Goal: Communication & Community: Answer question/provide support

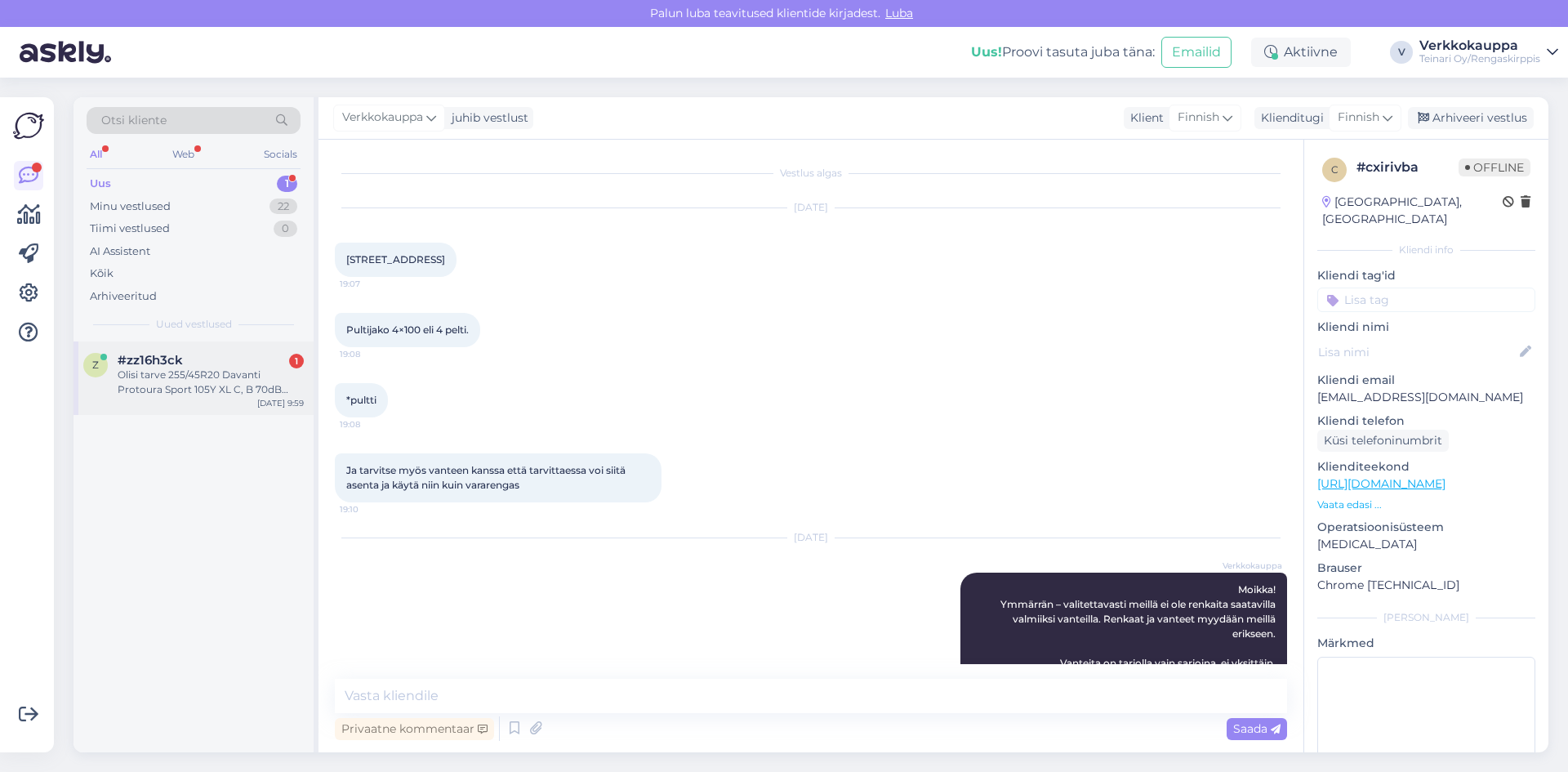
click at [163, 379] on div "Olisi tarve 255/45R20 Davanti Protoura Sport 105Y XL C, B 70dB renkaille löytyy…" at bounding box center [211, 382] width 186 height 29
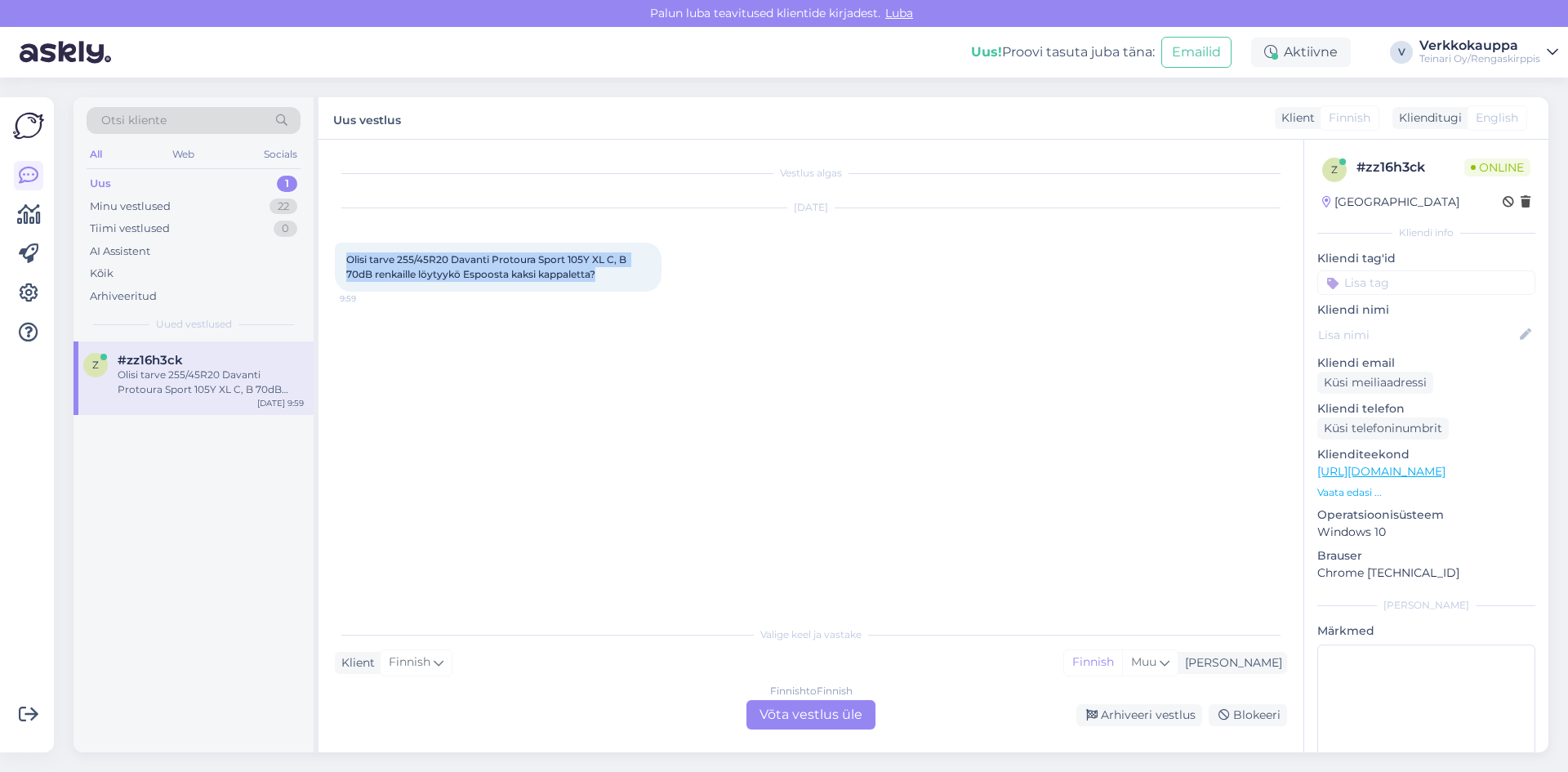
drag, startPoint x: 347, startPoint y: 258, endPoint x: 605, endPoint y: 280, distance: 258.9
click at [605, 280] on div "Olisi tarve 255/45R20 Davanti Protoura Sport 105Y XL C, B 70dB renkaille löytyy…" at bounding box center [499, 266] width 327 height 49
copy span "Olisi tarve 255/45R20 Davanti Protoura Sport 105Y XL C, B 70dB renkaille löytyy…"
click at [784, 721] on div "Finnish to Finnish Võta vestlus üle" at bounding box center [810, 714] width 129 height 29
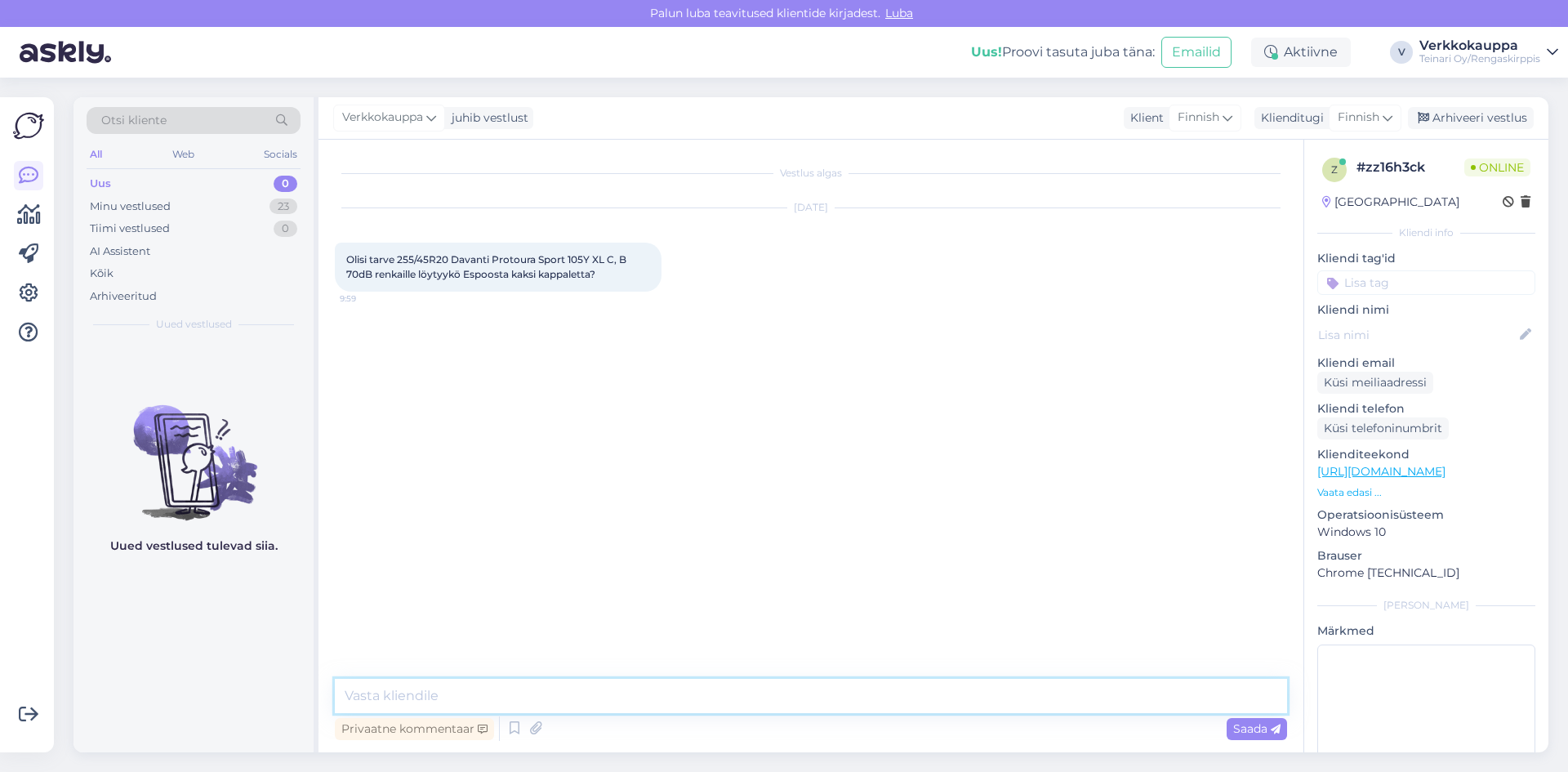
paste textarea "Moikka! Kyllä, Espoosta löytyy 2 kappaletta 255/45R20 Davanti Protoura Sport 10…"
type textarea "Moikka! Kyllä, Espoosta löytyy 2 kappaletta 255/45R20 Davanti Protoura Sport 10…"
click at [1262, 727] on span "Saada" at bounding box center [1256, 728] width 47 height 14
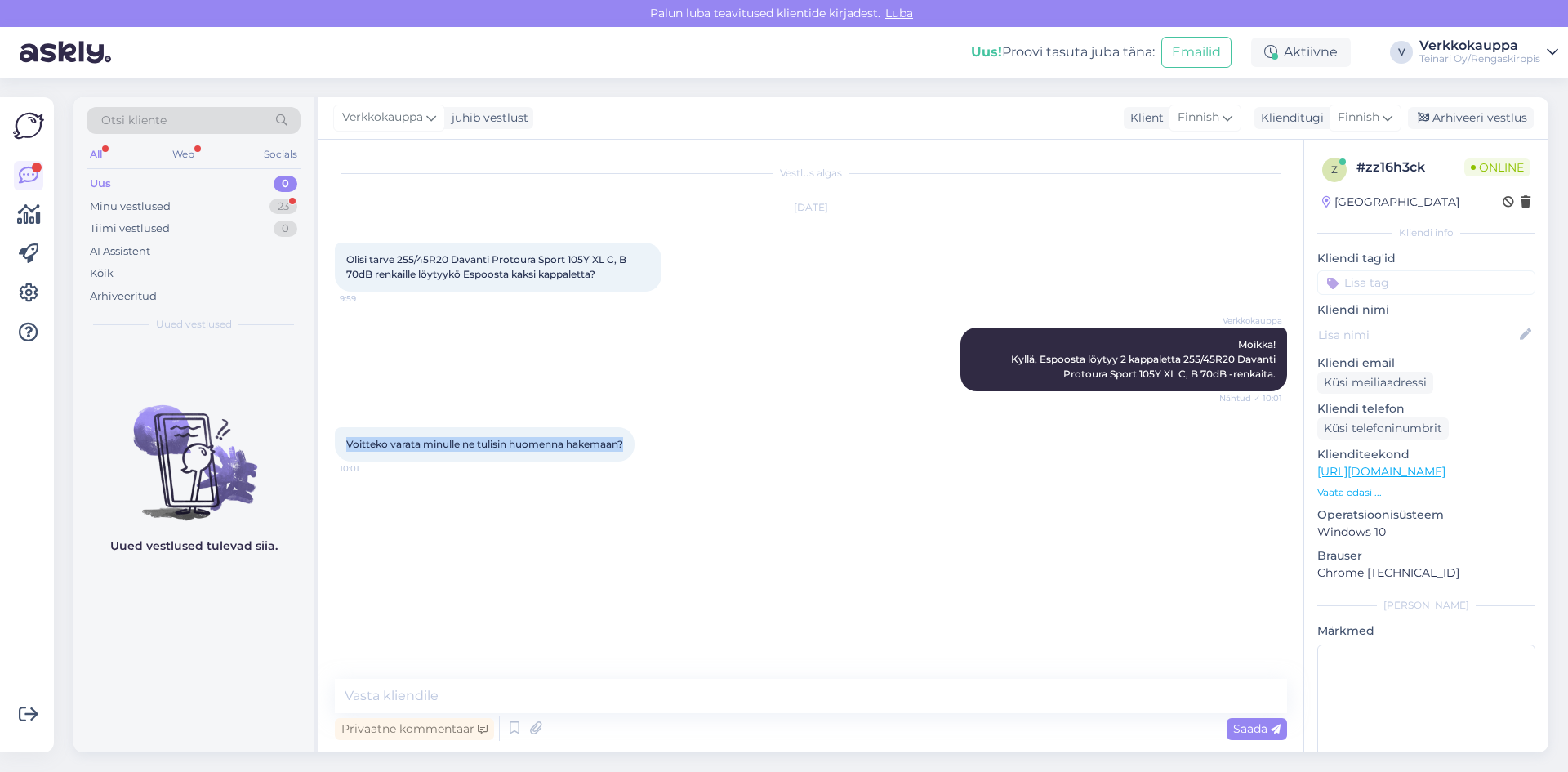
drag, startPoint x: 346, startPoint y: 442, endPoint x: 631, endPoint y: 450, distance: 285.1
click at [631, 450] on div "Voitteko varata minulle ne tulisin huomenna hakemaan? 10:01" at bounding box center [484, 444] width 299 height 34
copy span "Voitteko varata minulle ne tulisin huomenna hakemaan?"
paste textarea "Moikka! Varaaminen onnistuu helpoiten ostamalla renkaat suoraan verkkokaupastam…"
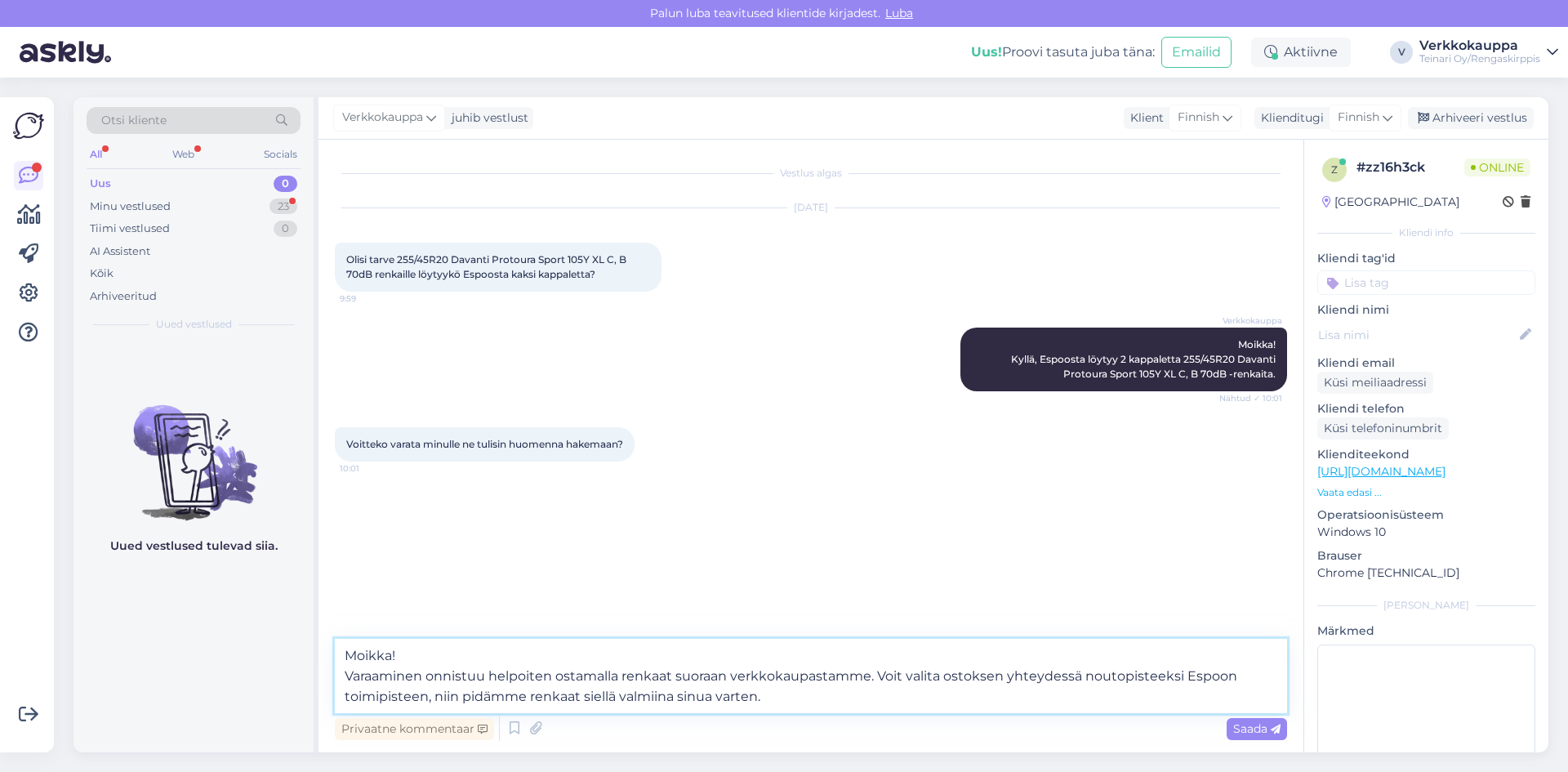
drag, startPoint x: 491, startPoint y: 674, endPoint x: 550, endPoint y: 672, distance: 59.0
click at [550, 672] on textarea "Moikka! Varaaminen onnistuu helpoiten ostamalla renkaat suoraan verkkokaupastam…" at bounding box center [811, 676] width 952 height 74
drag, startPoint x: 815, startPoint y: 672, endPoint x: 848, endPoint y: 695, distance: 40.2
click at [848, 695] on textarea "Moikka! Varaaminen onnistuu ostamalla renkaat suoraan verkkokaupastamme. Voit v…" at bounding box center [811, 676] width 952 height 74
drag, startPoint x: 403, startPoint y: 673, endPoint x: 340, endPoint y: 672, distance: 63.0
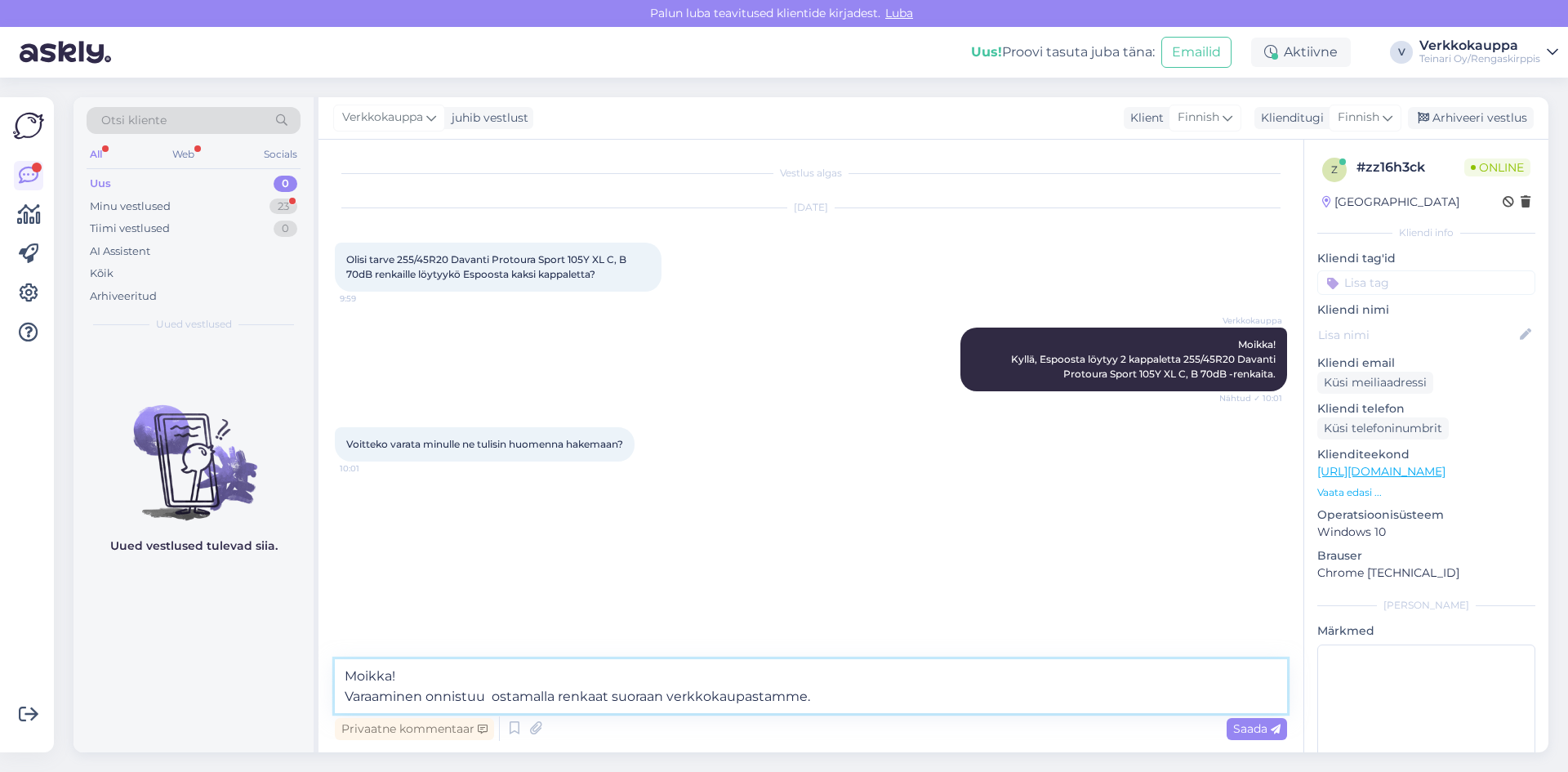
click at [340, 672] on textarea "Moikka! Varaaminen onnistuu ostamalla renkaat suoraan verkkokaupastamme." at bounding box center [811, 685] width 952 height 54
click at [820, 698] on textarea "Varaaminen onnistuu ostamalla renkaat suoraan verkkokaupastamme." at bounding box center [811, 685] width 952 height 54
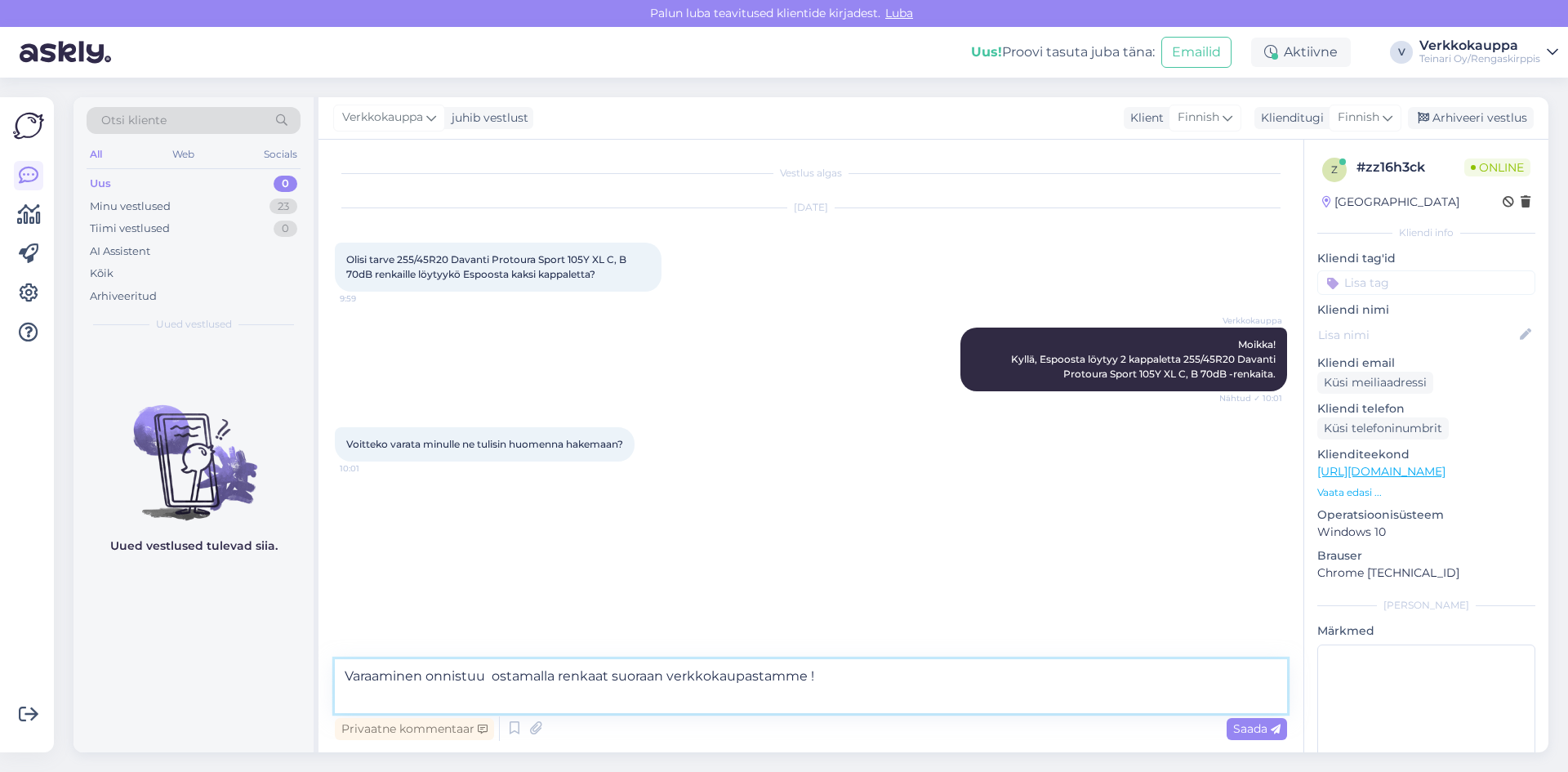
click at [488, 696] on textarea "Varaaminen onnistuu ostamalla renkaat suoraan verkkokaupastamme !" at bounding box center [811, 685] width 952 height 54
click at [904, 696] on textarea "Varaaminen onnistuu ainostaan ostamalla renkaat suoraan verkkokaupastamme !" at bounding box center [811, 685] width 952 height 54
type textarea "Varaaminen onnistuu ainostaan ostamalla renkaat suoraan verkkokaupastamme !"
click at [1254, 727] on span "Saada" at bounding box center [1256, 728] width 47 height 14
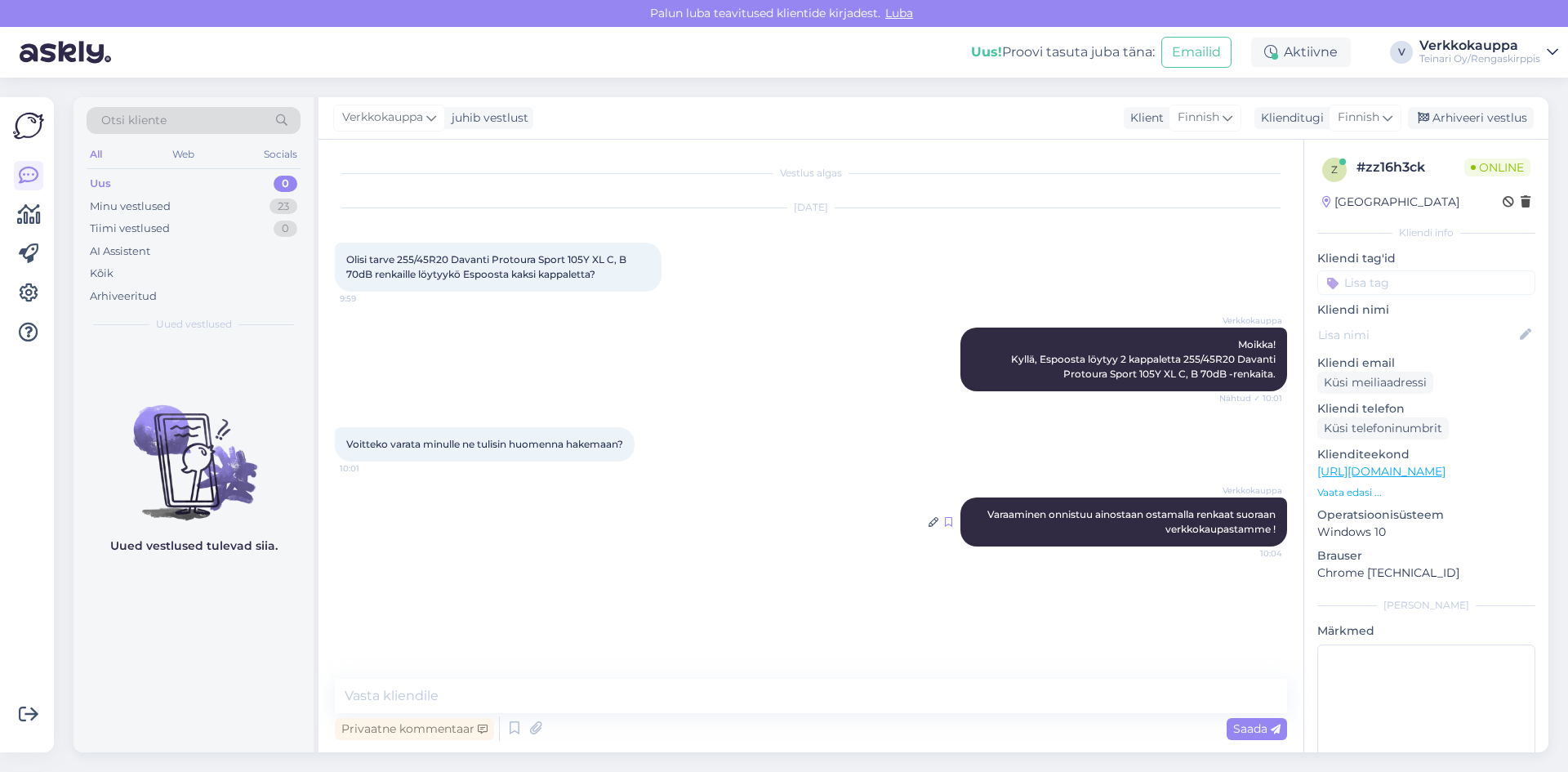
click at [947, 526] on icon at bounding box center [948, 521] width 7 height 10
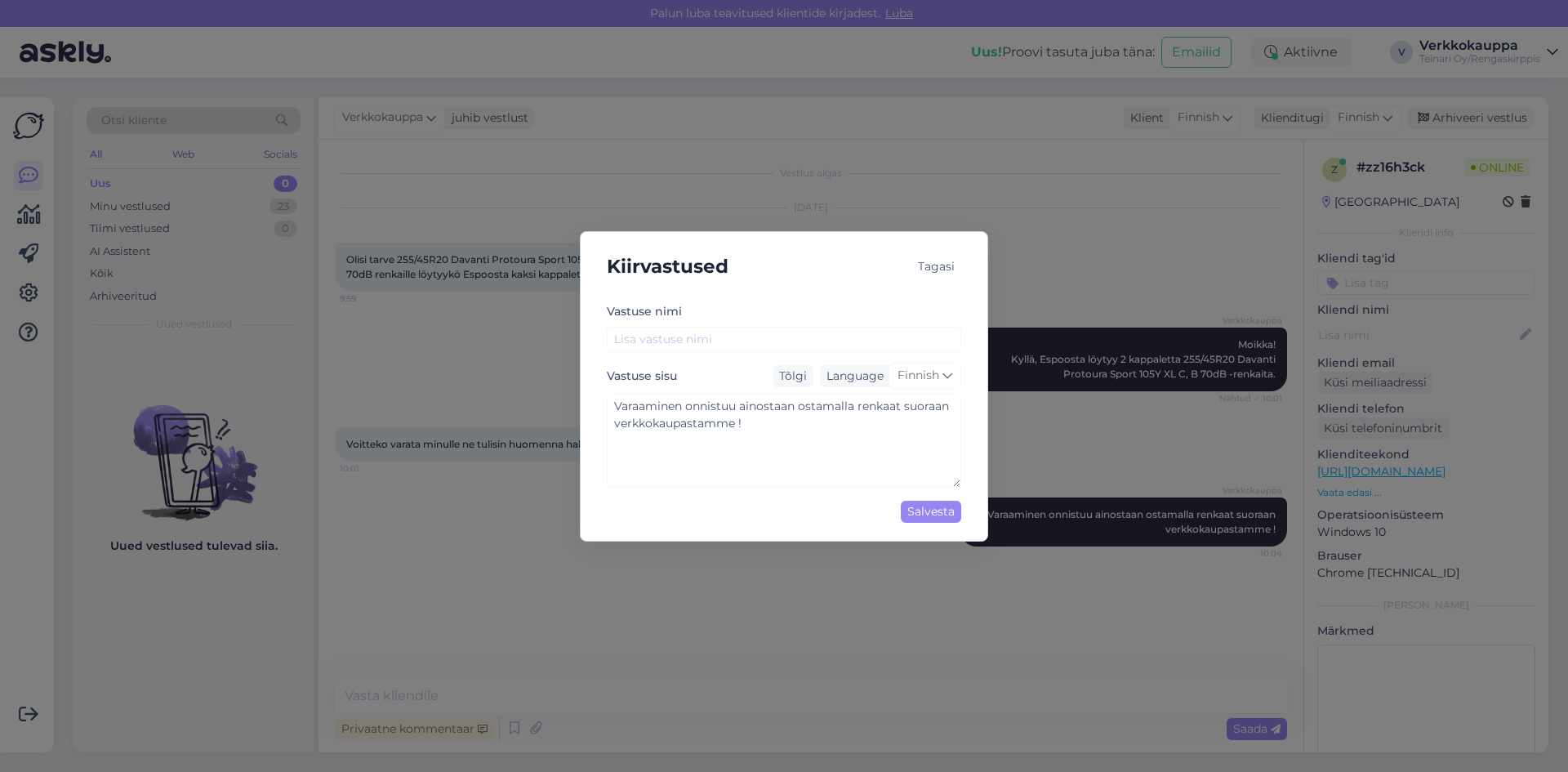
type textarea "Varaaminen onnistuu ainostaan ostamalla renkaat suoraan verkkokaupastamme !"
click at [669, 337] on input "text" at bounding box center [784, 340] width 355 height 25
type input "R"
type textarea "Varaaminen onnistuu ainostaan ostamalla renkaat suoraan verkkokaupastamme !"
type input "Re"
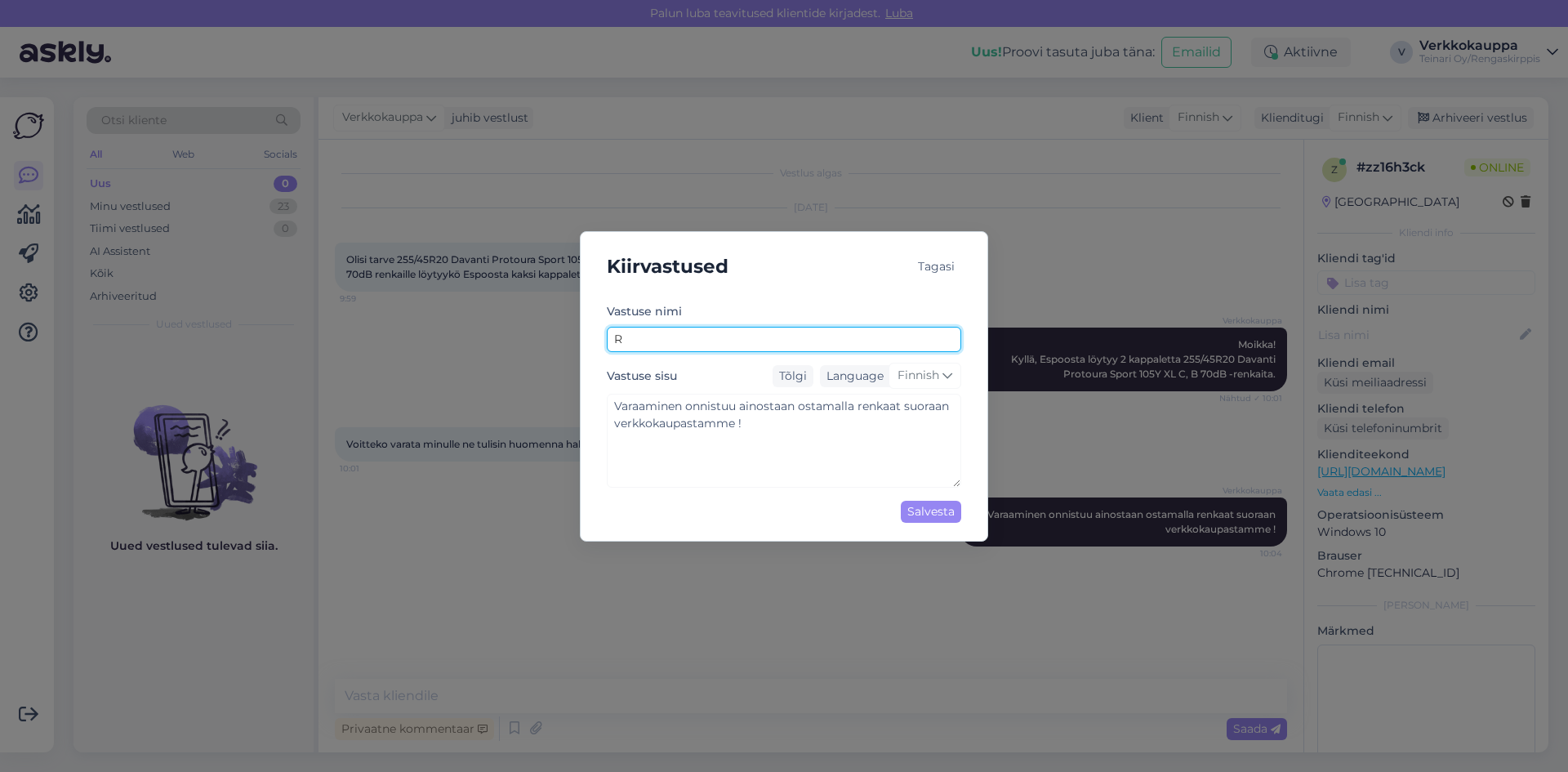
type textarea "Varaaminen onnistuu ainostaan ostamalla renkaat suoraan verkkokaupastamme !"
type input "Ren"
type textarea "Varaaminen onnistuu ainostaan ostamalla renkaat suoraan verkkokaupastamme !"
type input "Renk"
type textarea "Varaaminen onnistuu ainostaan ostamalla renkaat suoraan verkkokaupastamme !"
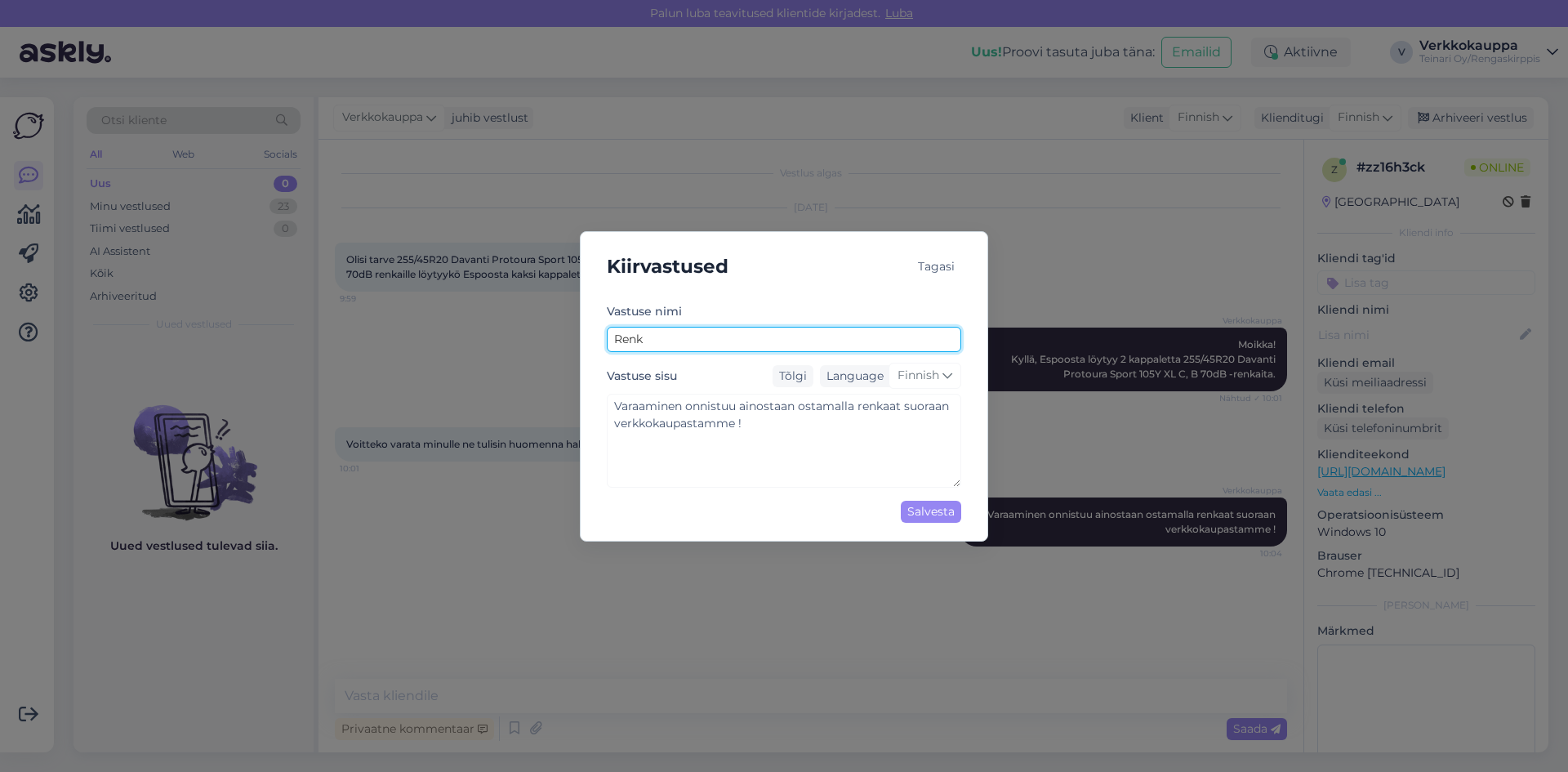
type input "Renka"
type textarea "Varaaminen onnistuu ainostaan ostamalla renkaat suoraan verkkokaupastamme !"
type input "Renkai"
type textarea "Varaaminen onnistuu ainostaan ostamalla renkaat suoraan verkkokaupastamme !"
type input "Renkait"
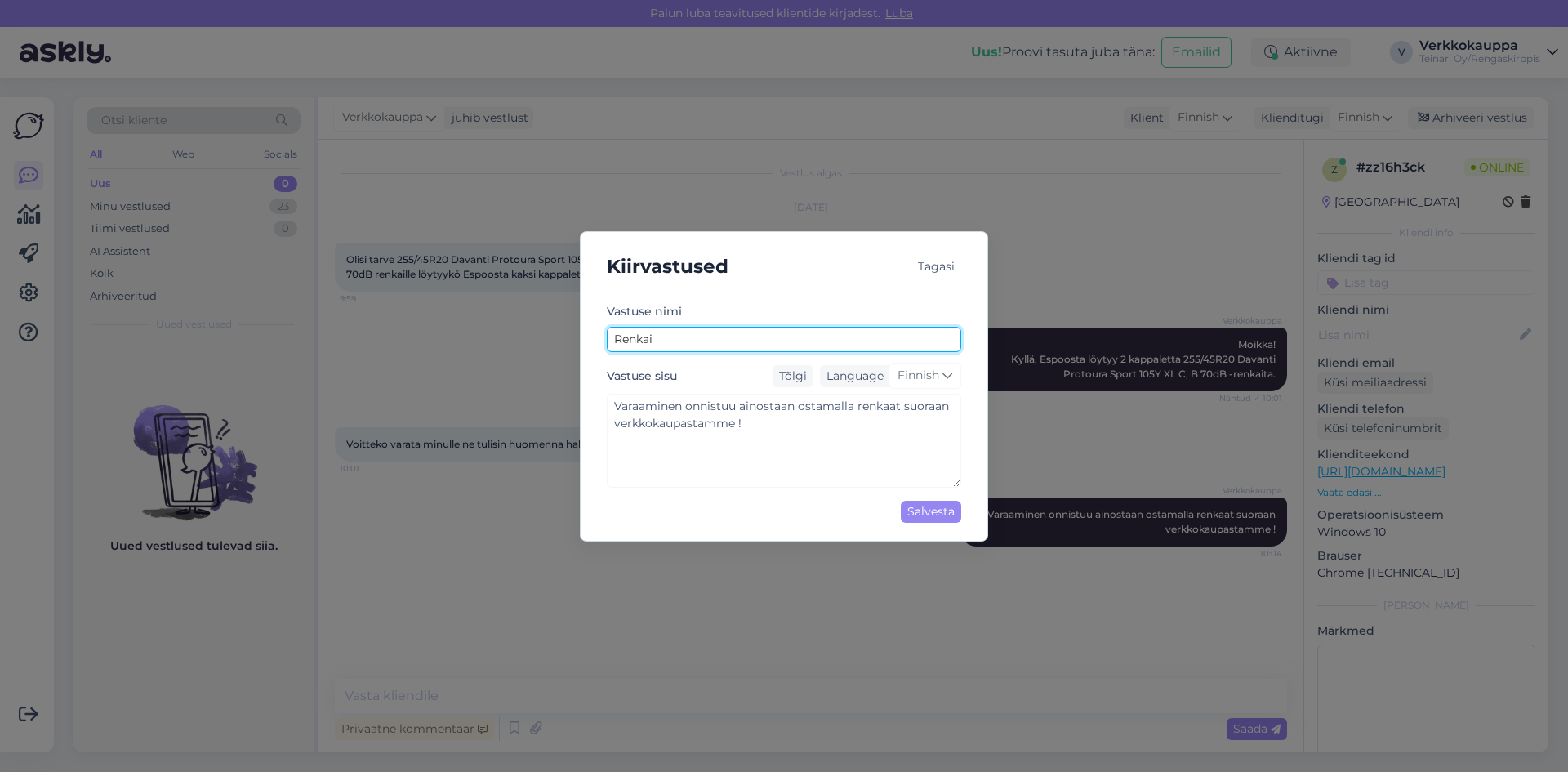
type textarea "Varaaminen onnistuu ainostaan ostamalla renkaat suoraan verkkokaupastamme !"
type input "Renkaite"
type textarea "Varaaminen onnistuu ainostaan ostamalla renkaat suoraan verkkokaupastamme !"
type input "Renkaitee"
type textarea "Varaaminen onnistuu ainostaan ostamalla renkaat suoraan verkkokaupastamme !"
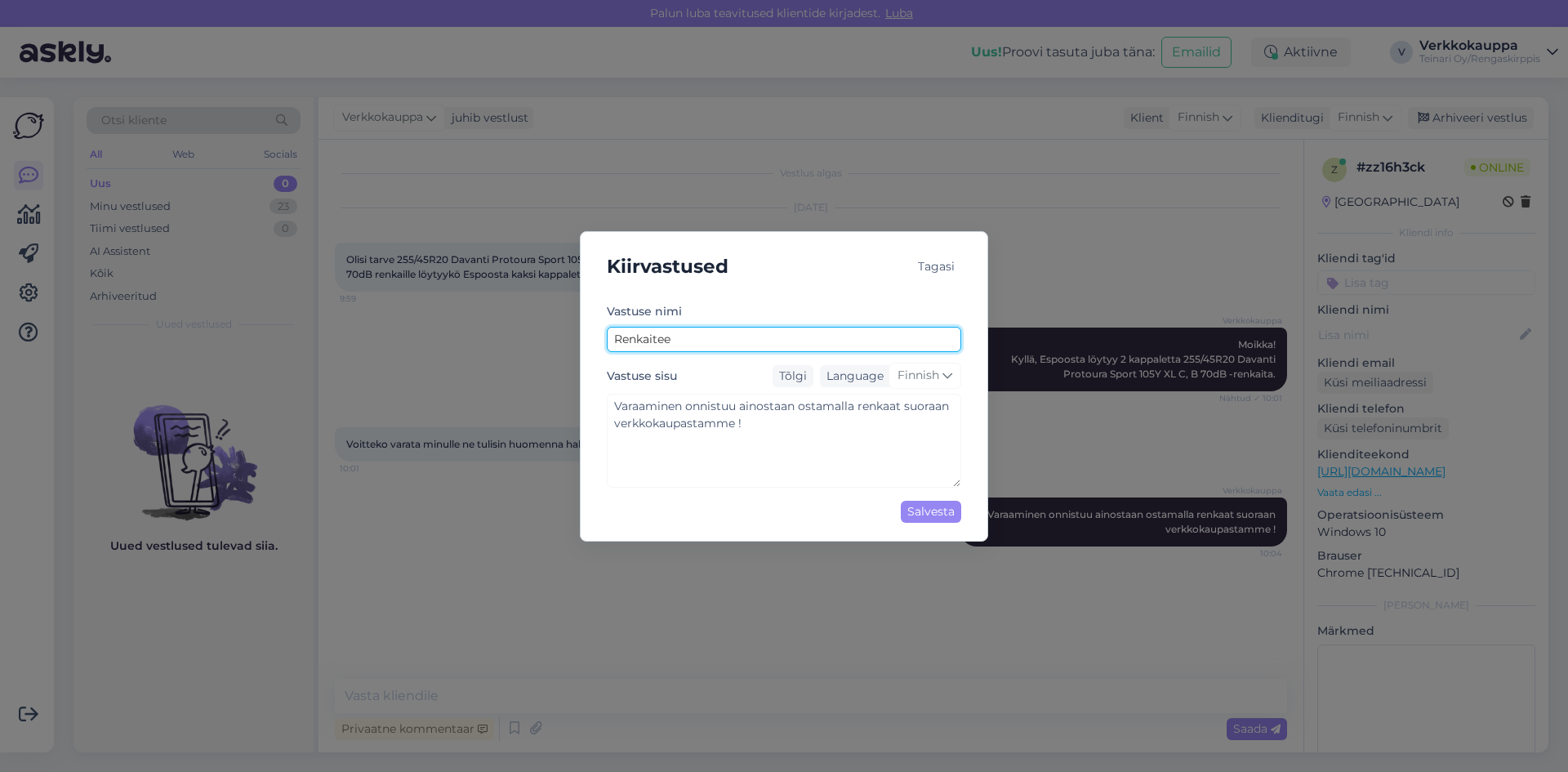
type input "Renkaiteen"
type textarea "Varaaminen onnistuu ainostaan ostamalla renkaat suoraan verkkokaupastamme !"
type input "Renkaiteen"
type textarea "Varaaminen onnistuu ainostaan ostamalla renkaat suoraan verkkokaupastamme !"
type input "Renkaiteen v"
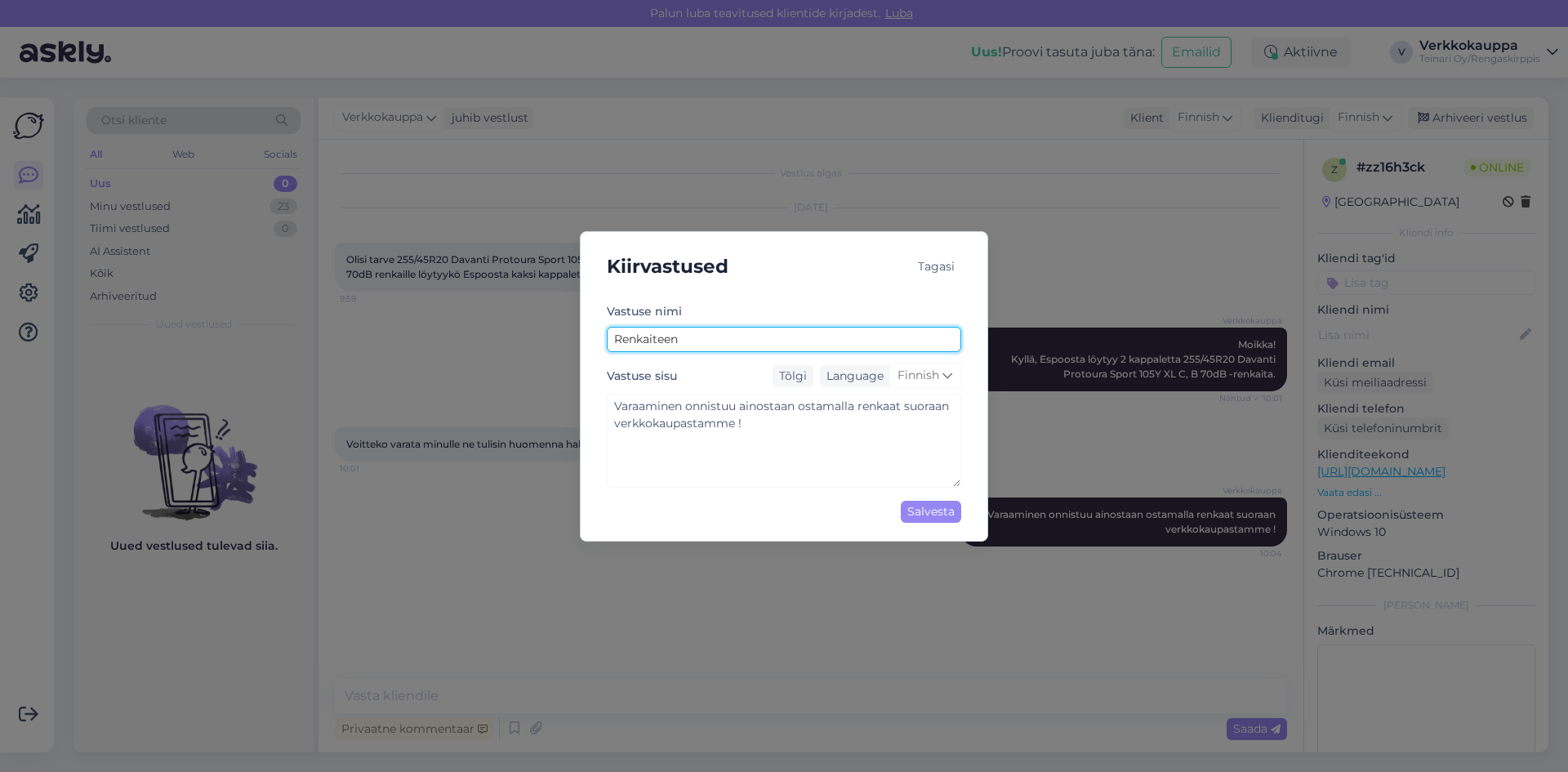
type textarea "Varaaminen onnistuu ainostaan ostamalla renkaat suoraan verkkokaupastamme !"
type input "Renkaiteen va"
type textarea "Varaaminen onnistuu ainostaan ostamalla renkaat suoraan verkkokaupastamme !"
type input "Renkaiteen var"
type textarea "Varaaminen onnistuu ainostaan ostamalla renkaat suoraan verkkokaupastamme !"
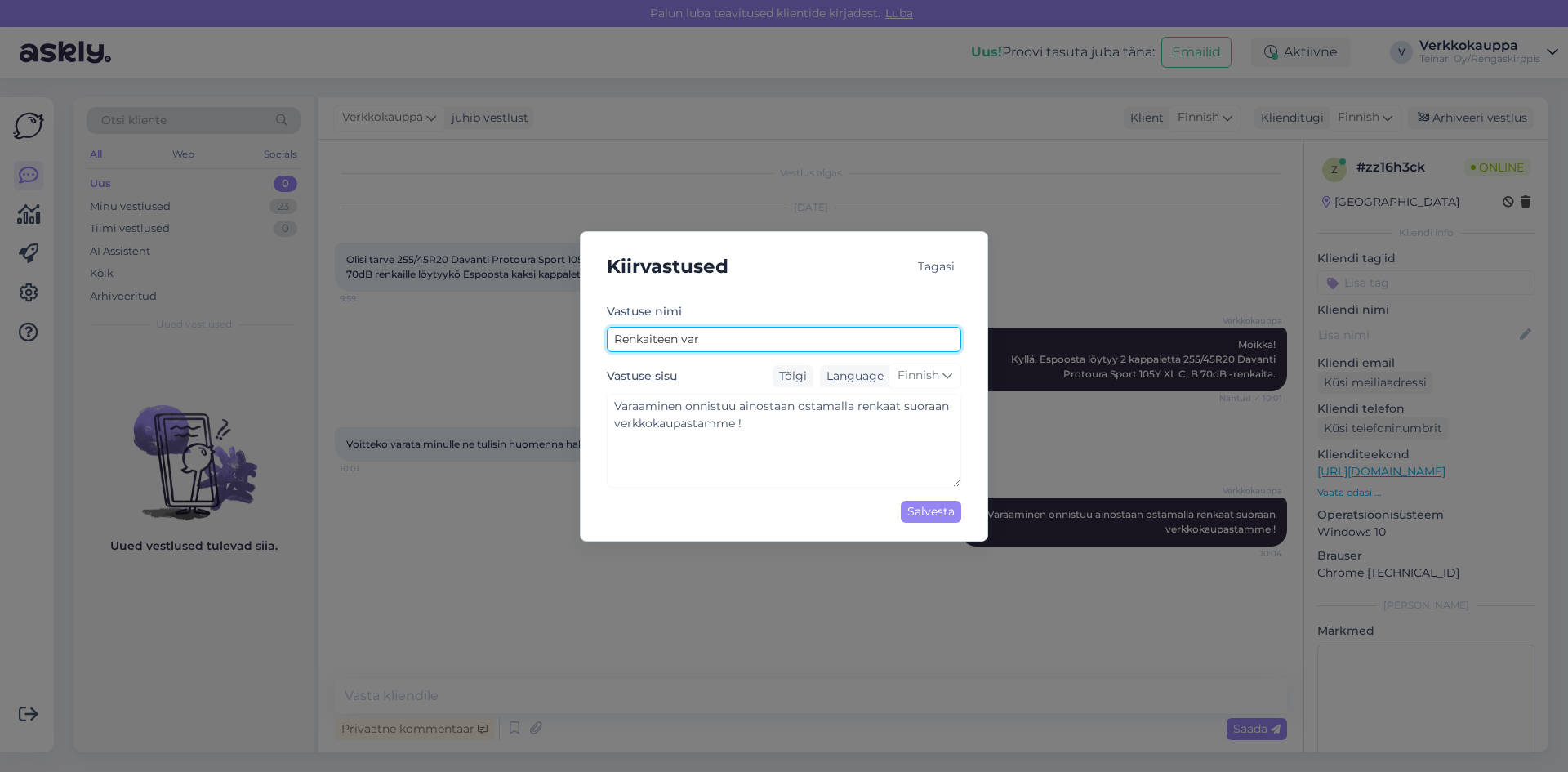
type input "Renkaiteen vara"
type textarea "Varaaminen onnistuu ainostaan ostamalla renkaat suoraan verkkokaupastamme !"
type input "Renkaiteen varam"
type textarea "Varaaminen onnistuu ainostaan ostamalla renkaat suoraan verkkokaupastamme !"
type input "Renkaiteen varami"
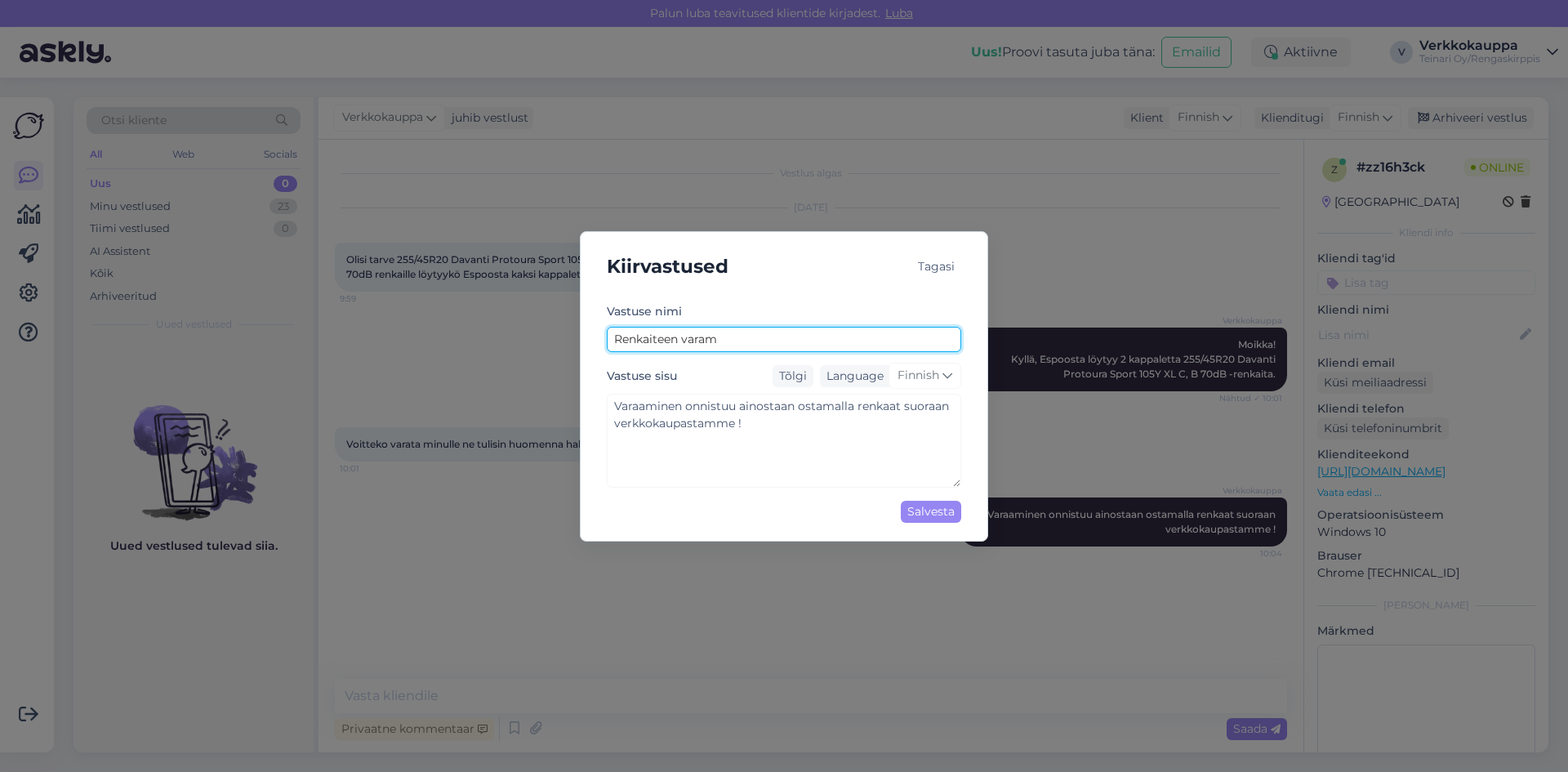
type textarea "Varaaminen onnistuu ainostaan ostamalla renkaat suoraan verkkokaupastamme !"
type input "Renkaiteen varamin"
type textarea "Varaaminen onnistuu ainostaan ostamalla renkaat suoraan verkkokaupastamme !"
type input "Renkaiteen varamine"
type textarea "Varaaminen onnistuu ainostaan ostamalla renkaat suoraan verkkokaupastamme !"
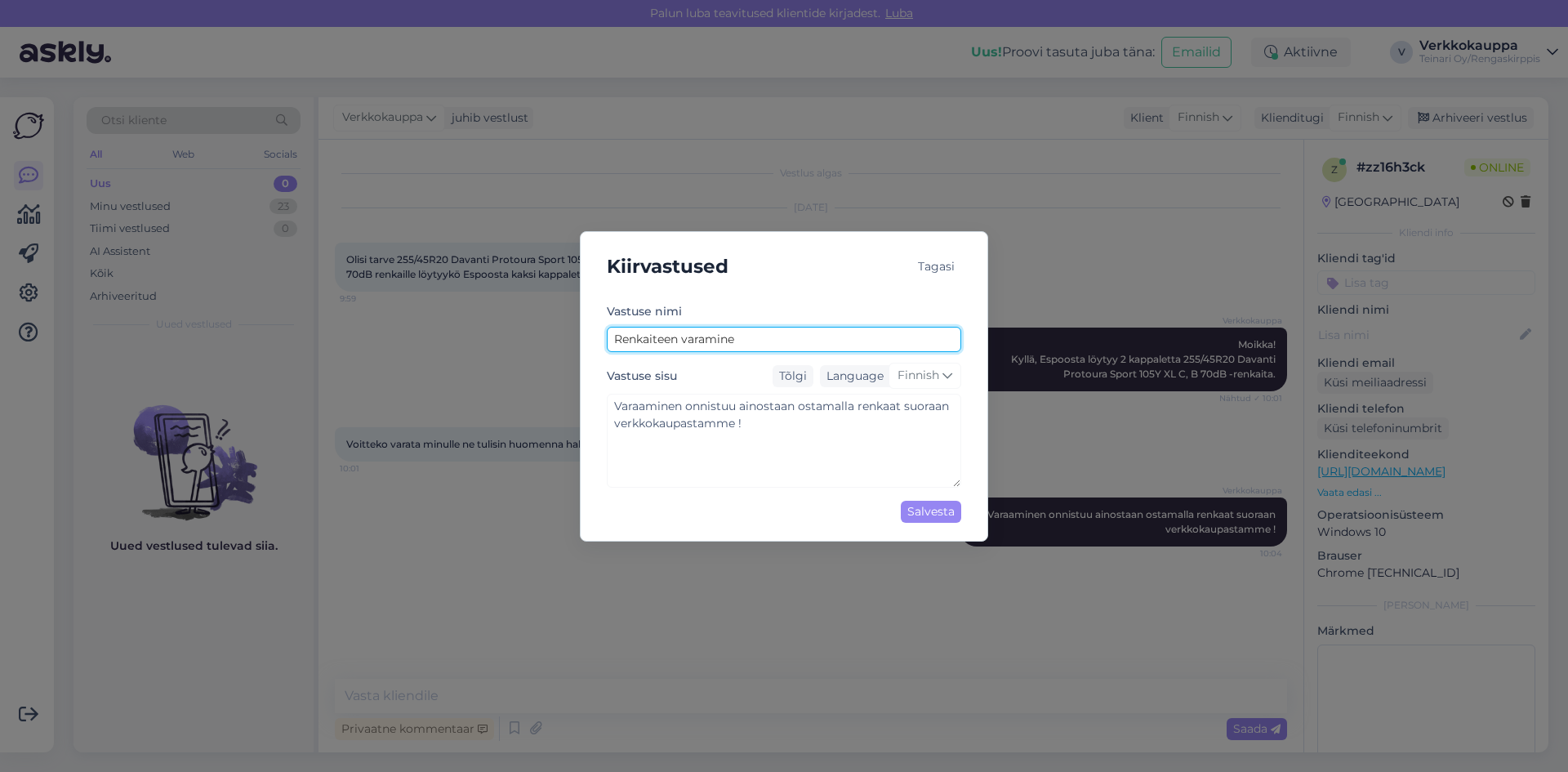
type input "Renkaiteen varaminen"
type textarea "Varaaminen onnistuu ainostaan ostamalla renkaat suoraan verkkokaupastamme !"
click at [706, 338] on input "Renkaiteen varaminen" at bounding box center [784, 340] width 355 height 25
type input "Renkaiteen varaaminen"
type textarea "Varaaminen onnistuu ainostaan ostamalla renkaat suoraan verkkokaupastamme !"
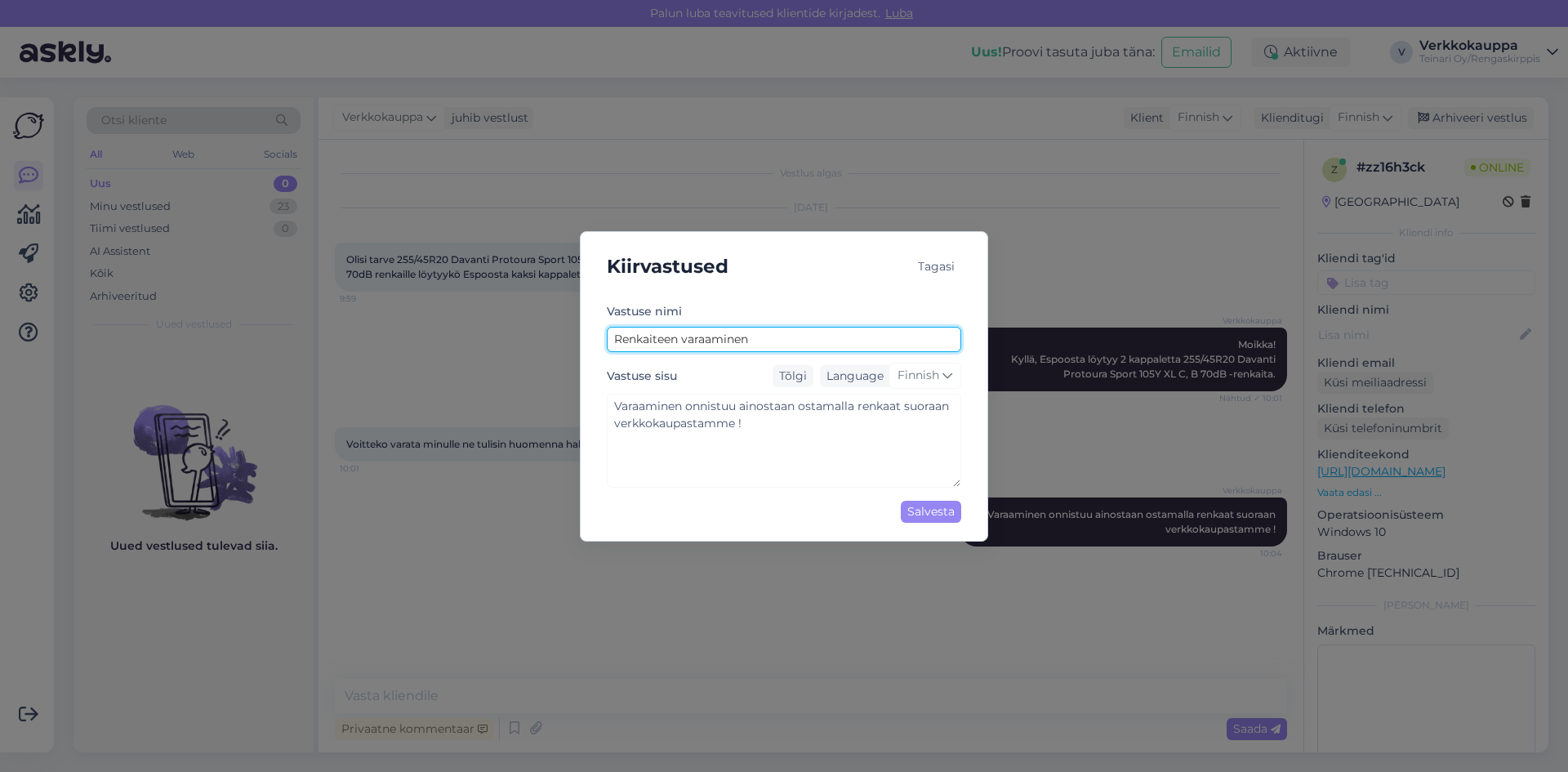
click at [668, 335] on input "Renkaiteen varaaminen" at bounding box center [784, 340] width 355 height 25
type input "Renkaiten varaaminen"
type textarea "Varaaminen onnistuu ainostaan ostamalla renkaat suoraan verkkokaupastamme !"
type input "Renkaiten varaaminen"
click at [782, 308] on div "Vastuse nimi Renkaiten varaaminen" at bounding box center [784, 326] width 355 height 51
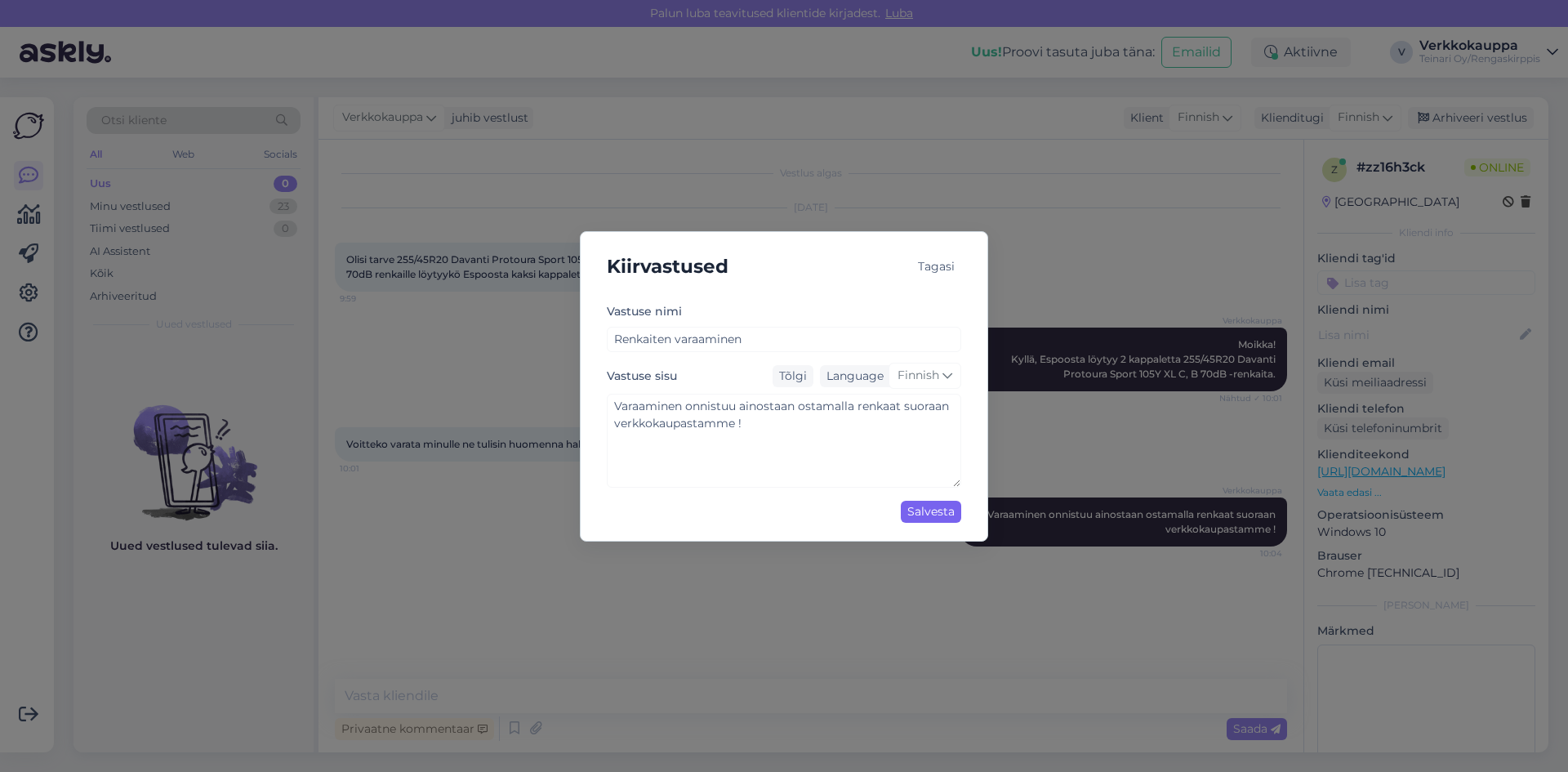
click at [922, 508] on div "Salvesta" at bounding box center [931, 511] width 61 height 22
type textarea "Varaaminen onnistuu ainostaan ostamalla renkaat suoraan verkkokaupastamme !"
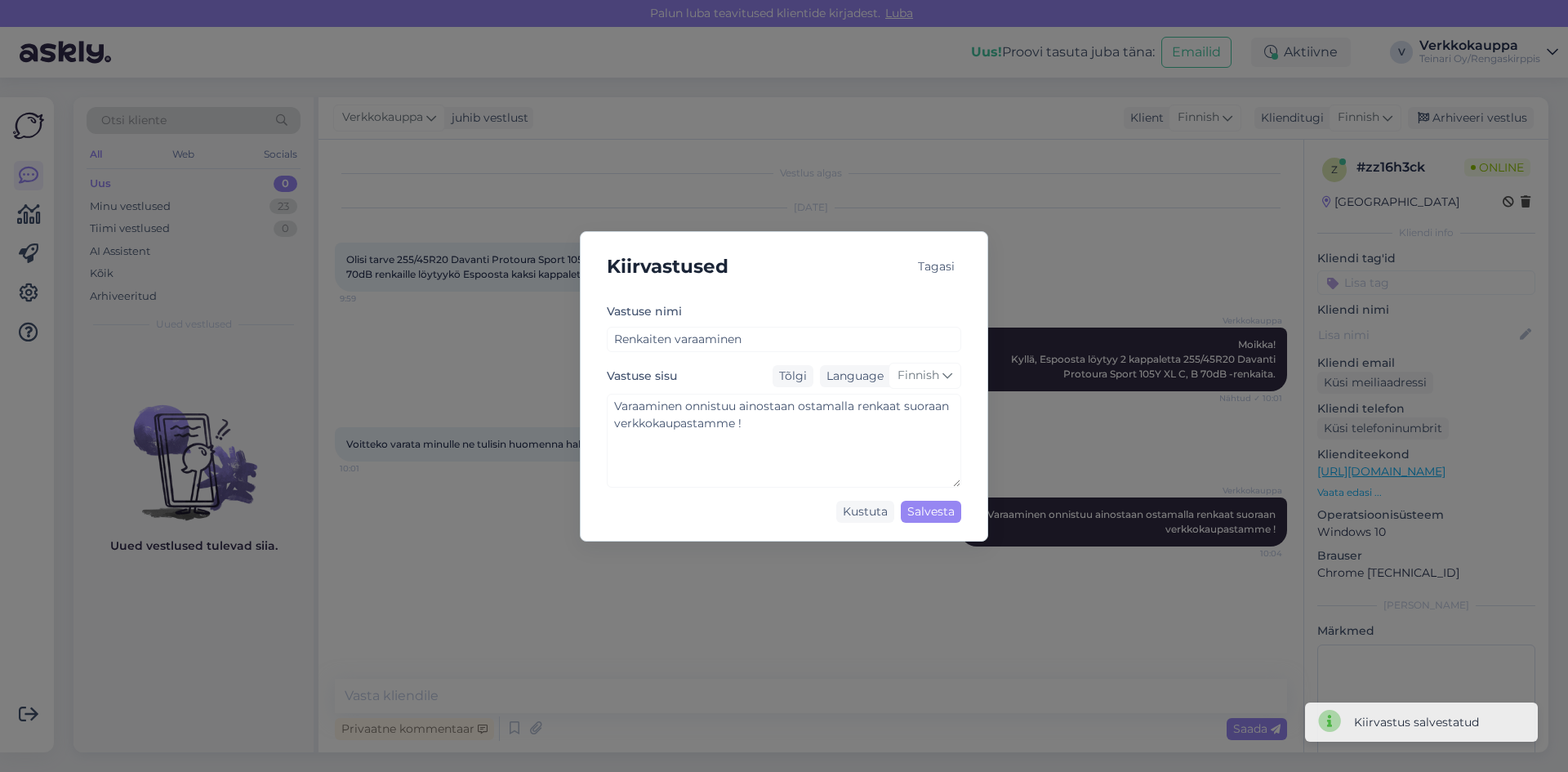
click at [898, 582] on div "Kiirvastused Tagasi Vastuse nimi Renkaiten varaaminen Vastuse sisu Tõlgi Langua…" at bounding box center [784, 386] width 1568 height 772
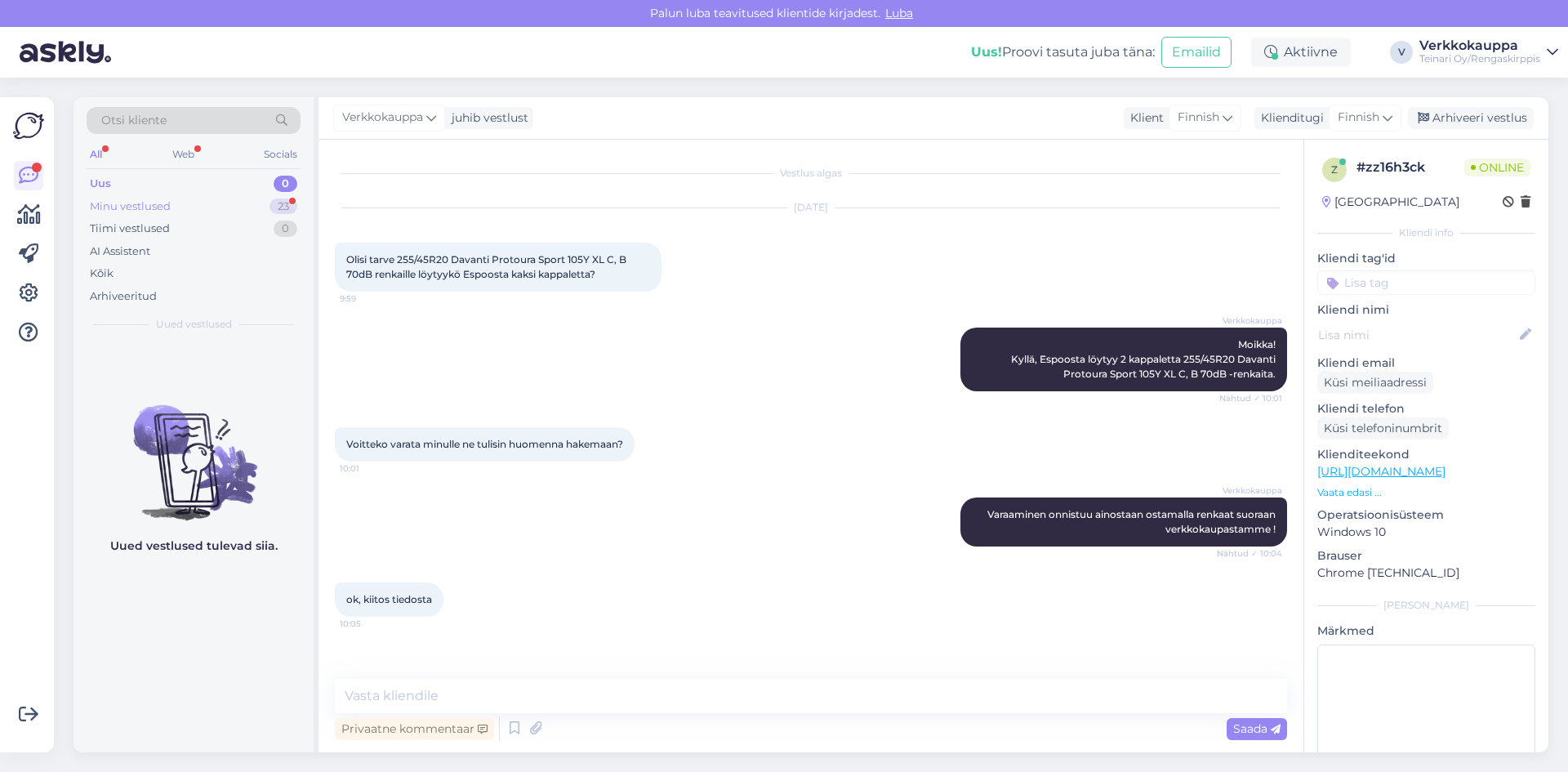
click at [144, 206] on div "Minu vestlused" at bounding box center [130, 206] width 80 height 16
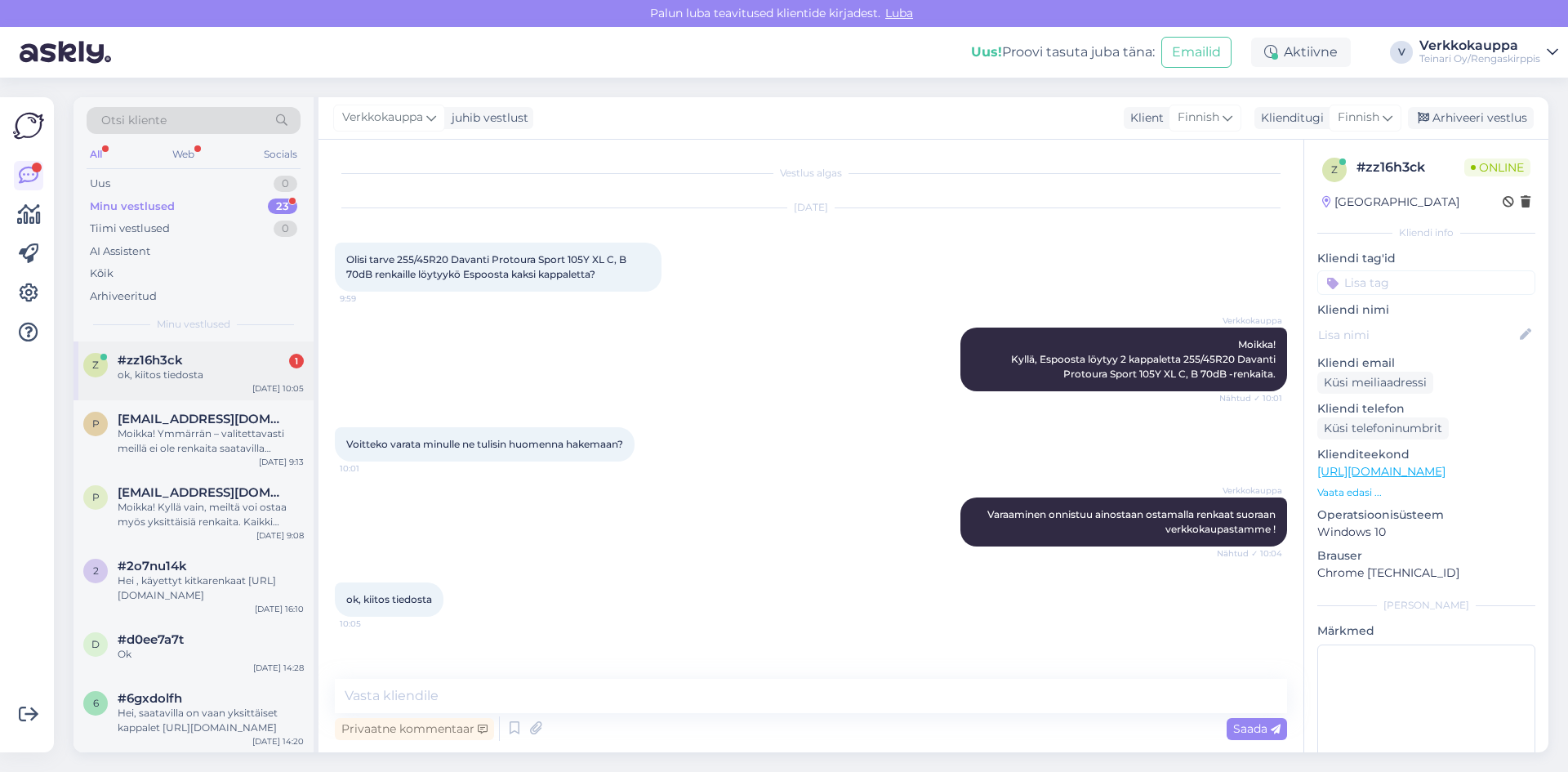
click at [198, 373] on div "ok, kiitos tiedosta" at bounding box center [211, 374] width 186 height 14
click at [738, 625] on div "ok, kiitos tiedosta 10:05" at bounding box center [811, 599] width 952 height 71
click at [513, 730] on icon at bounding box center [515, 727] width 20 height 24
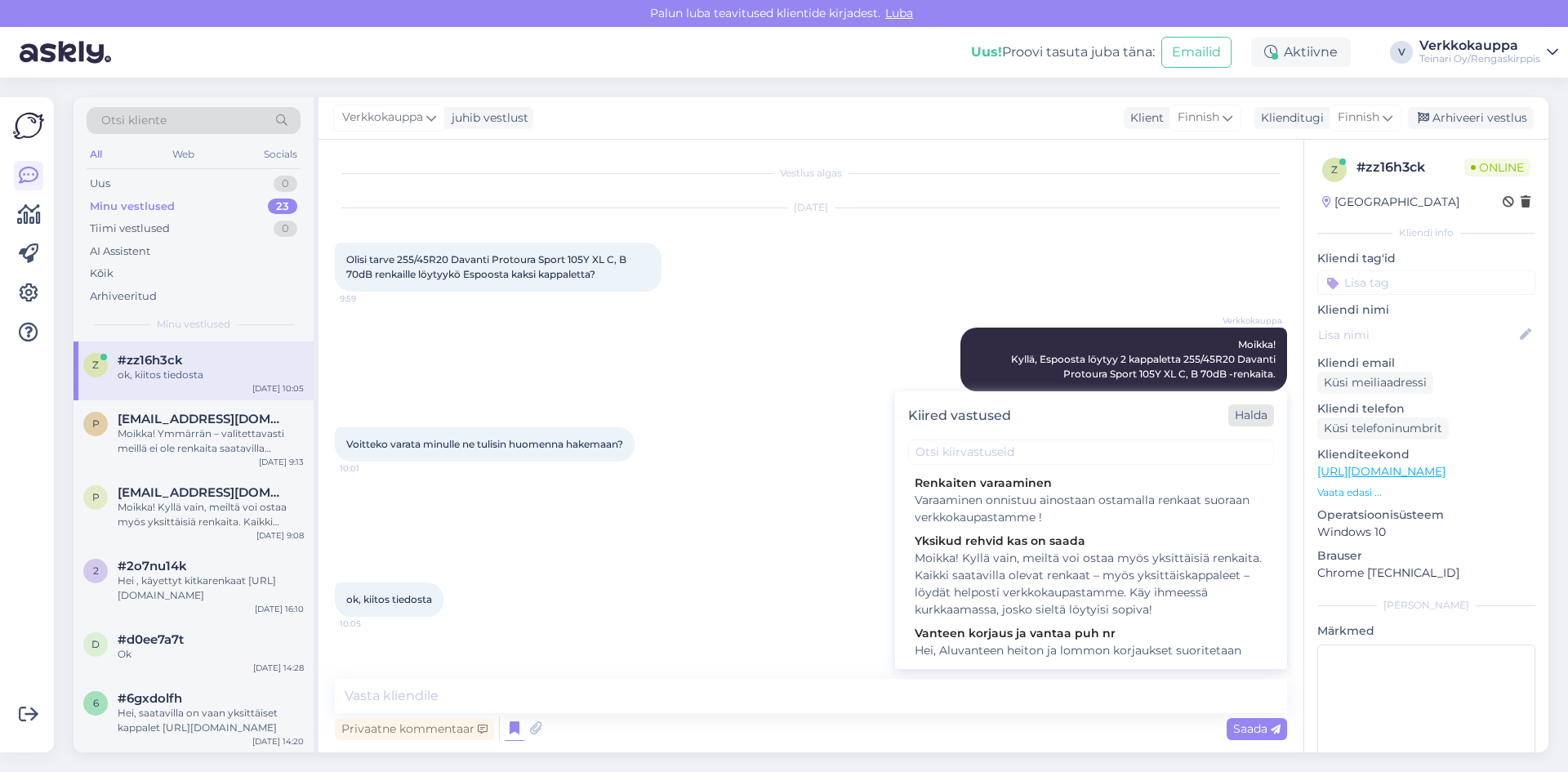
click at [1249, 415] on div "Halda" at bounding box center [1250, 415] width 46 height 22
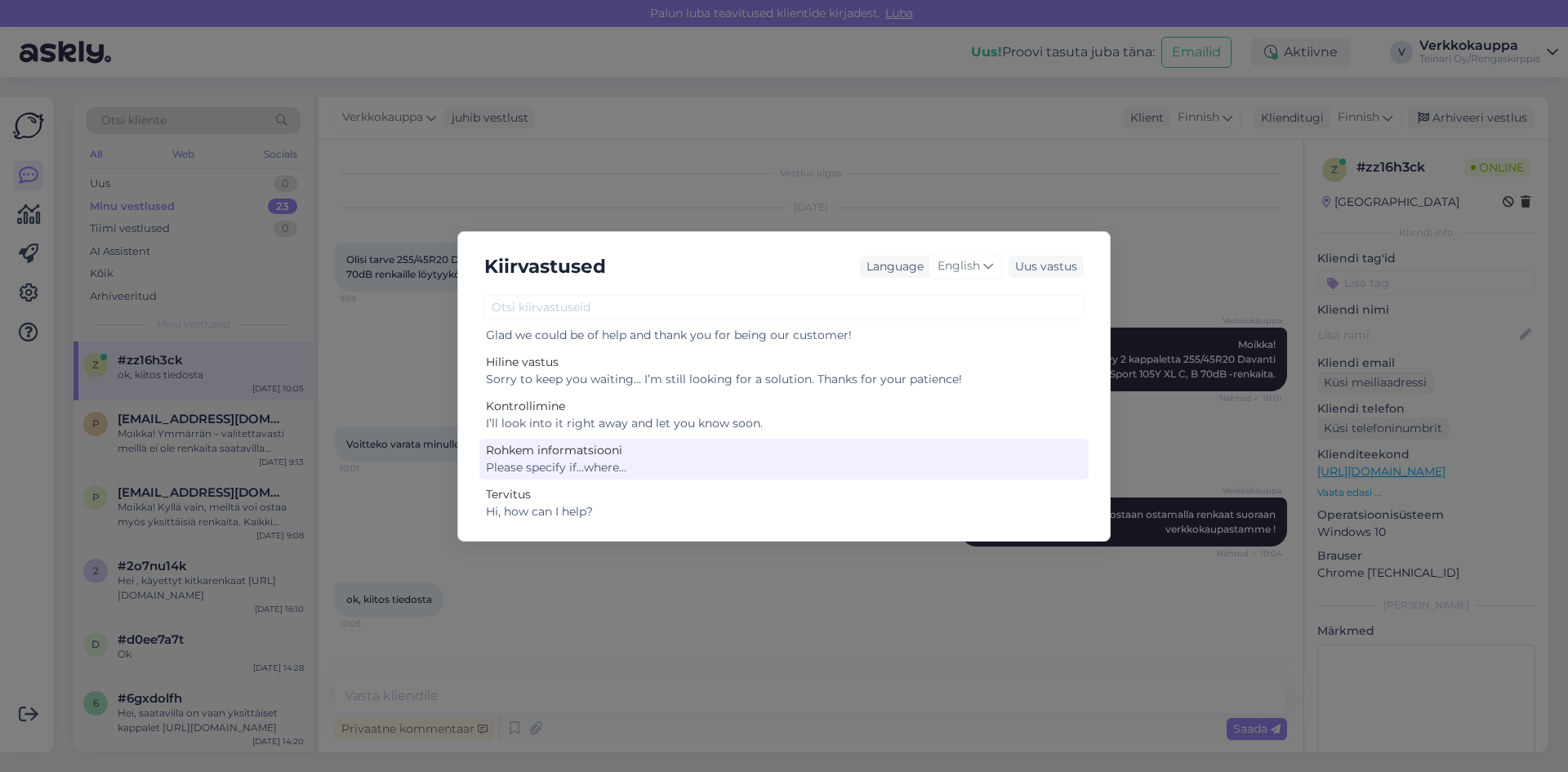
scroll to position [1484, 0]
click at [663, 459] on div "Please specify if…where…" at bounding box center [784, 465] width 596 height 17
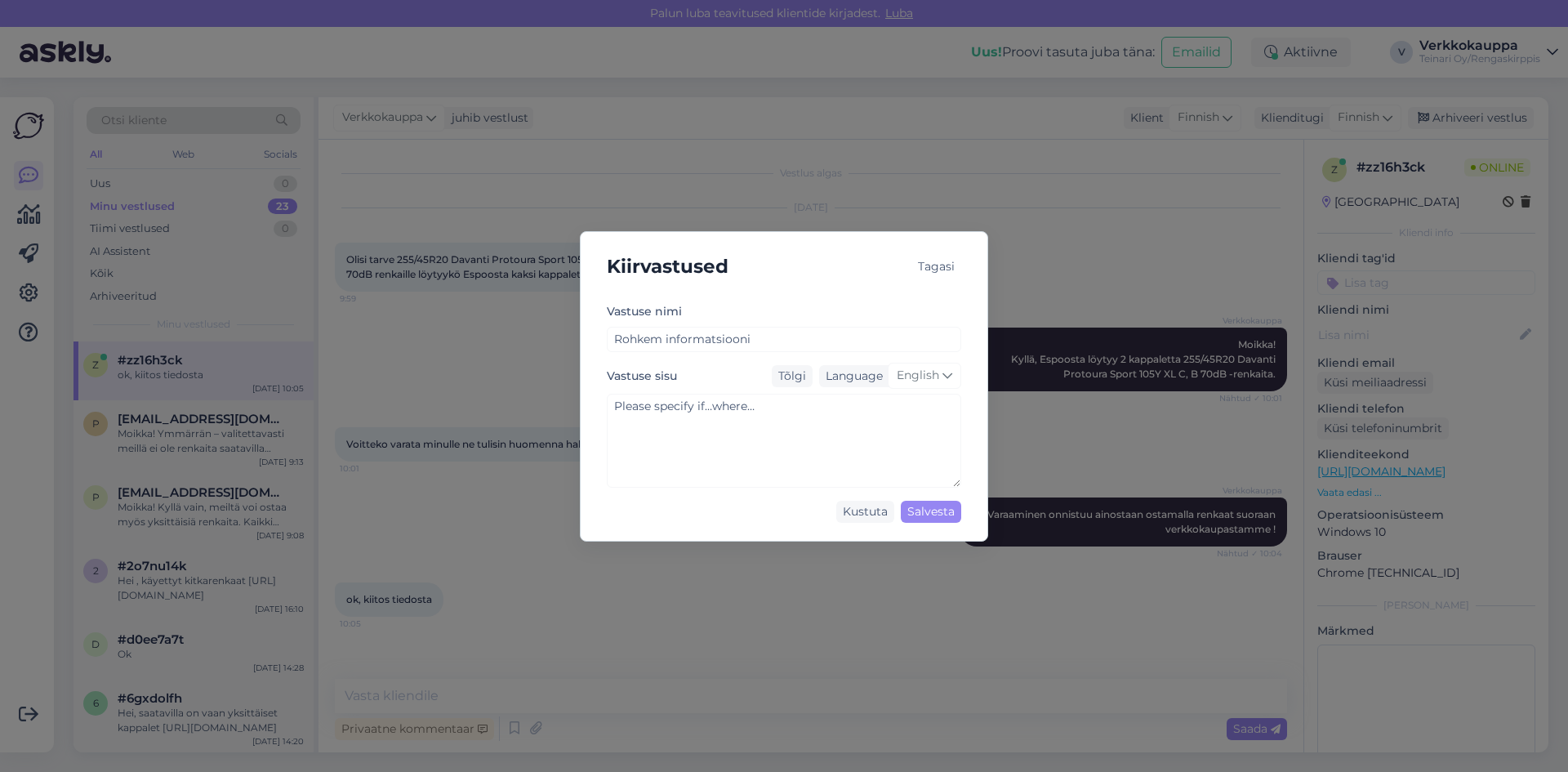
click at [928, 266] on div "Tagasi" at bounding box center [936, 266] width 50 height 22
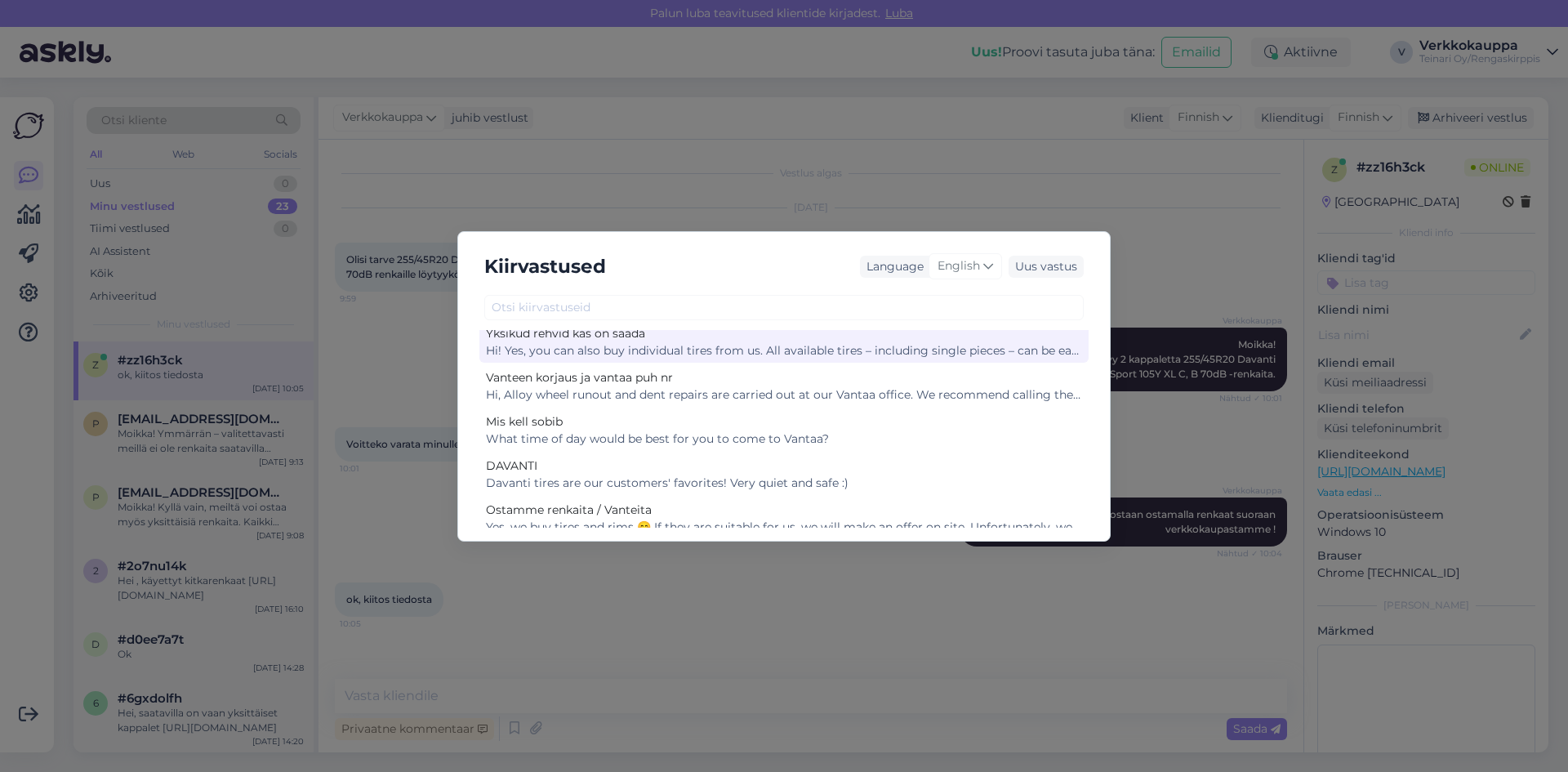
scroll to position [0, 0]
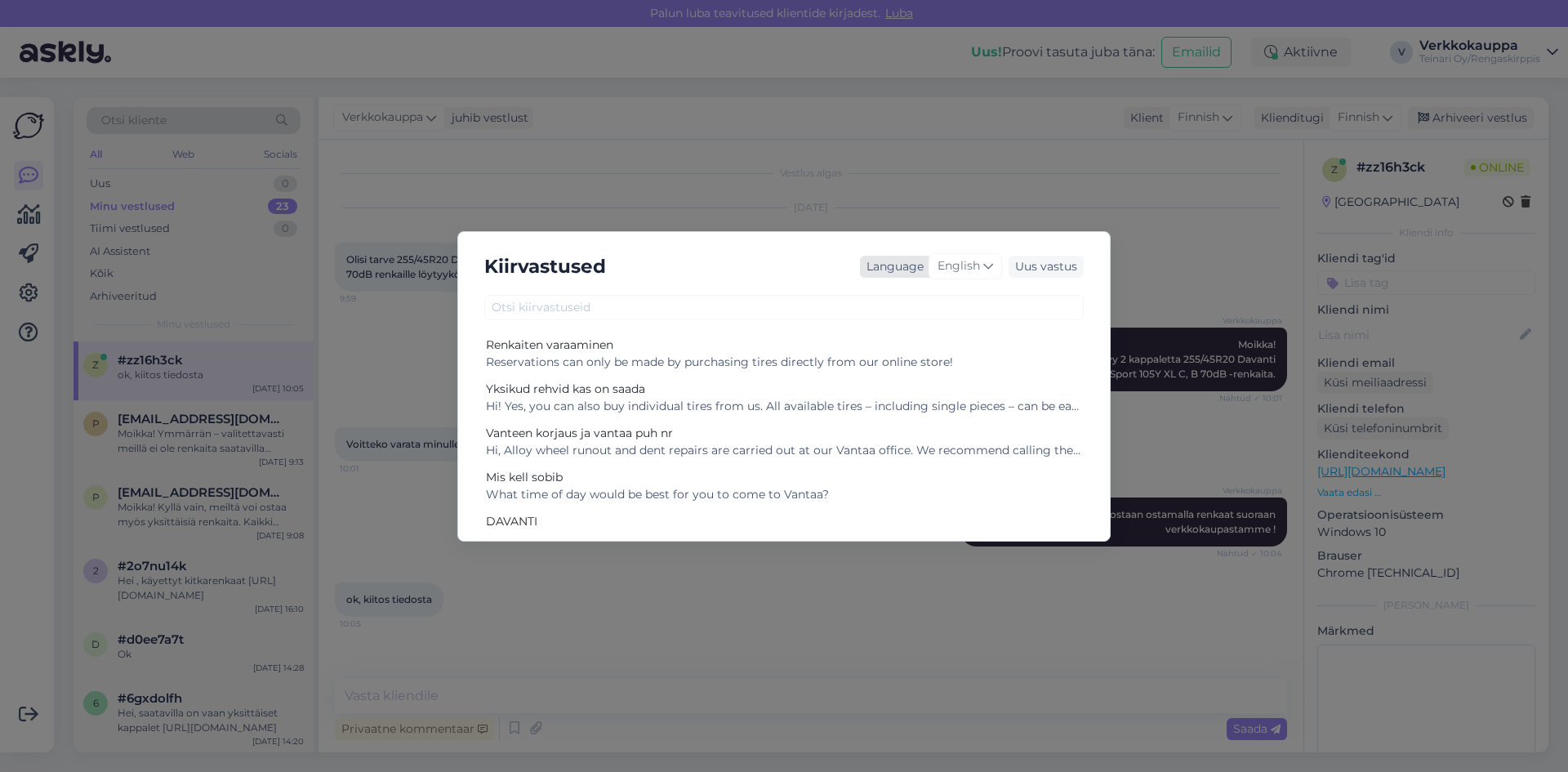
click at [986, 263] on icon at bounding box center [987, 266] width 10 height 18
click at [905, 413] on link "Finnish" at bounding box center [930, 410] width 180 height 26
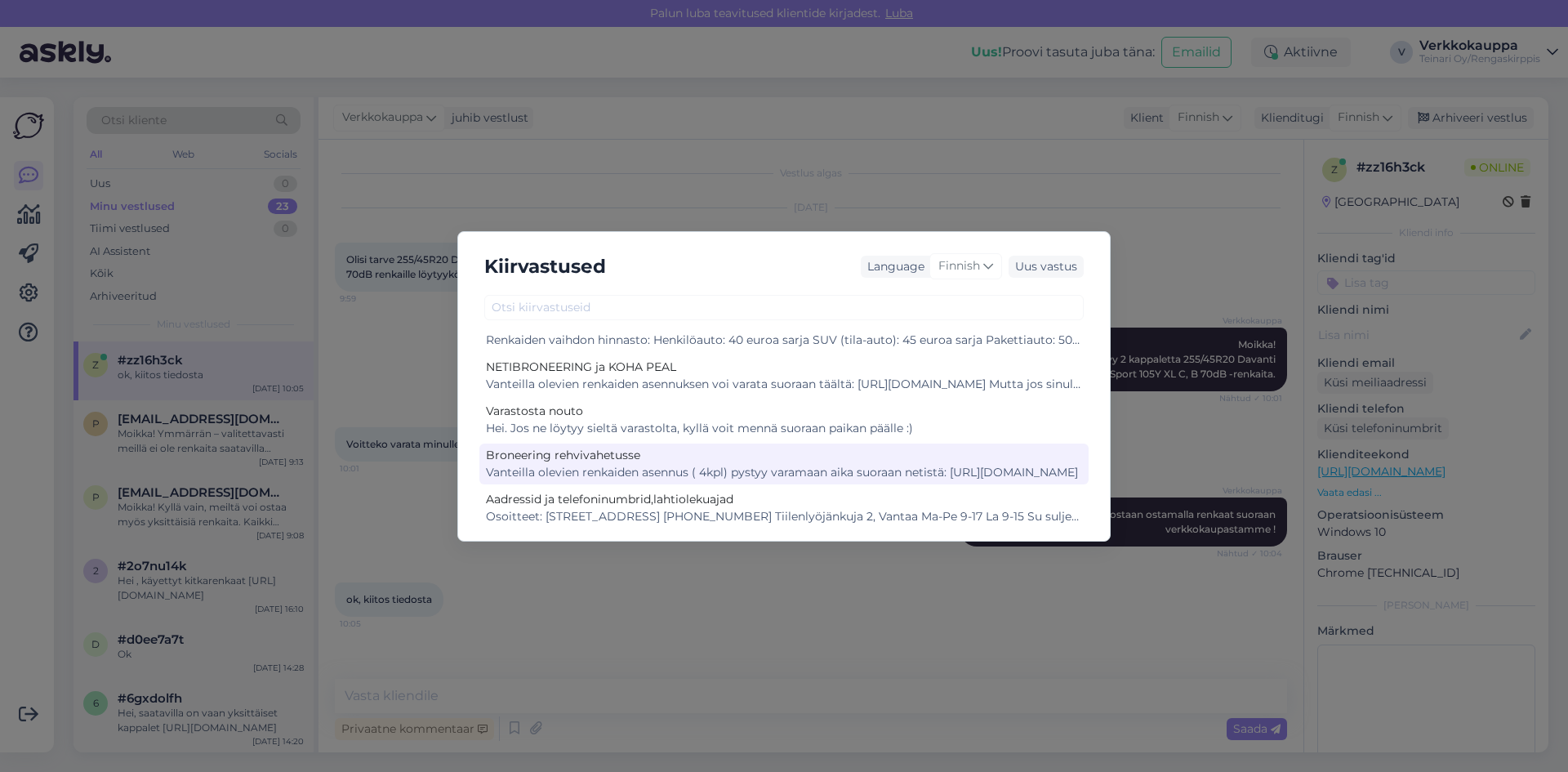
scroll to position [1239, 0]
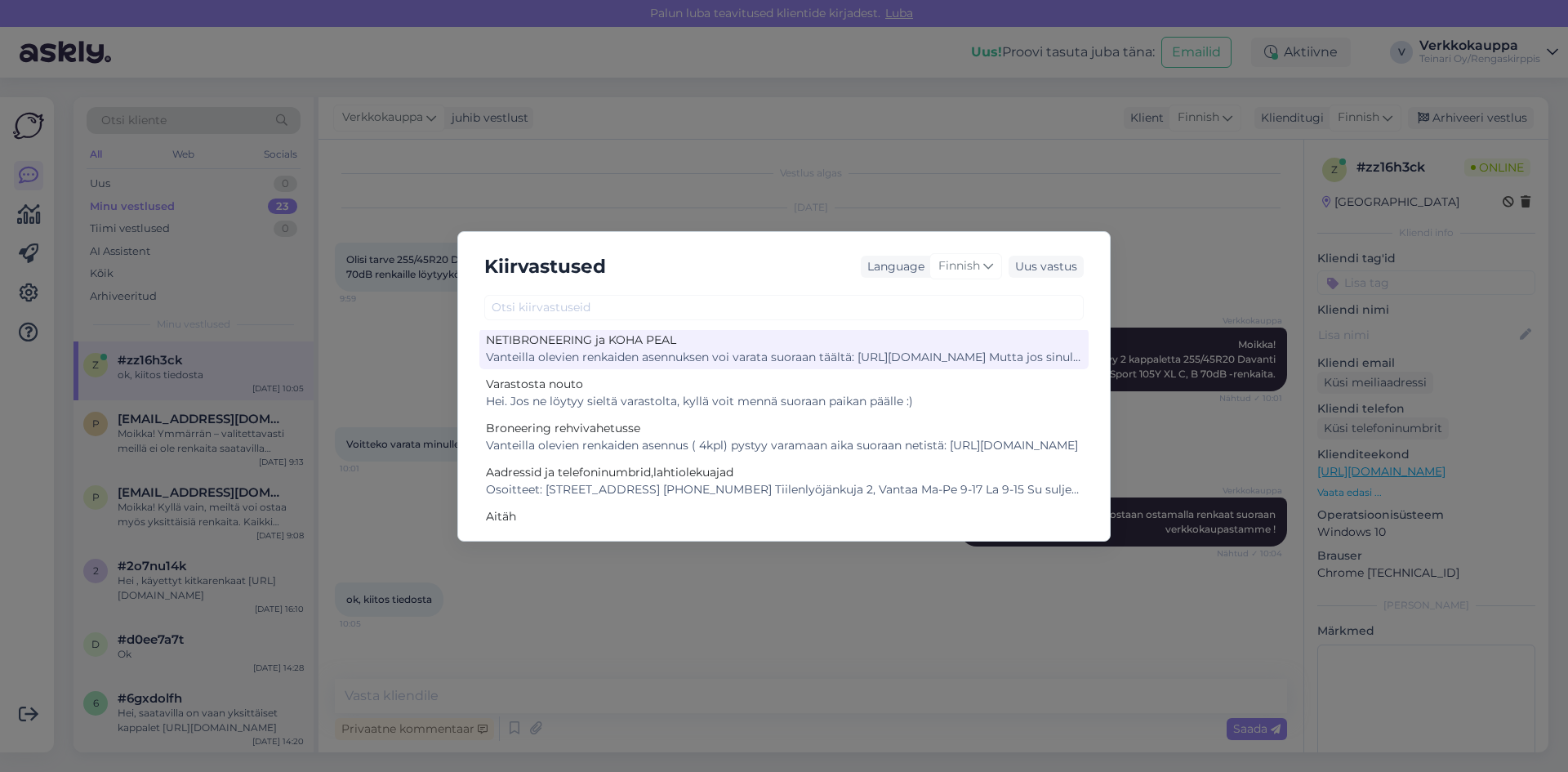
click at [690, 356] on div "Vanteilla olevien renkaiden asennuksen voi varata suoraan täältä: [URL][DOMAIN_…" at bounding box center [784, 357] width 596 height 17
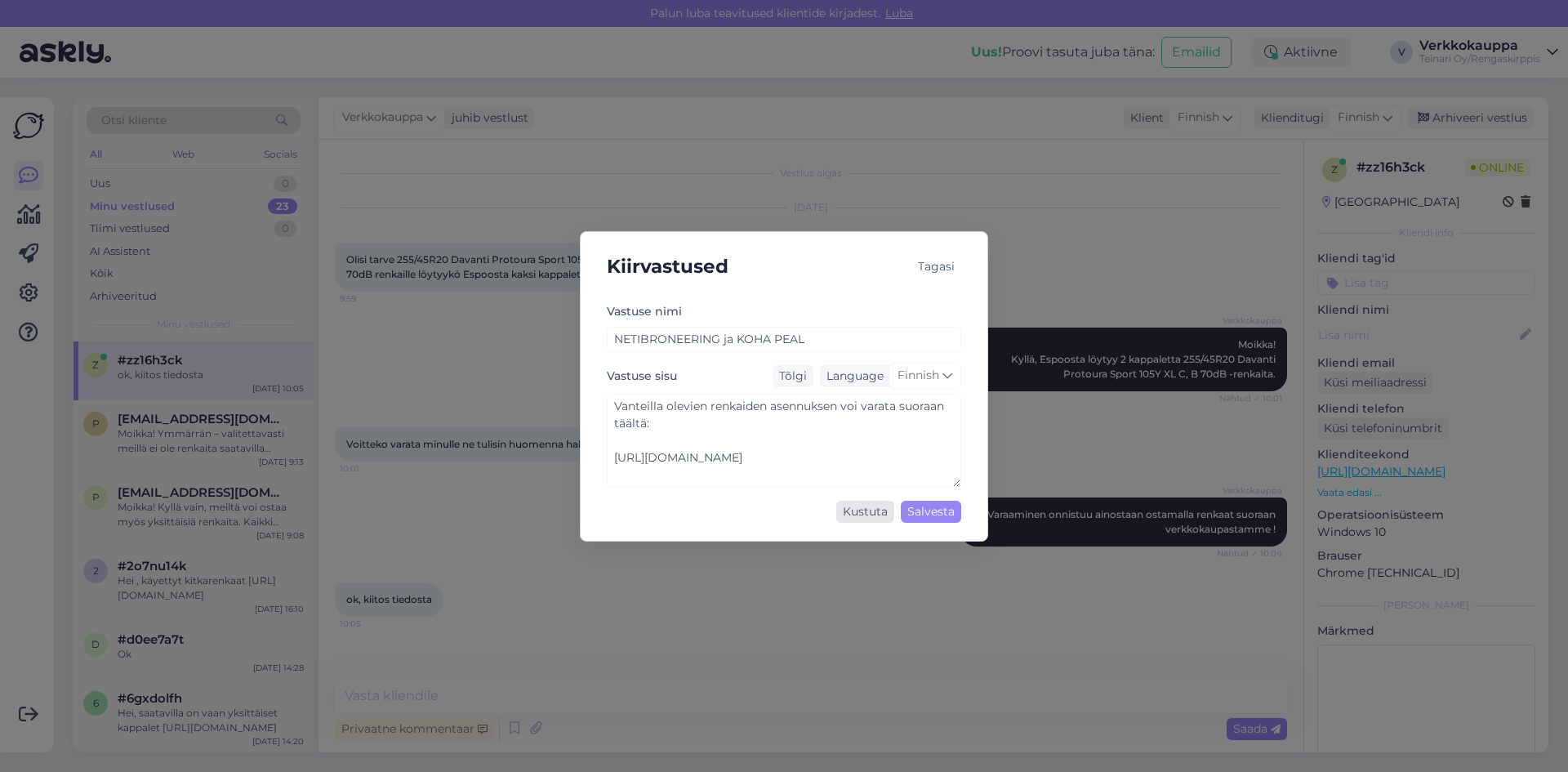
click at [874, 516] on div "Kustuta" at bounding box center [865, 511] width 58 height 22
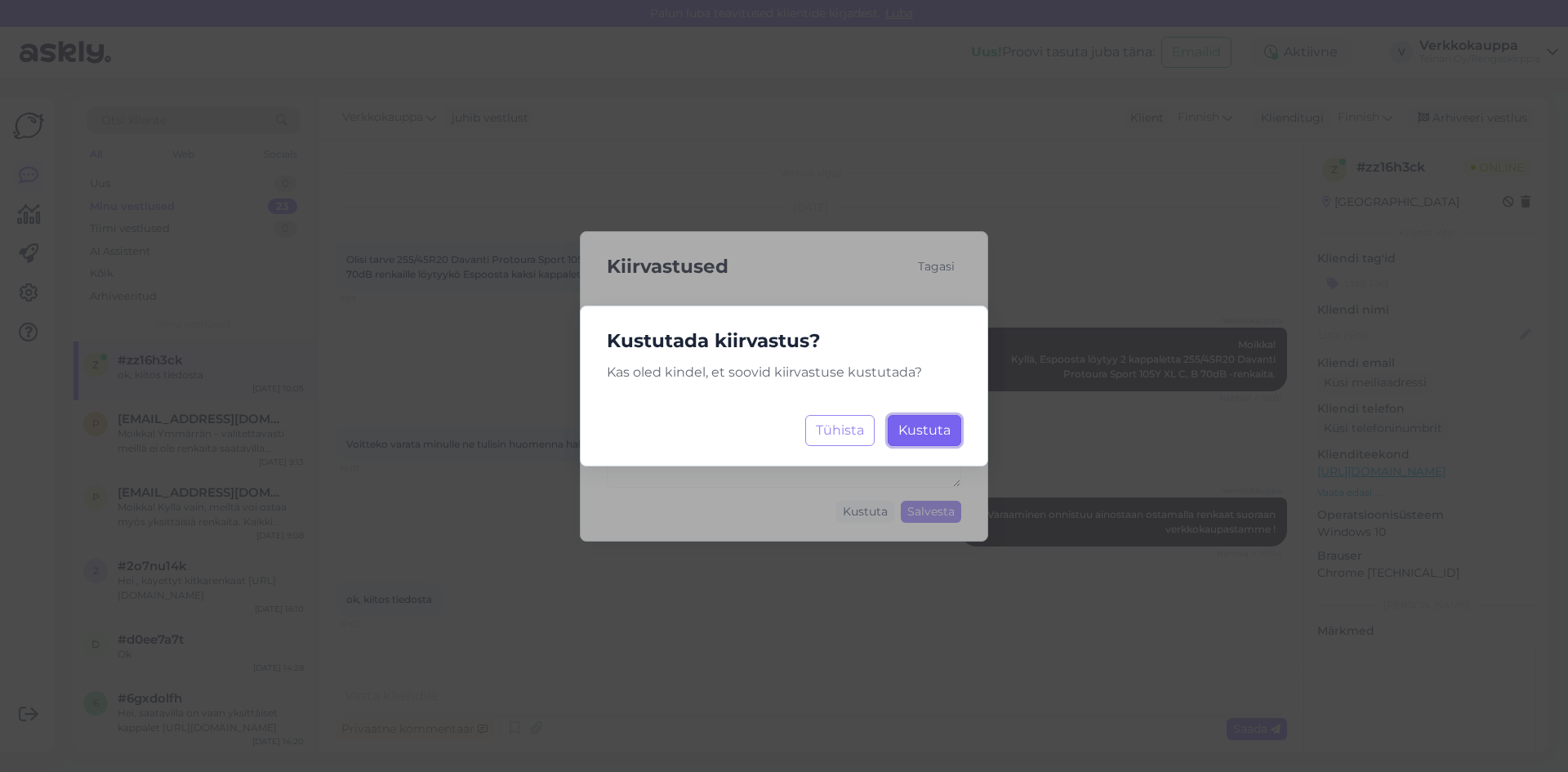
click at [942, 433] on span "Kustuta" at bounding box center [924, 429] width 52 height 15
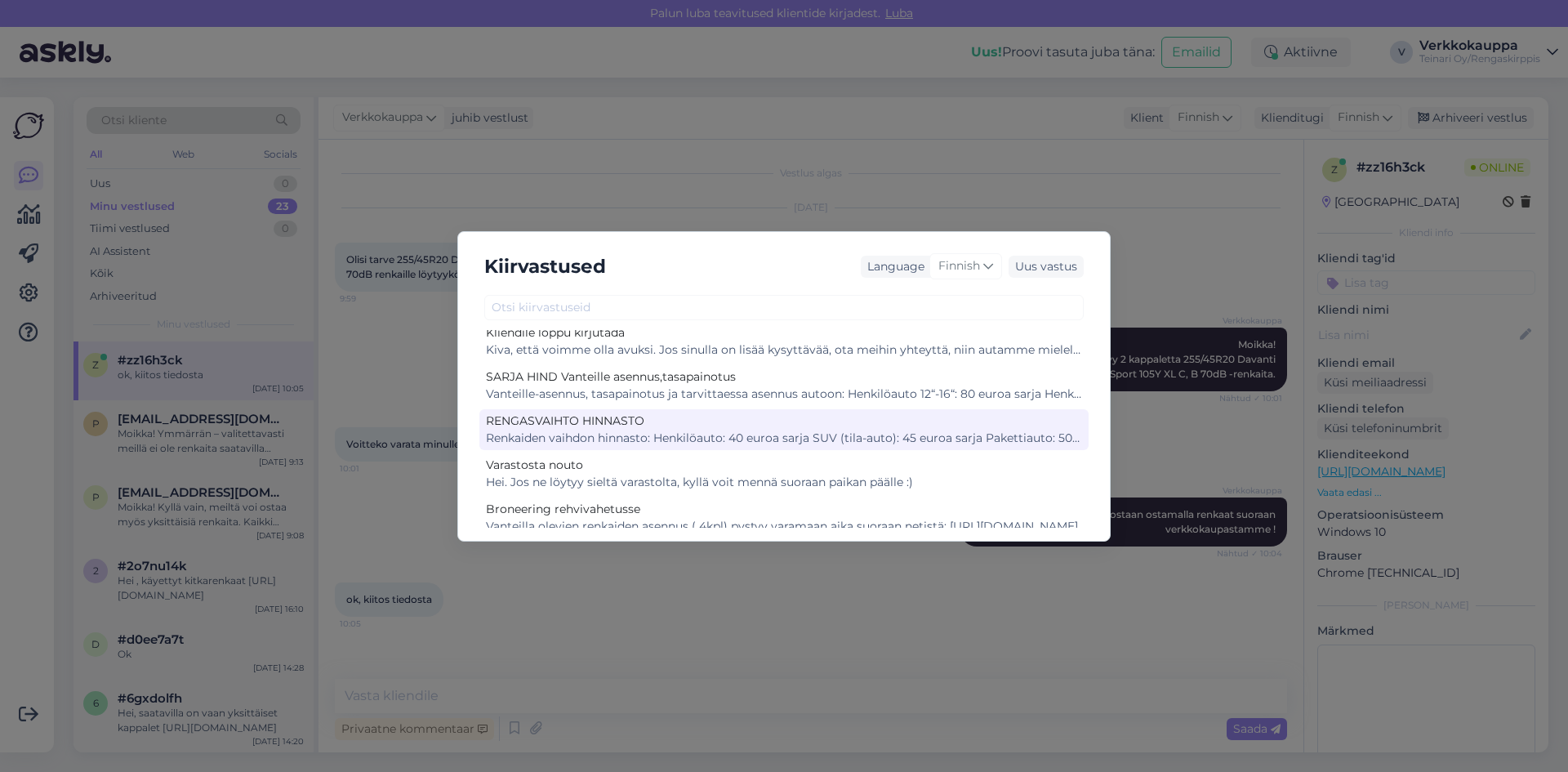
scroll to position [1113, 0]
click at [815, 431] on div "Renkaiden vaihdon hinnasto: Henkilöauto: 40 euroa sarja SUV (tila-auto): 45 eur…" at bounding box center [784, 439] width 596 height 17
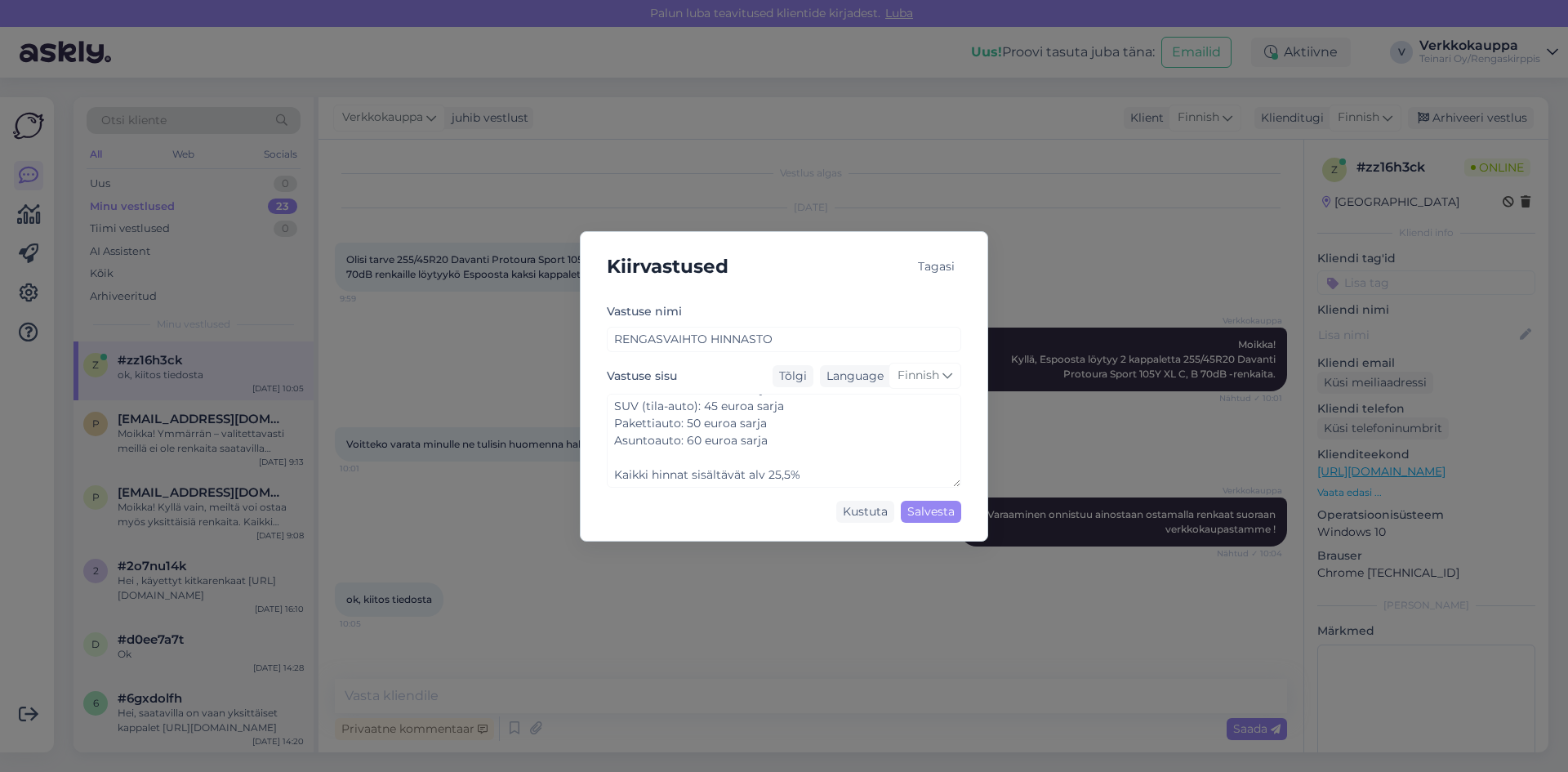
scroll to position [0, 0]
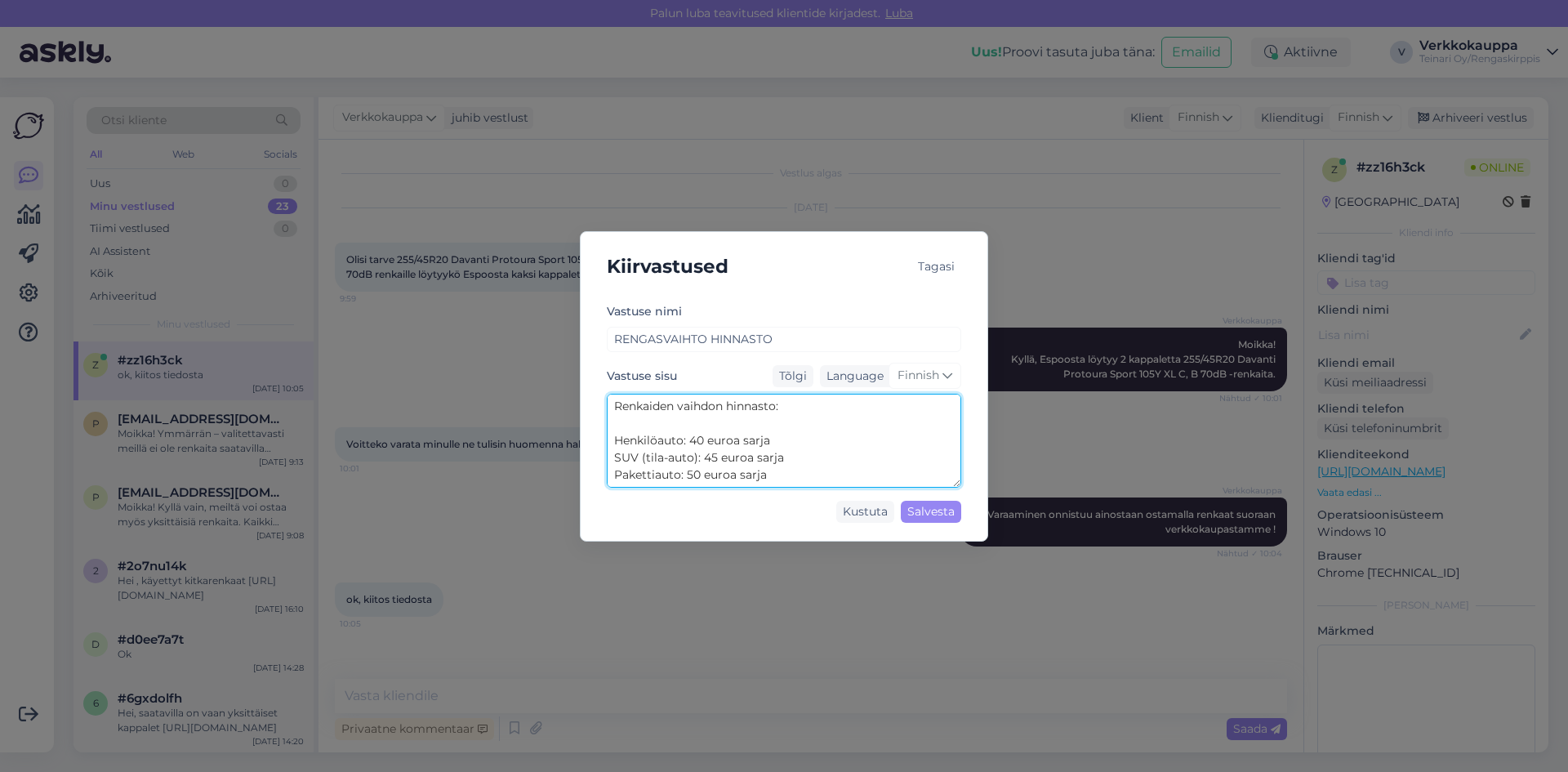
click at [707, 441] on textarea "Renkaiden vaihdon hinnasto: Henkilöauto: 40 euroa sarja SUV (tila-auto): 45 eur…" at bounding box center [784, 440] width 355 height 94
click at [716, 456] on textarea "Renkaiden vaihdon hinnasto: Henkilöauto: 45 euroa sarja SUV (tila-auto): 45 eur…" at bounding box center [784, 440] width 355 height 94
click at [703, 415] on textarea "Renkaiden vaihdon hinnasto: Henkilöauto: 45 euroa sarja SUV (tila-auto): 50 eur…" at bounding box center [784, 440] width 355 height 94
click at [701, 441] on textarea "Renkaiden vaihdon hinnasto: Henkilöauto: 45 euroa sarja SUV (tila-auto): 50 eur…" at bounding box center [784, 440] width 355 height 94
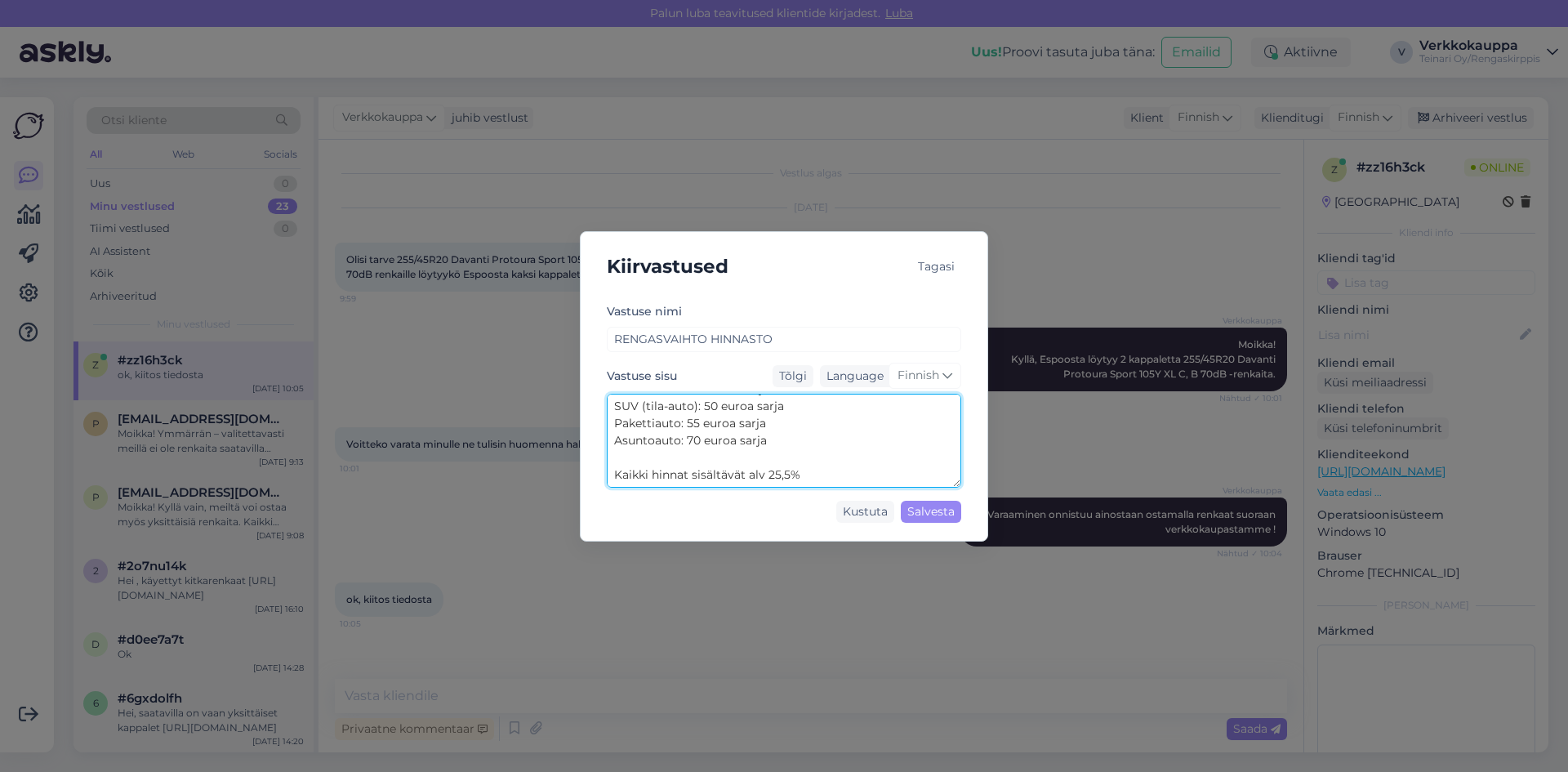
drag, startPoint x: 806, startPoint y: 476, endPoint x: 610, endPoint y: 479, distance: 196.0
click at [610, 479] on textarea "Renkaiden vaihdon hinnasto: Henkilöauto: 45 euroa sarja SUV (tila-auto): 50 eur…" at bounding box center [784, 440] width 355 height 94
click at [832, 446] on textarea "Renkaiden vaihdon hinnasto: Henkilöauto: 45 euroa sarja SUV (tila-auto): 50 eur…" at bounding box center [784, 440] width 355 height 94
type textarea "Renkaiden vaihdon hinnasto: Henkilöauto: 45 euroa sarja SUV (tila-auto): 50 eur…"
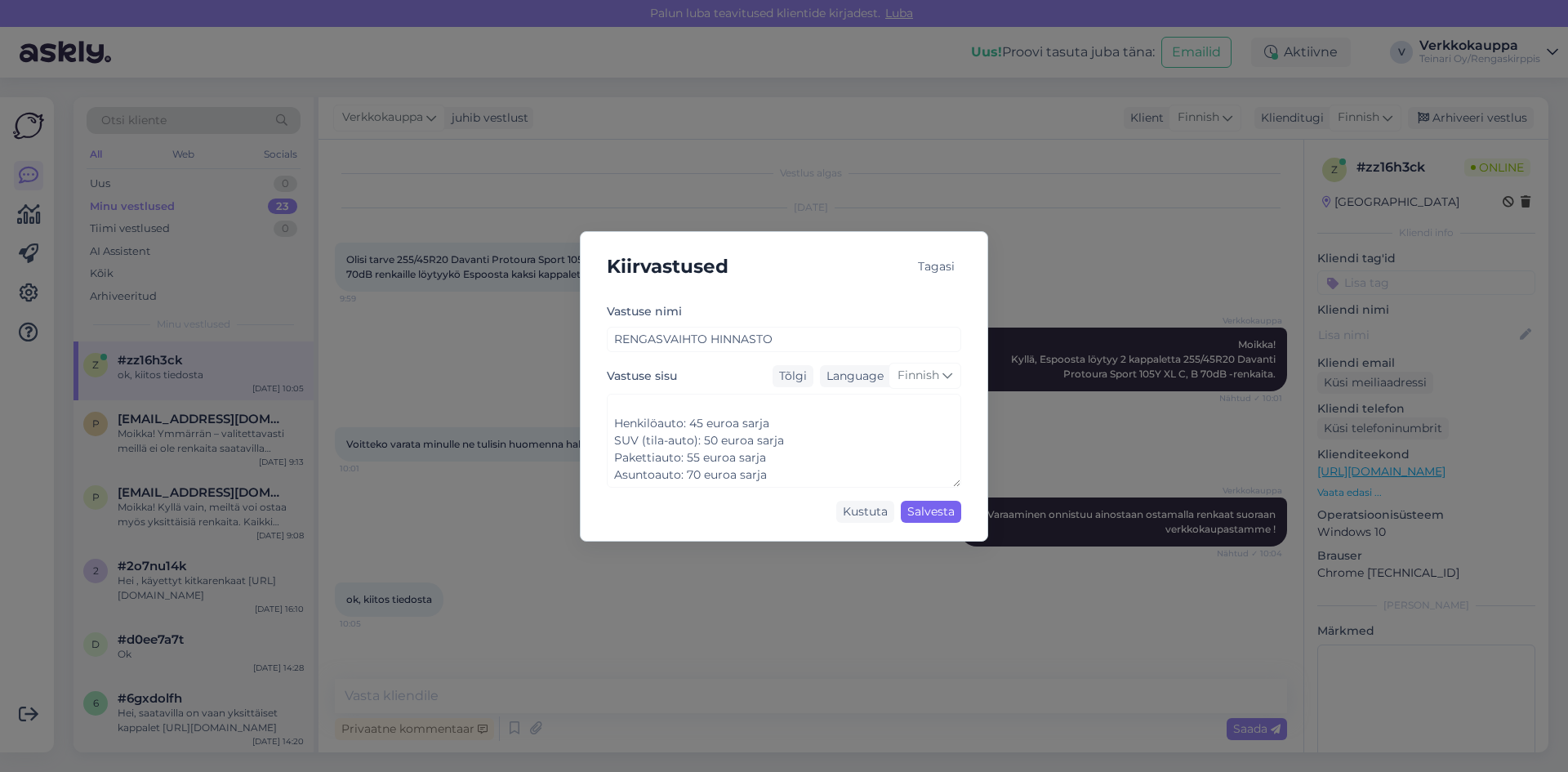
click at [934, 509] on div "Salvesta" at bounding box center [931, 511] width 61 height 22
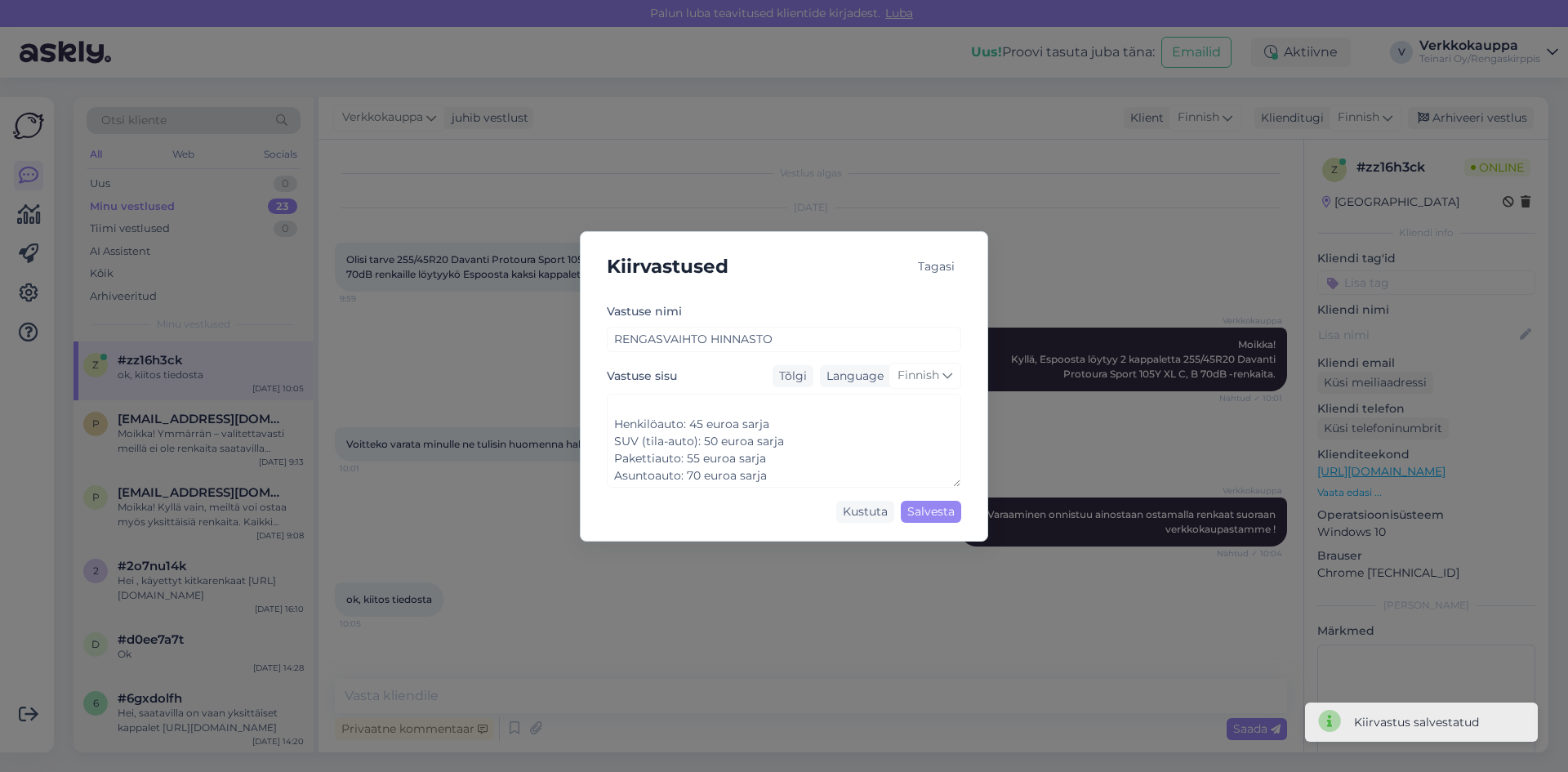
scroll to position [0, 0]
click at [929, 266] on div "Tagasi" at bounding box center [936, 266] width 50 height 22
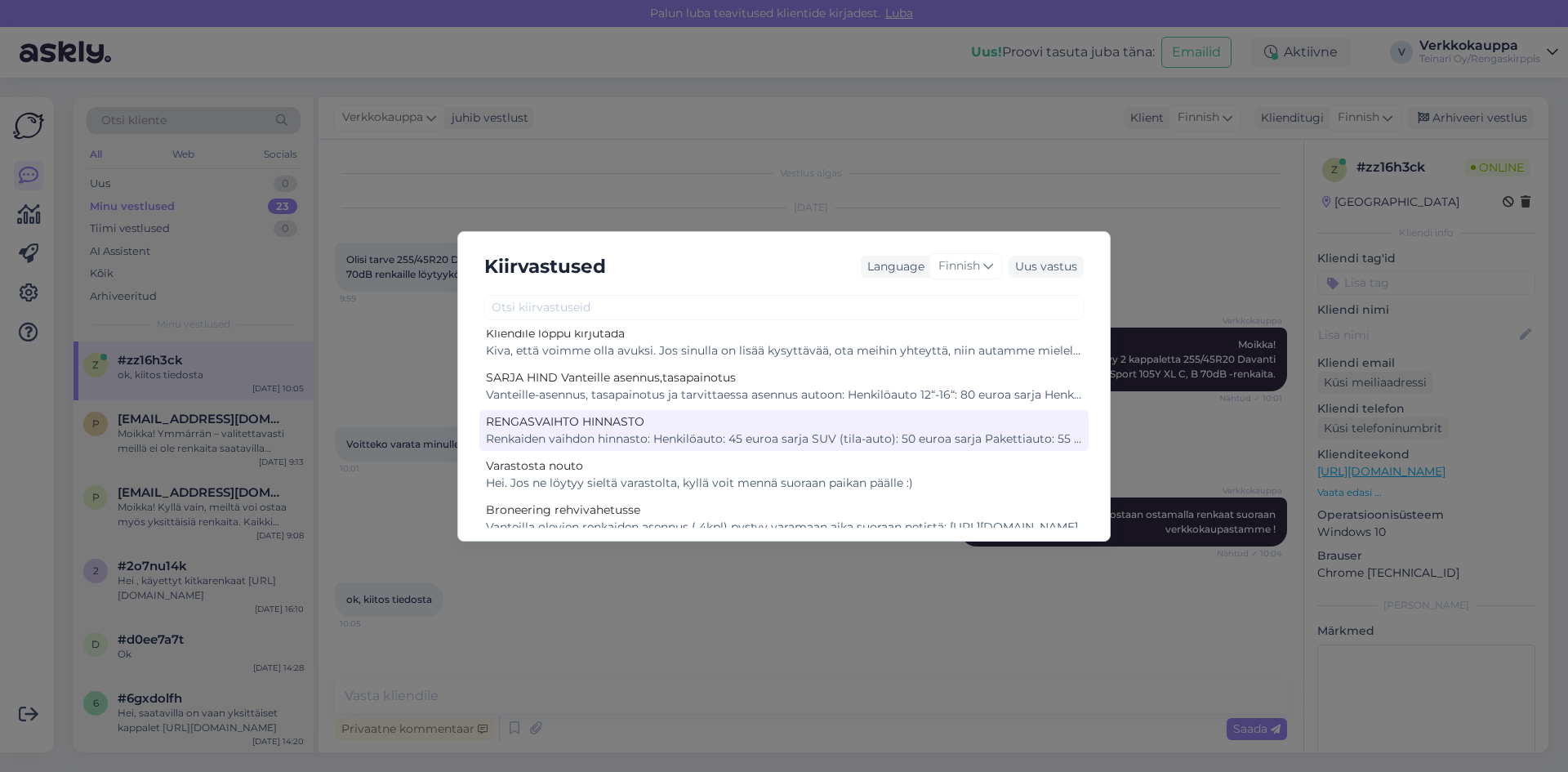
scroll to position [1032, 0]
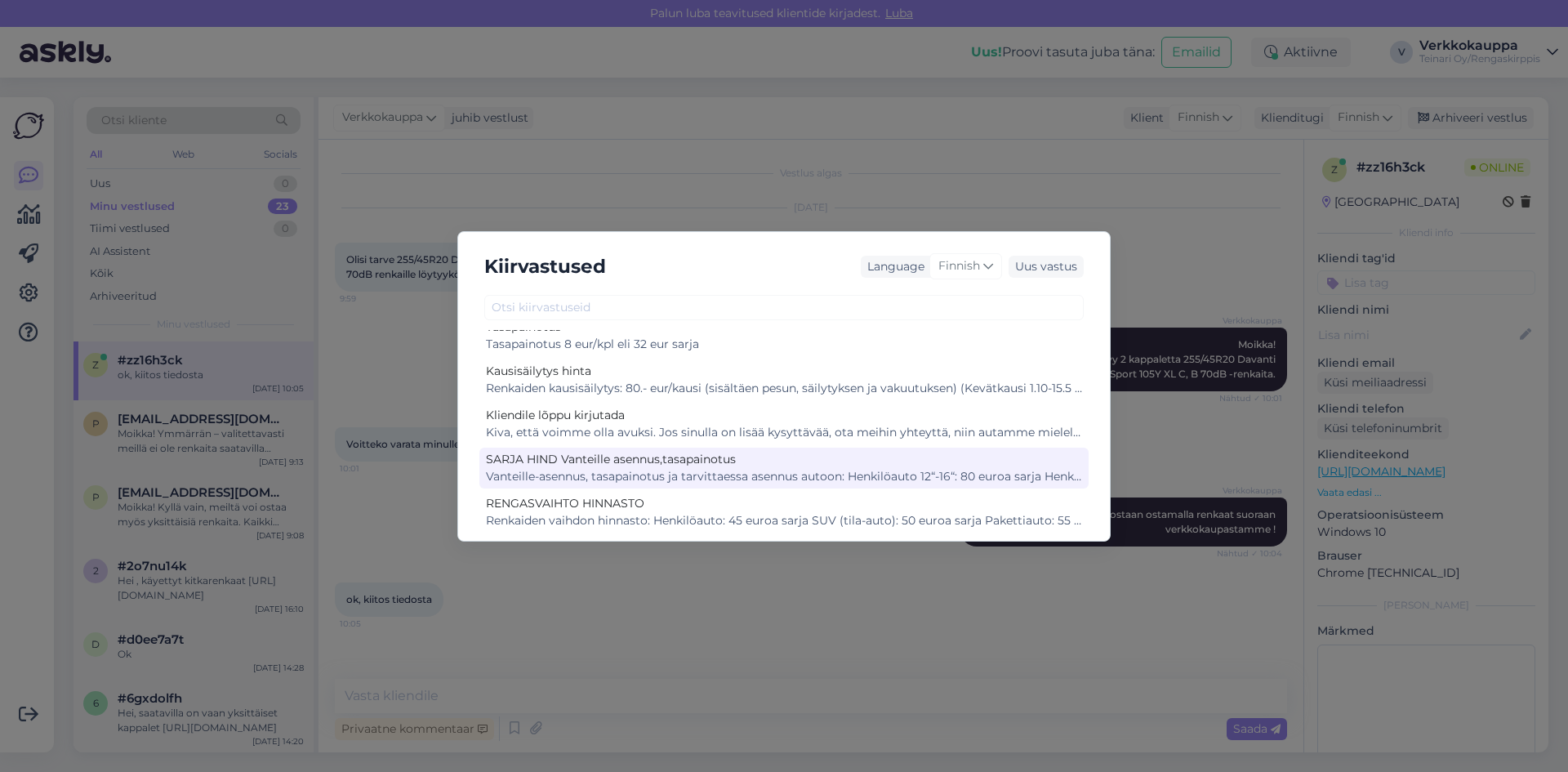
click at [819, 469] on div "Vanteille-asennus, tasapainotus ja tarvittaessa asennus autoon: Henkilöauto 12“…" at bounding box center [784, 476] width 596 height 17
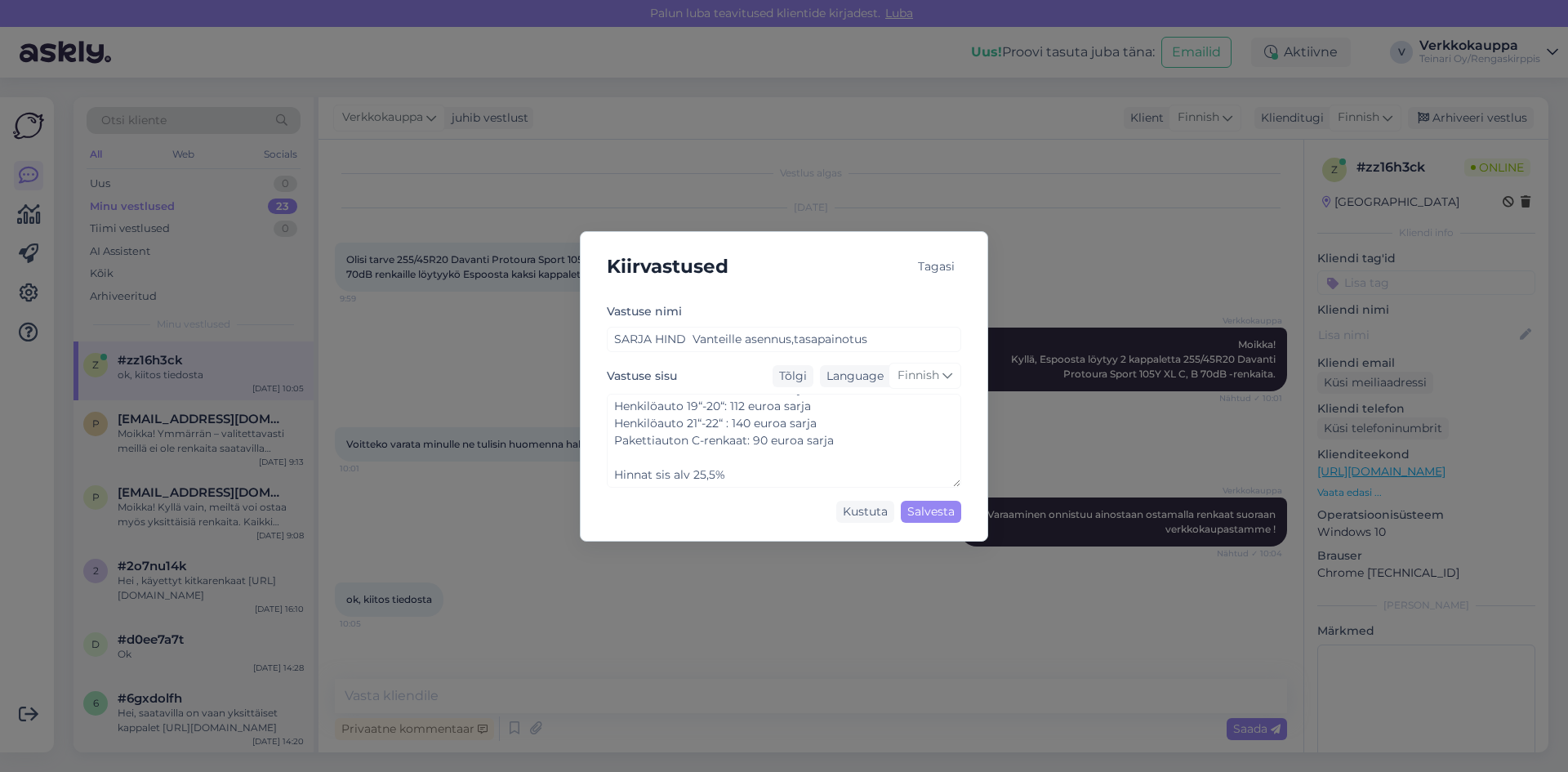
scroll to position [4, 0]
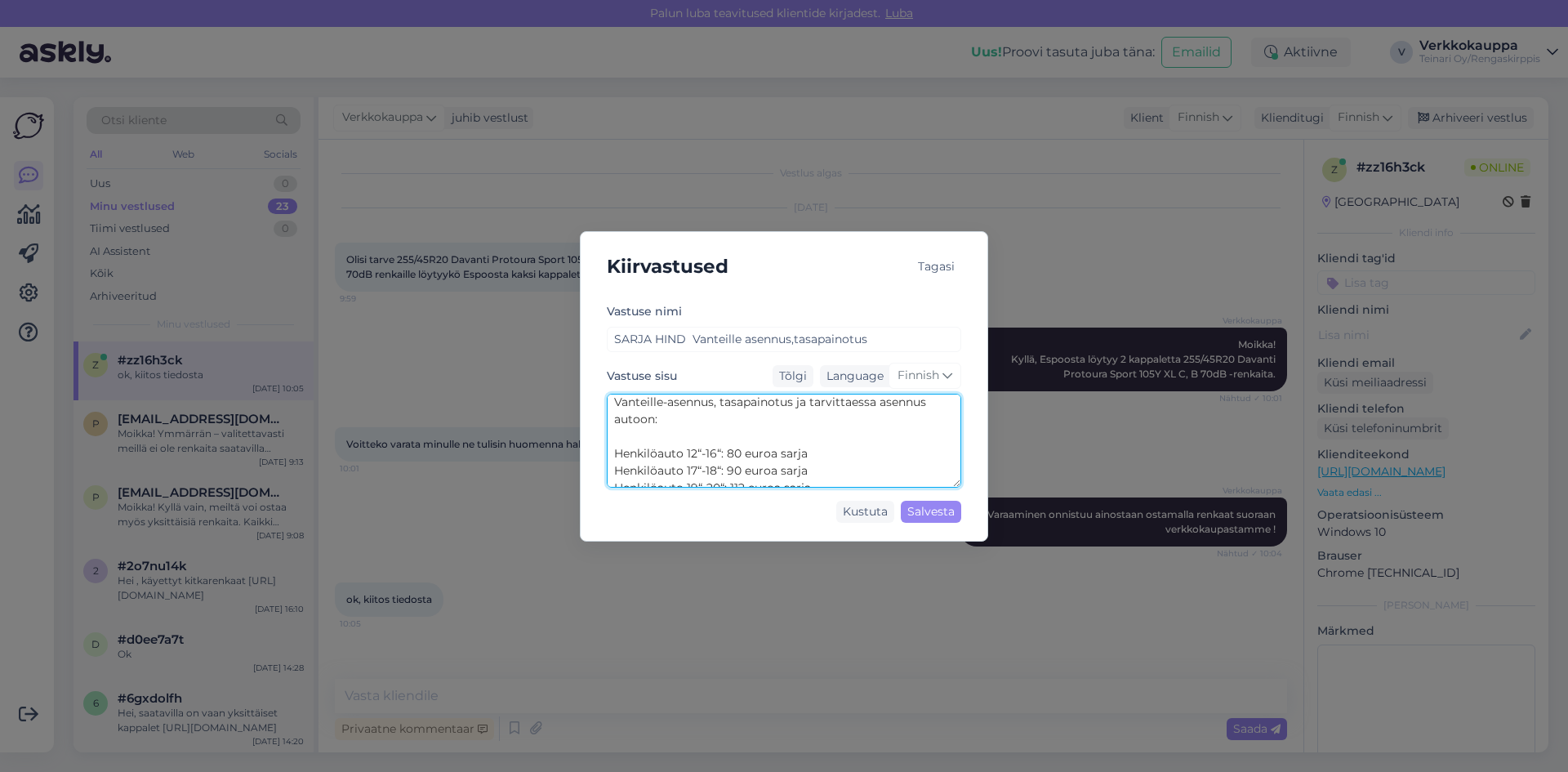
click at [741, 444] on textarea "Vanteille-asennus, tasapainotus ja tarvittaessa asennus autoon: Henkilöauto 12“…" at bounding box center [784, 440] width 355 height 94
click at [743, 441] on textarea "Vanteille-asennus, tasapainotus ja tarvittaessa asennus autoon: Henkilöauto 12“…" at bounding box center [784, 440] width 355 height 94
click at [742, 449] on textarea "Vanteille-asennus, tasapainotus ja tarvittaessa asennus autoon: Henkilöauto 12“…" at bounding box center [784, 440] width 355 height 94
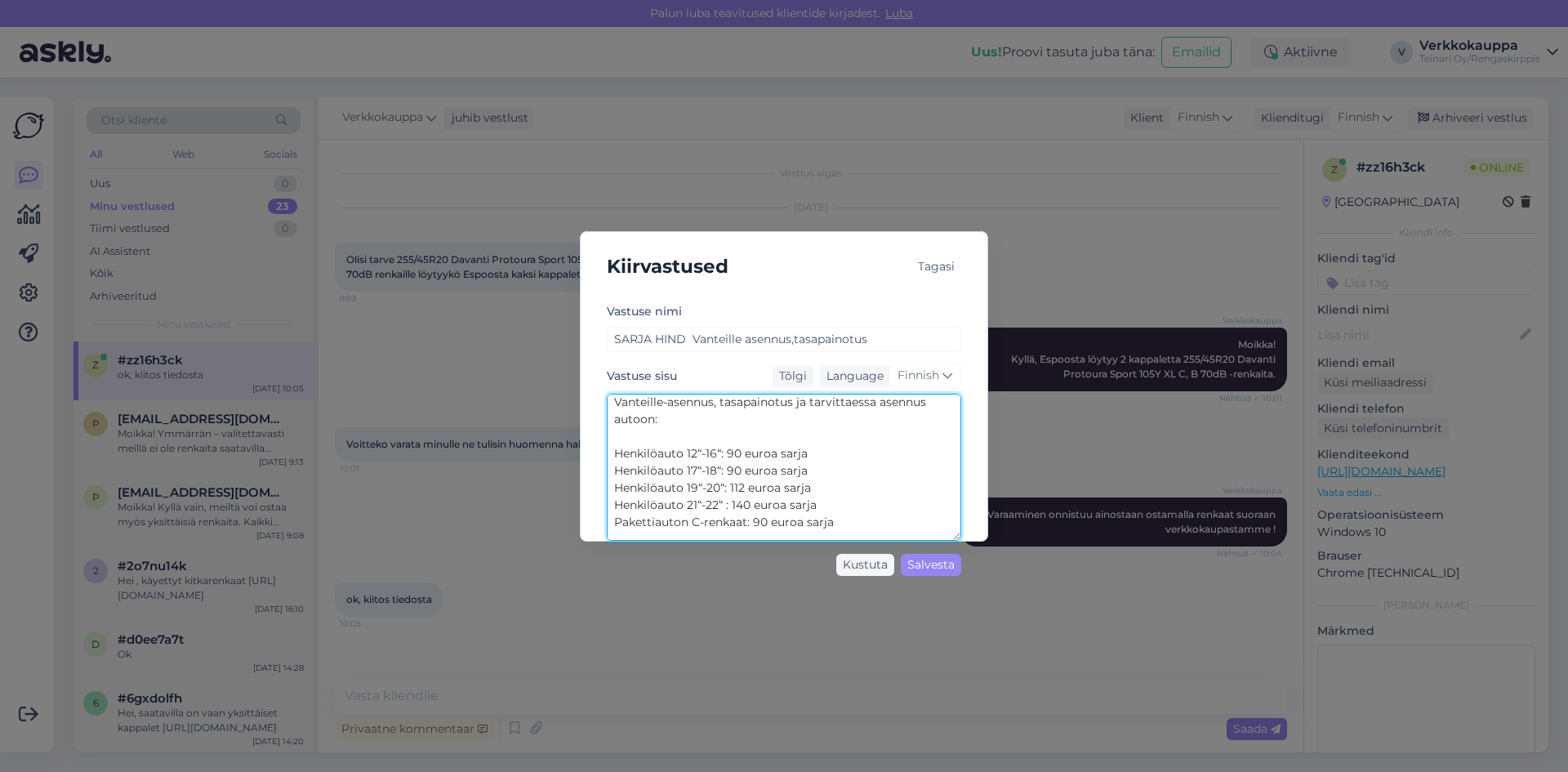
scroll to position [0, 0]
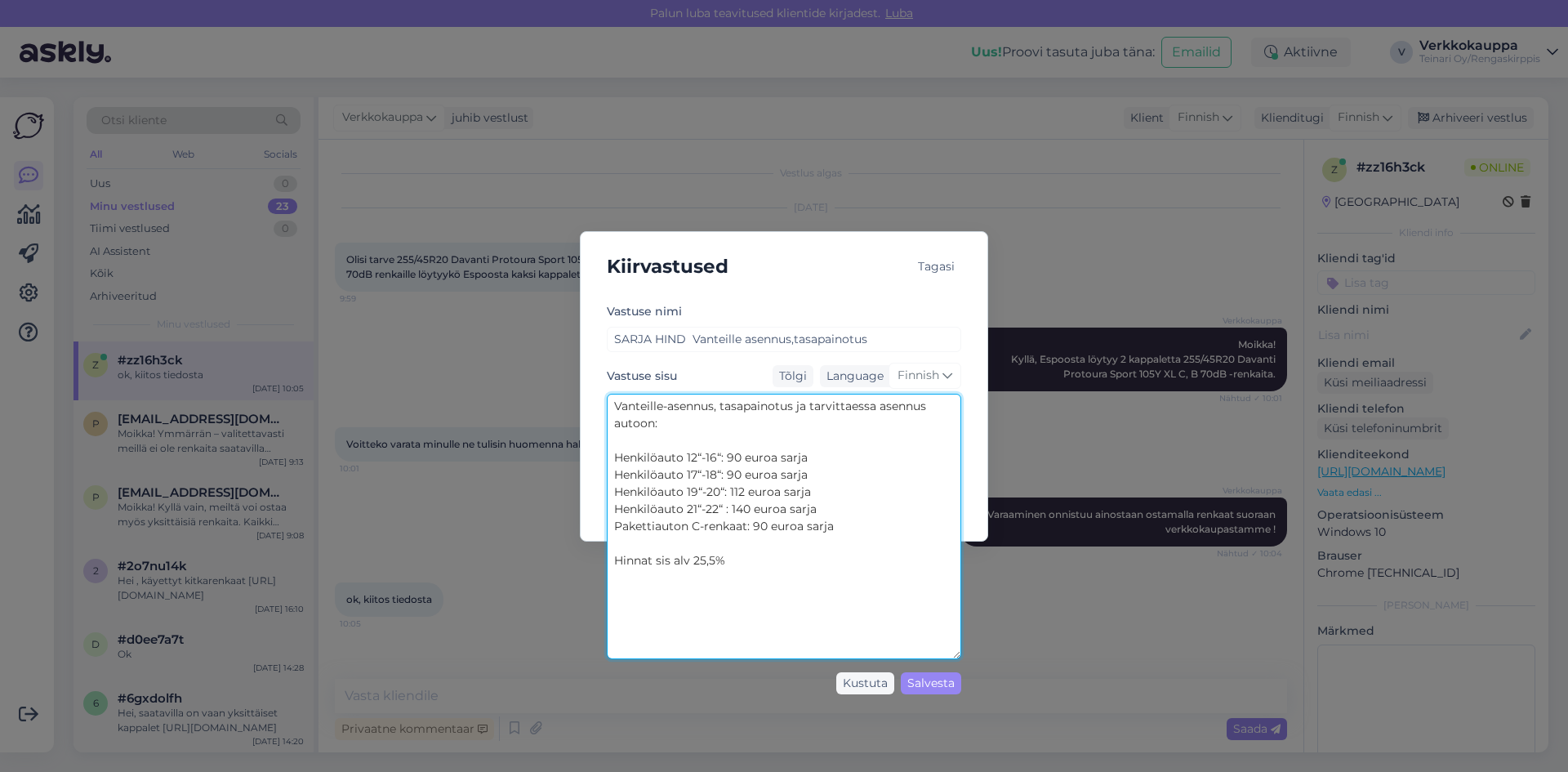
drag, startPoint x: 959, startPoint y: 483, endPoint x: 998, endPoint y: 657, distance: 178.3
click at [998, 657] on div "Kiirvastused Tagasi [PERSON_NAME] nimi SARJA HIND Vanteille asennus,tasapainotu…" at bounding box center [784, 386] width 1568 height 772
click at [744, 474] on textarea "Vanteille-asennus, tasapainotus ja tarvittaessa asennus autoon: Henkilöauto 12“…" at bounding box center [784, 526] width 355 height 267
click at [742, 475] on textarea "Vanteille-asennus, tasapainotus ja tarvittaessa asennus autoon: Henkilöauto 12“…" at bounding box center [784, 526] width 355 height 267
click at [744, 491] on textarea "Vanteille-asennus, tasapainotus ja tarvittaessa asennus autoon: Henkilöauto 12“…" at bounding box center [784, 526] width 355 height 267
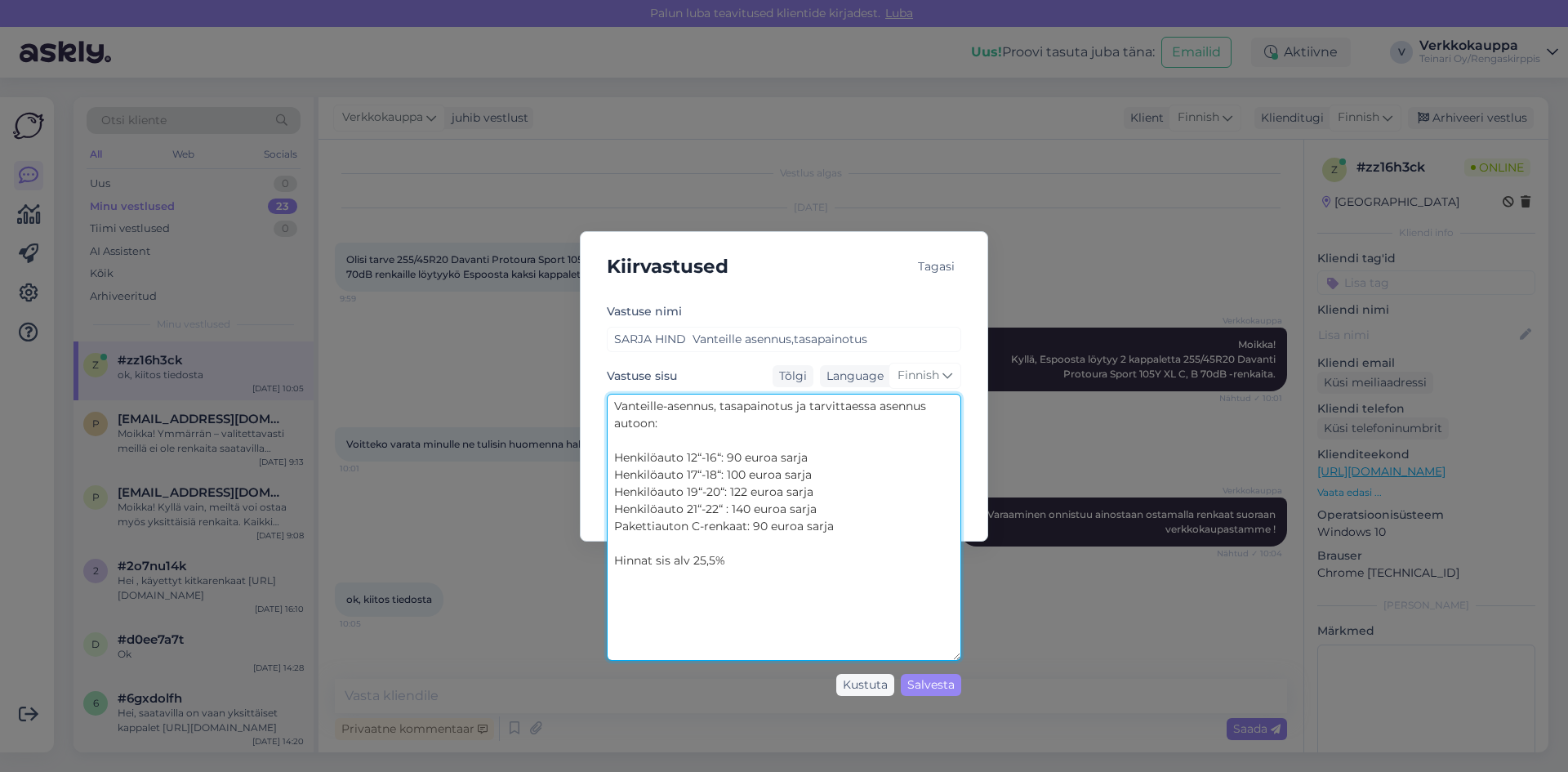
click at [751, 508] on textarea "Vanteille-asennus, tasapainotus ja tarvittaessa asennus autoon: Henkilöauto 12“…" at bounding box center [784, 526] width 355 height 267
click at [769, 526] on textarea "Vanteille-asennus, tasapainotus ja tarvittaessa asennus autoon: Henkilöauto 12“…" at bounding box center [784, 526] width 355 height 267
drag, startPoint x: 700, startPoint y: 555, endPoint x: 610, endPoint y: 558, distance: 90.0
click at [610, 558] on textarea "Vanteille-asennus, tasapainotus ja tarvittaessa asennus autoon: Henkilöauto 12“…" at bounding box center [784, 526] width 355 height 267
type textarea "Vanteille-asennus, tasapainotus ja tarvittaessa asennus autoon: Henkilöauto 12“…"
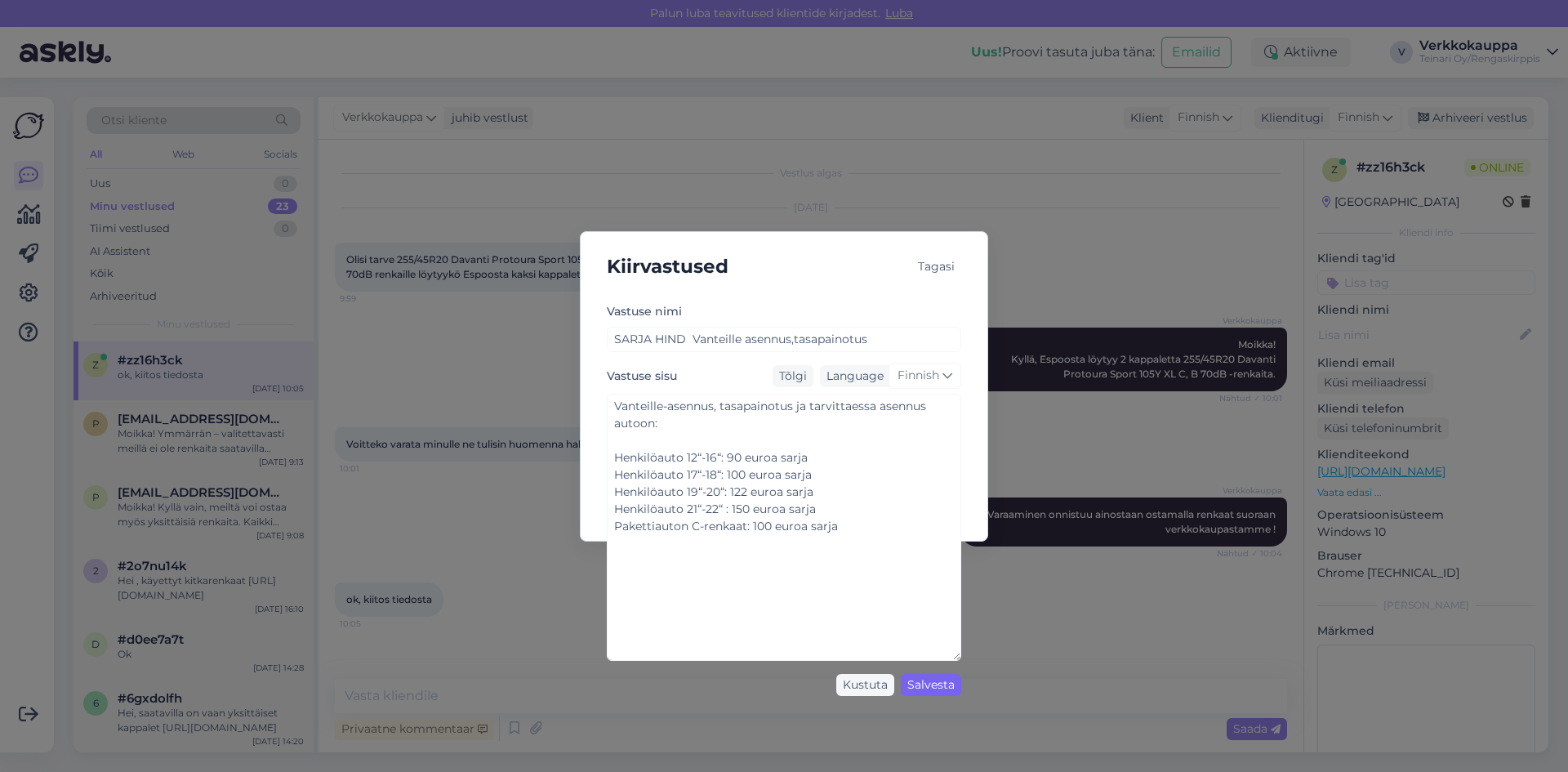
click at [917, 681] on div "Salvesta" at bounding box center [931, 684] width 61 height 22
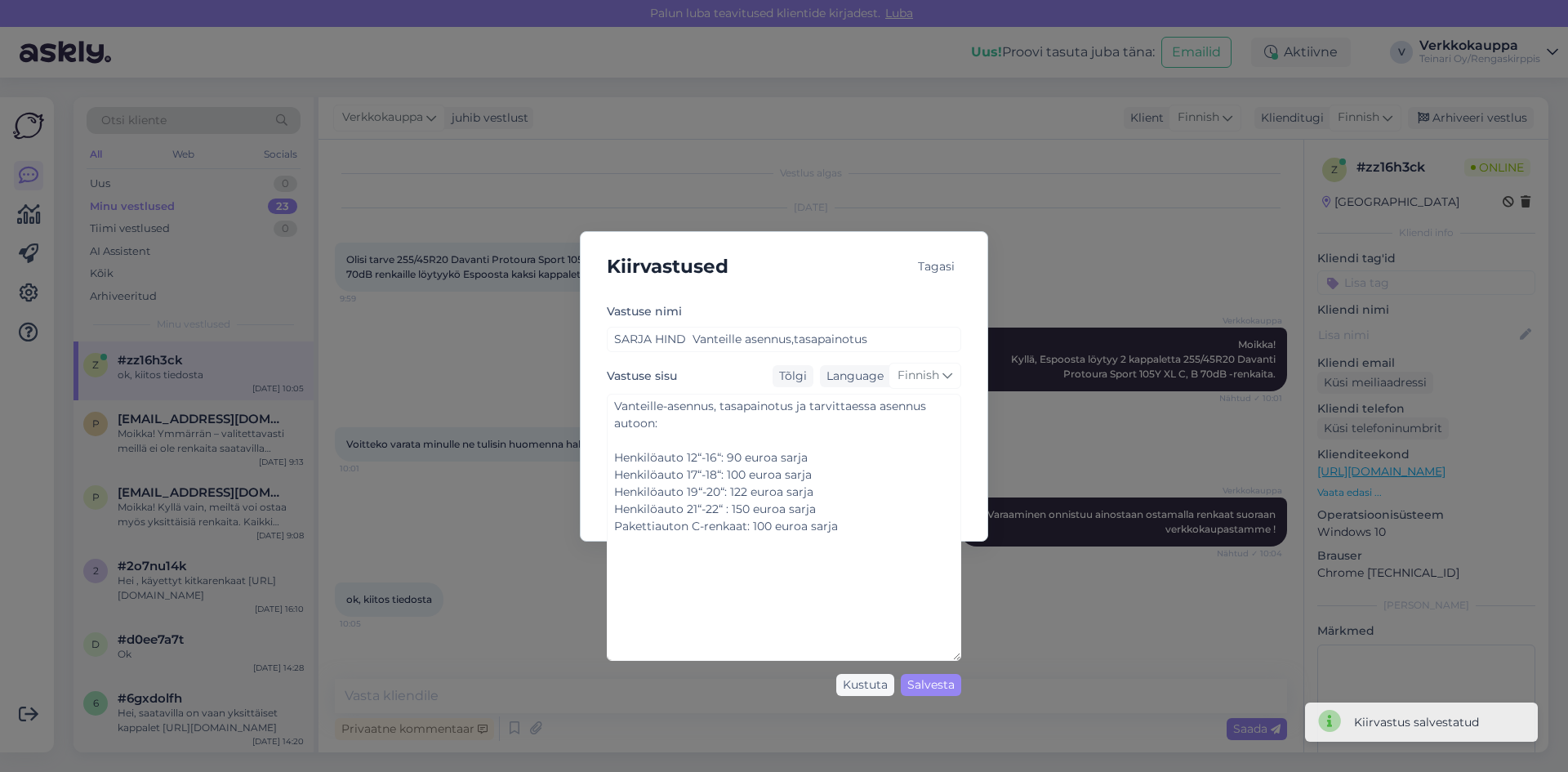
click at [998, 659] on div "Kiirvastused Tagasi [PERSON_NAME] nimi SARJA HIND Vanteille asennus,tasapainotu…" at bounding box center [784, 386] width 1568 height 772
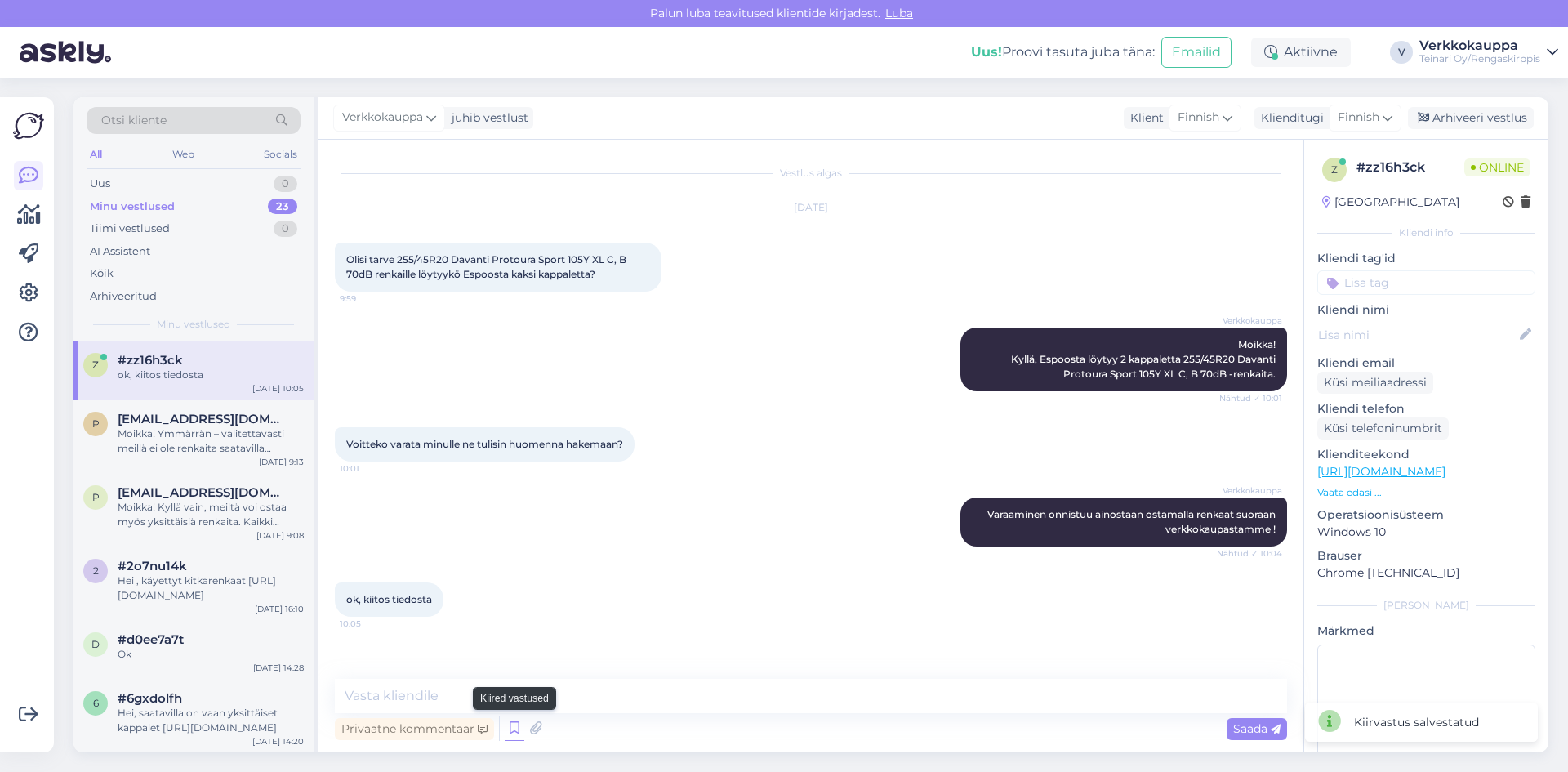
click at [514, 731] on icon at bounding box center [515, 727] width 20 height 24
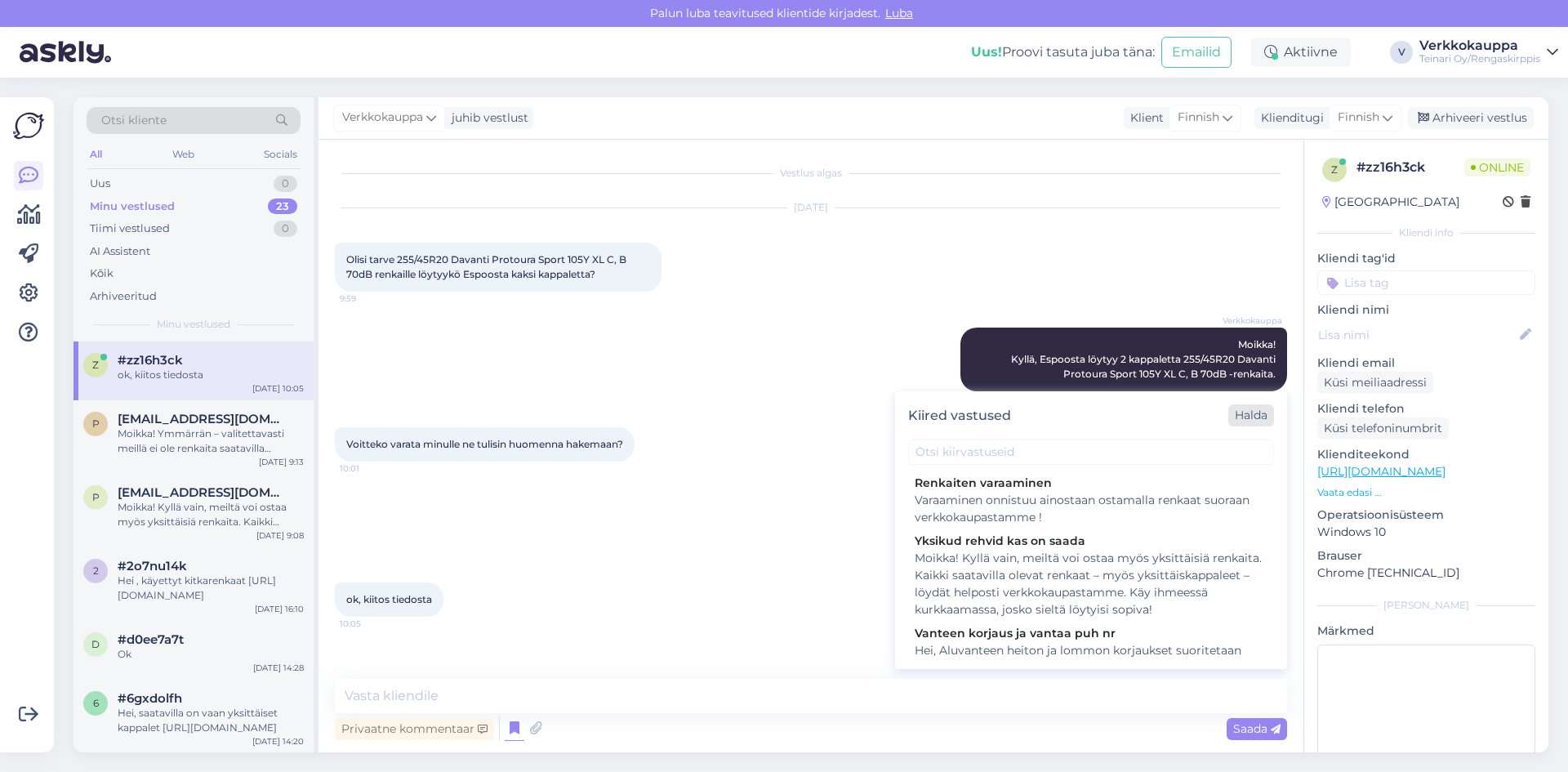
click at [1241, 419] on div "Halda" at bounding box center [1250, 415] width 46 height 22
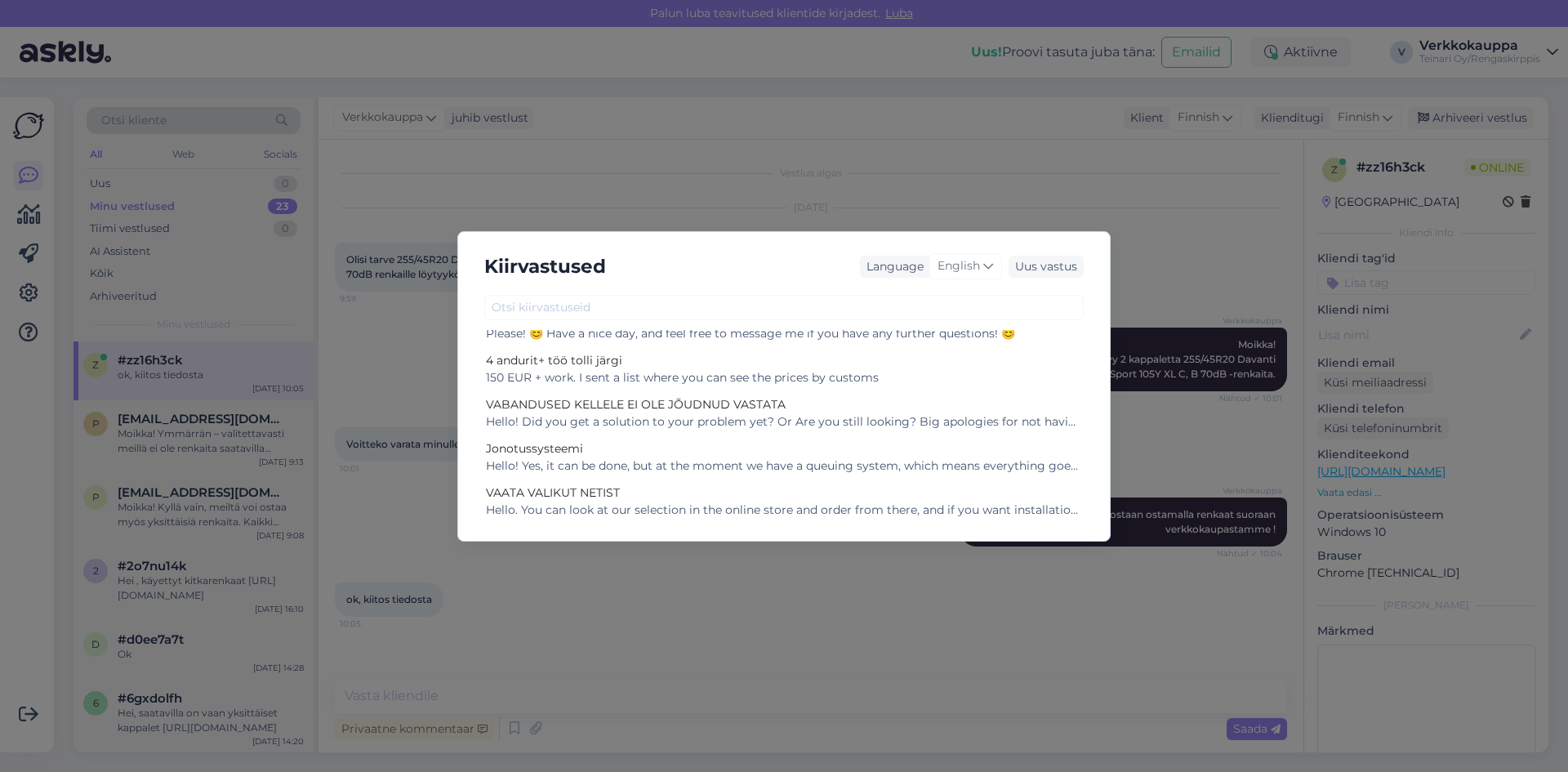
scroll to position [408, 0]
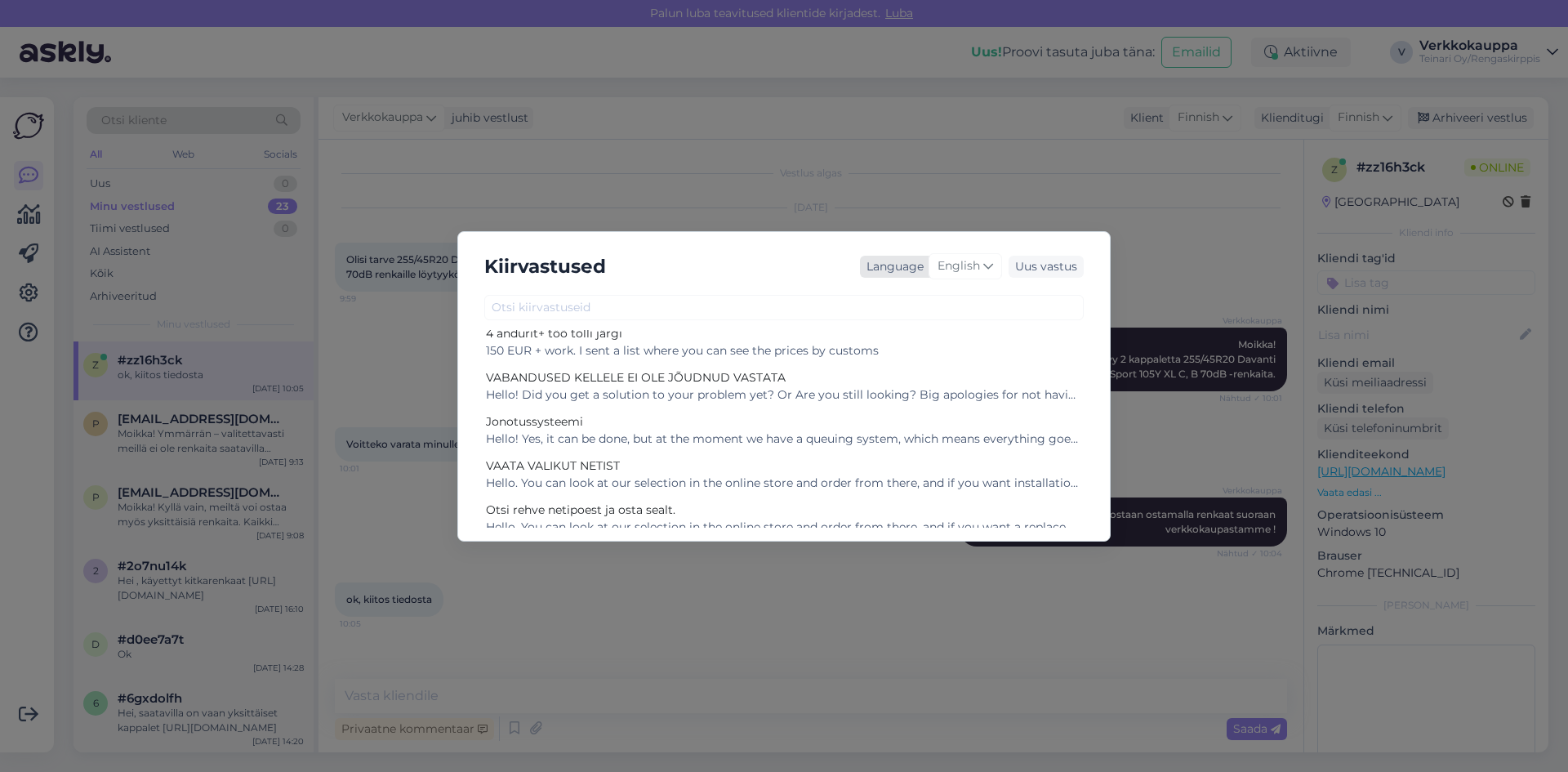
click at [993, 270] on icon at bounding box center [987, 266] width 10 height 18
click at [915, 408] on link "Finnish" at bounding box center [930, 410] width 180 height 26
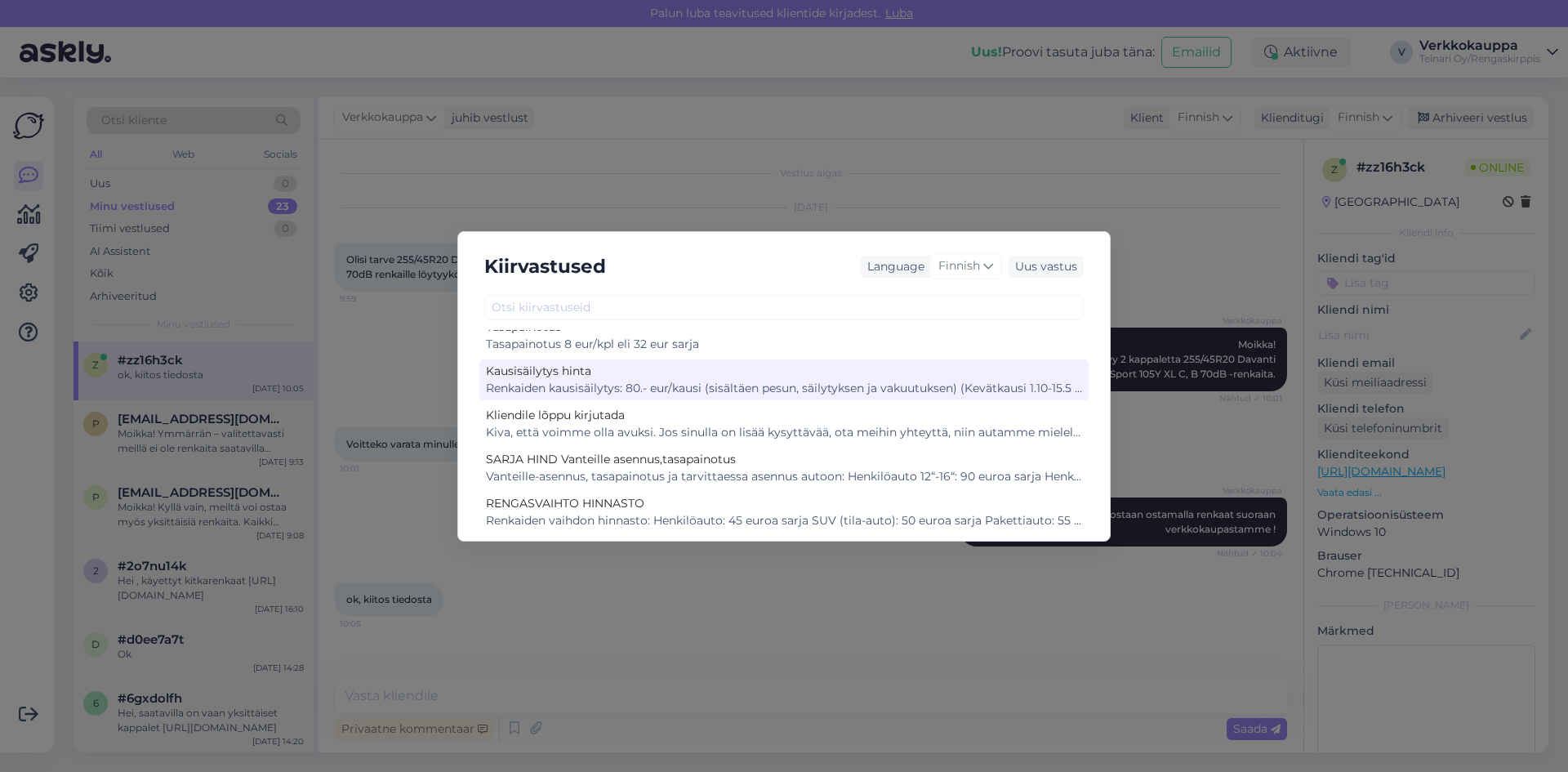
click at [728, 395] on div "Renkaiden kausisäilytys: 80.- eur/kausi (sisältäen pesun, säilytyksen ja vakuut…" at bounding box center [784, 388] width 596 height 17
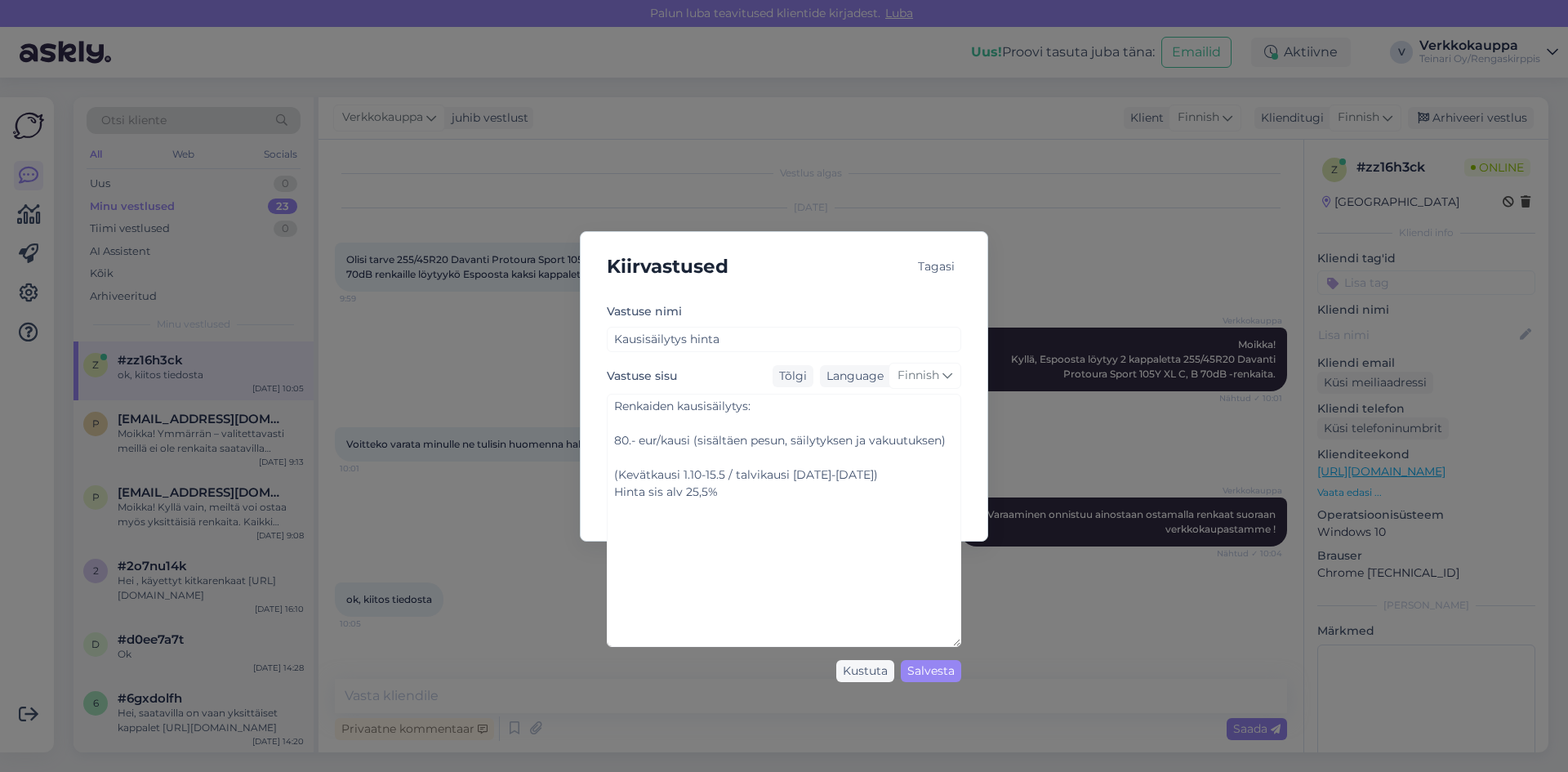
drag, startPoint x: 955, startPoint y: 485, endPoint x: 1004, endPoint y: 661, distance: 182.7
click at [1004, 661] on div "Kiirvastused Tagasi Vastuse nimi Kausisäilytys hinta Vastuse sisu Tõlgi Languag…" at bounding box center [784, 386] width 1568 height 772
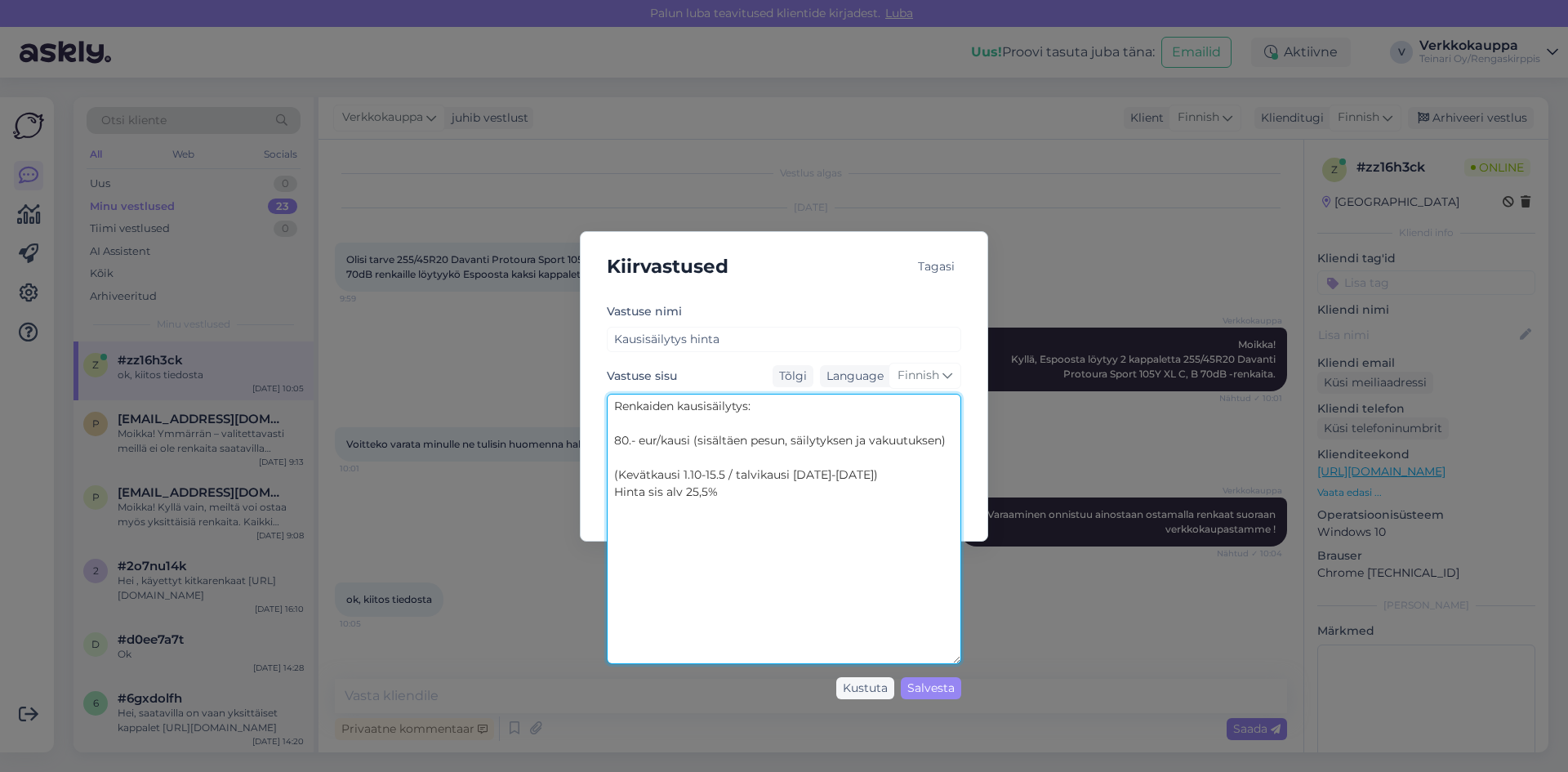
click at [630, 441] on textarea "Renkaiden kausisäilytys: 80.- eur/kausi (sisältäen pesun, säilytyksen ja vakuut…" at bounding box center [784, 528] width 355 height 270
click at [636, 440] on textarea "Renkaiden kausisäilytys: 100.- eur/kausi (sisältäen pesun, säilytyksen ja vakuu…" at bounding box center [784, 528] width 355 height 270
click at [637, 441] on textarea "Renkaiden kausisäilytys: 100- eur/kausi (sisältäen pesun, säilytyksen ja vakuut…" at bounding box center [784, 528] width 355 height 270
click at [638, 441] on textarea "Renkaiden kausisäilytys: 100 eur/kausi (sisältäen pesun, säilytyksen ja vakuutu…" at bounding box center [784, 528] width 355 height 270
click at [616, 441] on textarea "Renkaiden kausisäilytys: 100 eur/kausi (sisältäen pesun, säilytyksen ja vakuutu…" at bounding box center [784, 528] width 355 height 270
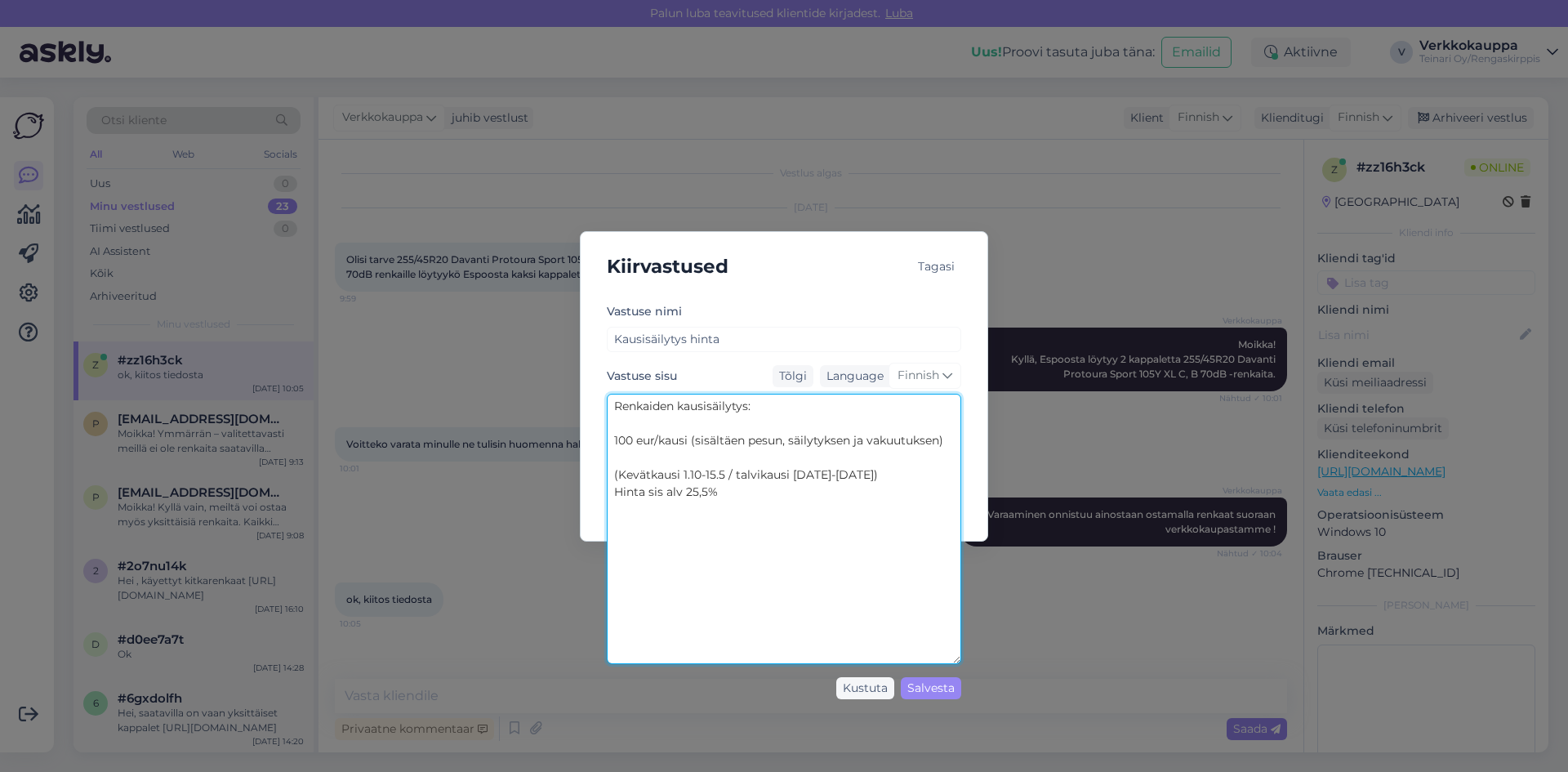
click at [616, 439] on textarea "Renkaiden kausisäilytys: 100 eur/kausi (sisältäen pesun, säilytyksen ja vakuutu…" at bounding box center [784, 528] width 355 height 270
click at [700, 458] on textarea "Renkaiden kausisäilytys: Peruspaketti 100 eur/kausi (sisältäen pesun, säilytyks…" at bounding box center [784, 528] width 355 height 270
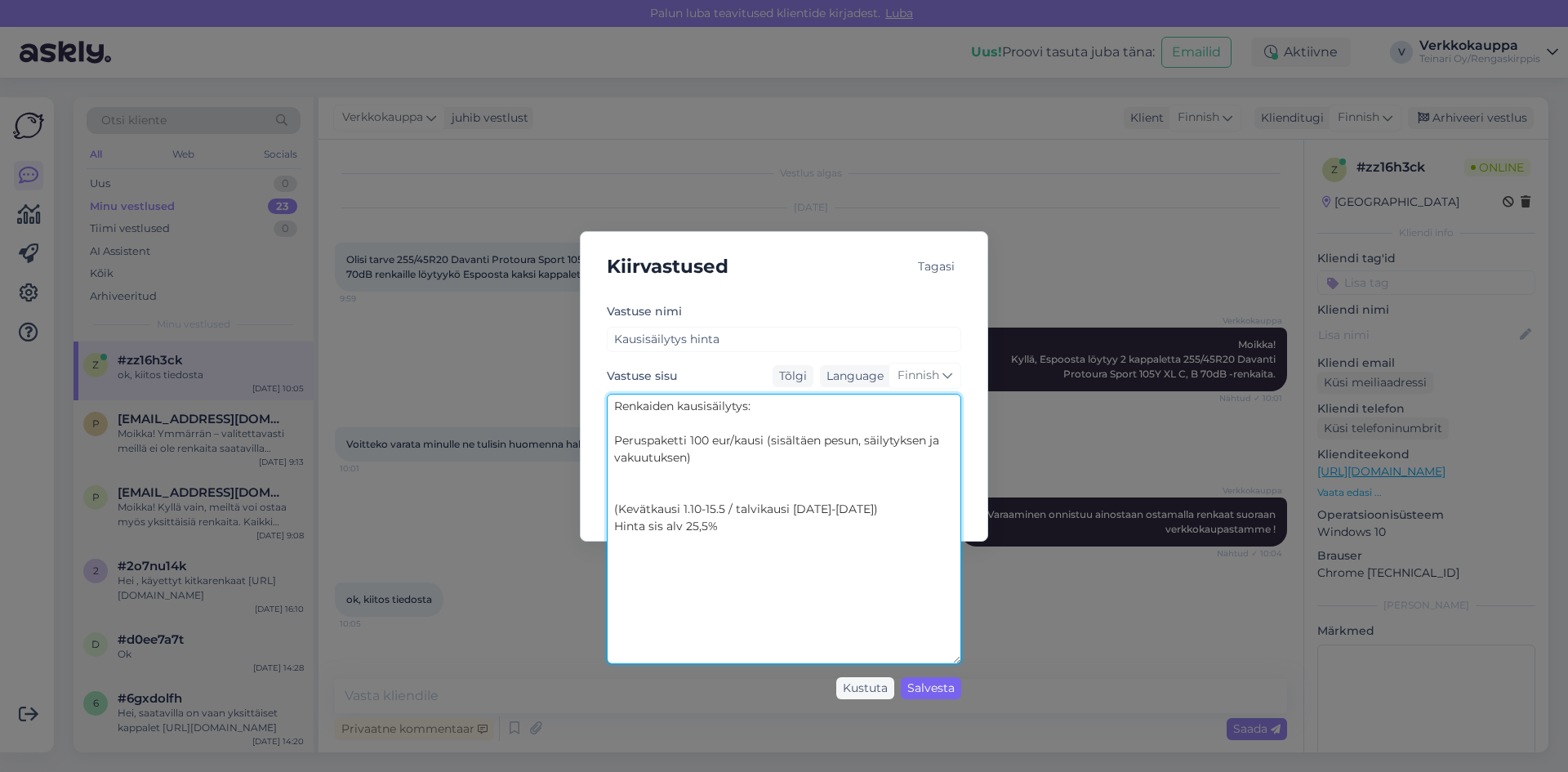
type textarea "Renkaiden kausisäilytys: Peruspaketti 100 eur/kausi (sisältäen pesun, säilytyks…"
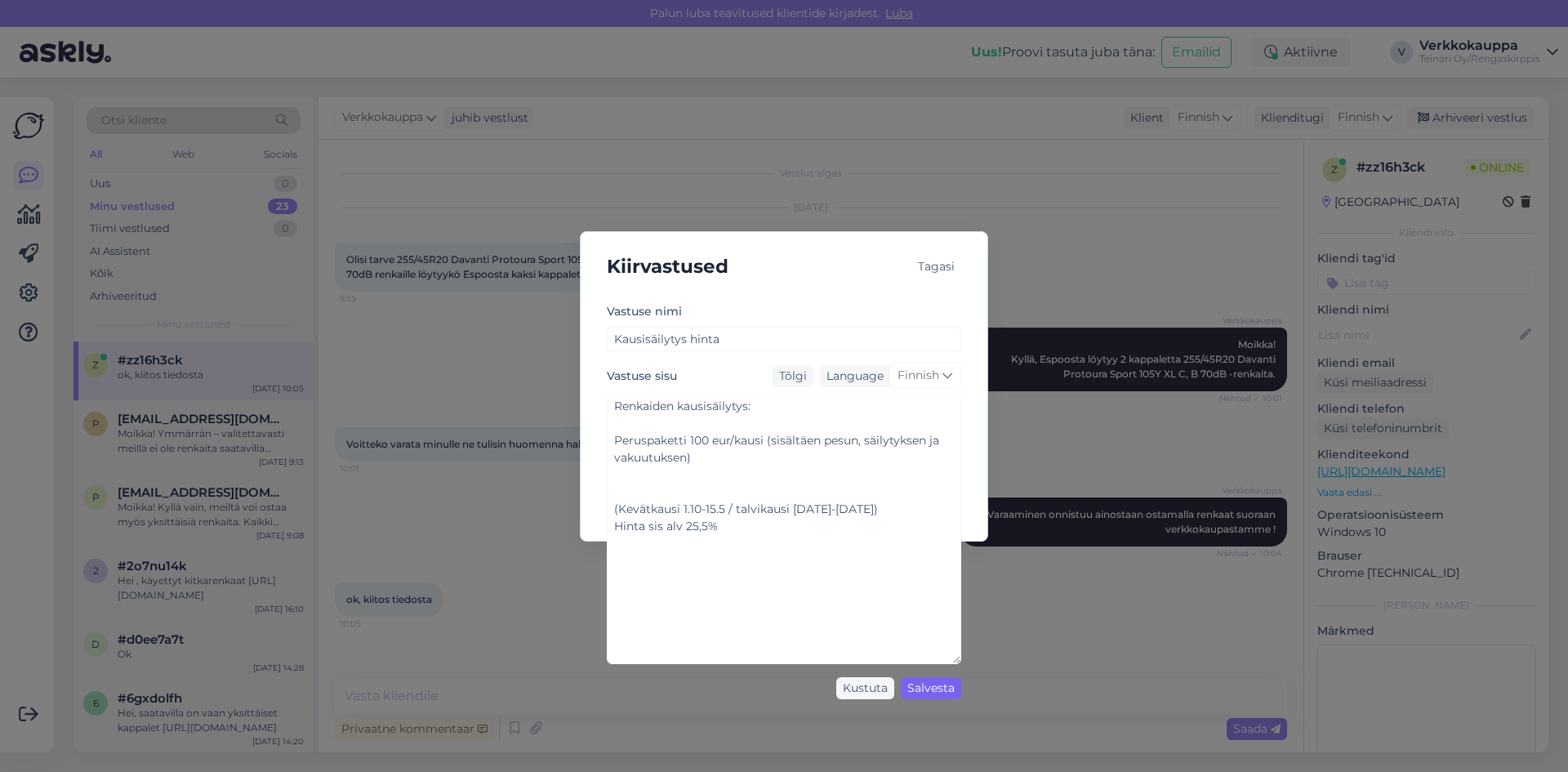
click at [924, 692] on div "Salvesta" at bounding box center [931, 688] width 61 height 22
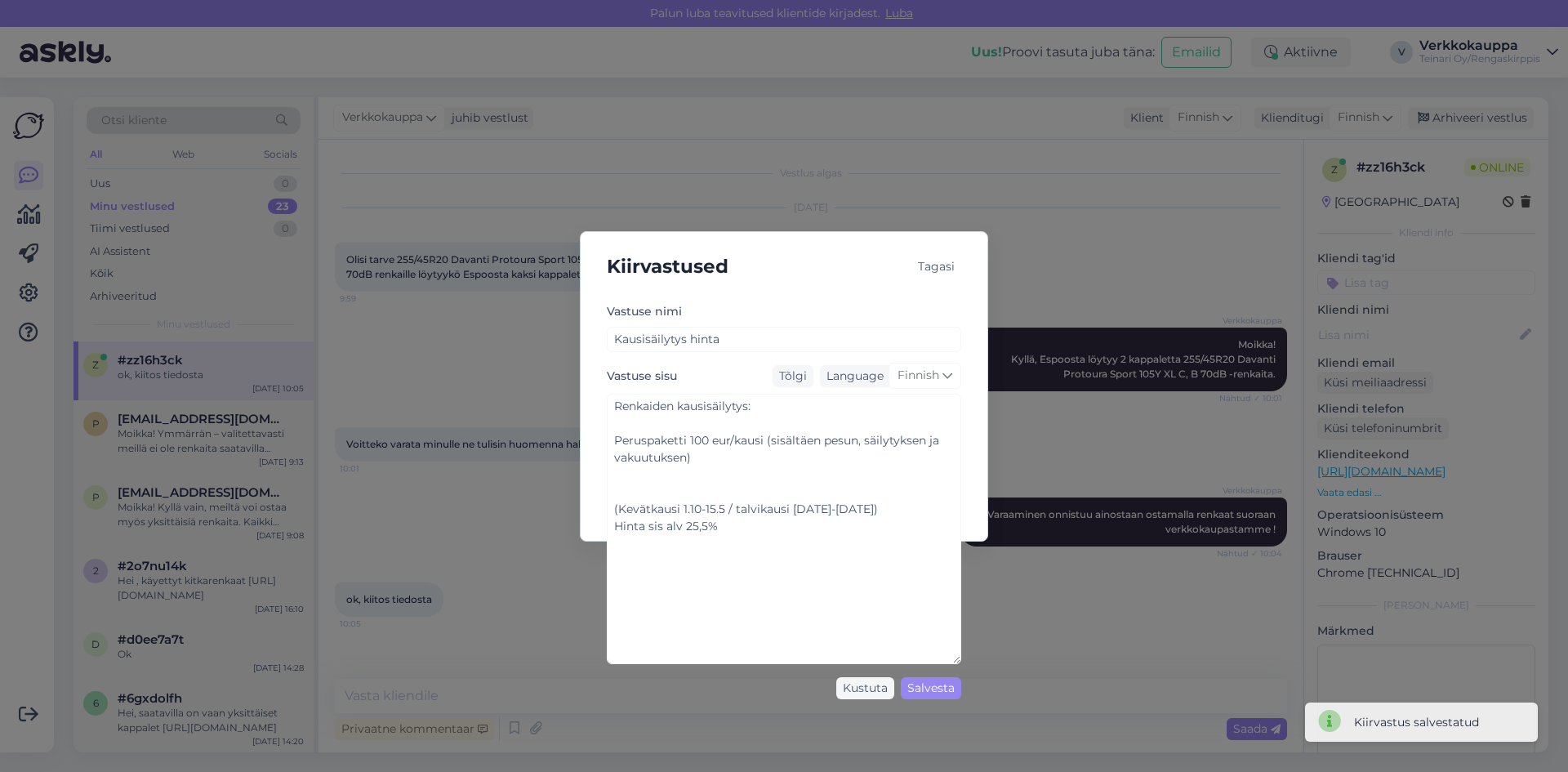
click at [1069, 641] on div "Kiirvastused Tagasi Vastuse nimi Kausisäilytys hinta Vastuse sisu Tõlgi Languag…" at bounding box center [784, 386] width 1568 height 772
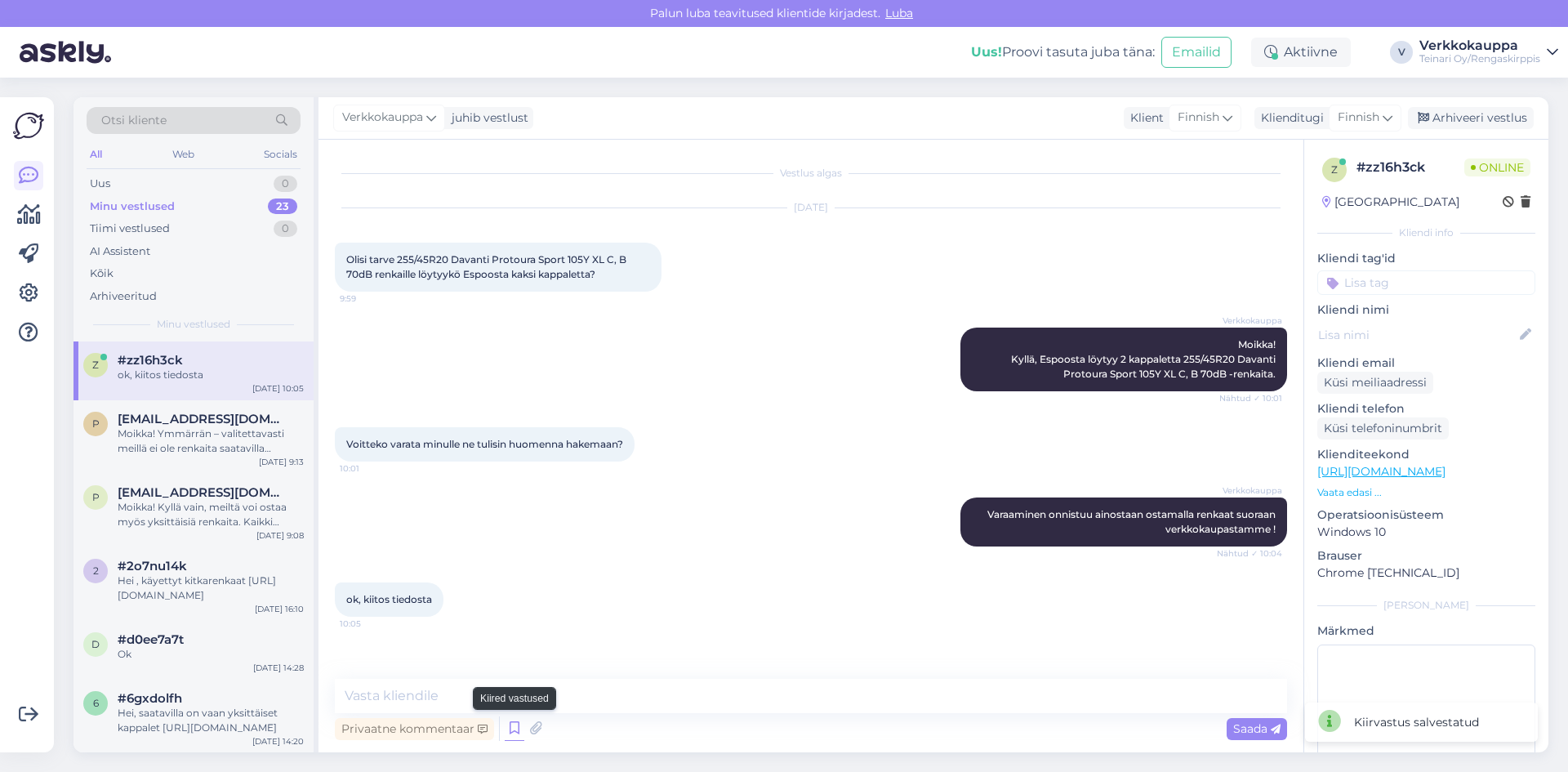
click at [511, 733] on icon at bounding box center [515, 727] width 20 height 24
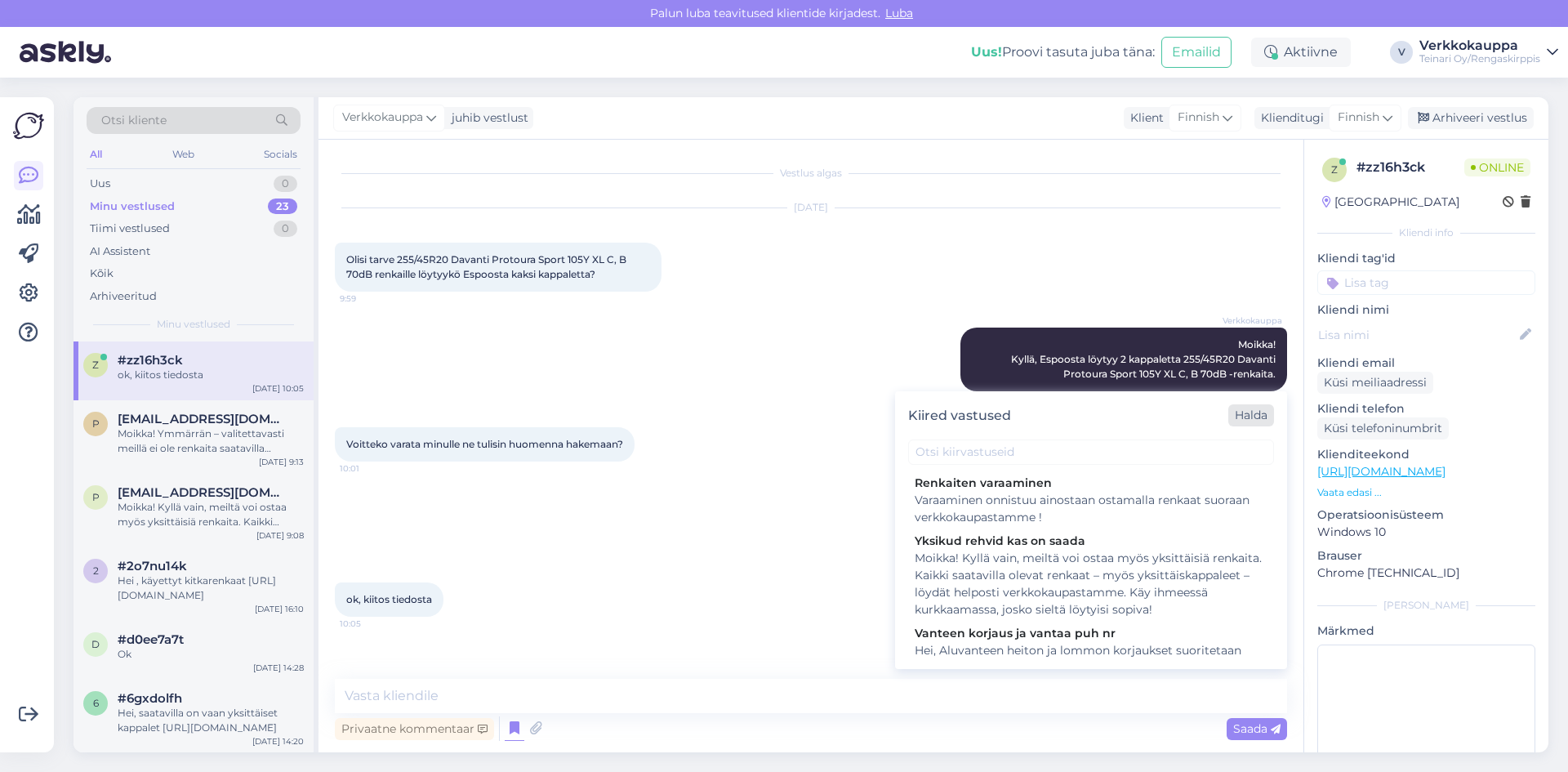
click at [1253, 418] on div "Halda" at bounding box center [1250, 415] width 46 height 22
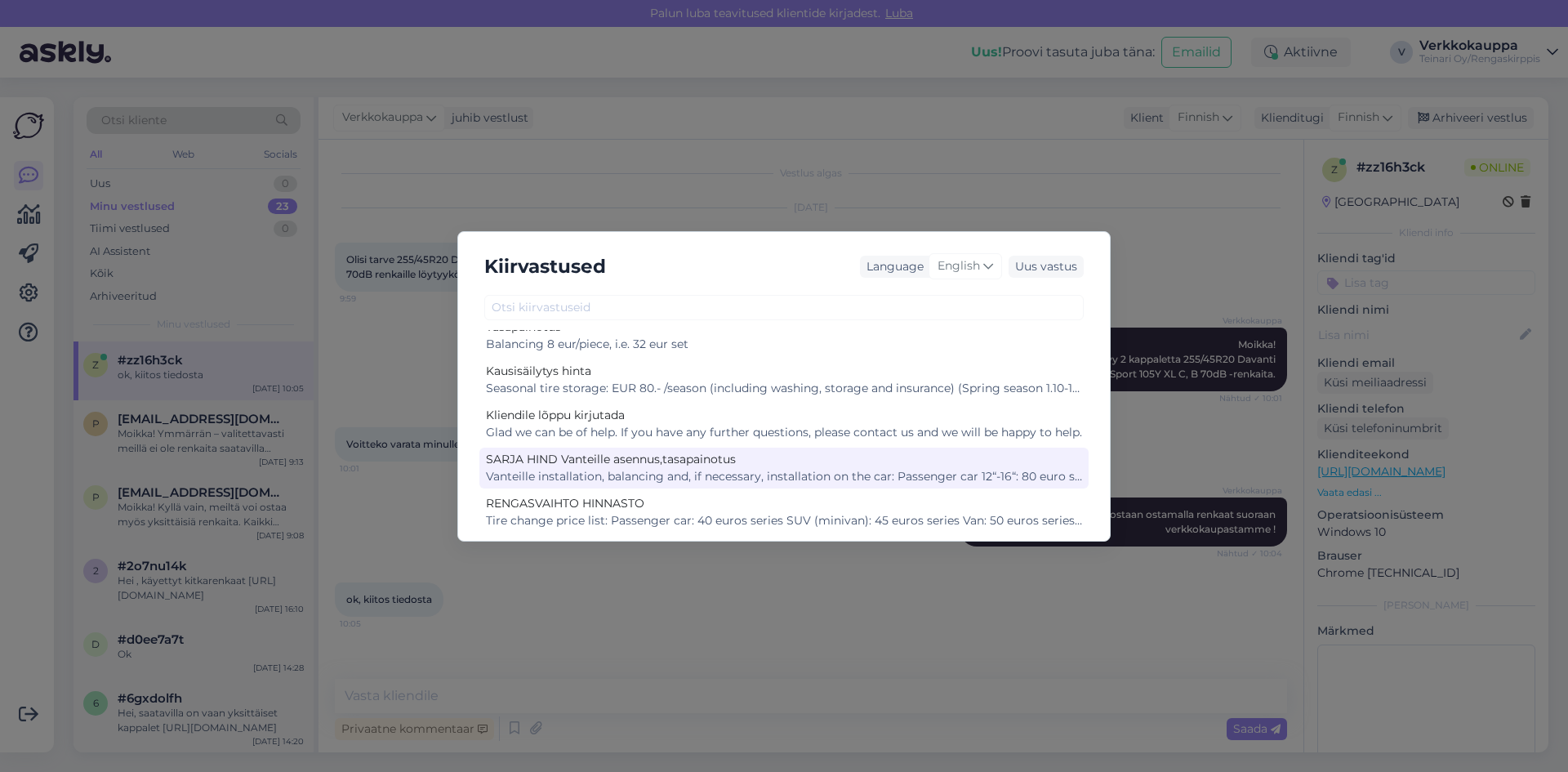
scroll to position [1113, 0]
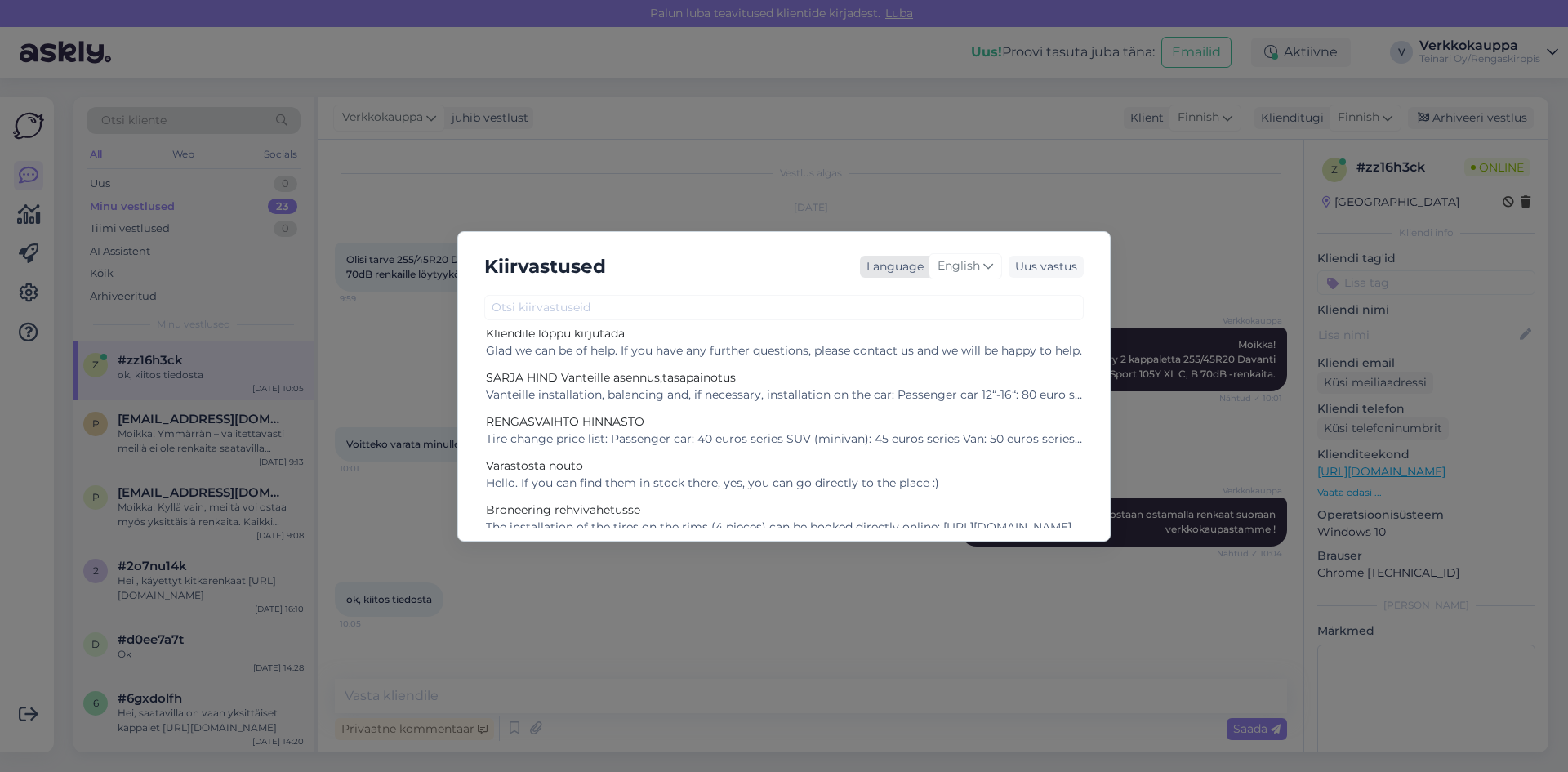
click at [982, 269] on div "English" at bounding box center [965, 265] width 73 height 26
click at [891, 410] on link "Finnish" at bounding box center [930, 410] width 180 height 26
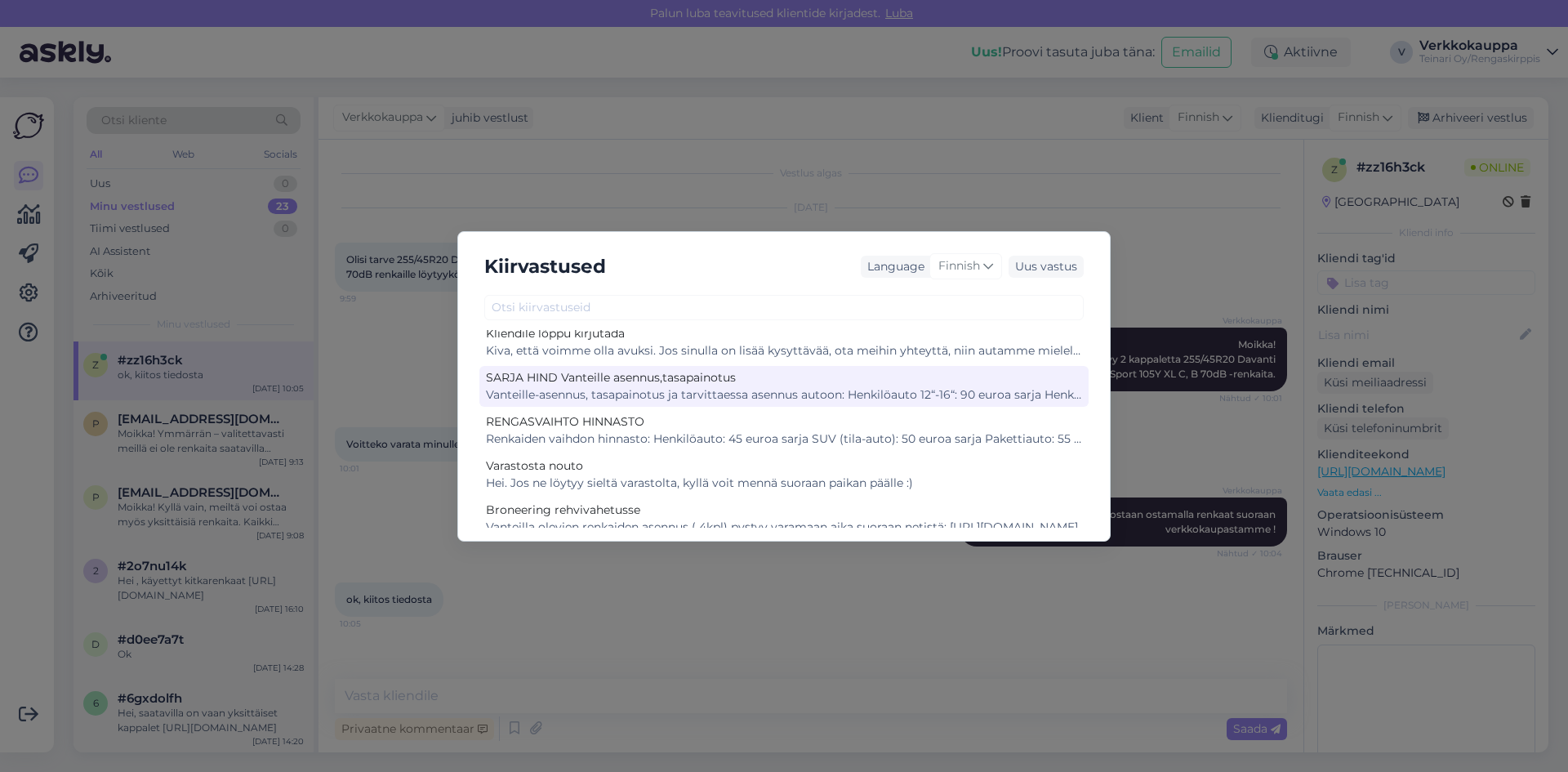
click at [704, 390] on div "Vanteille-asennus, tasapainotus ja tarvittaessa asennus autoon: Henkilöauto 12“…" at bounding box center [784, 394] width 596 height 17
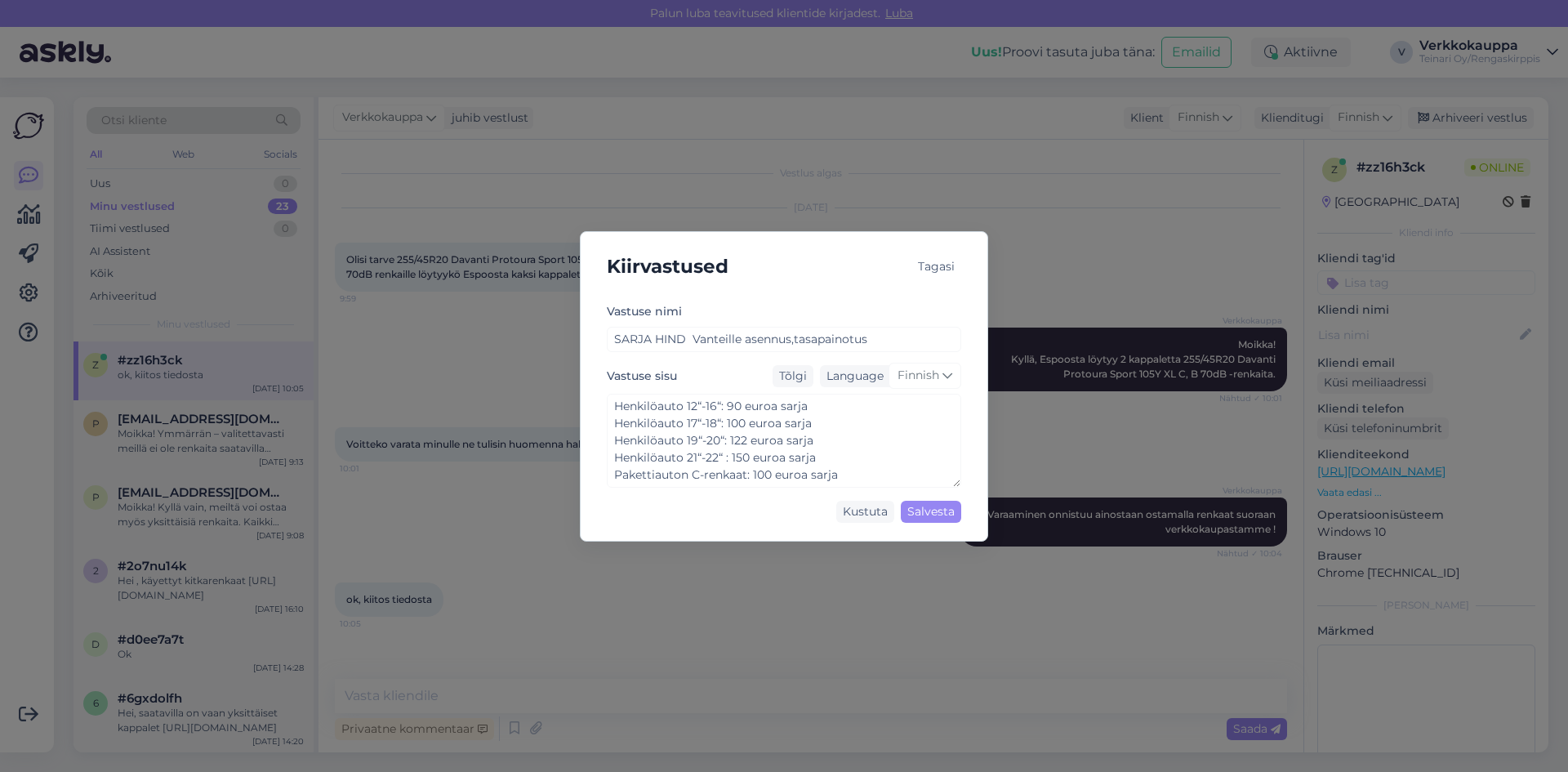
scroll to position [86, 0]
click at [934, 515] on div "Salvesta" at bounding box center [931, 511] width 61 height 22
click at [935, 269] on div "Tagasi" at bounding box center [936, 266] width 50 height 22
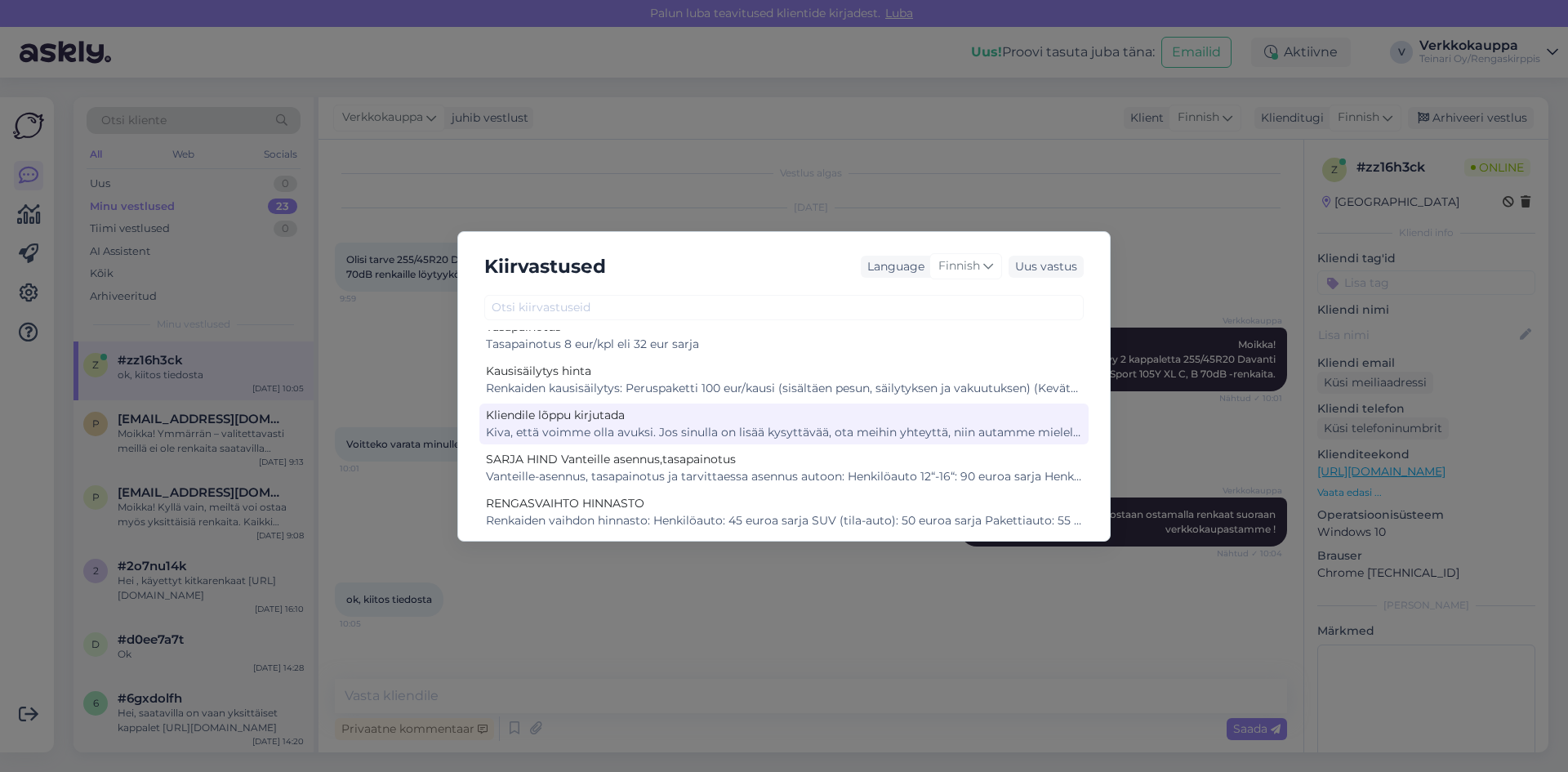
scroll to position [951, 0]
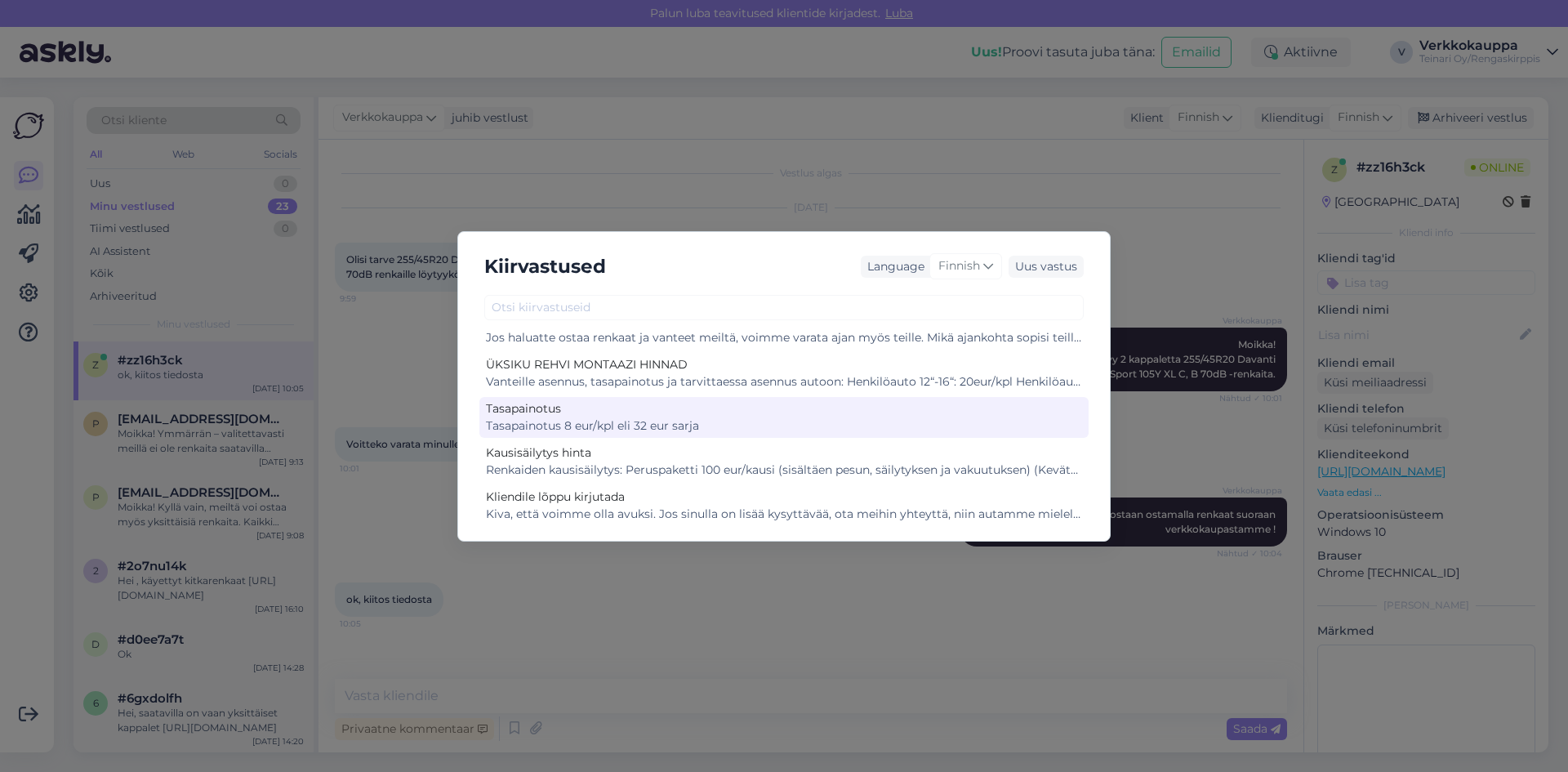
click at [714, 423] on div "Tasapainotus 8 eur/kpl eli 32 eur sarja" at bounding box center [784, 425] width 596 height 17
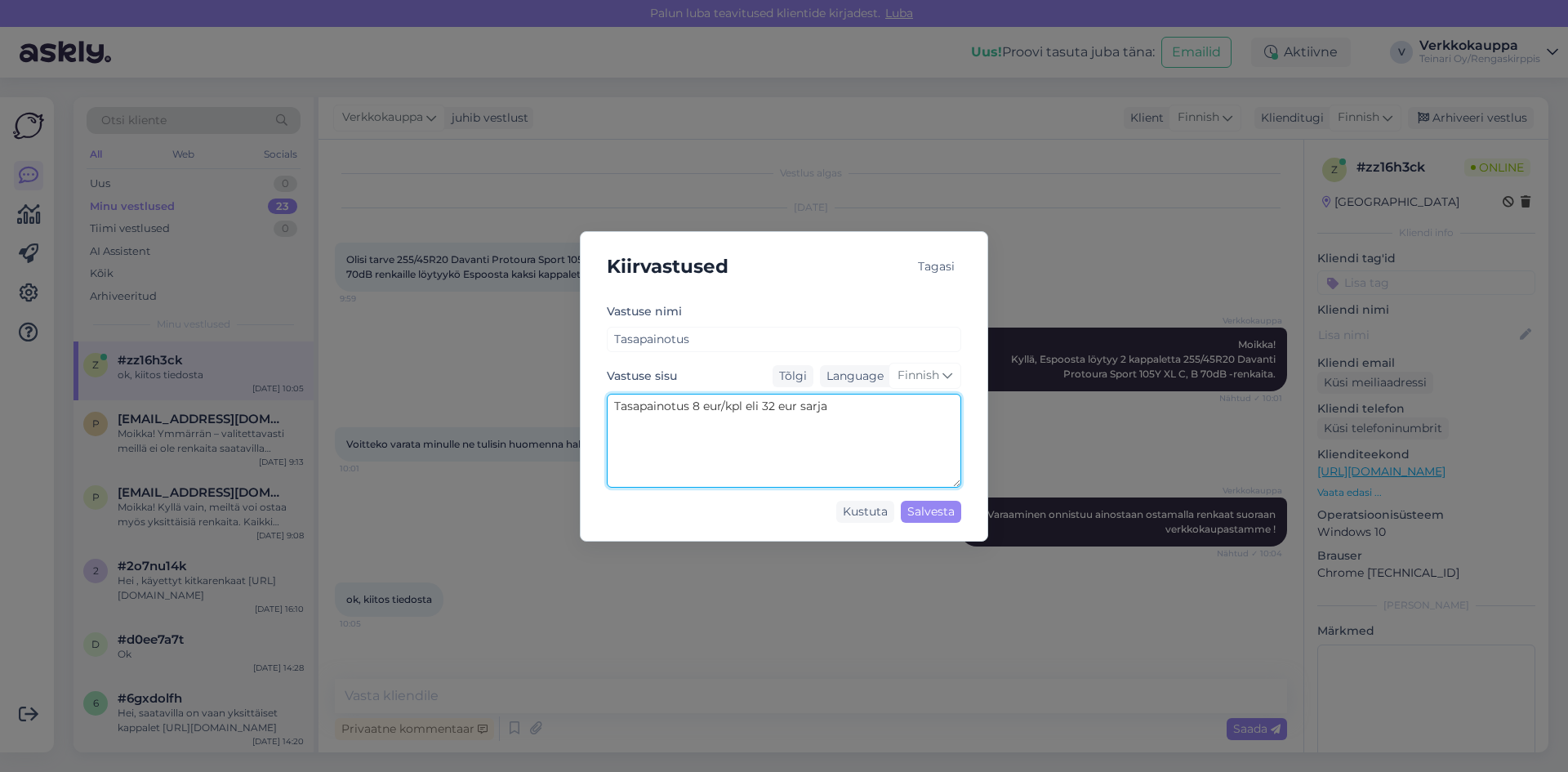
click at [697, 406] on textarea "Tasapainotus 8 eur/kpl eli 32 eur sarja" at bounding box center [784, 440] width 355 height 94
click at [709, 410] on textarea "Tasapainotus 10 eur/kpl eli 32 eur sarja" at bounding box center [784, 440] width 355 height 94
click at [744, 407] on textarea "Tasapainotus 10eur/kpl eli 32 eur sarja" at bounding box center [784, 440] width 355 height 94
click at [839, 402] on textarea "Tasapainotus 10eur/kpl irtorenkas eli 32 eur sarja" at bounding box center [784, 440] width 355 height 94
click at [837, 406] on textarea "Tasapainotus 10eur/kpl irtorenkas eli 32 eur sarja" at bounding box center [784, 440] width 355 height 94
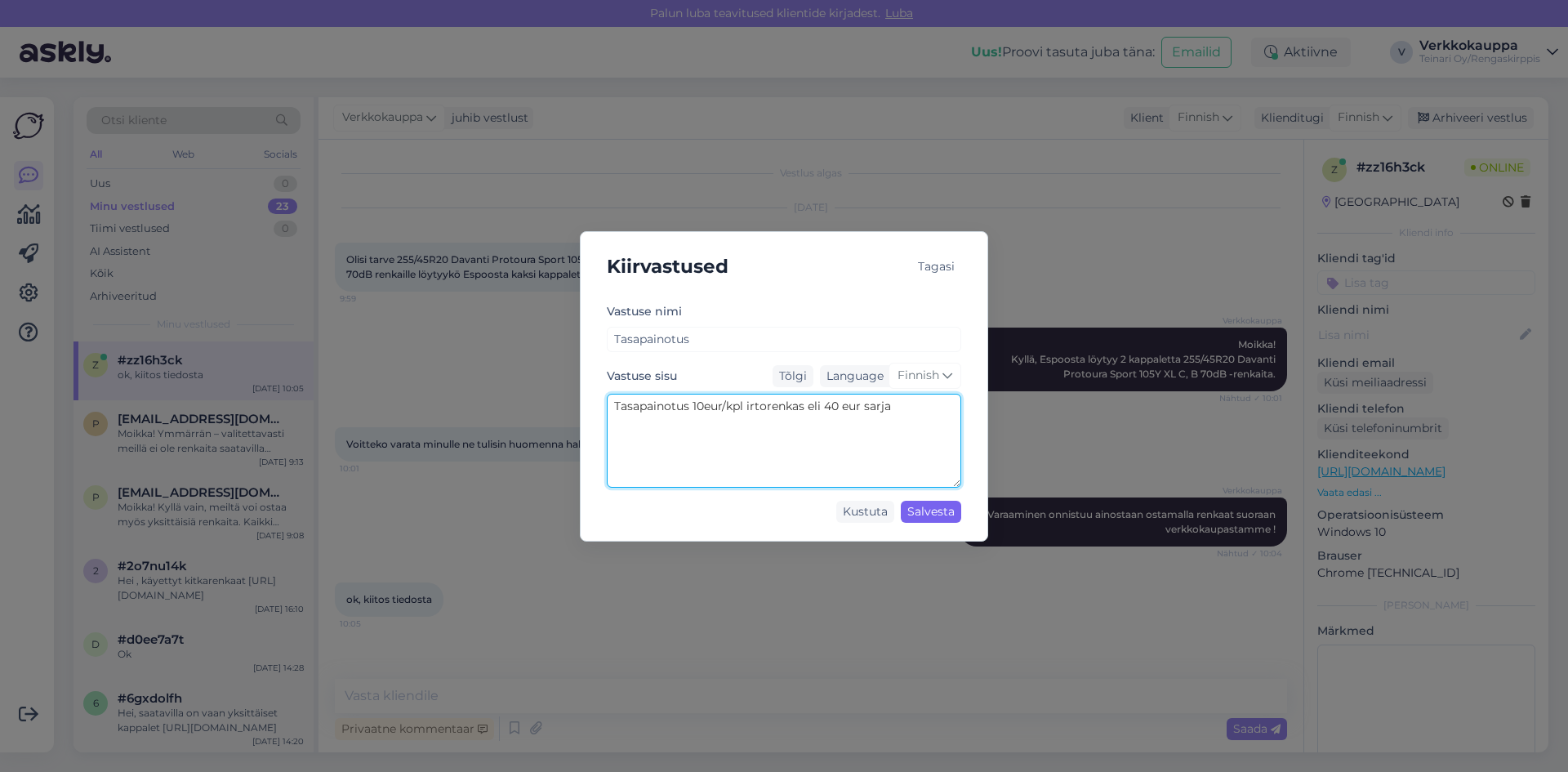
type textarea "Tasapainotus 10eur/kpl irtorenkas eli 40 eur sarja"
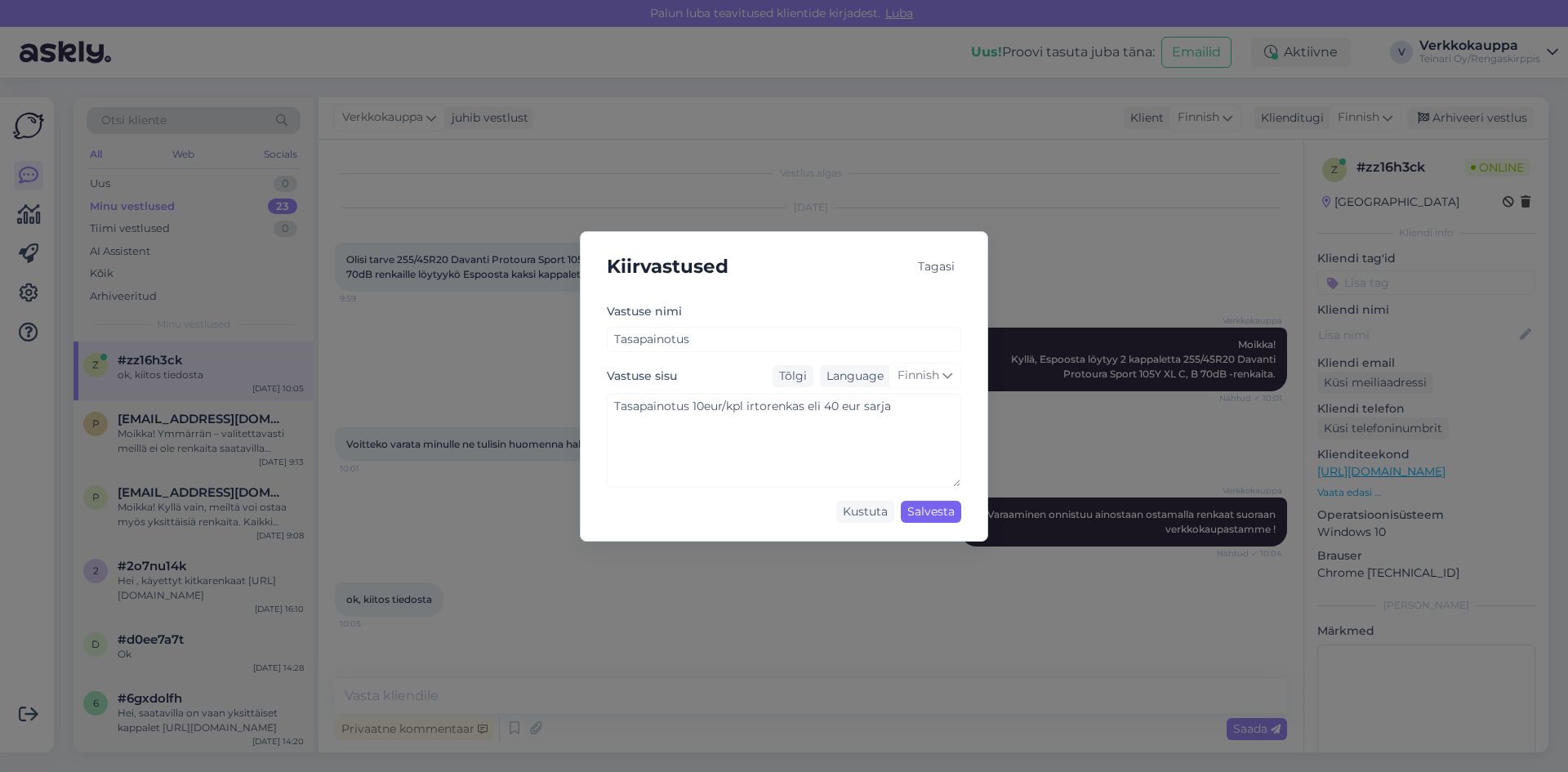
click at [921, 514] on div "Salvesta" at bounding box center [931, 511] width 61 height 22
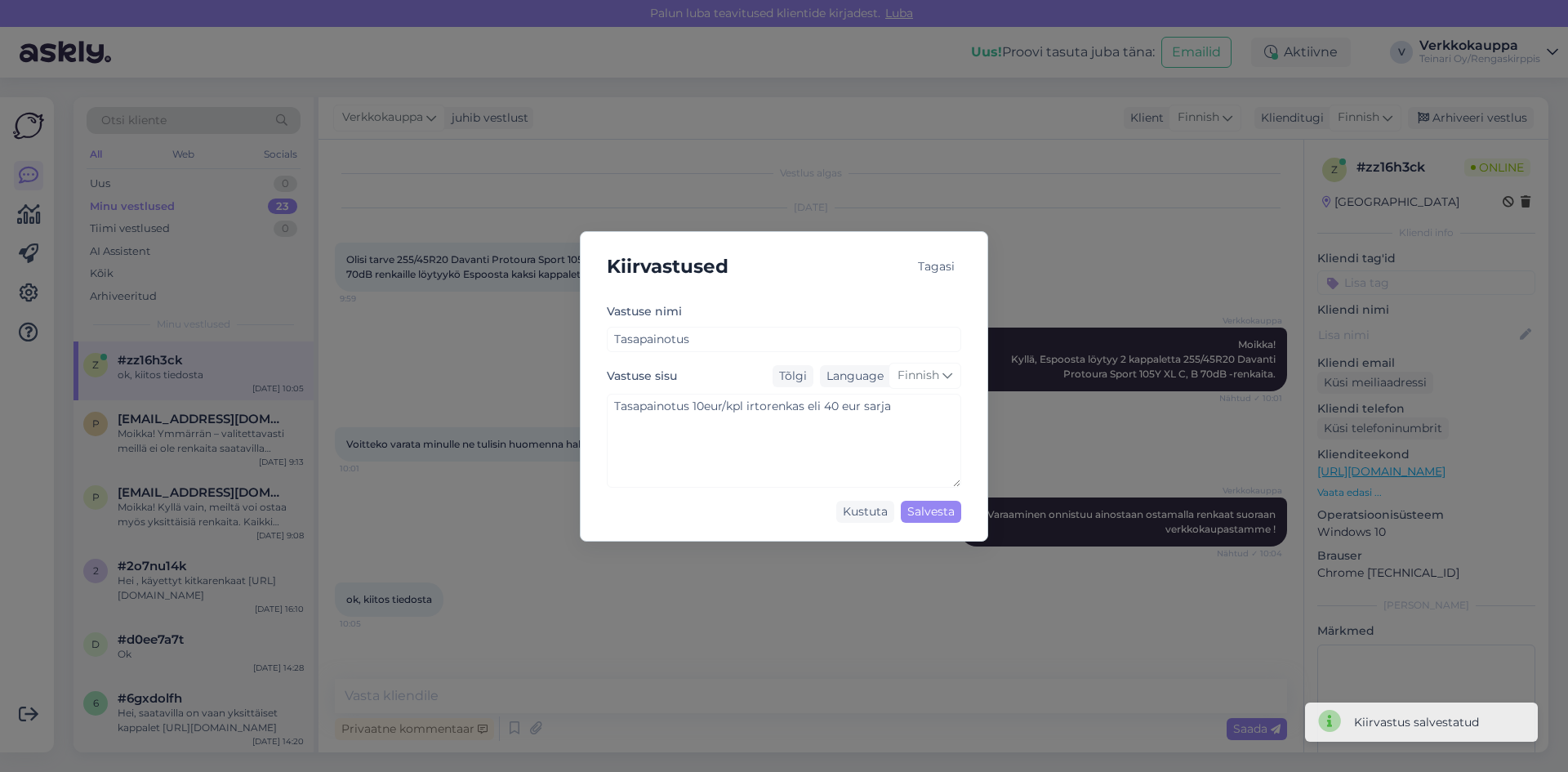
click at [927, 265] on div "Tagasi" at bounding box center [936, 266] width 50 height 22
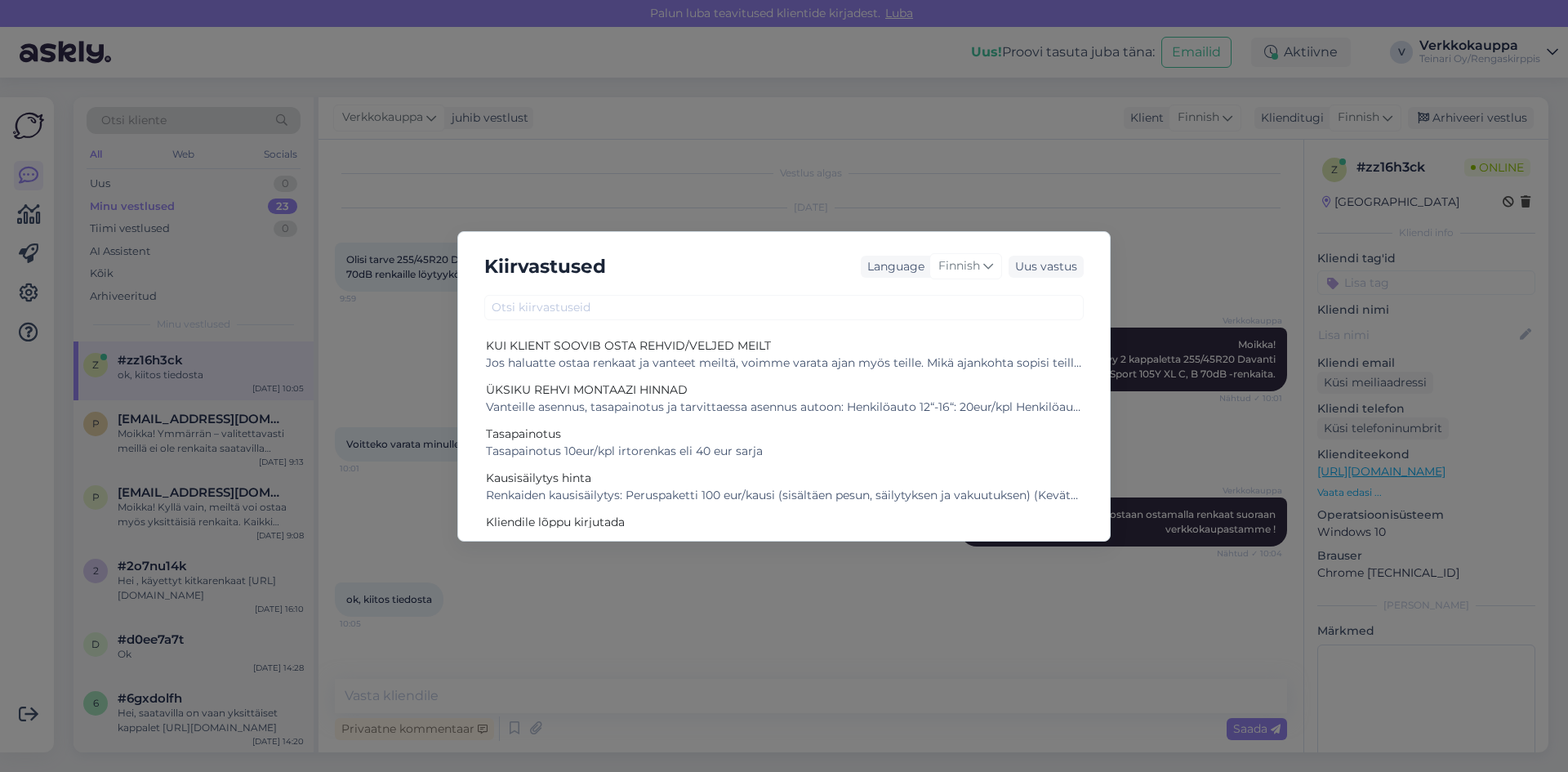
scroll to position [898, 0]
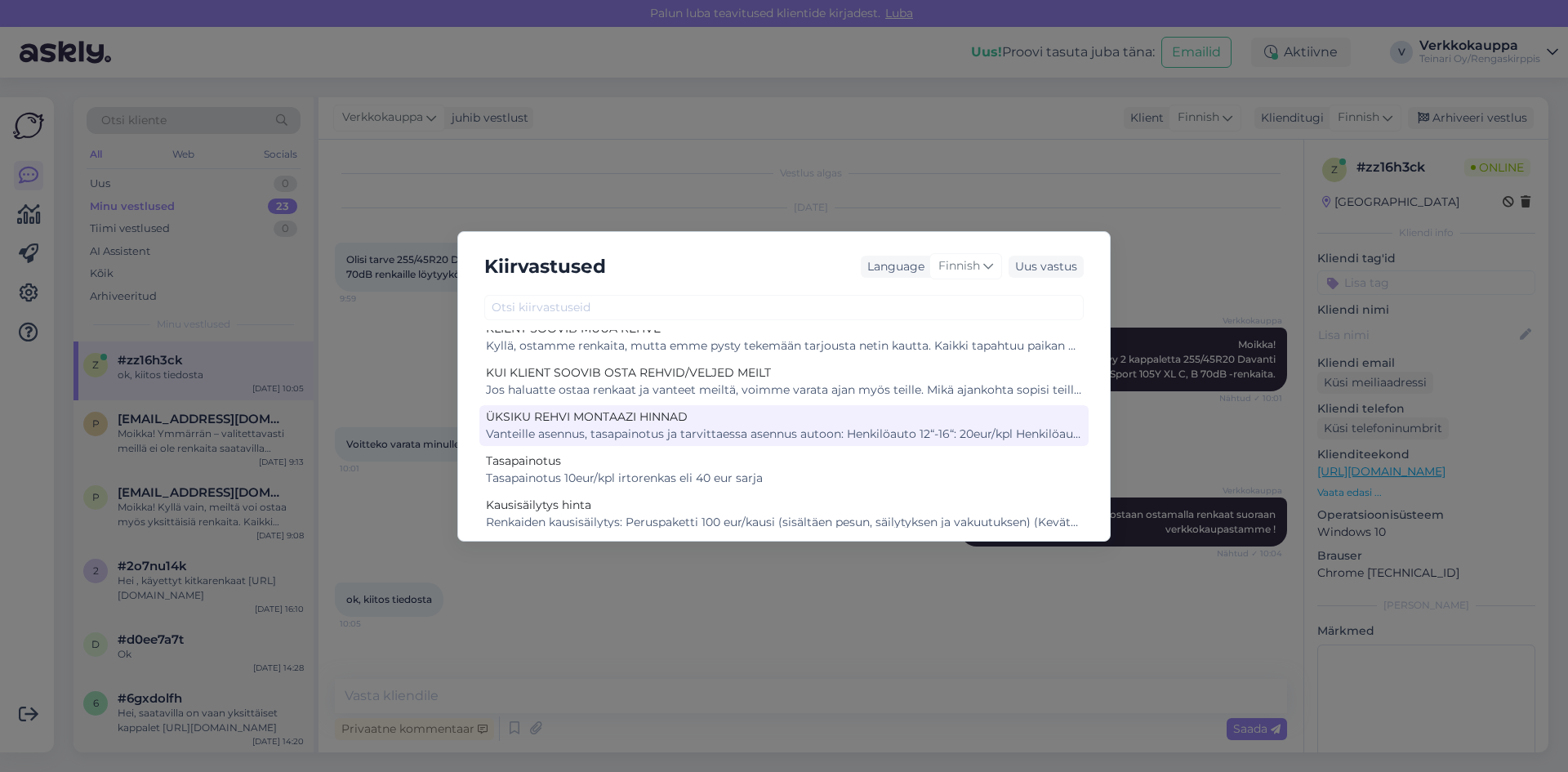
click at [677, 424] on div "ÜKSIKU REHVI MONTAAZI HINNAD" at bounding box center [784, 416] width 596 height 17
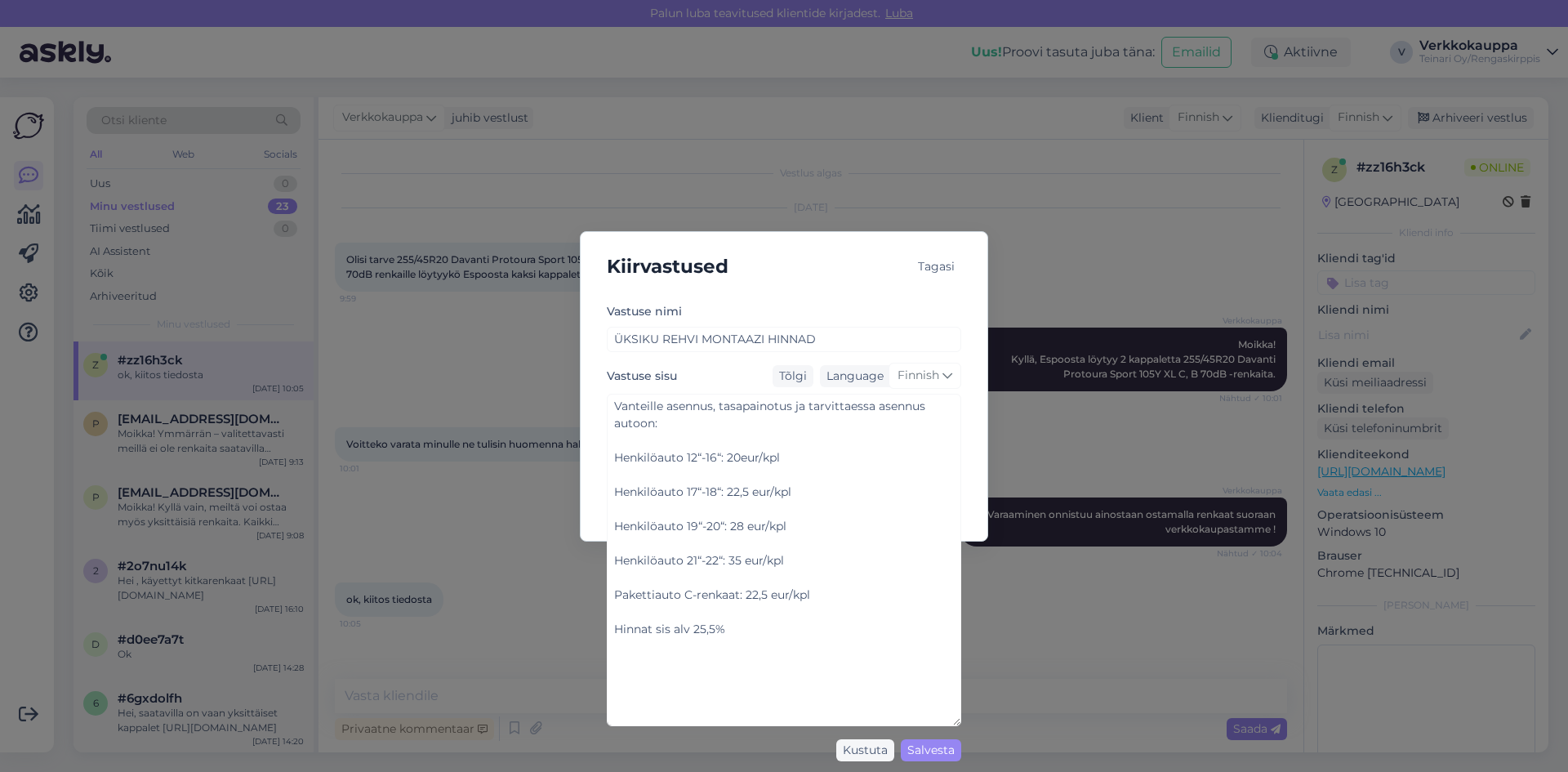
drag, startPoint x: 952, startPoint y: 482, endPoint x: 985, endPoint y: 721, distance: 241.3
click at [985, 721] on div "Kiirvastused Tagasi Vastuse nimi ÜKSIKU REHVI MONTAAZI HINNAD Vastuse sisu Tõlg…" at bounding box center [784, 386] width 1568 height 772
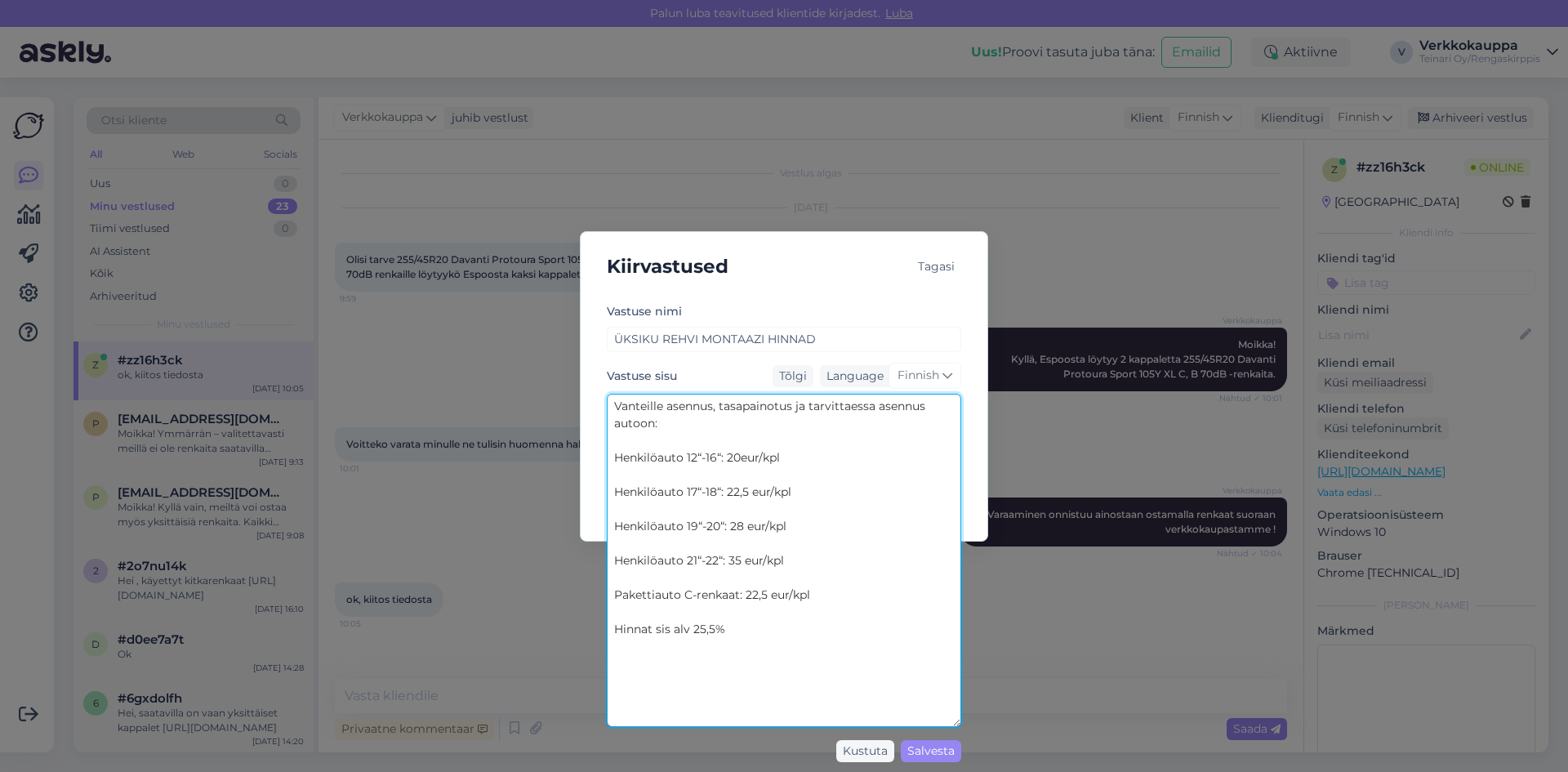
click at [737, 452] on textarea "Vanteille asennus, tasapainotus ja tarvittaessa asennus autoon: Henkilöauto 12“…" at bounding box center [784, 559] width 355 height 333
click at [749, 493] on textarea "Vanteille asennus, tasapainotus ja tarvittaessa asennus autoon: Henkilöauto 12“…" at bounding box center [784, 559] width 355 height 333
click at [749, 523] on textarea "Vanteille asennus, tasapainotus ja tarvittaessa asennus autoon: Henkilöauto 12“…" at bounding box center [784, 559] width 355 height 333
click at [742, 558] on textarea "Vanteille asennus, tasapainotus ja tarvittaessa asennus autoon: Henkilöauto 12“…" at bounding box center [784, 559] width 355 height 333
click at [770, 593] on textarea "Vanteille asennus, tasapainotus ja tarvittaessa asennus autoon: Henkilöauto 12“…" at bounding box center [784, 559] width 355 height 333
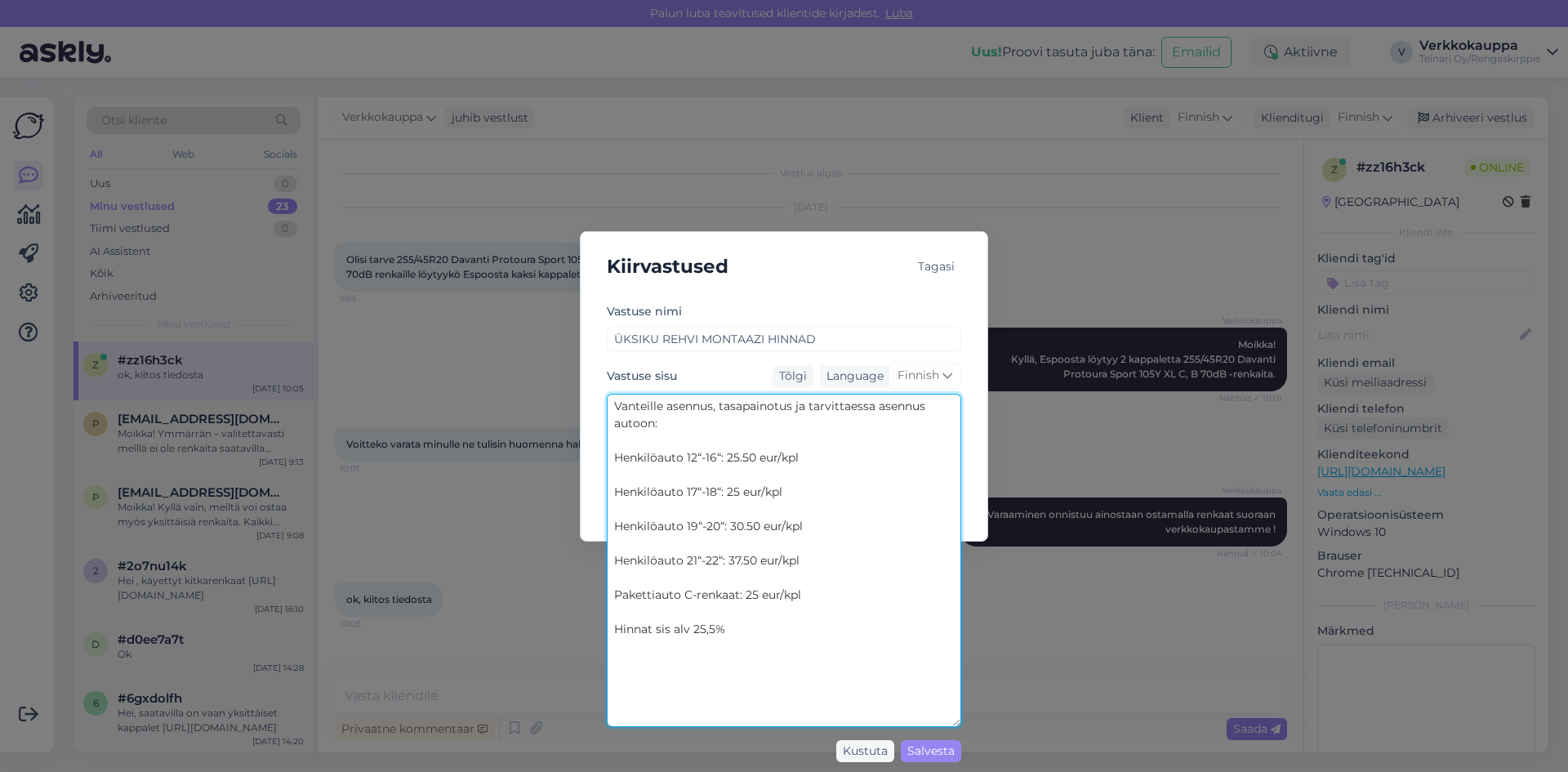
drag, startPoint x: 723, startPoint y: 622, endPoint x: 608, endPoint y: 612, distance: 115.4
click at [608, 630] on textarea "Vanteille asennus, tasapainotus ja tarvittaessa asennus autoon: Henkilöauto 12“…" at bounding box center [784, 559] width 355 height 333
type textarea "Vanteille asennus, tasapainotus ja tarvittaessa asennus autoon: Henkilöauto 12“…"
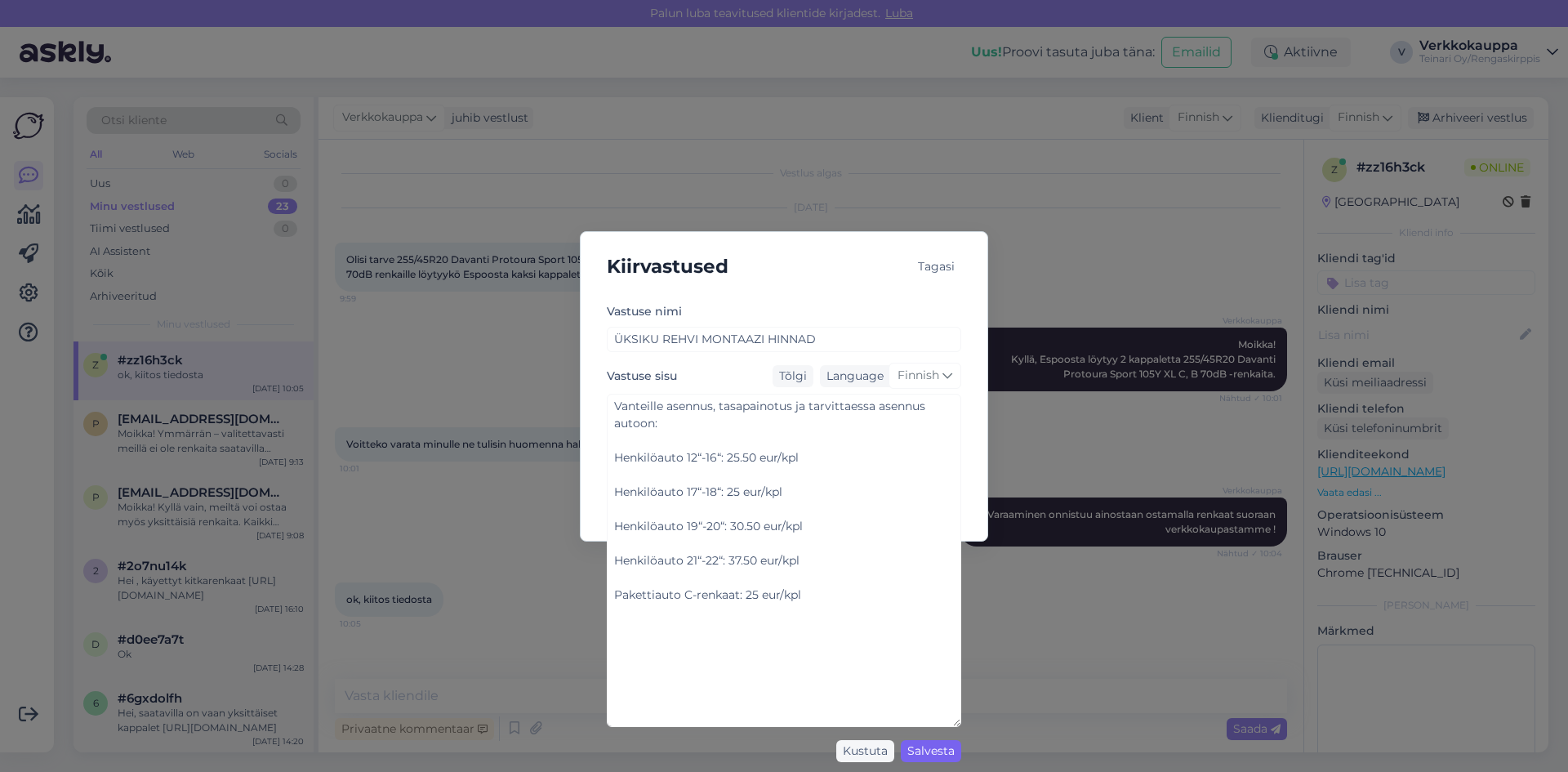
click at [910, 743] on div "Salvesta" at bounding box center [931, 751] width 61 height 22
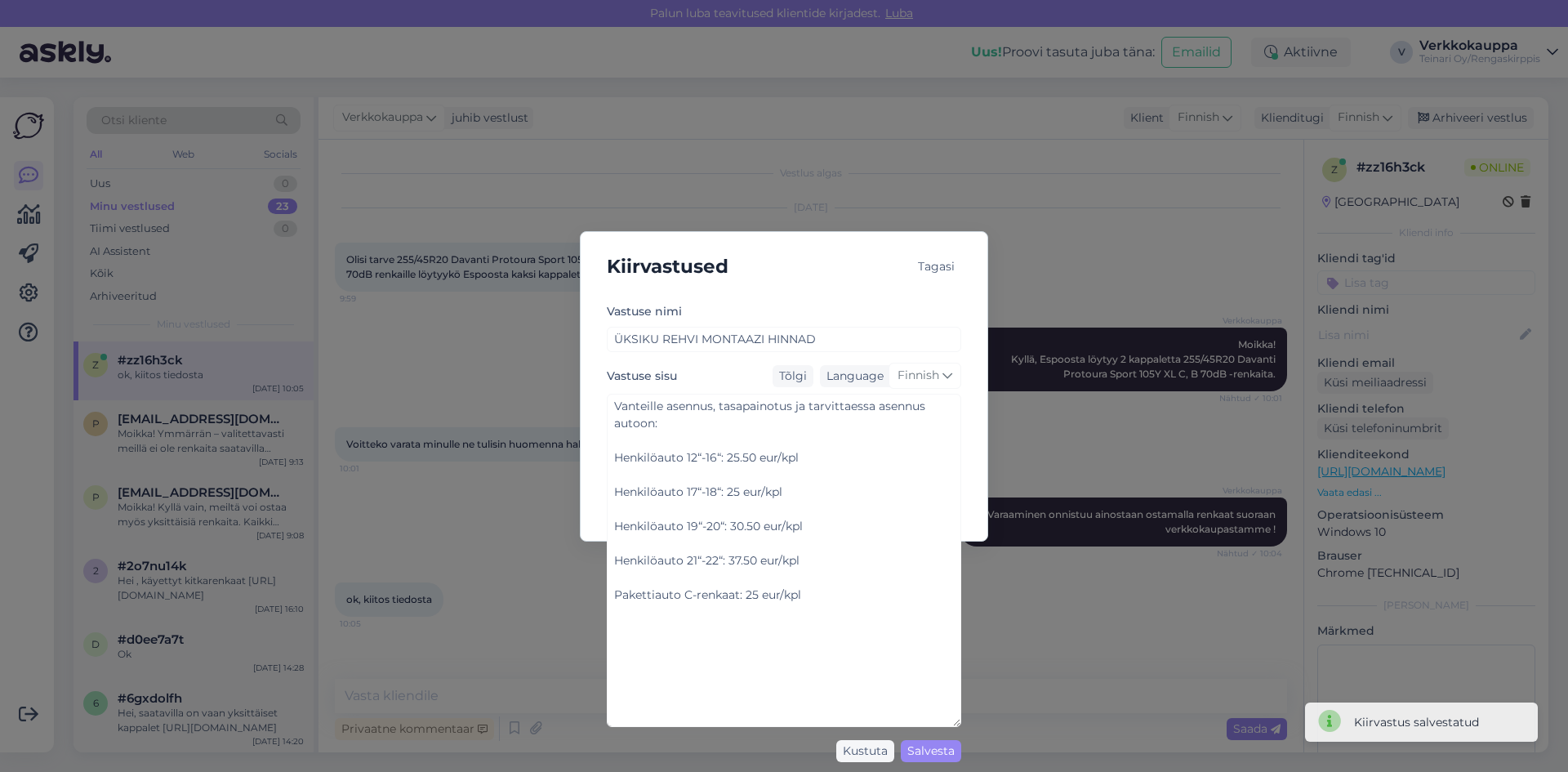
click at [482, 608] on div "Kiirvastused Tagasi Vastuse nimi ÜKSIKU REHVI MONTAAZI HINNAD Vastuse sisu Tõlg…" at bounding box center [784, 386] width 1568 height 772
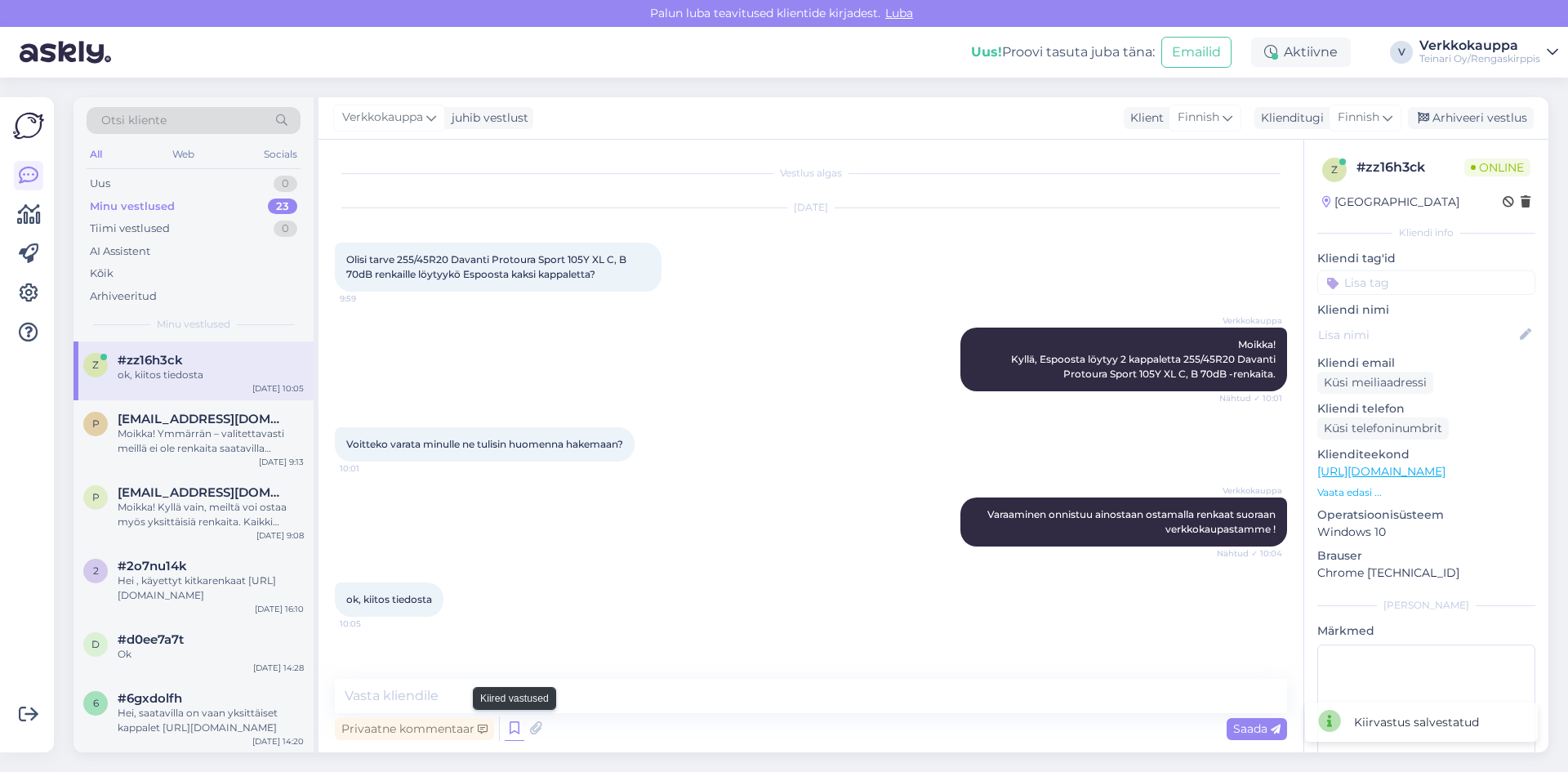
click at [515, 732] on icon at bounding box center [515, 727] width 20 height 24
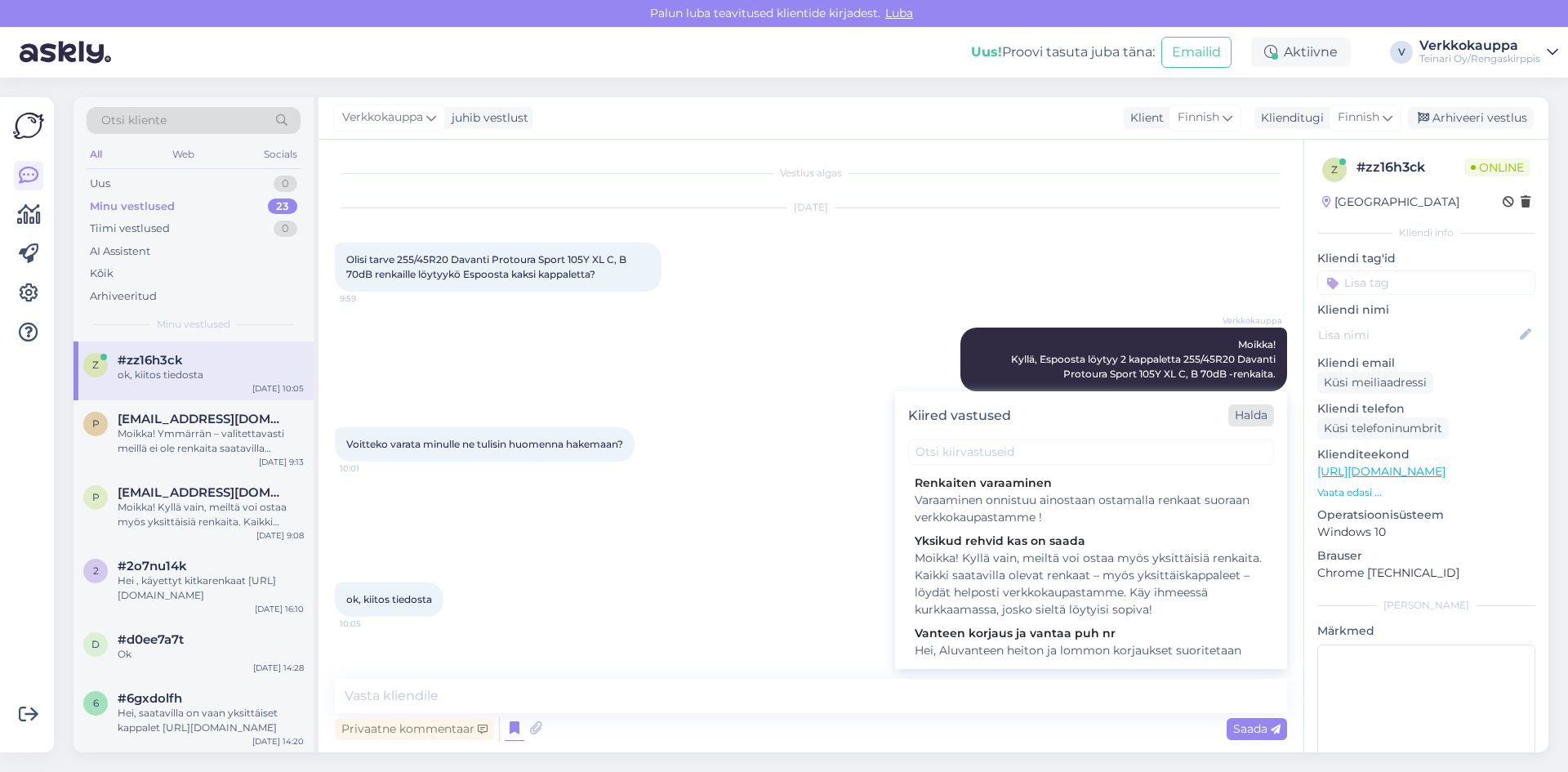
click at [1238, 416] on div "Halda" at bounding box center [1250, 415] width 46 height 22
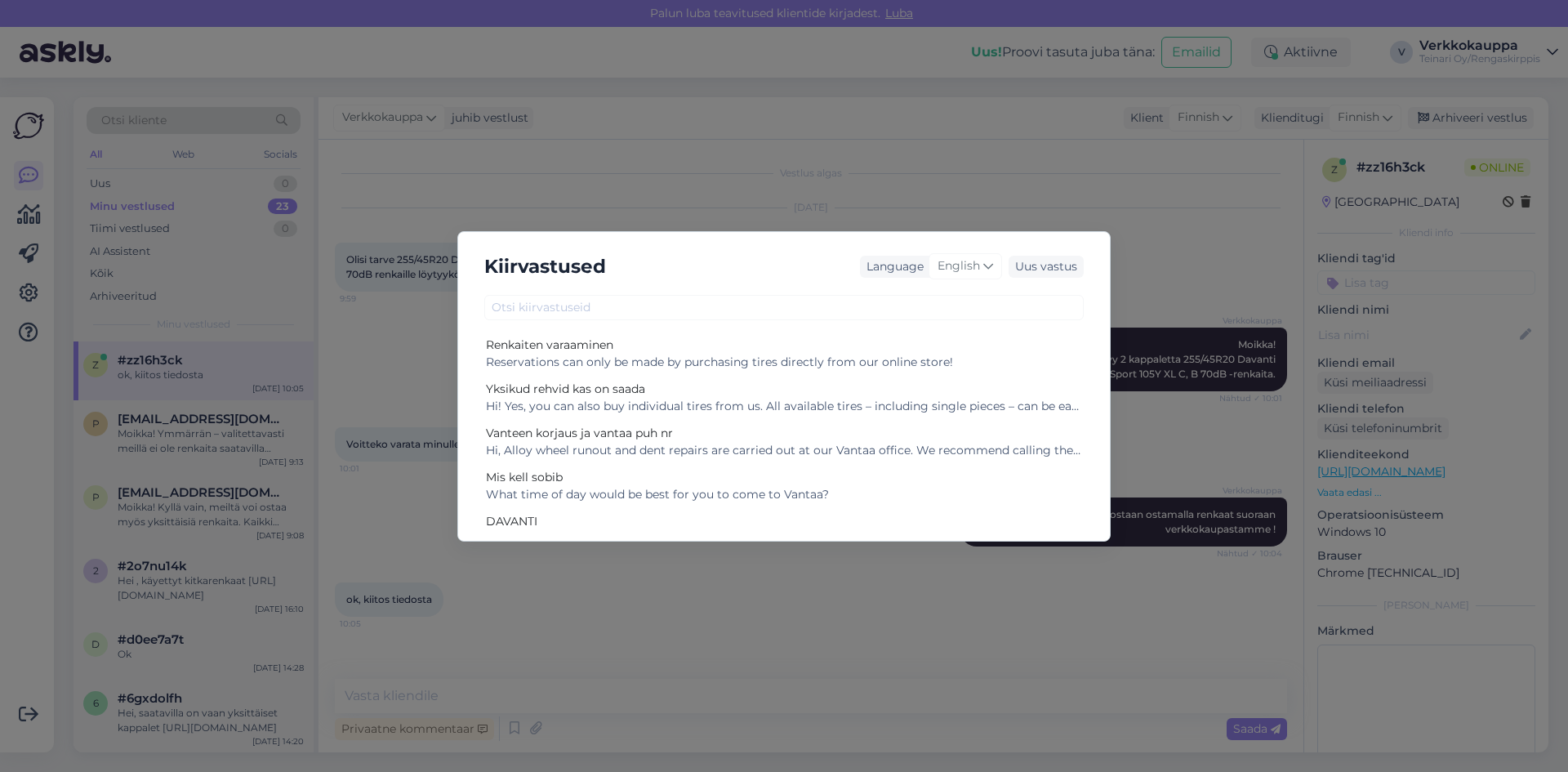
scroll to position [33, 0]
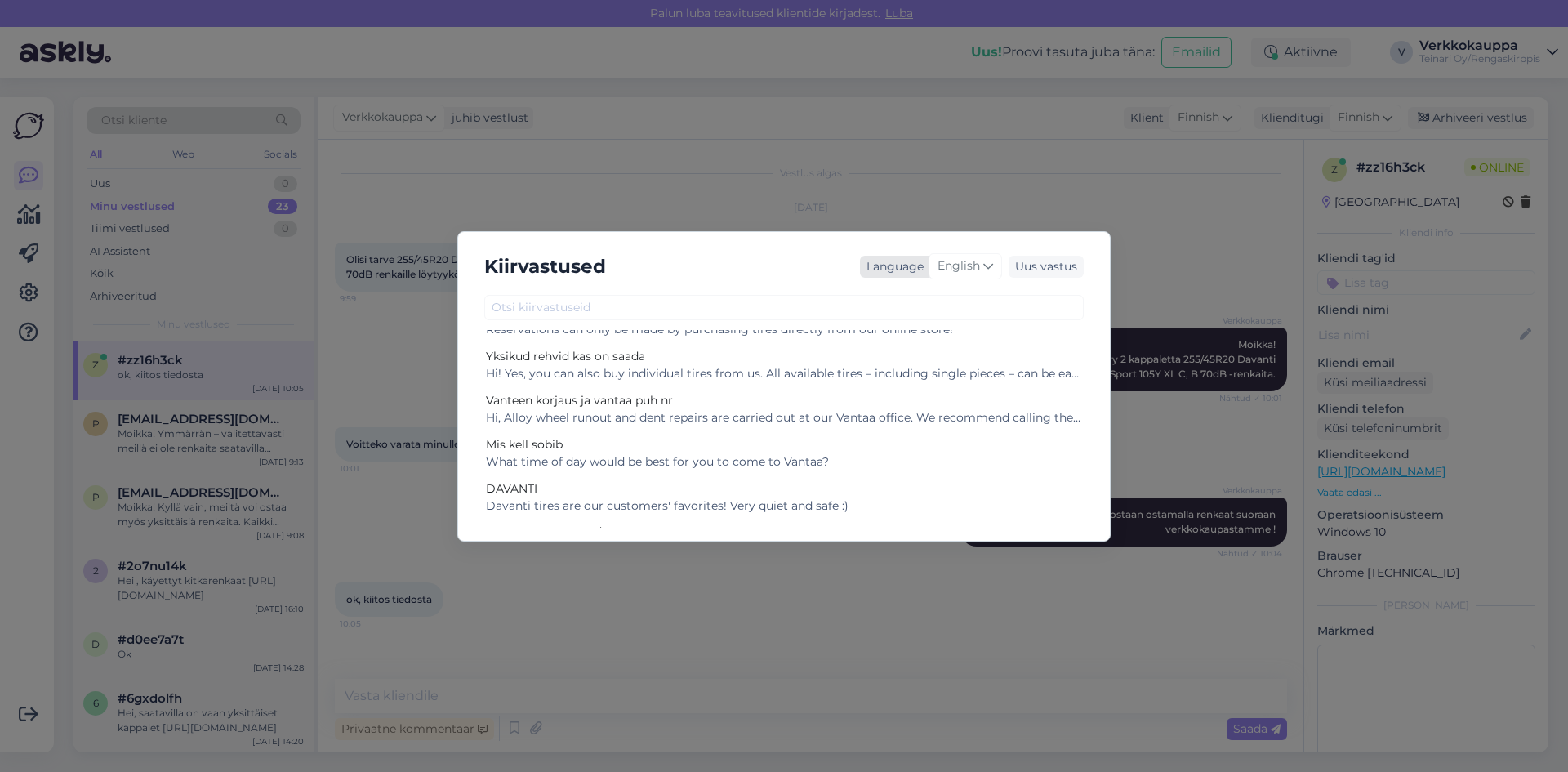
click at [985, 268] on icon at bounding box center [987, 266] width 10 height 18
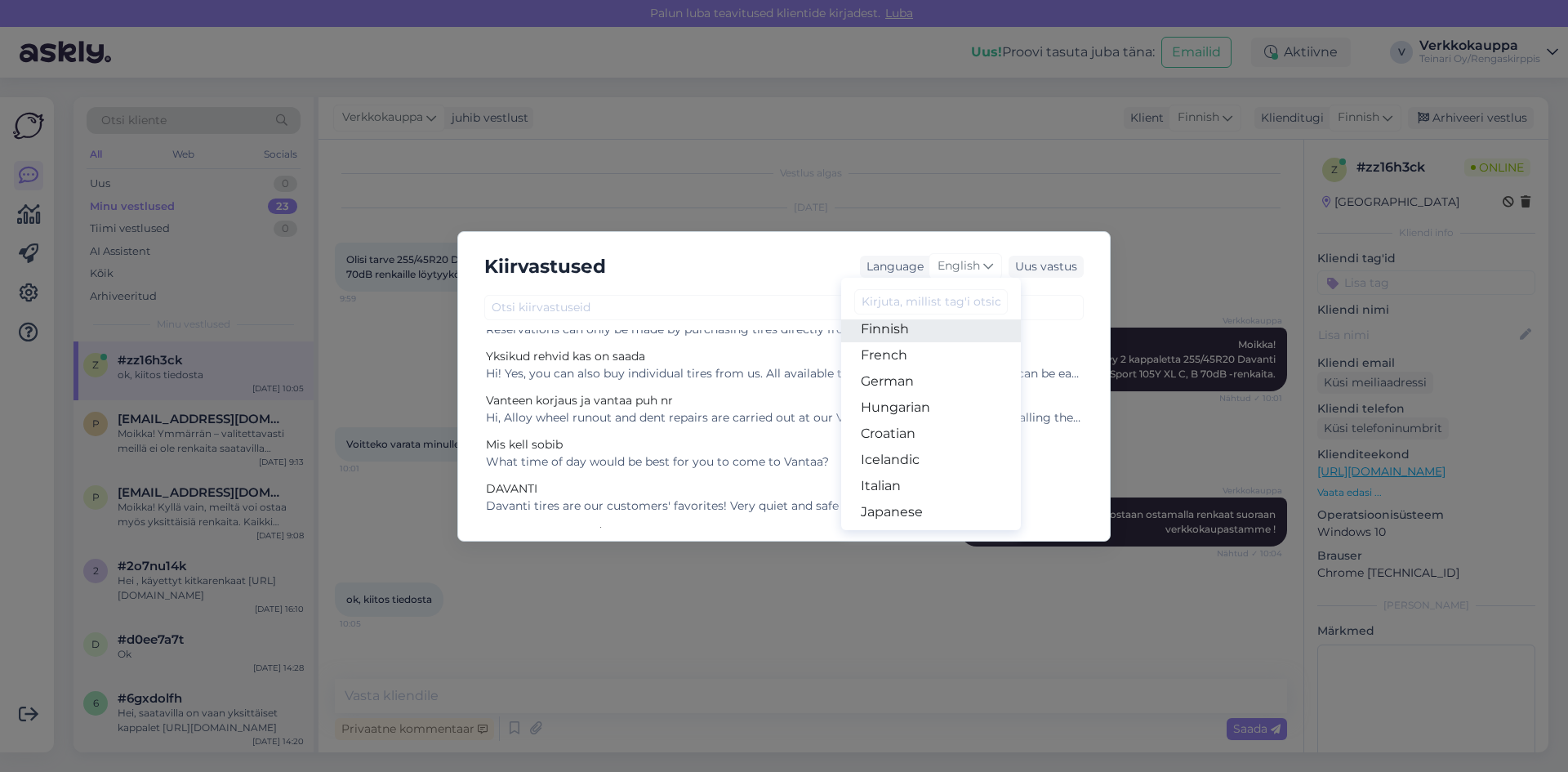
click at [893, 329] on link "Finnish" at bounding box center [930, 329] width 180 height 26
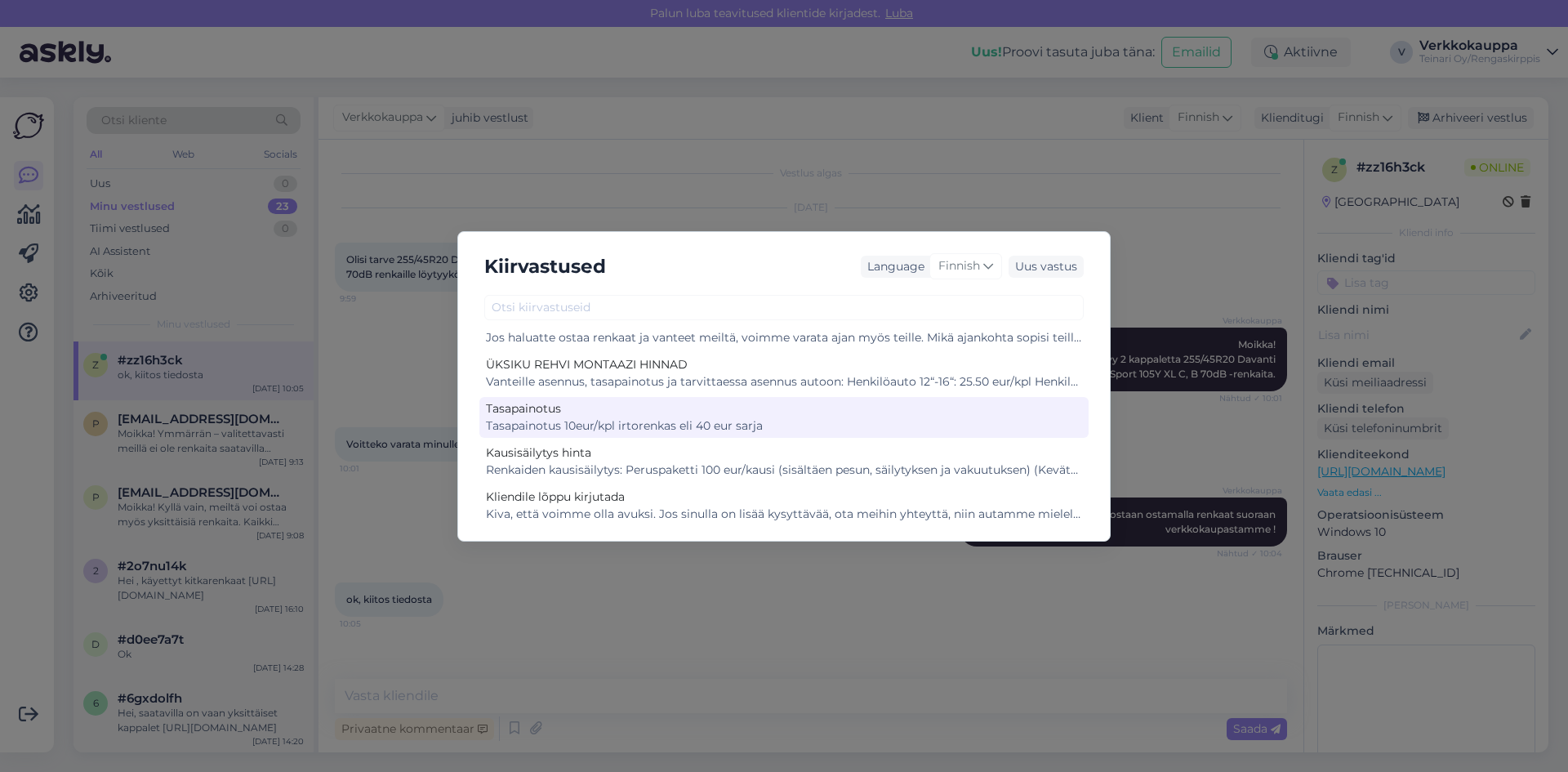
scroll to position [868, 0]
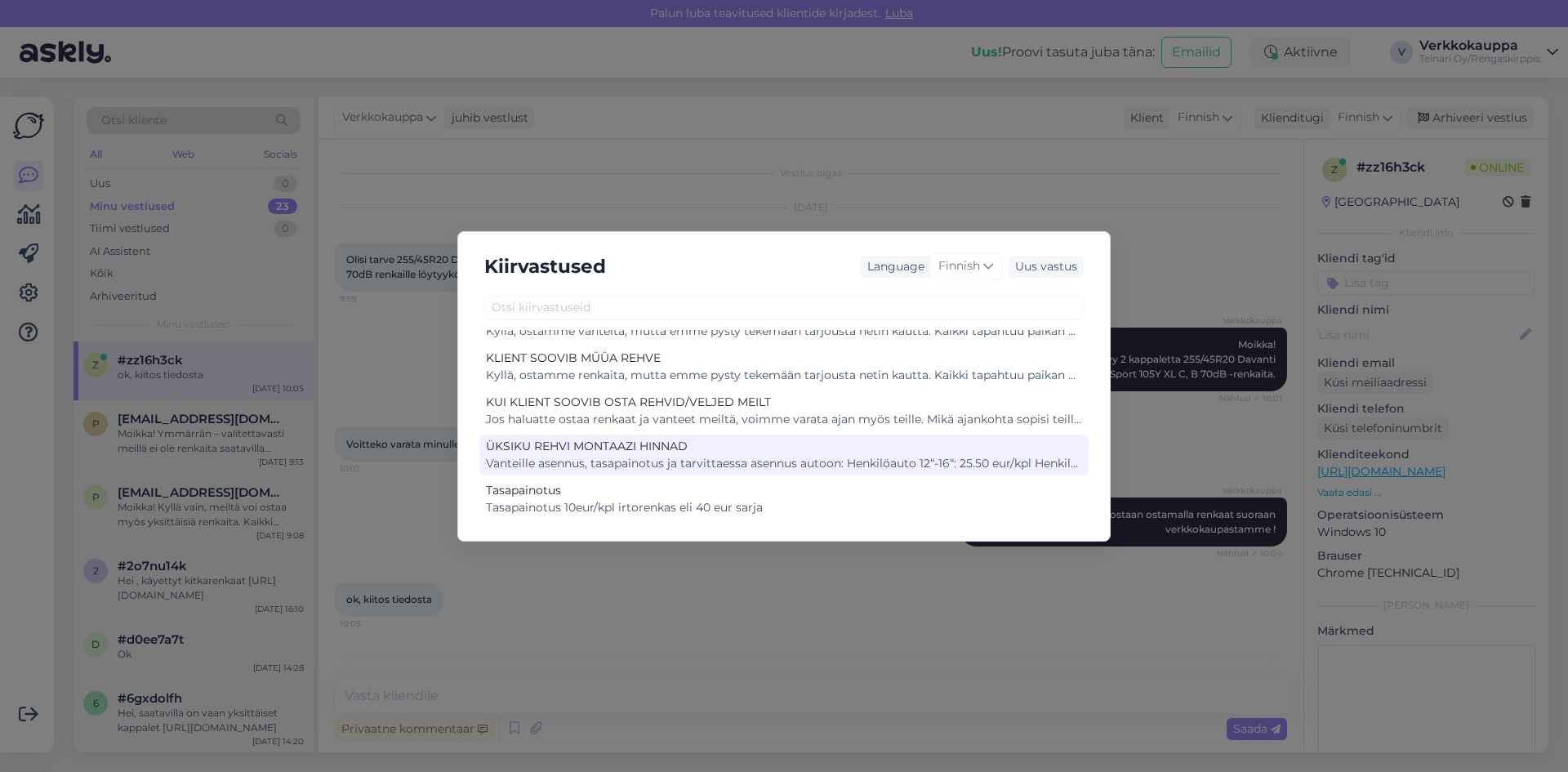
click at [952, 459] on div "Vanteille asennus, tasapainotus ja tarvittaessa asennus autoon: Henkilöauto 12“…" at bounding box center [784, 463] width 596 height 17
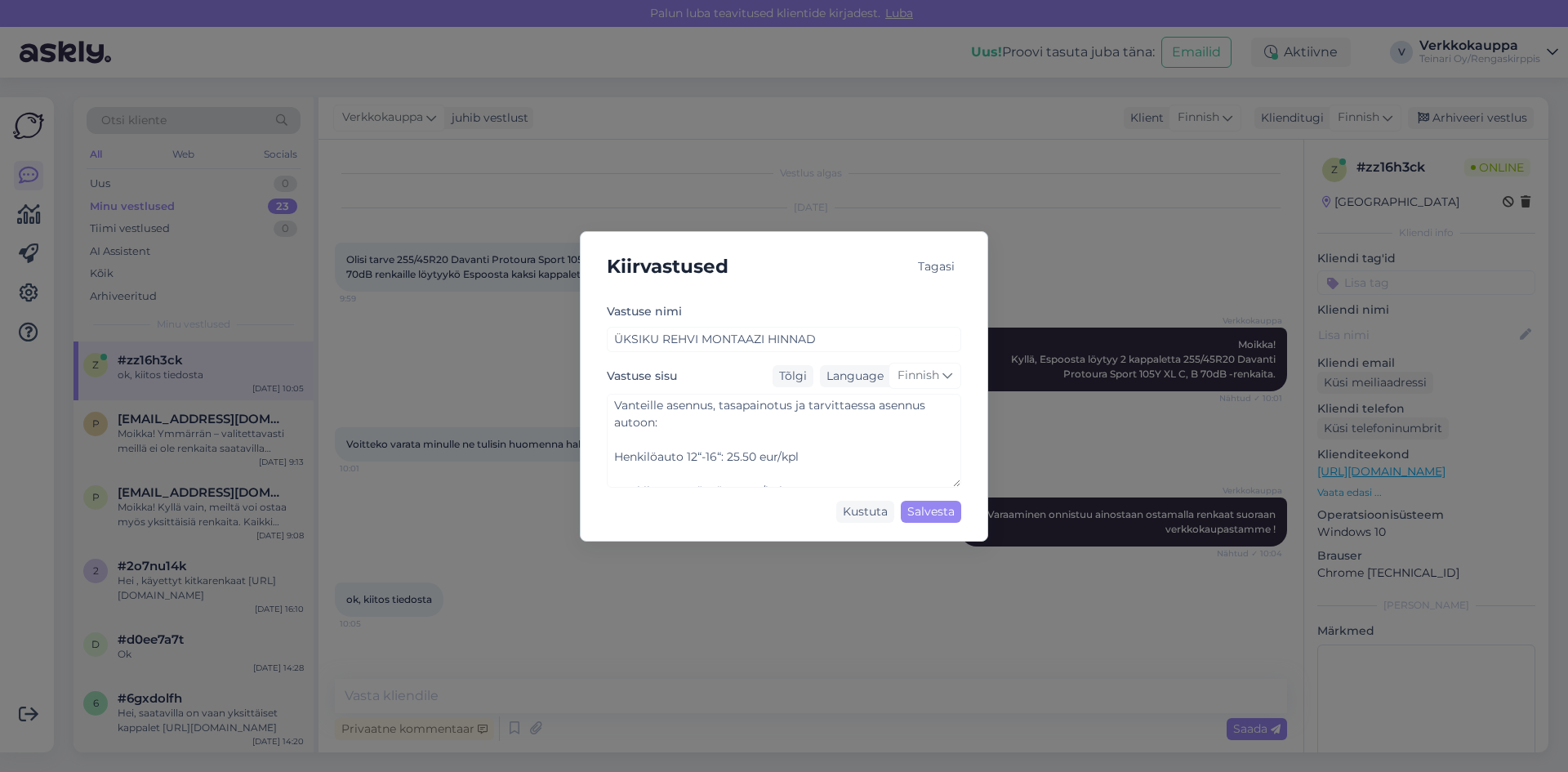
scroll to position [0, 0]
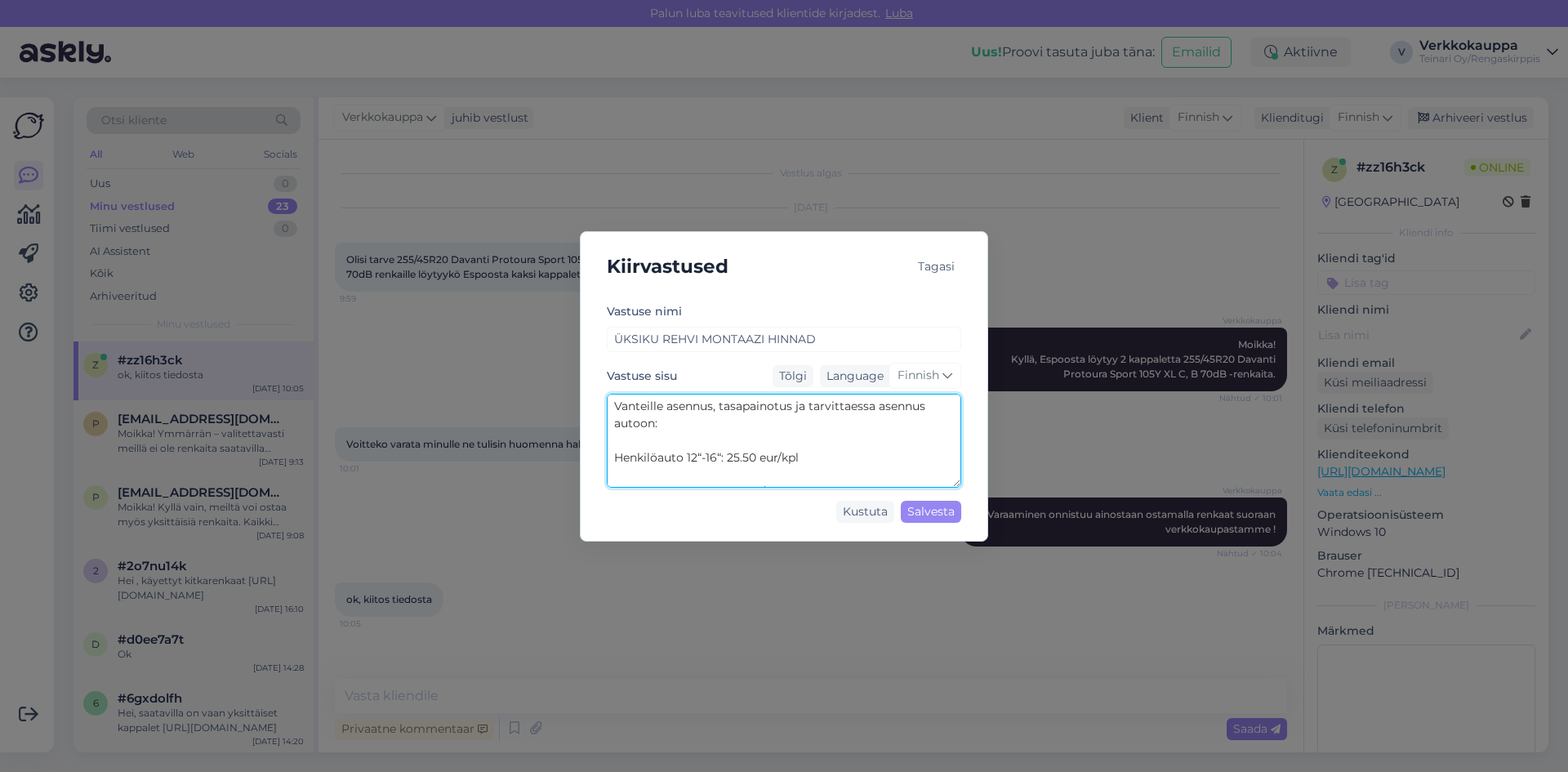
click at [741, 449] on textarea "Vanteille asennus, tasapainotus ja tarvittaessa asennus autoon: Henkilöauto 12“…" at bounding box center [784, 440] width 355 height 94
type textarea "Vanteille asennus, tasapainotus ja tarvittaessa asennus autoon: Henkilöauto 12“…"
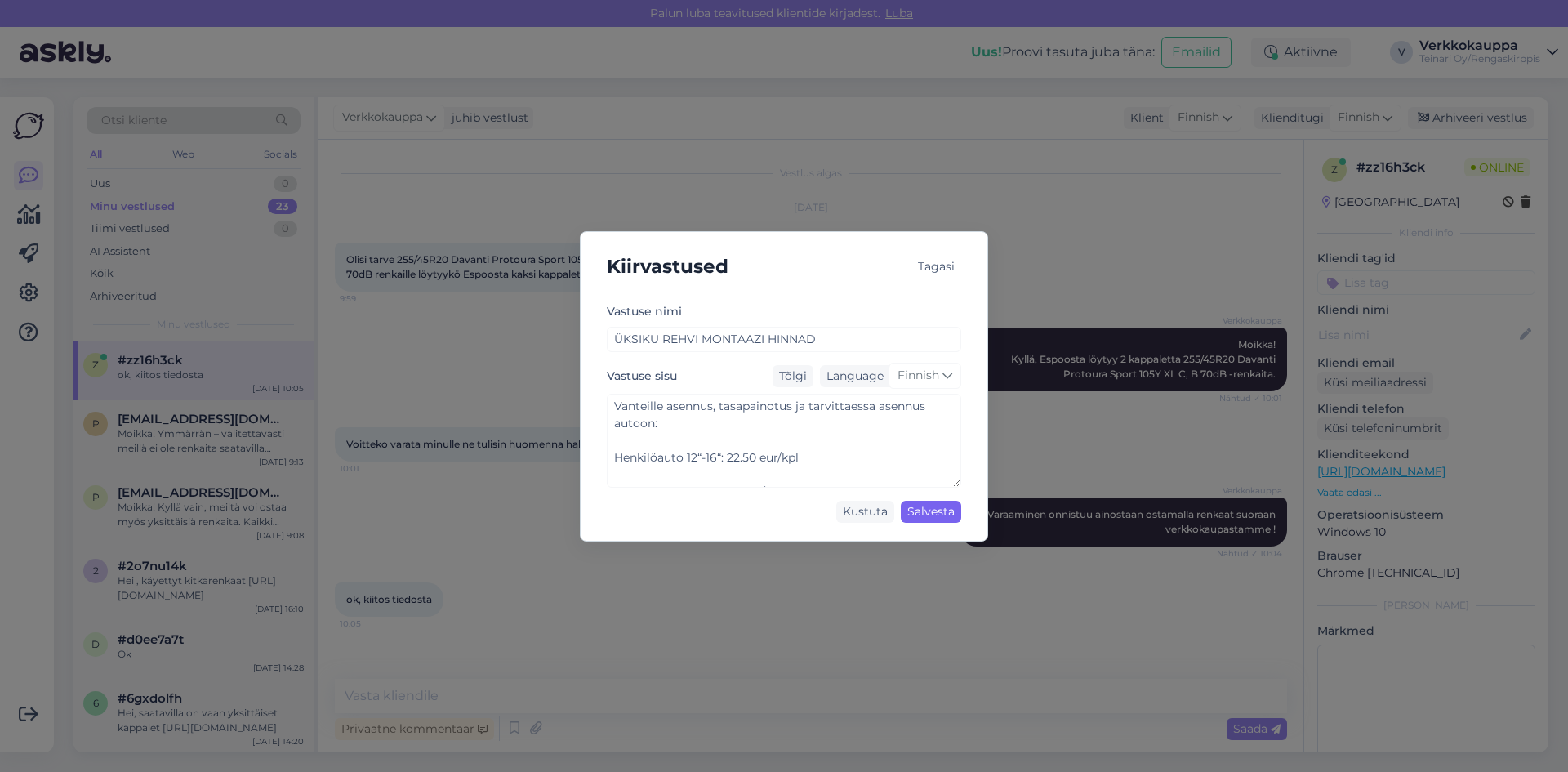
click at [943, 507] on div "Salvesta" at bounding box center [931, 511] width 61 height 22
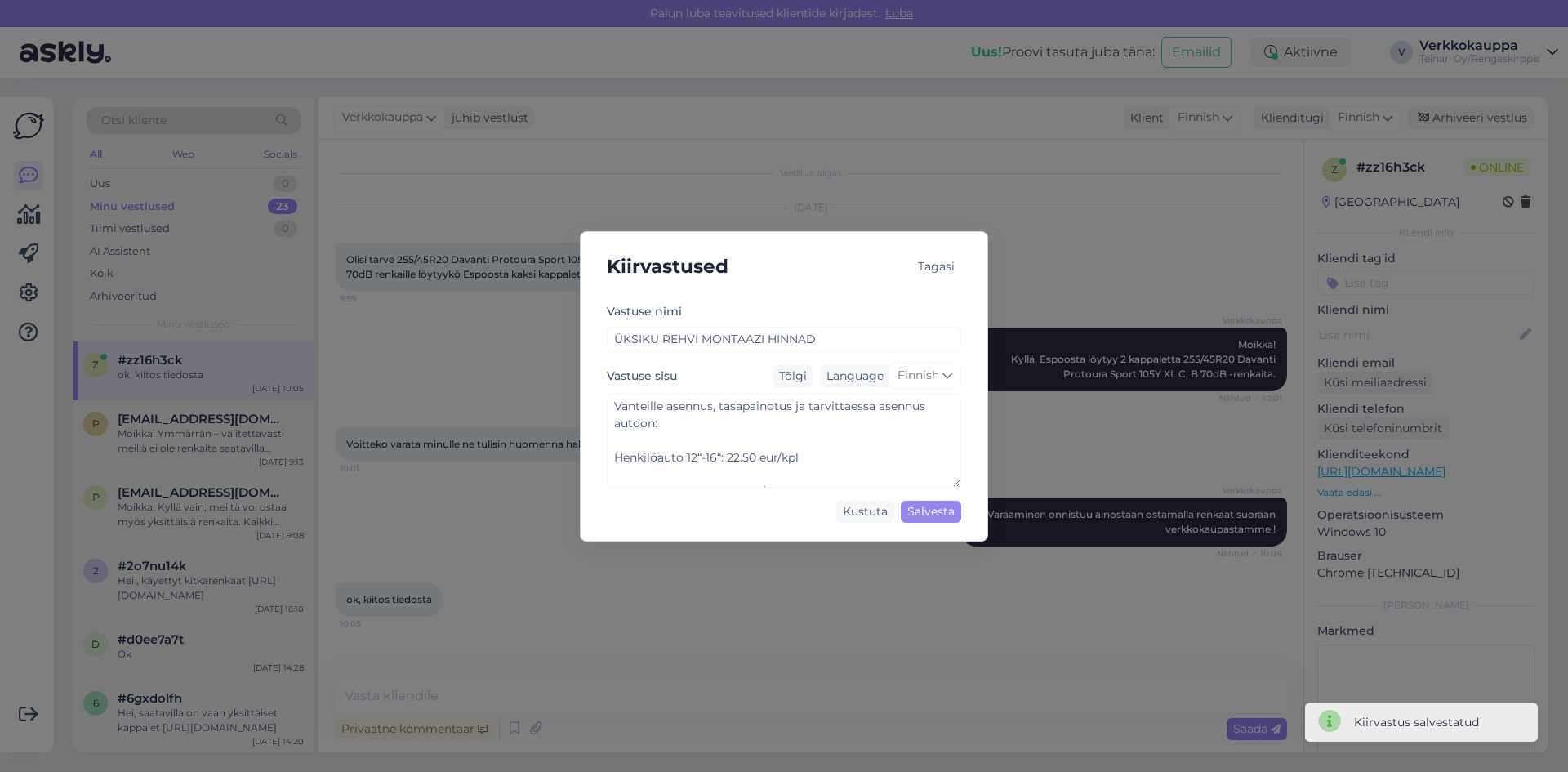
click at [945, 262] on div "Tagasi" at bounding box center [936, 266] width 50 height 22
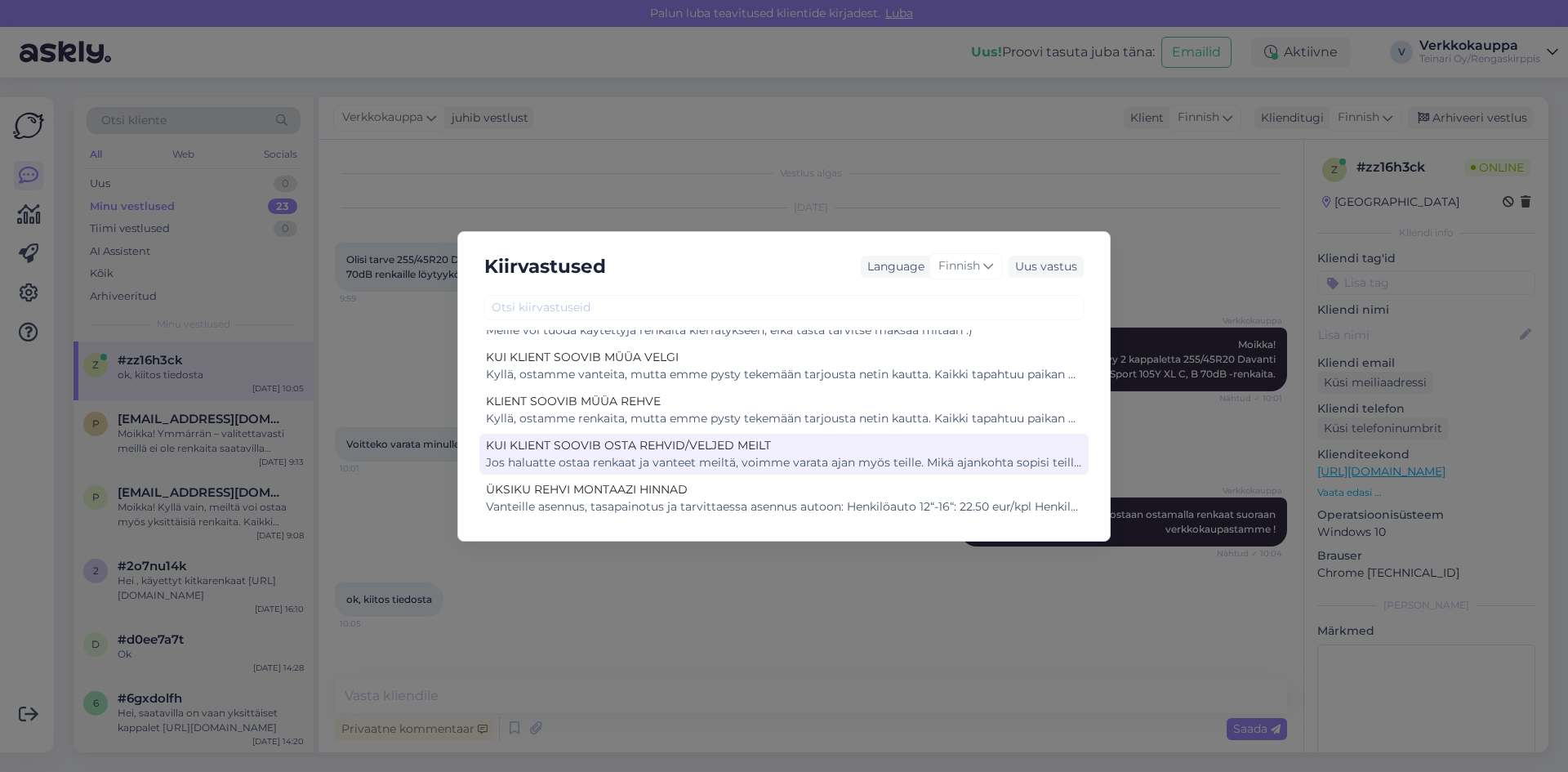
scroll to position [787, 0]
click at [840, 451] on div "Kyllä, ostamme renkaita, mutta emme pysty tekemään tarjousta netin kautta. Kaik…" at bounding box center [784, 457] width 596 height 17
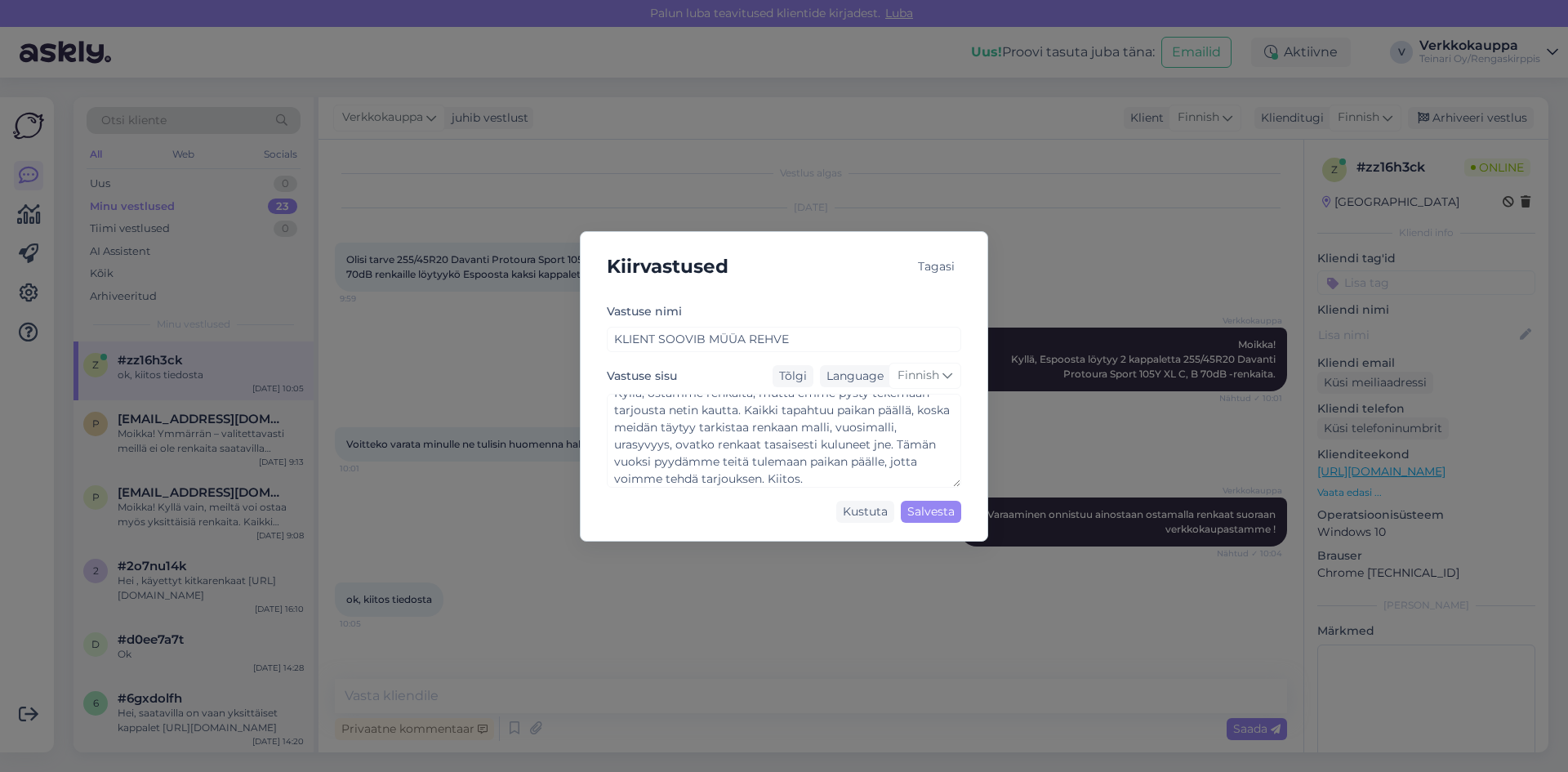
scroll to position [17, 0]
click at [866, 514] on div "Kustuta" at bounding box center [865, 511] width 58 height 22
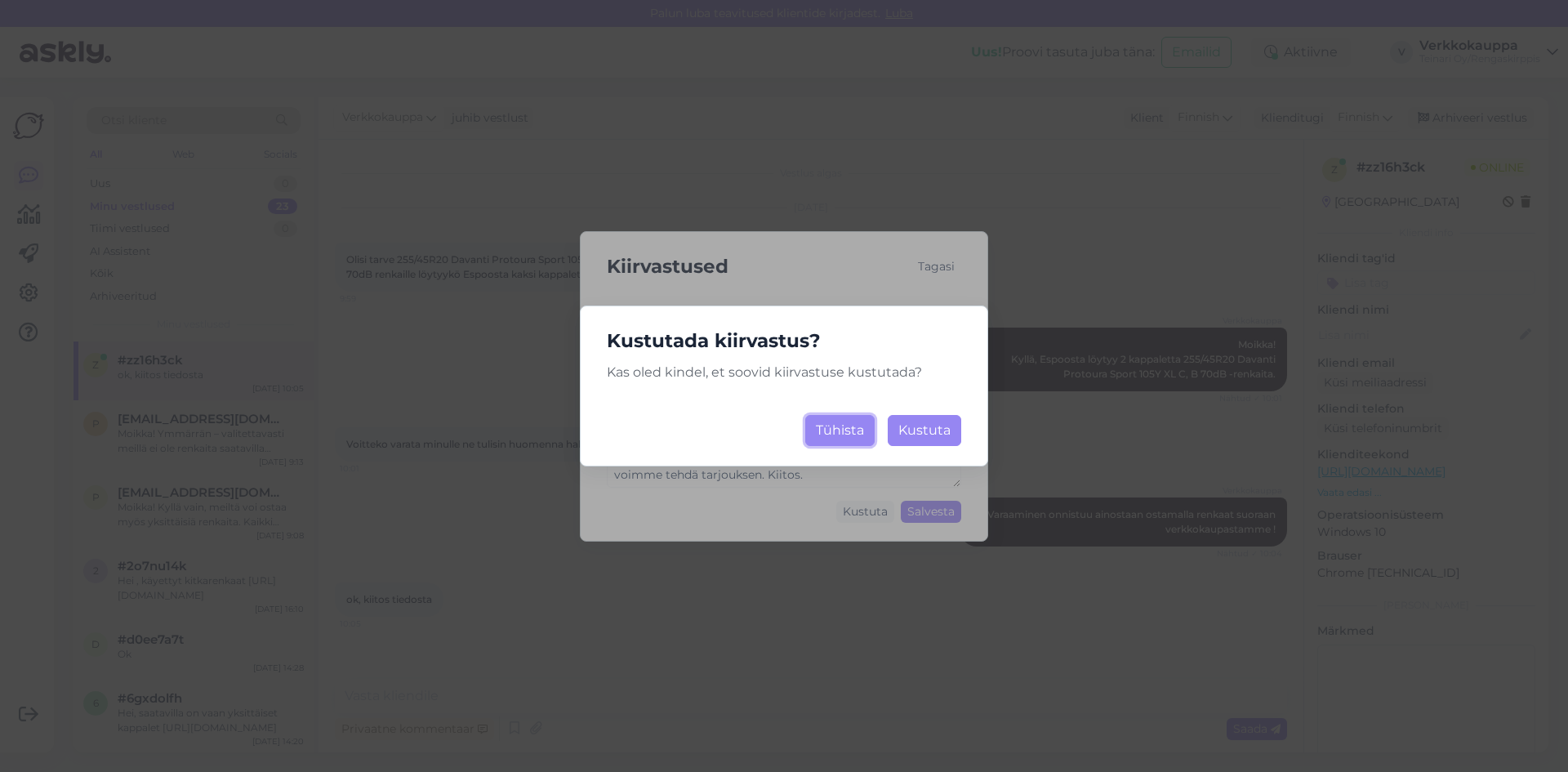
click at [848, 436] on button "Tühista" at bounding box center [840, 430] width 70 height 31
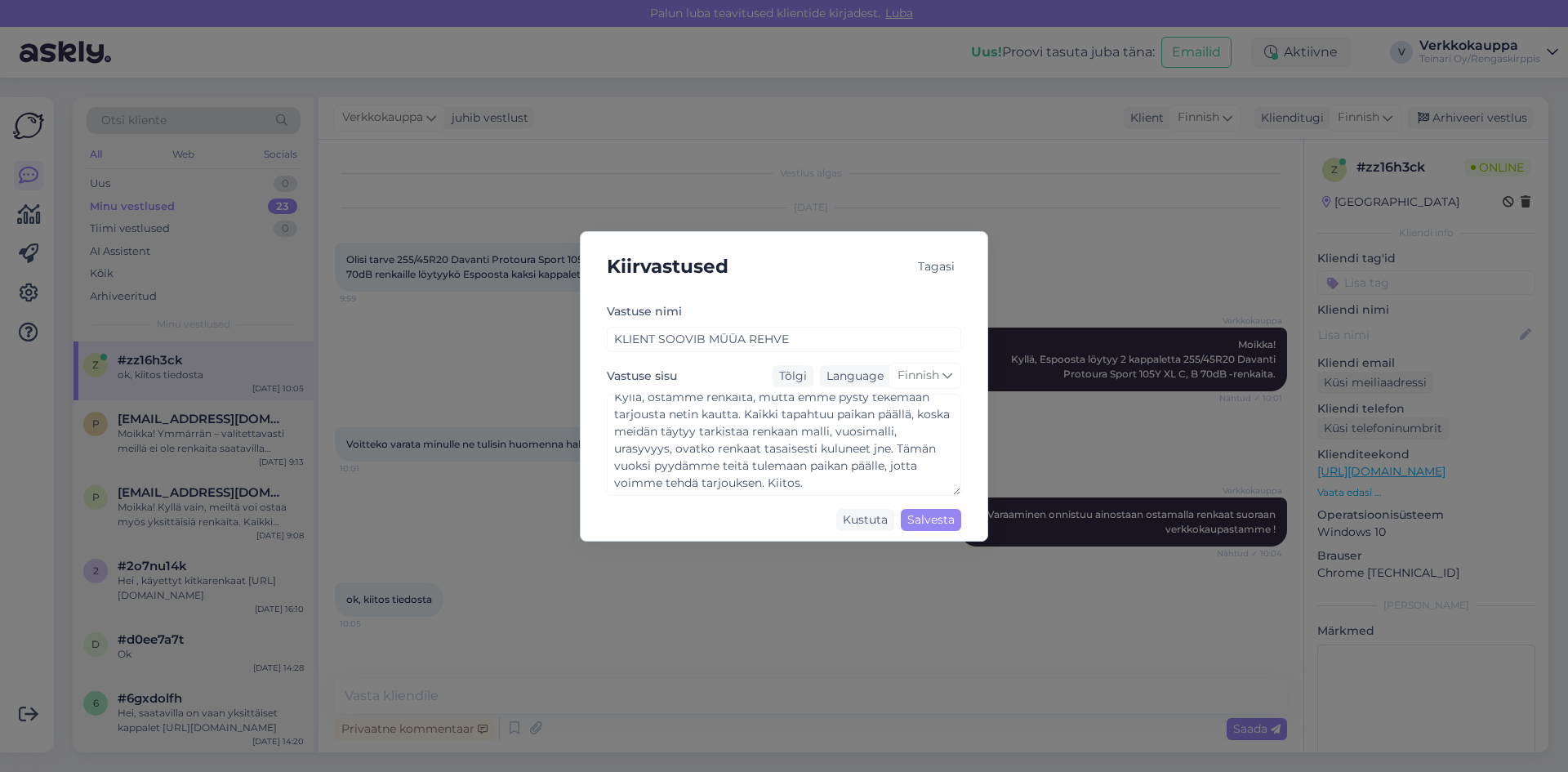
scroll to position [0, 0]
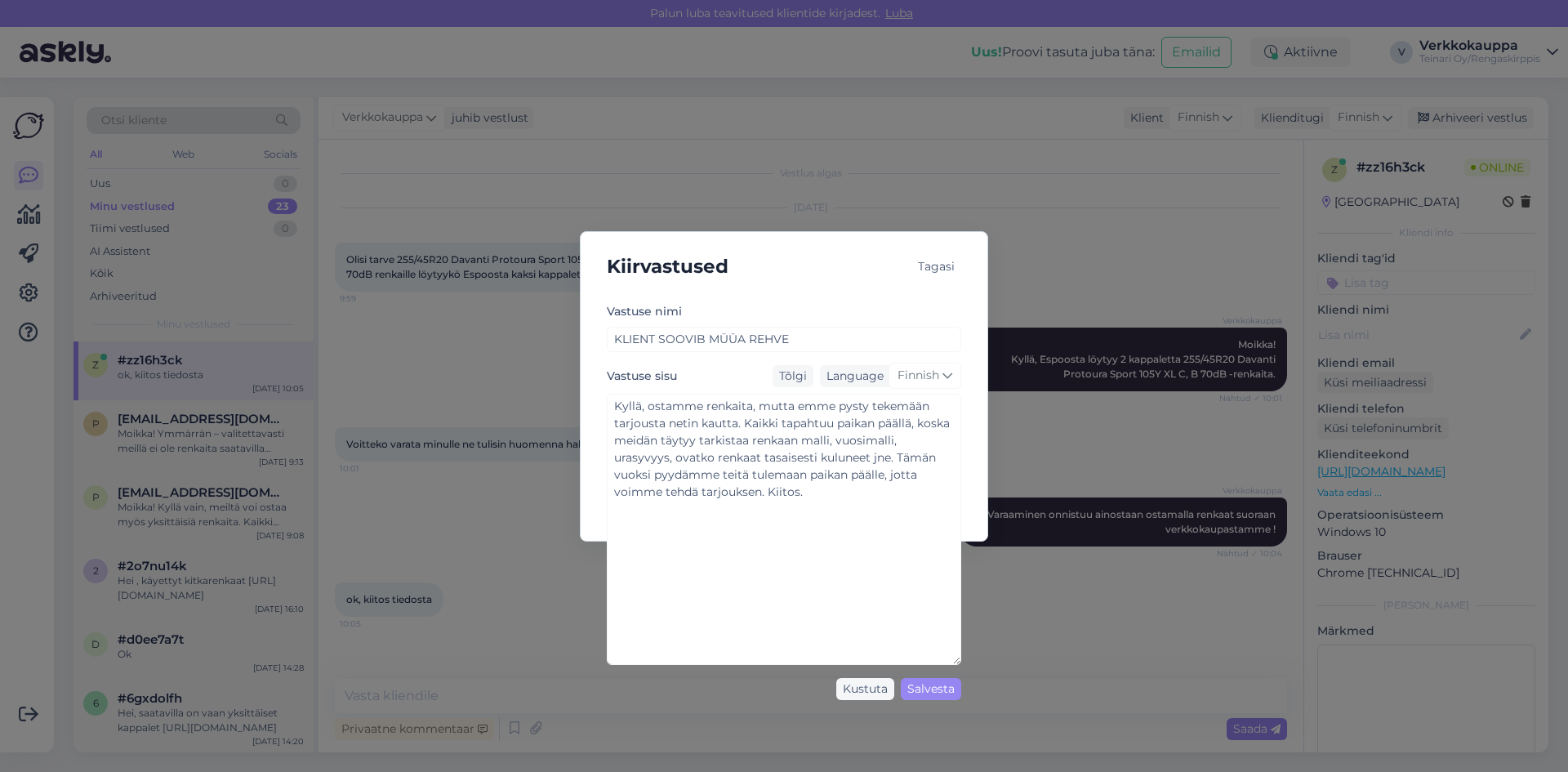
drag, startPoint x: 953, startPoint y: 478, endPoint x: 1027, endPoint y: 672, distance: 207.6
click at [1027, 672] on div "Kiirvastused Tagasi [PERSON_NAME] nimi KLIENT SOOVIB MÜÜA REHVE Vastuse sisu Tõ…" at bounding box center [784, 386] width 1568 height 772
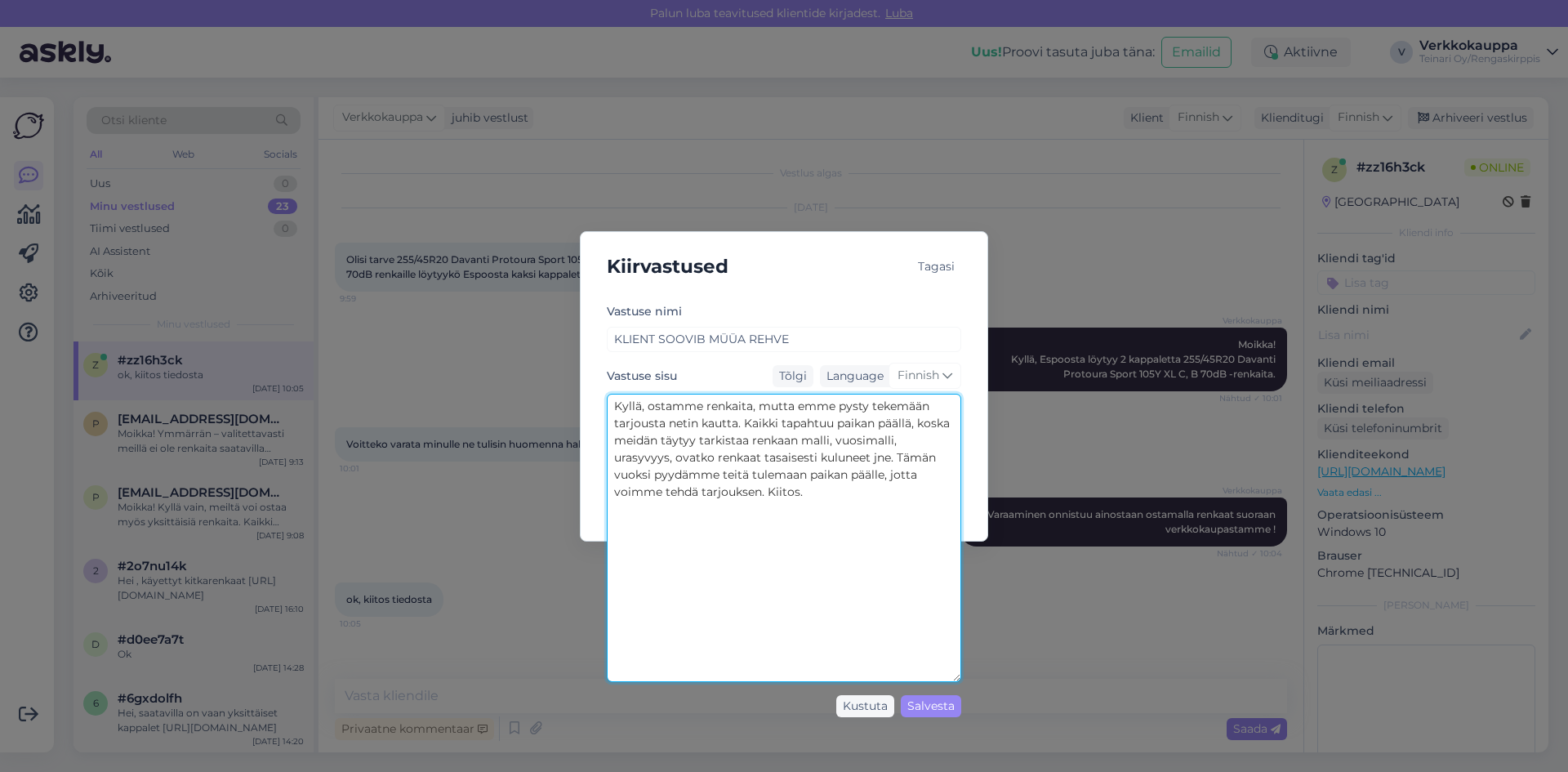
drag, startPoint x: 616, startPoint y: 407, endPoint x: 763, endPoint y: 494, distance: 170.8
click at [763, 494] on textarea "Kyllä, ostamme renkaita, mutta emme pysty tekemään tarjousta netin kautta. Kaik…" at bounding box center [784, 537] width 355 height 289
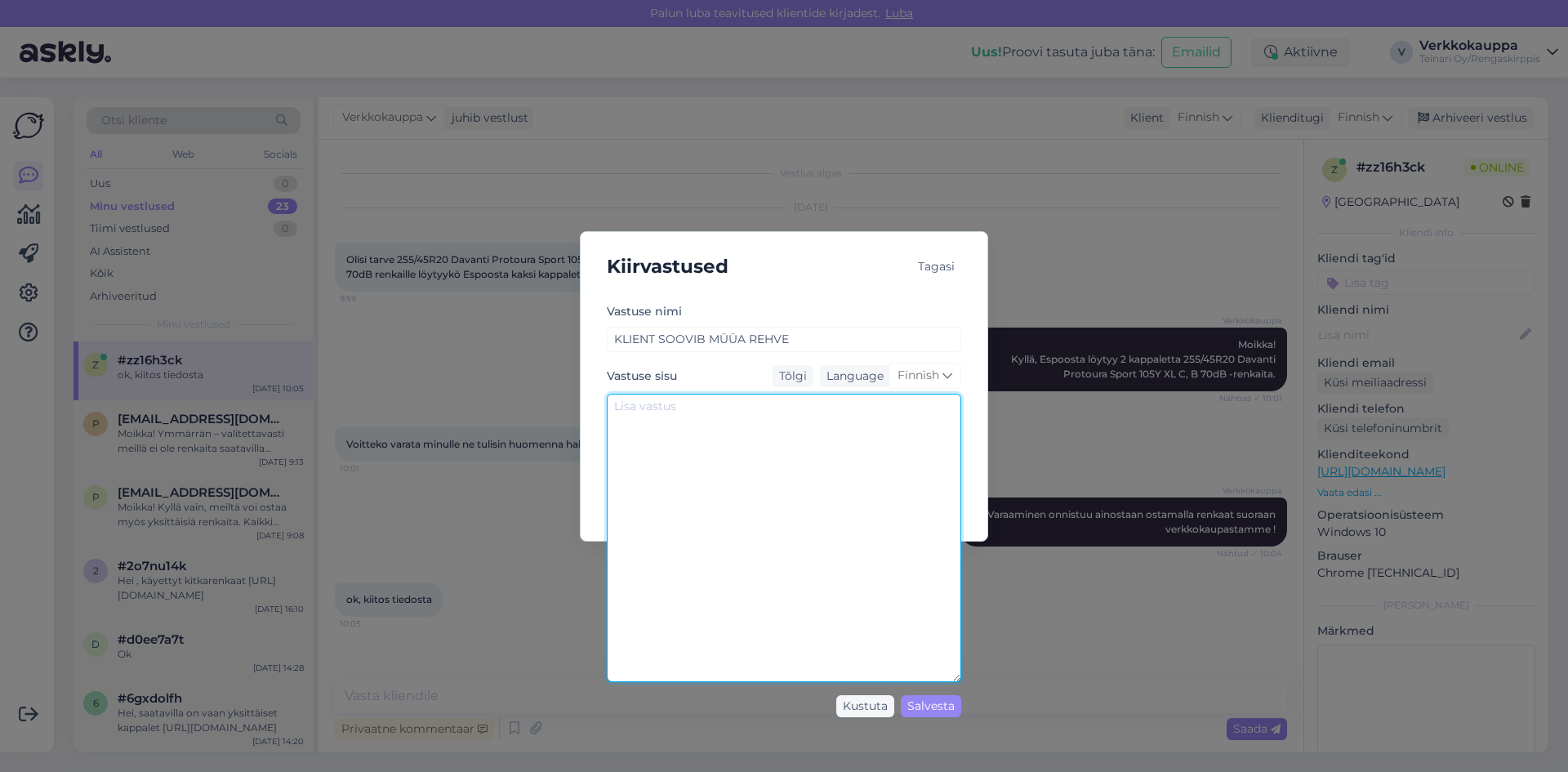
click at [624, 420] on textarea at bounding box center [784, 537] width 355 height 289
paste textarea "Hei, Ostamme käytettyjä renkaita tapauskohtaisesti riippuen niiden kunnosta, ko…"
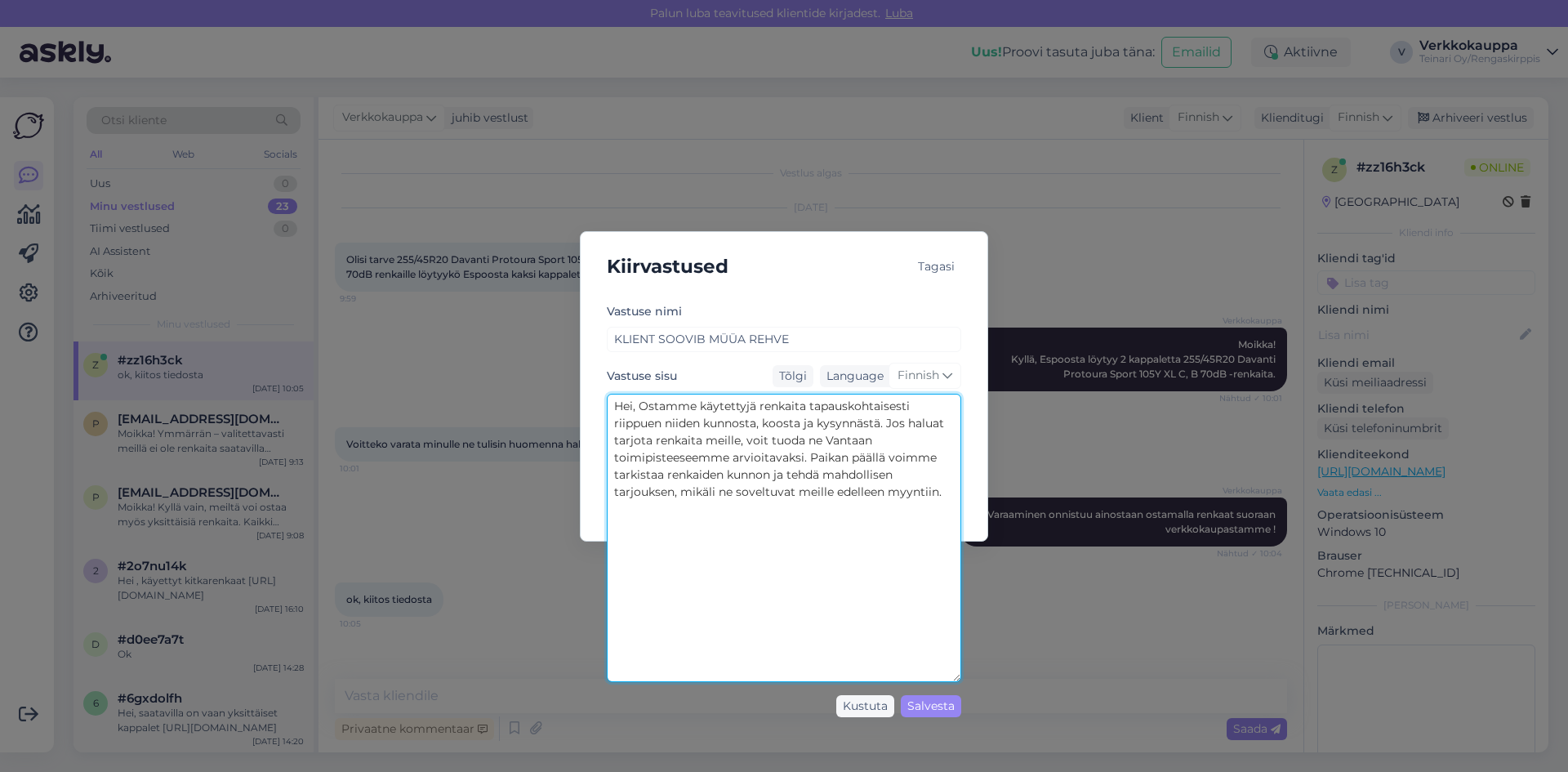
type textarea "Hei, Ostamme käytettyjä renkaita tapauskohtaisesti riippuen niiden kunnosta, ko…"
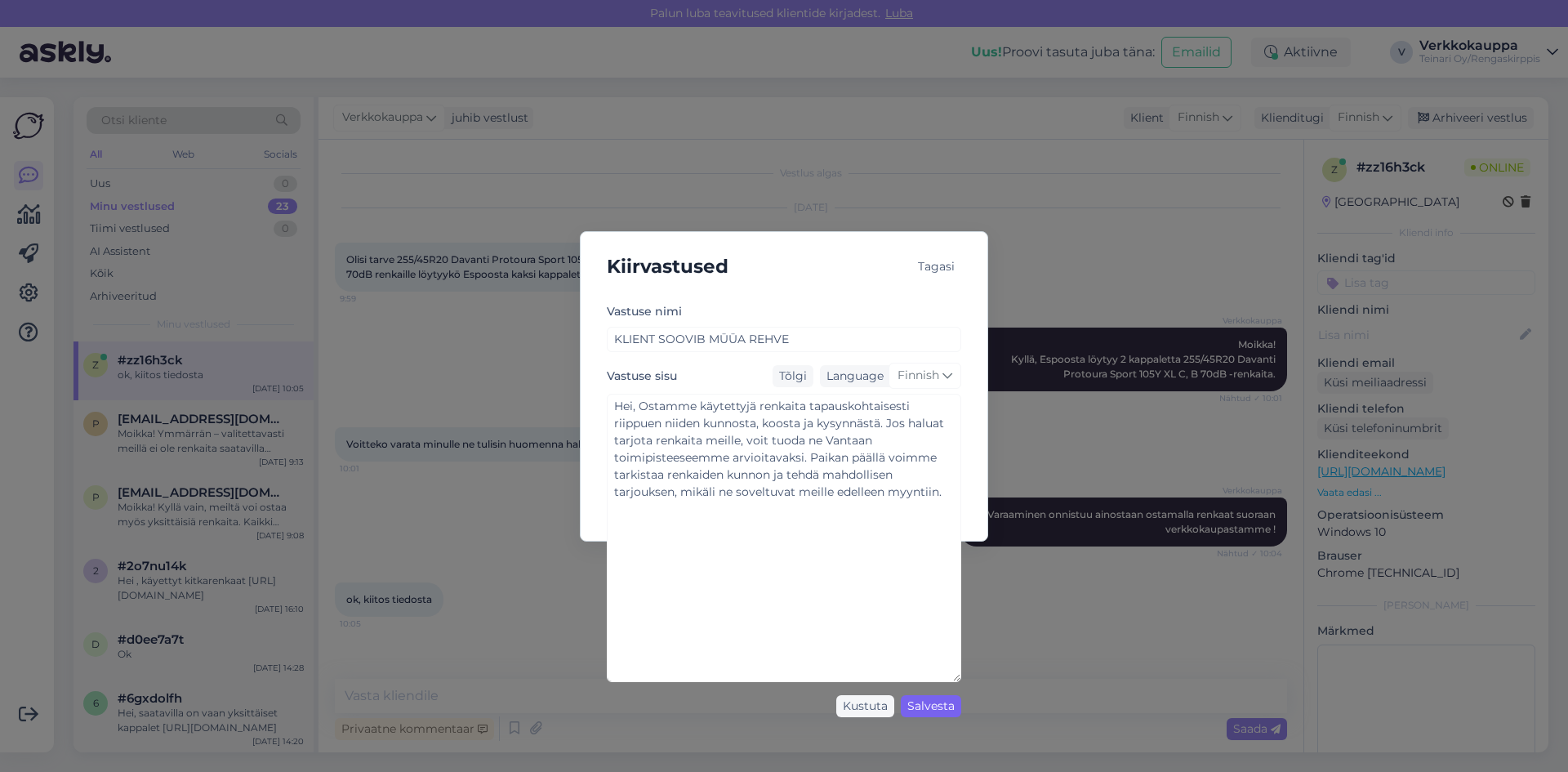
click at [952, 710] on div "Salvesta" at bounding box center [931, 706] width 61 height 22
click at [946, 705] on div "Salvesta" at bounding box center [931, 706] width 61 height 22
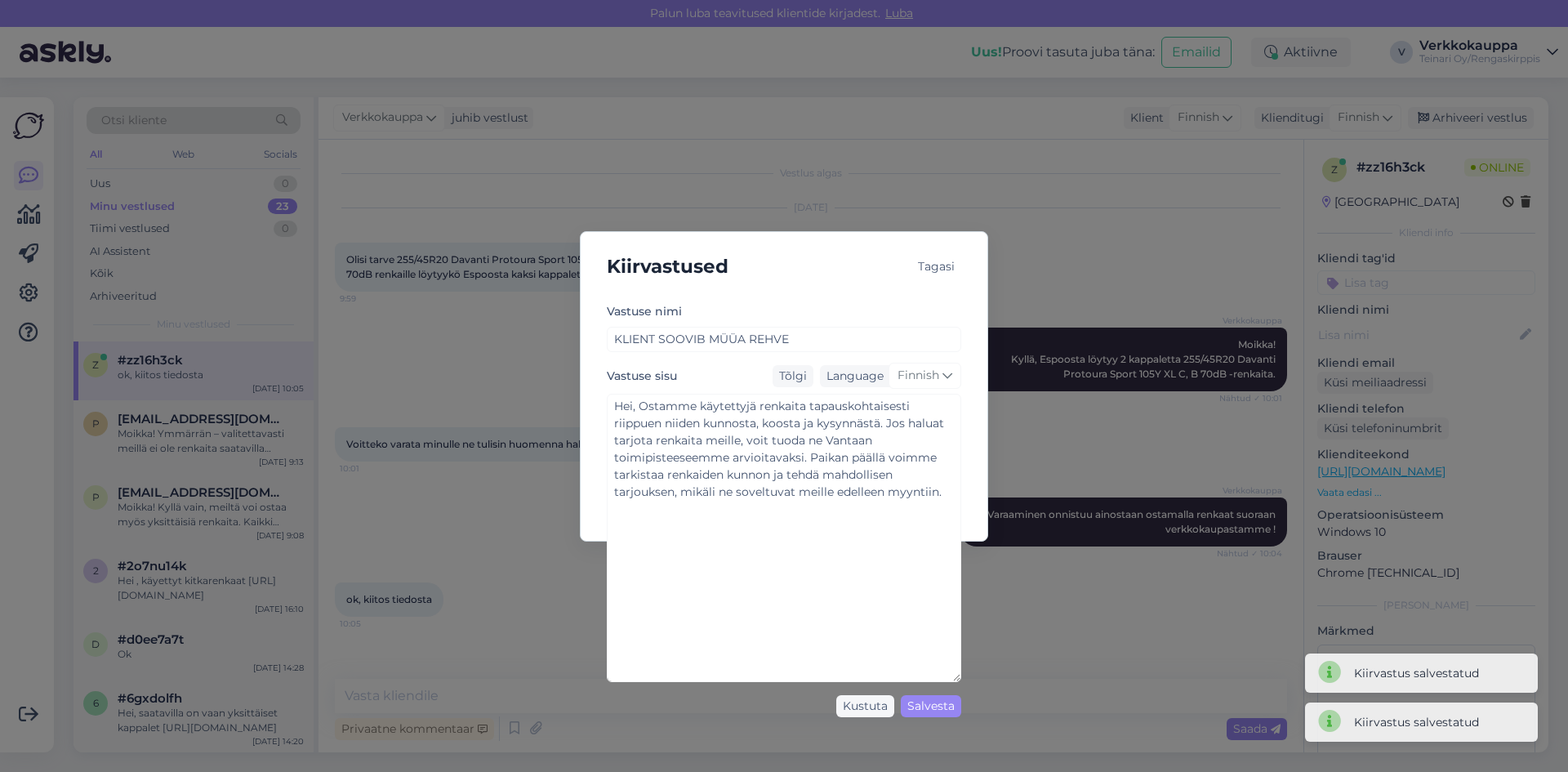
click at [944, 267] on div "Tagasi" at bounding box center [936, 266] width 50 height 22
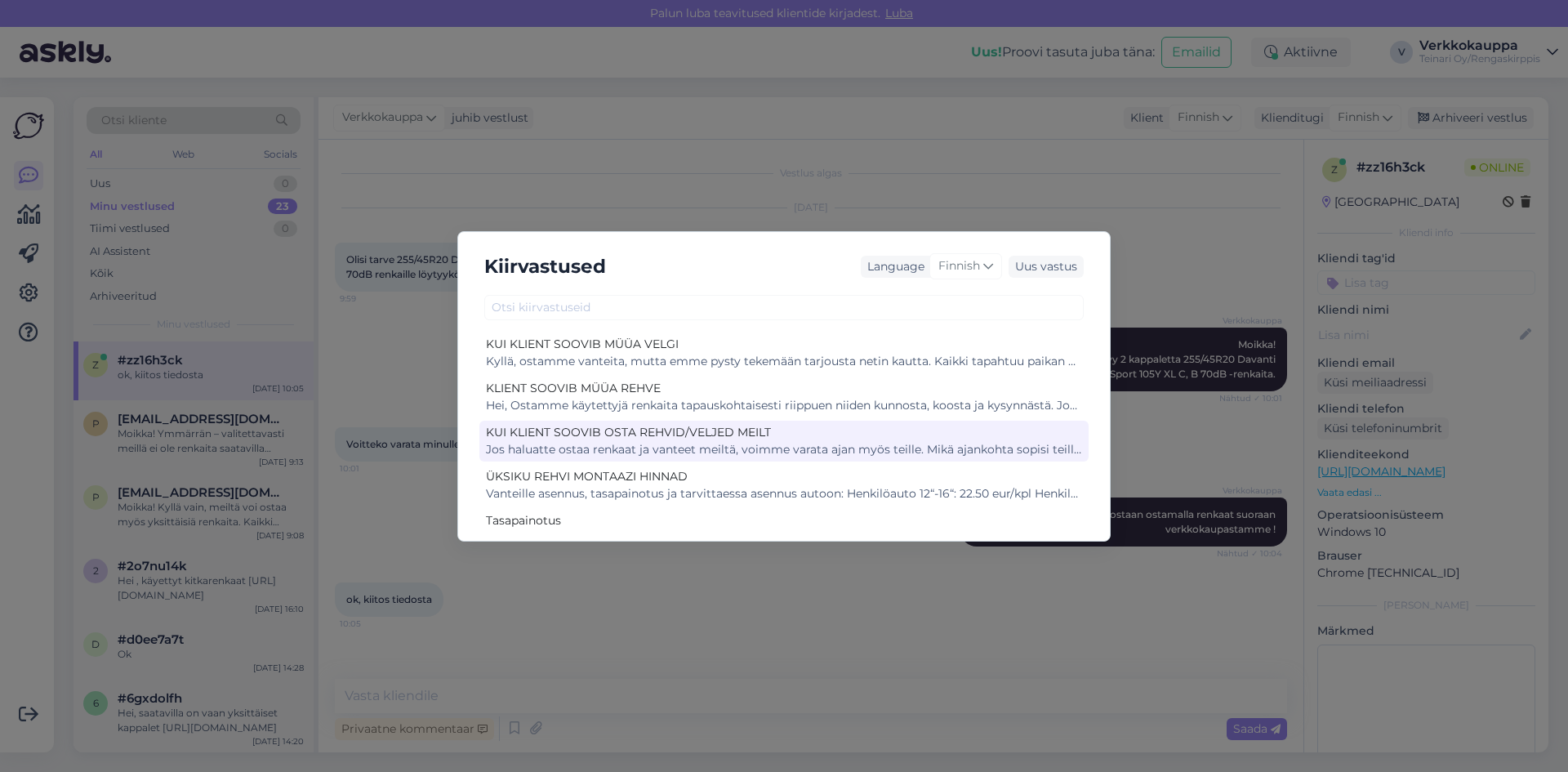
scroll to position [787, 0]
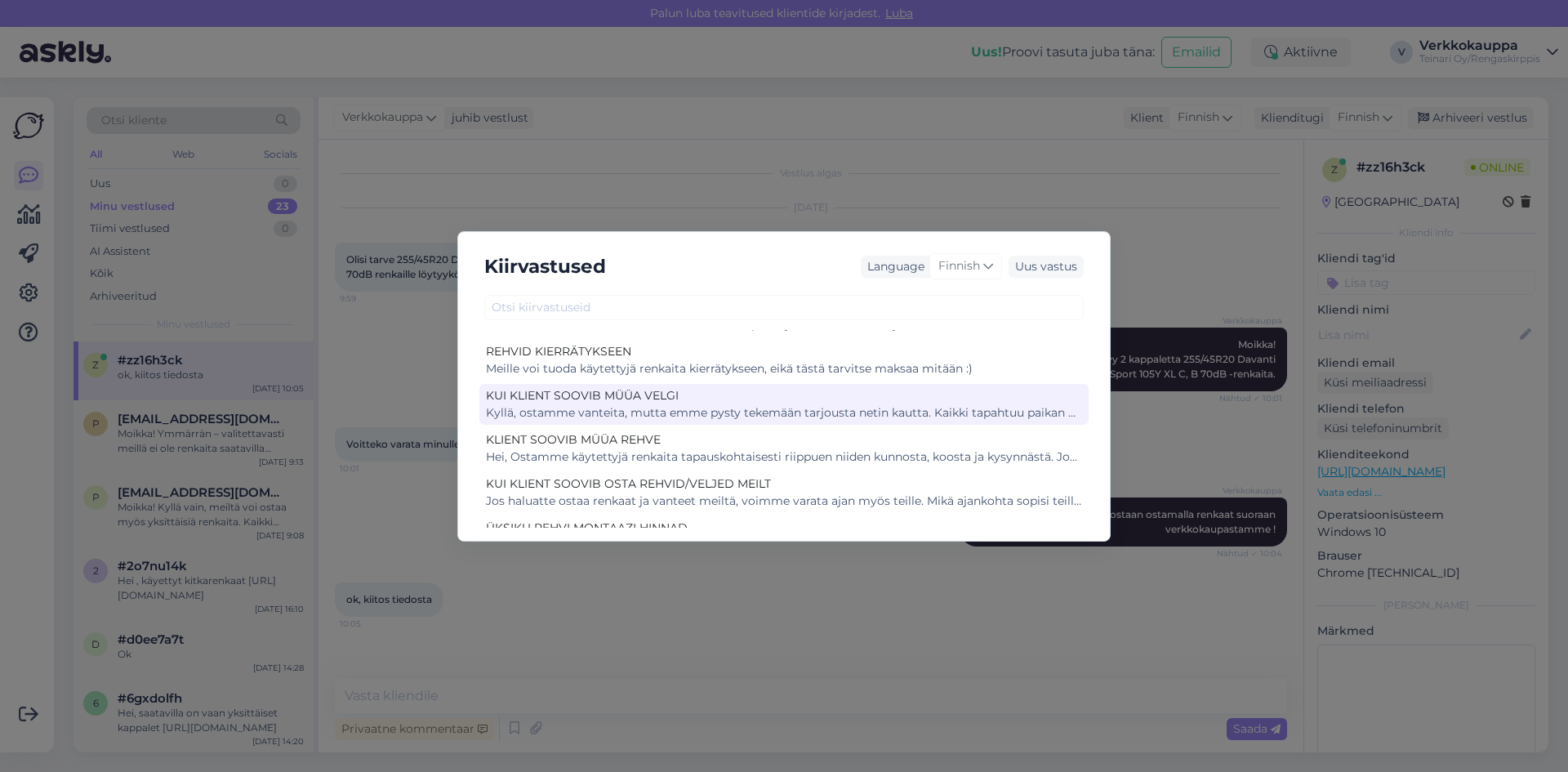
click at [733, 414] on div "Kyllä, ostamme vanteita, mutta emme pysty tekemään tarjousta netin kautta. Kaik…" at bounding box center [784, 412] width 596 height 17
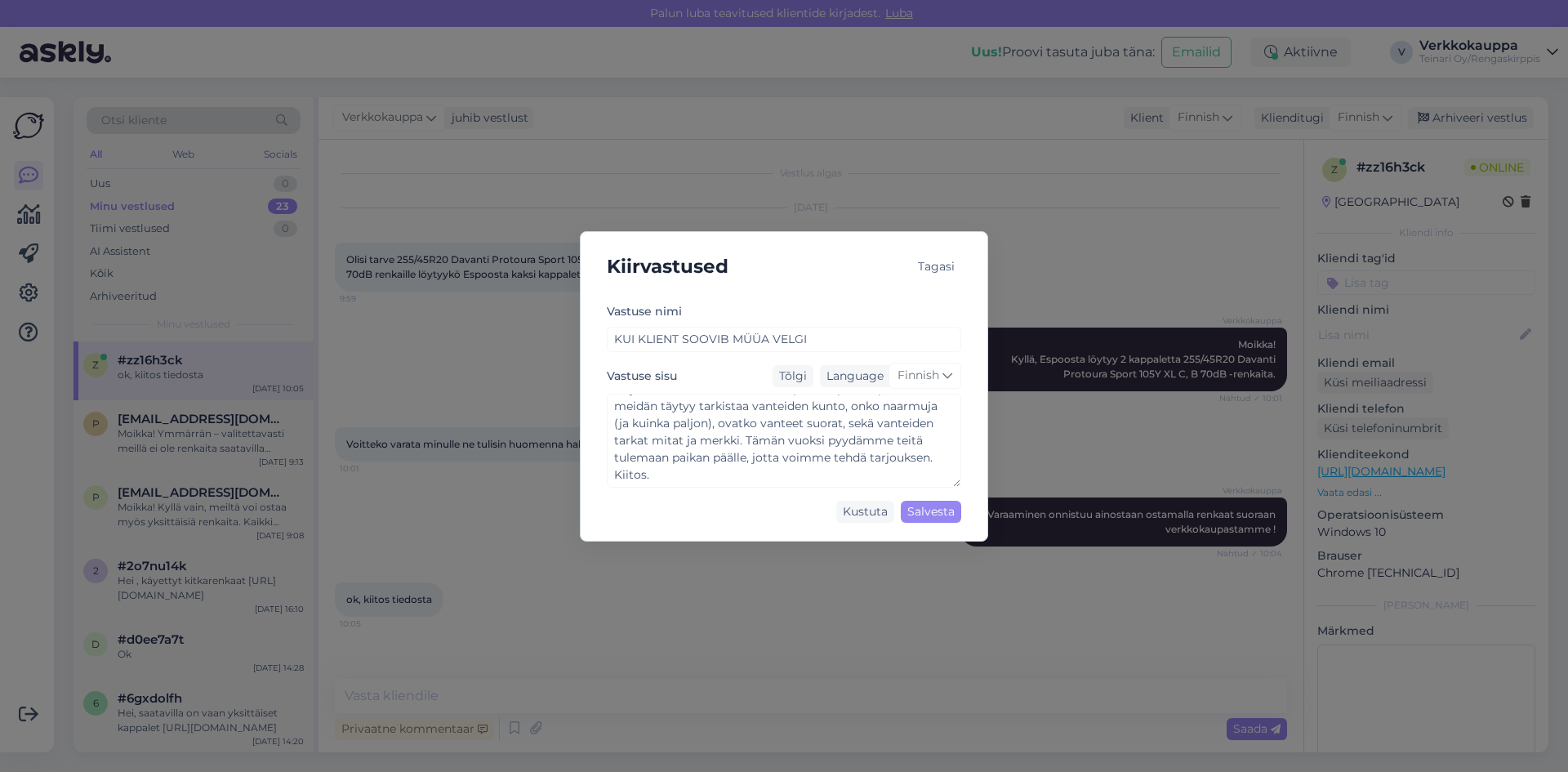
scroll to position [0, 0]
click at [512, 498] on div "Kiirvastused Tagasi [PERSON_NAME] nimi KUI KLIENT SOOVIB MÜÜA VELGI Vastuse sis…" at bounding box center [784, 386] width 1568 height 772
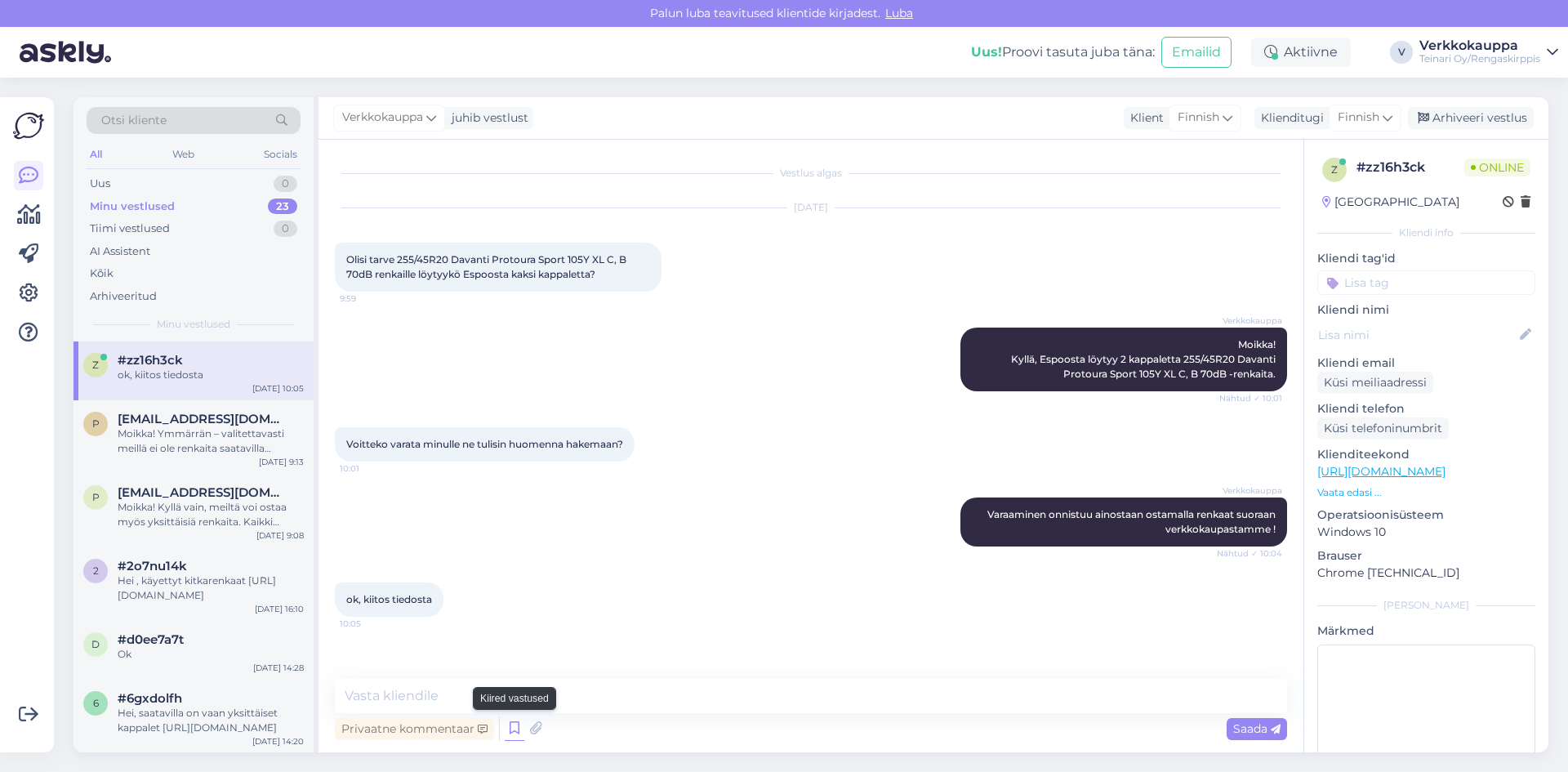
click at [512, 726] on icon at bounding box center [515, 727] width 20 height 24
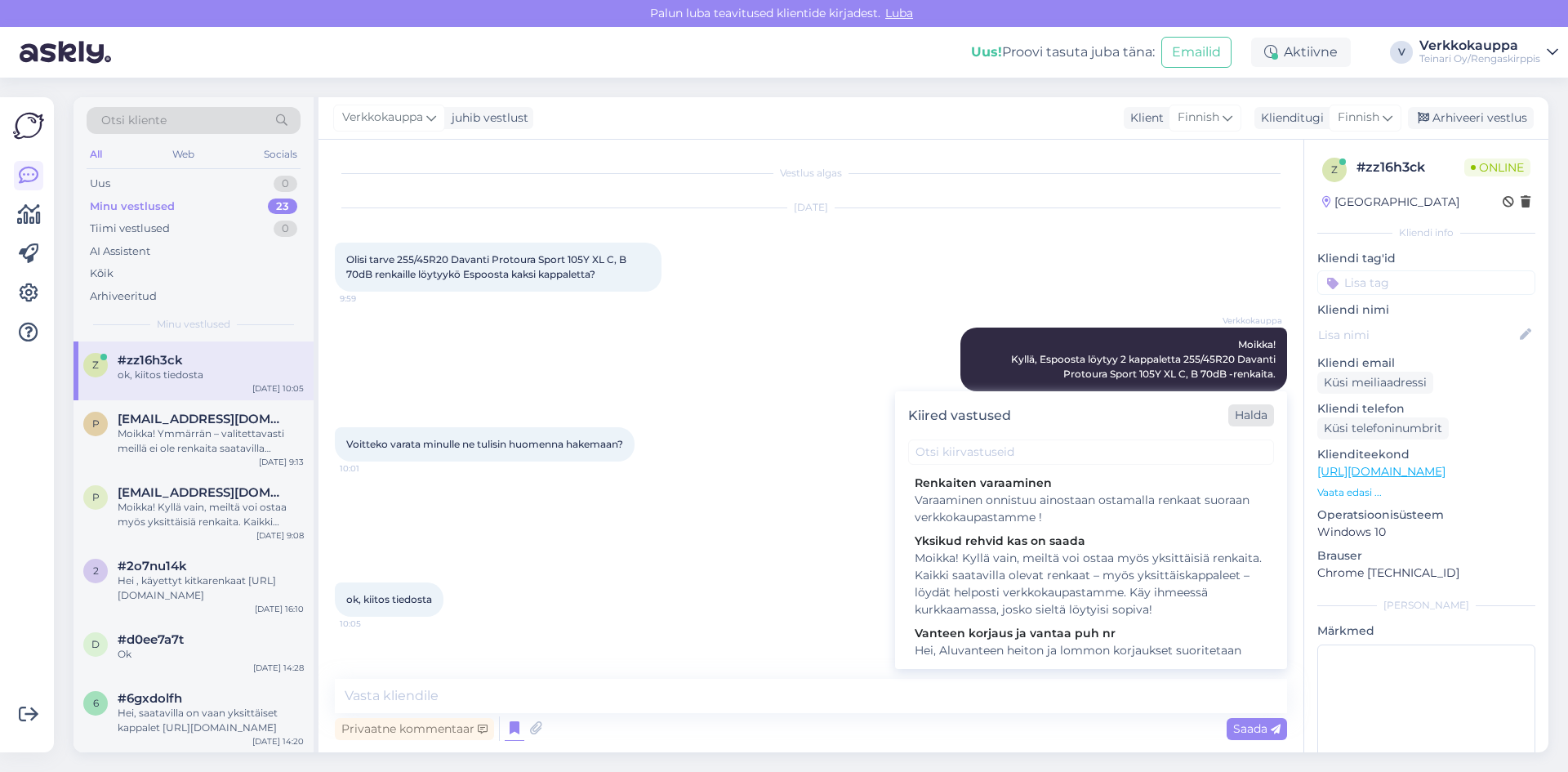
click at [1245, 421] on div "Halda" at bounding box center [1250, 415] width 46 height 22
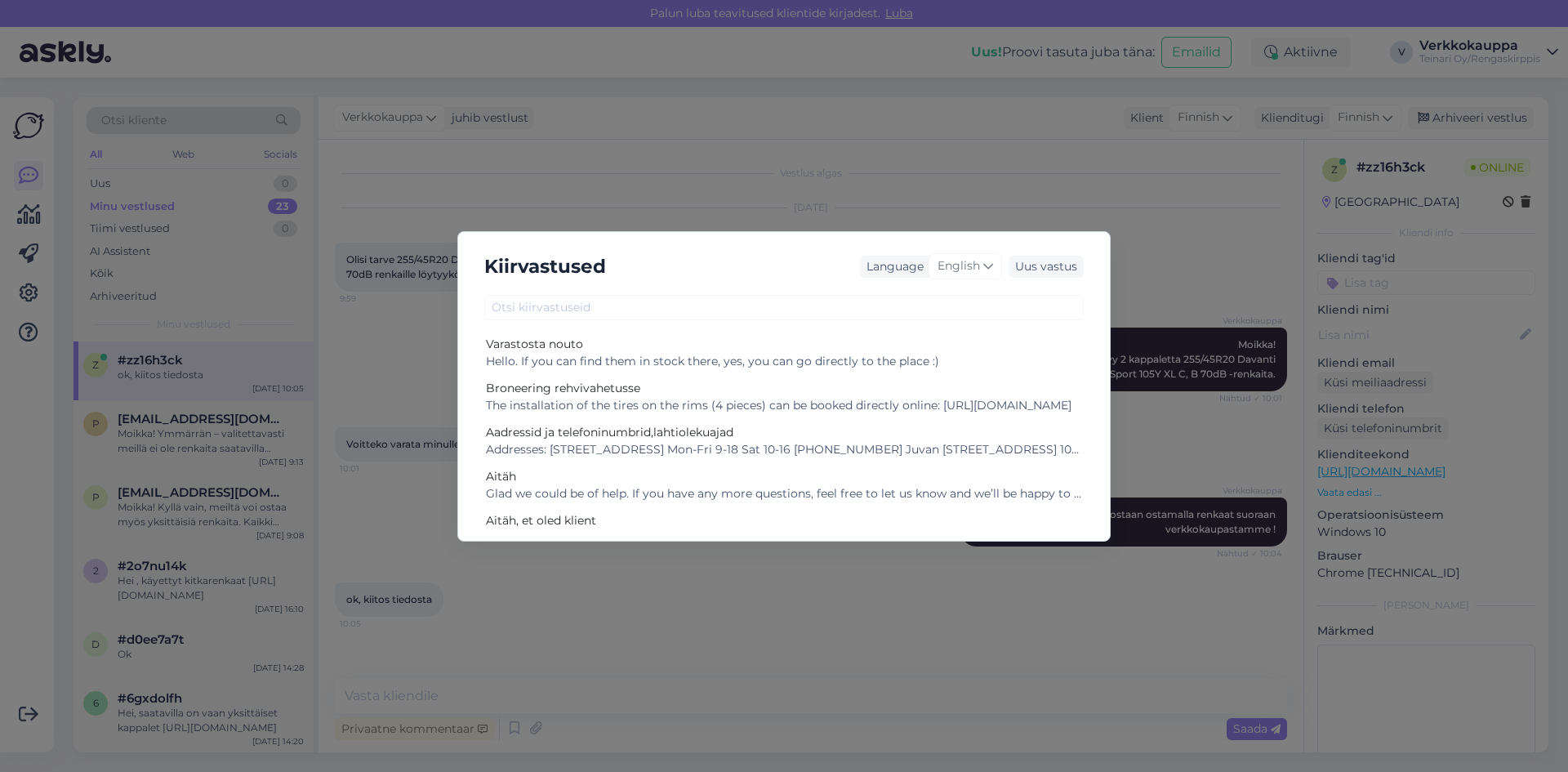
scroll to position [1196, 0]
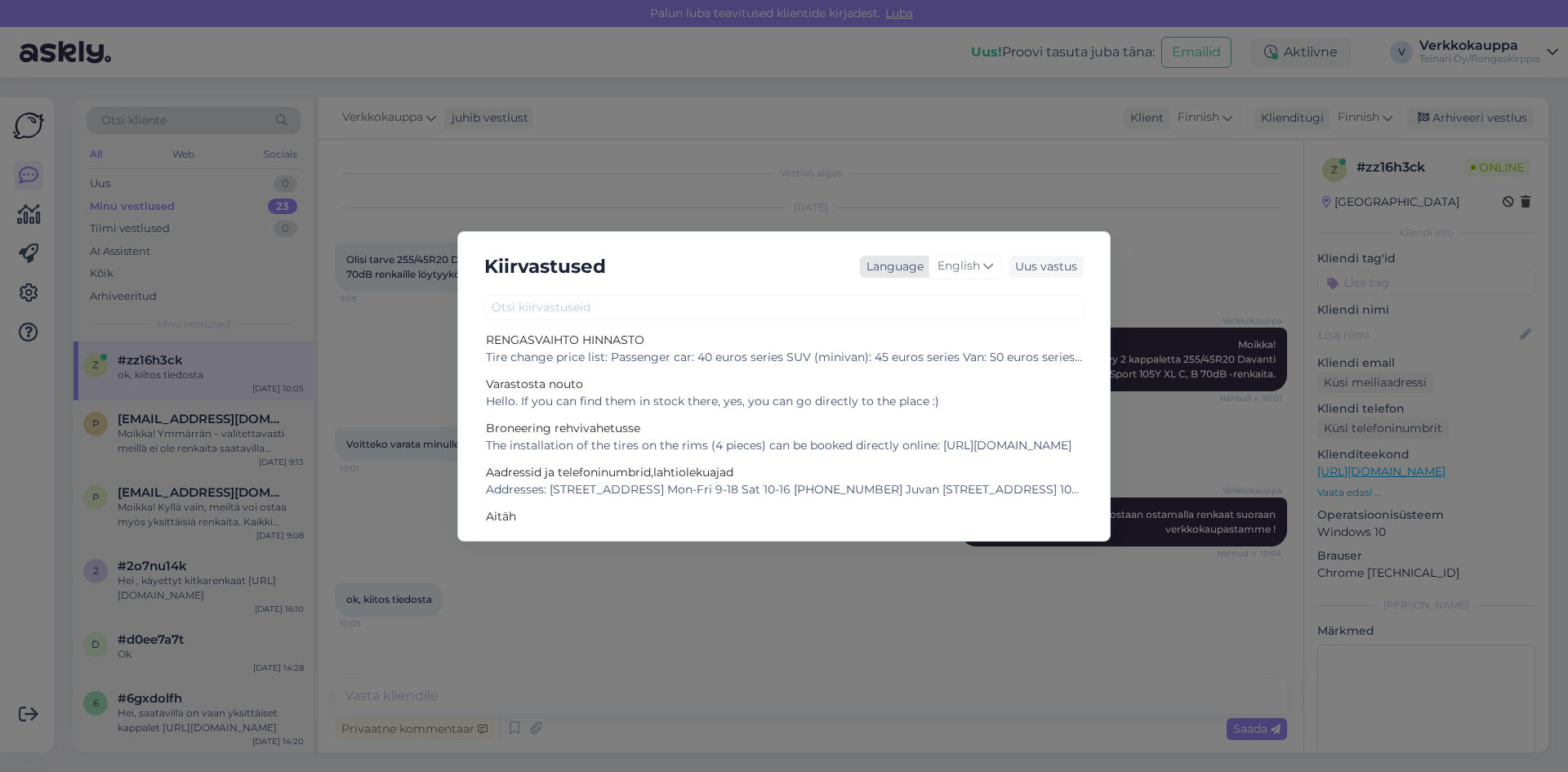
click at [994, 267] on div "English" at bounding box center [965, 265] width 73 height 26
click at [893, 412] on link "Finnish" at bounding box center [930, 410] width 180 height 26
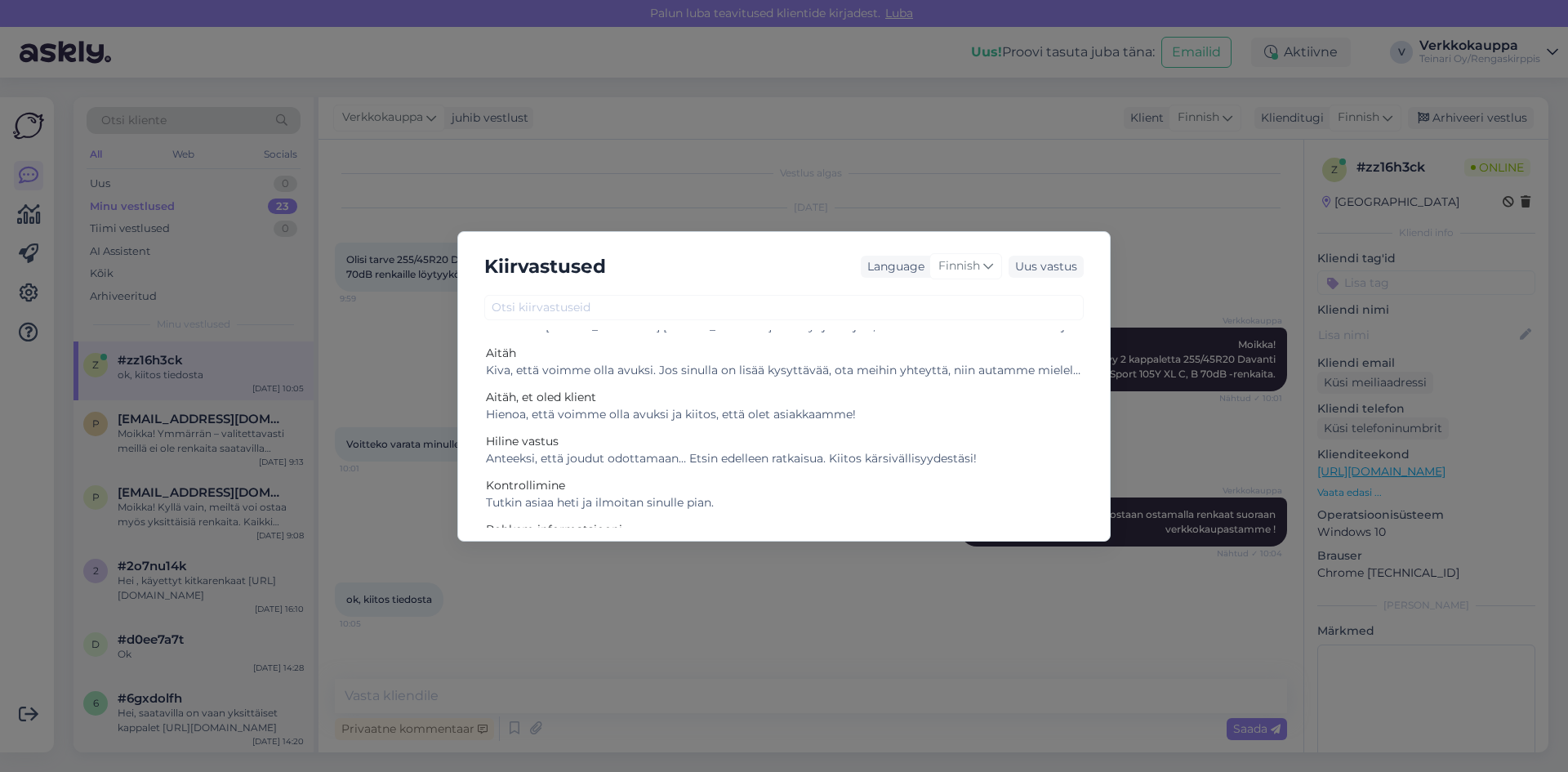
scroll to position [1277, 0]
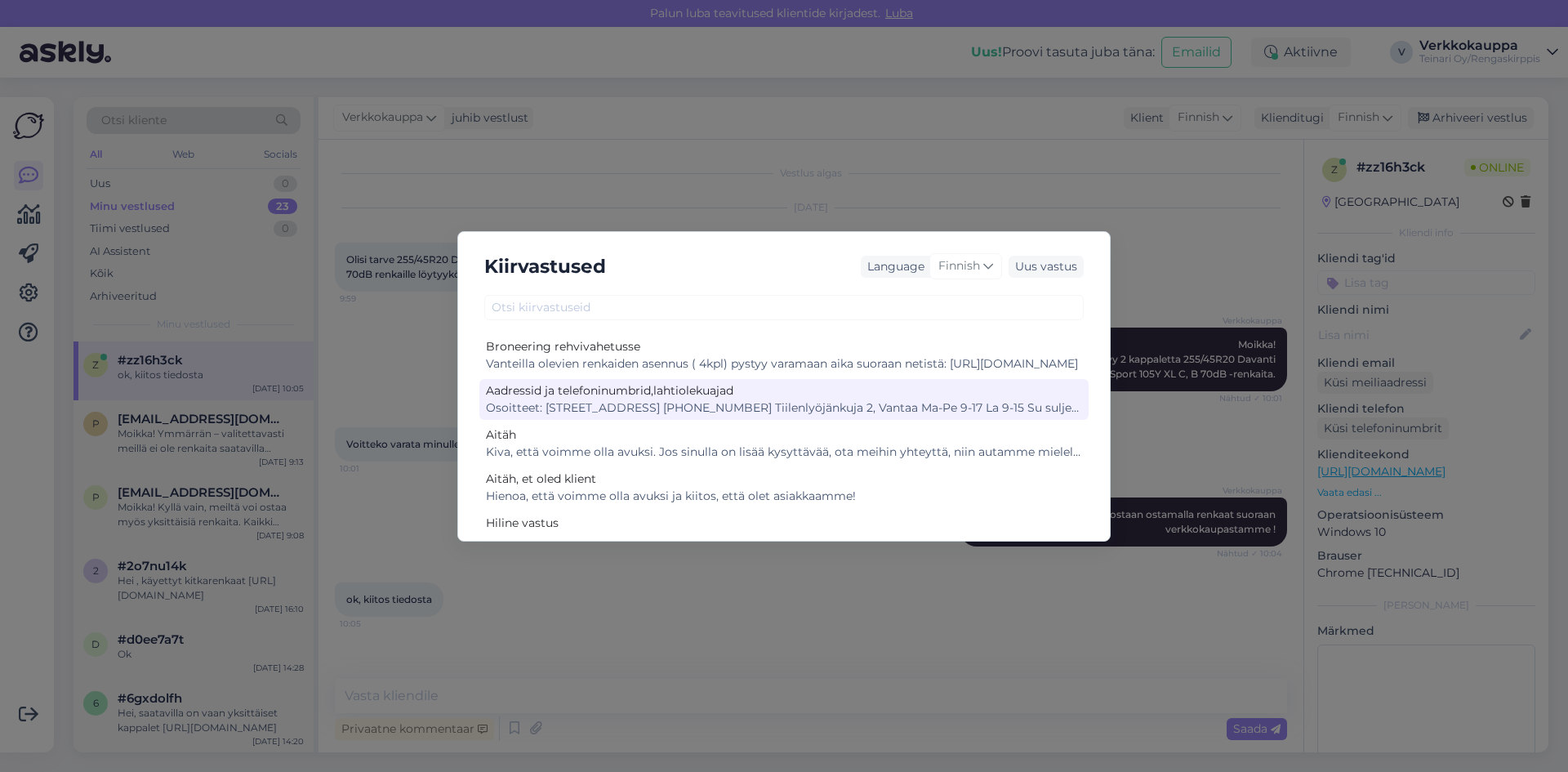
click at [799, 406] on div "Osoitteet: [STREET_ADDRESS] [PHONE_NUMBER] Tiilenlyöjänkuja 2, Vantaa Ma-Pe 9-1…" at bounding box center [784, 407] width 596 height 17
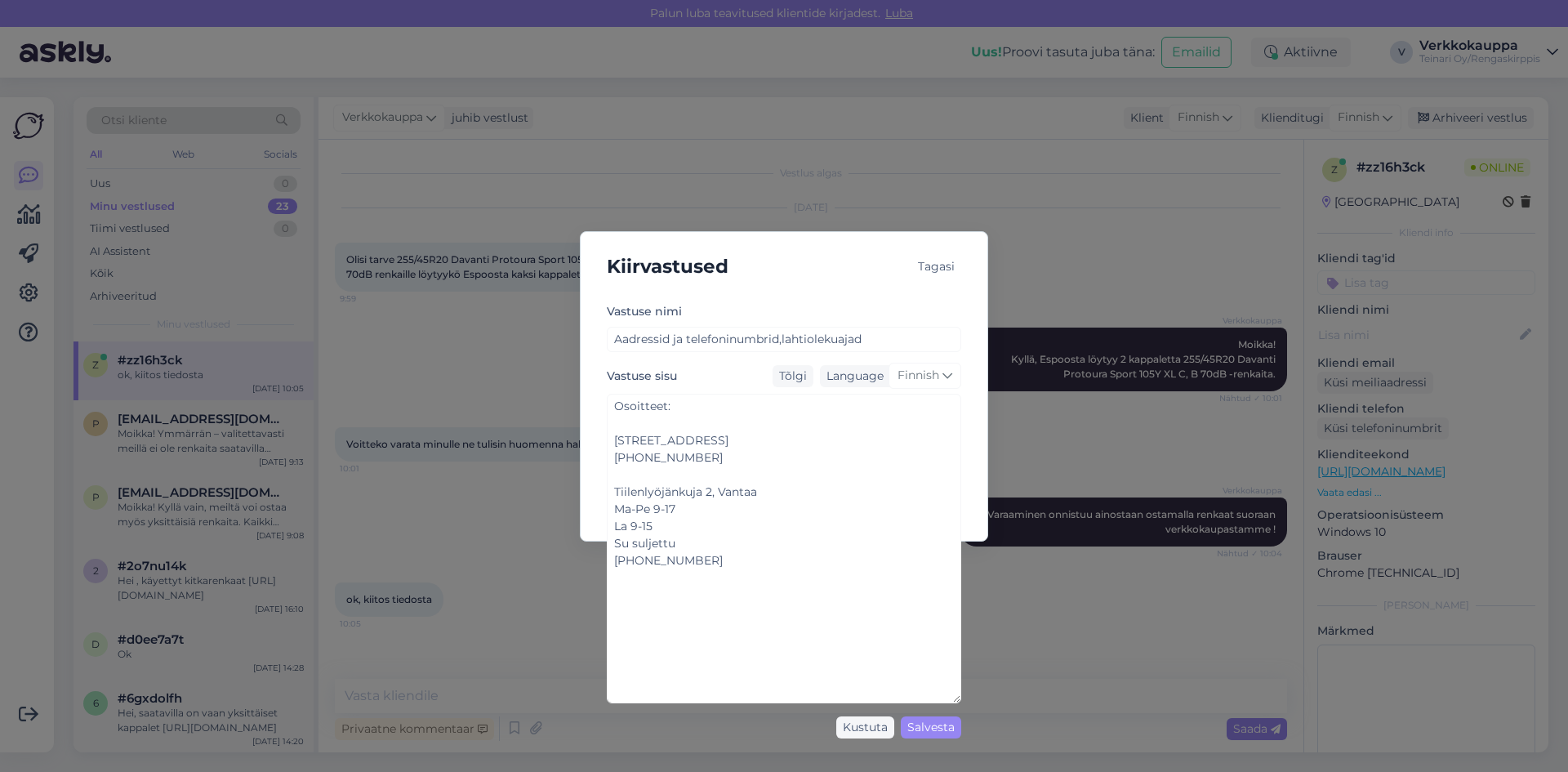
drag, startPoint x: 958, startPoint y: 483, endPoint x: 971, endPoint y: 649, distance: 166.5
click at [981, 696] on div "Kiirvastused Tagasi [PERSON_NAME] nimi Aadressid ja telefoninumbrid,lahtiolekua…" at bounding box center [784, 386] width 1568 height 772
click at [952, 267] on div "Tagasi" at bounding box center [936, 266] width 50 height 22
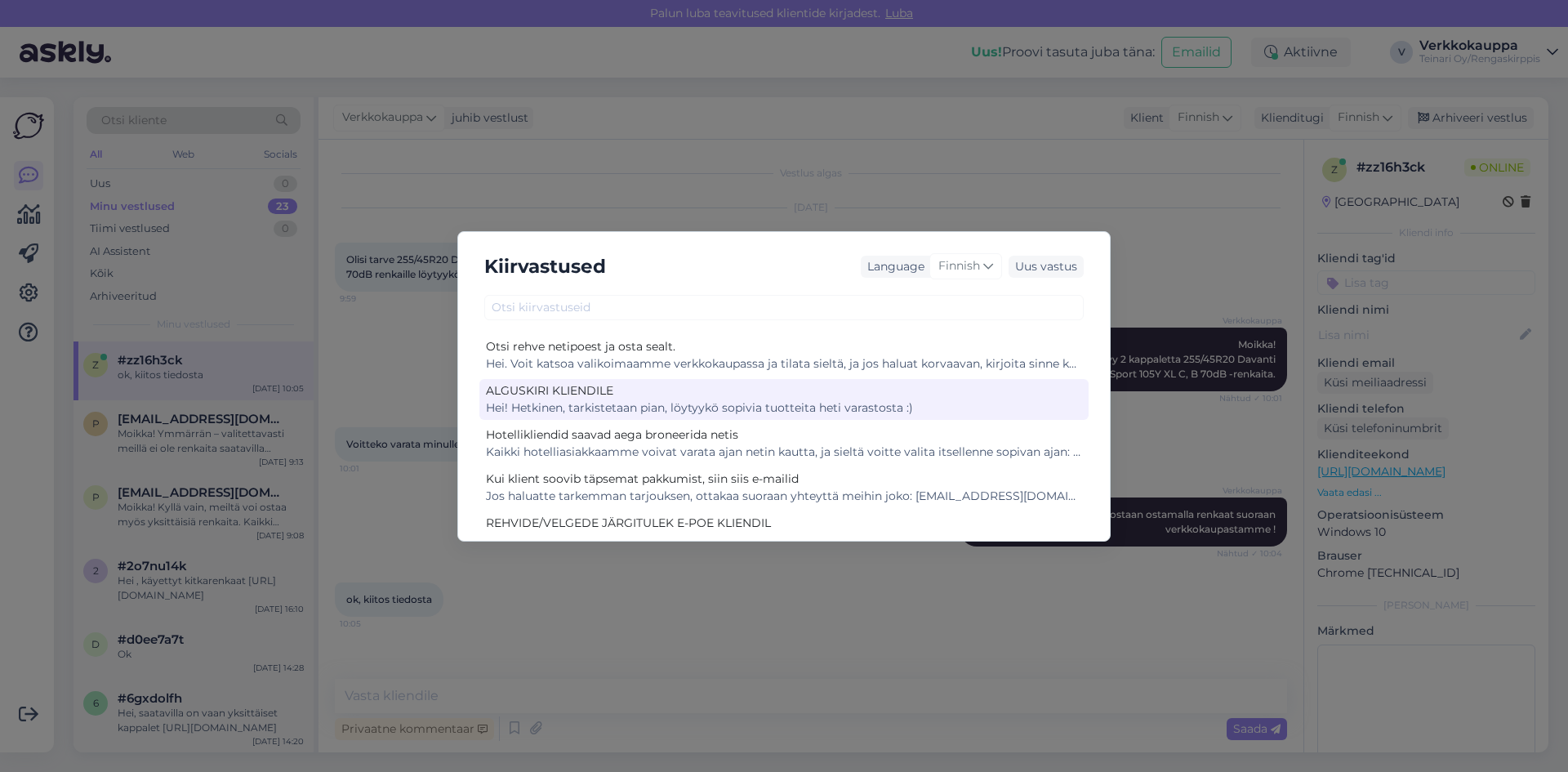
scroll to position [490, 0]
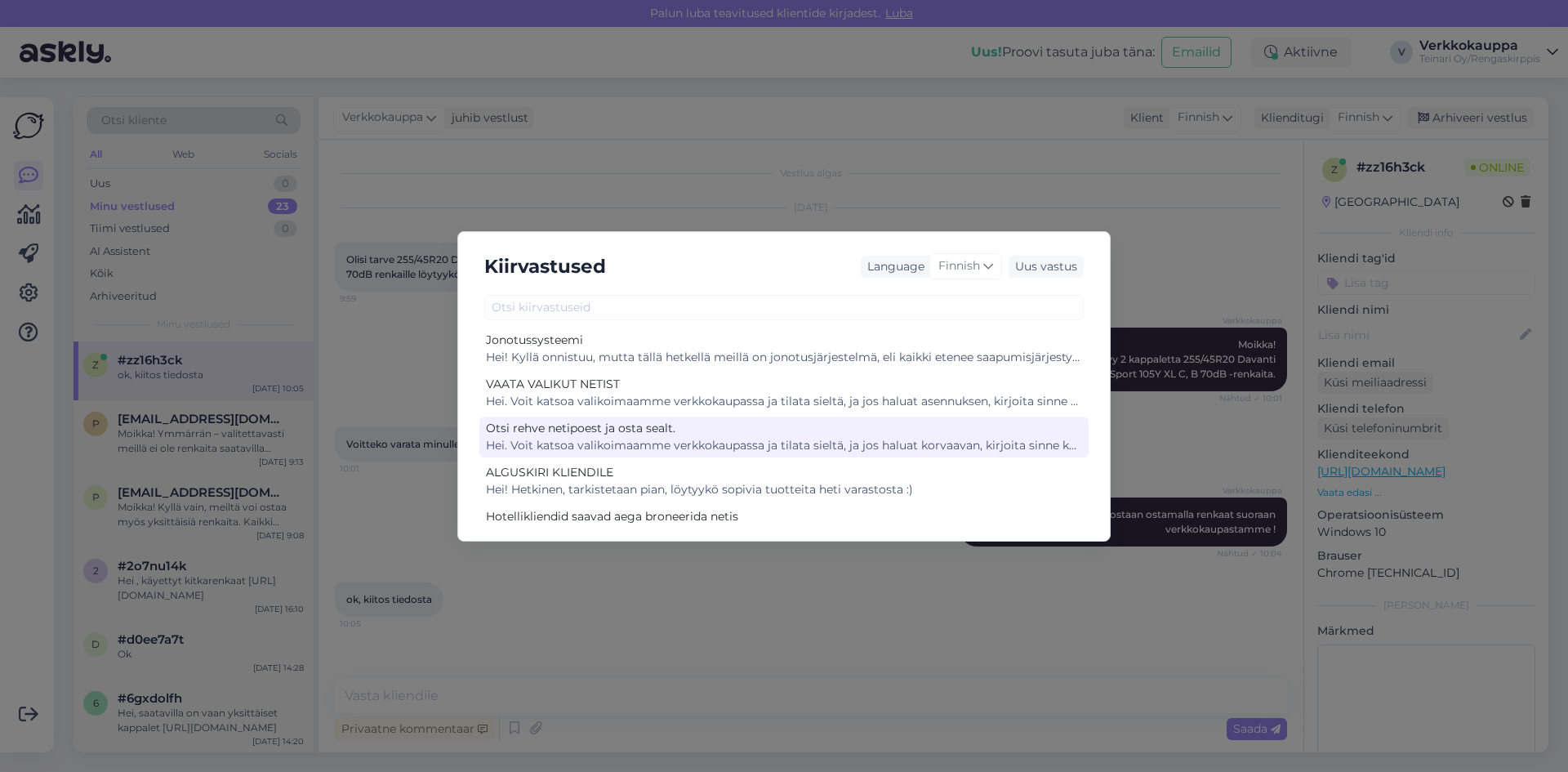
click at [958, 447] on div "Hei. Voit katsoa valikoimaamme verkkokaupassa ja tilata sieltä, ja jos haluat k…" at bounding box center [784, 445] width 596 height 17
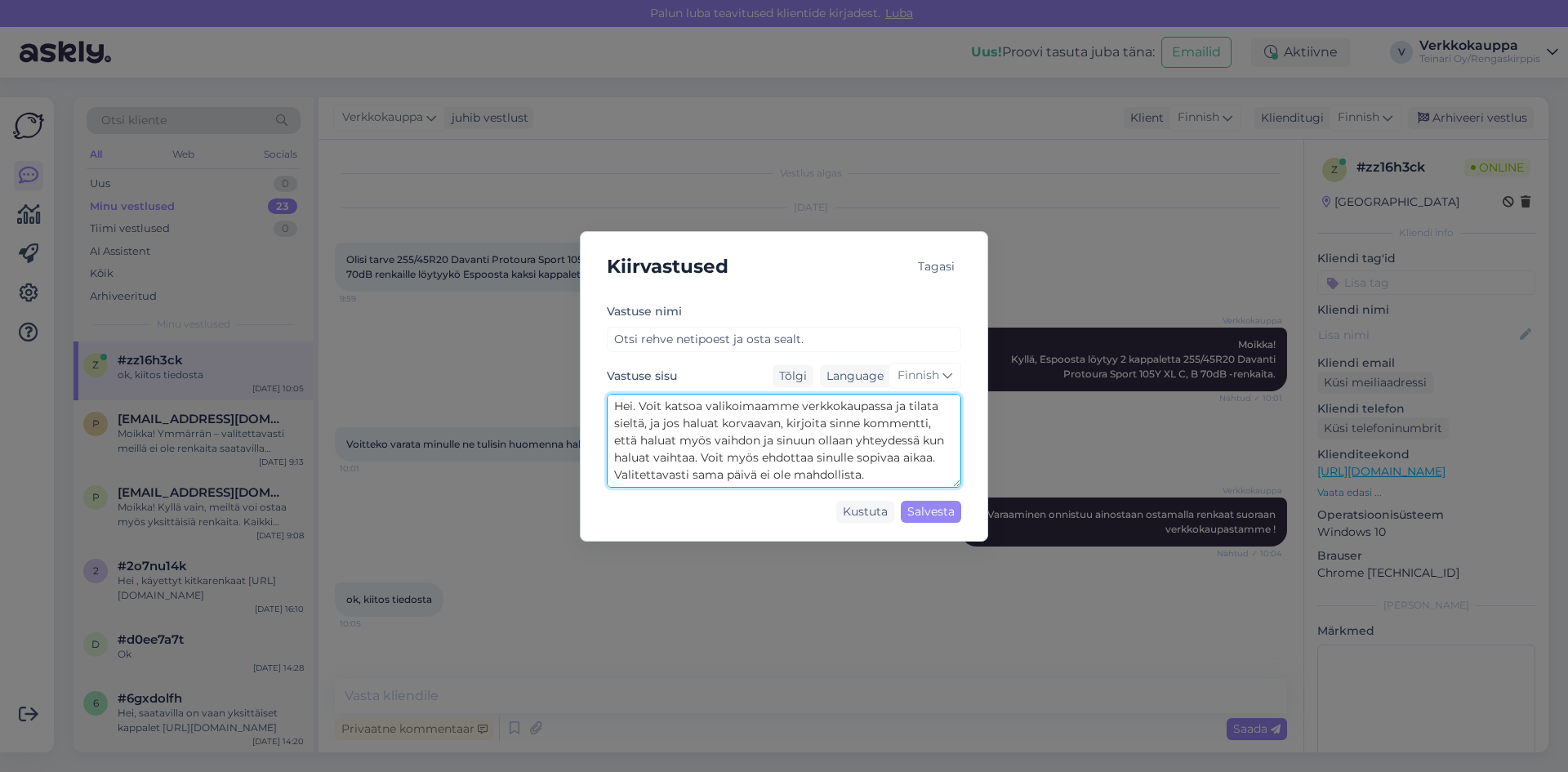
drag, startPoint x: 777, startPoint y: 424, endPoint x: 716, endPoint y: 424, distance: 61.0
click at [716, 424] on textarea "Hei. Voit katsoa valikoimaamme verkkokaupassa ja tilata sieltä, ja jos haluat k…" at bounding box center [784, 440] width 355 height 94
click at [716, 425] on textarea "Hei. Voit katsoa valikoimaamme verkkokaupassa ja tilata sieltä, ja jos haluatmy…" at bounding box center [784, 440] width 355 height 94
type textarea "Hei. Voit katsoa valikoimaamme verkkokaupassa ja tilata sieltä, ja jos haluat m…"
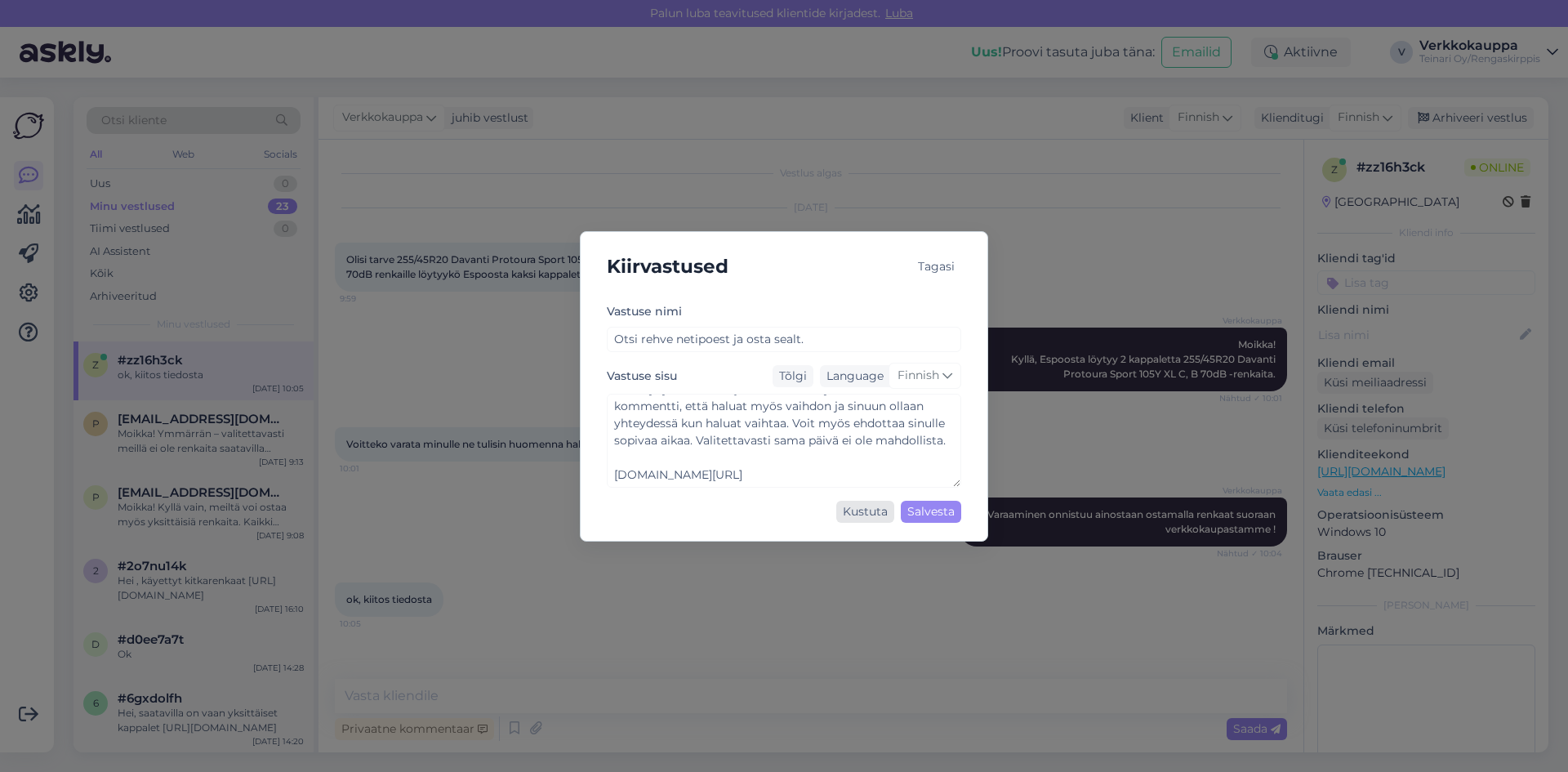
click at [872, 508] on div "Kustuta" at bounding box center [865, 511] width 58 height 22
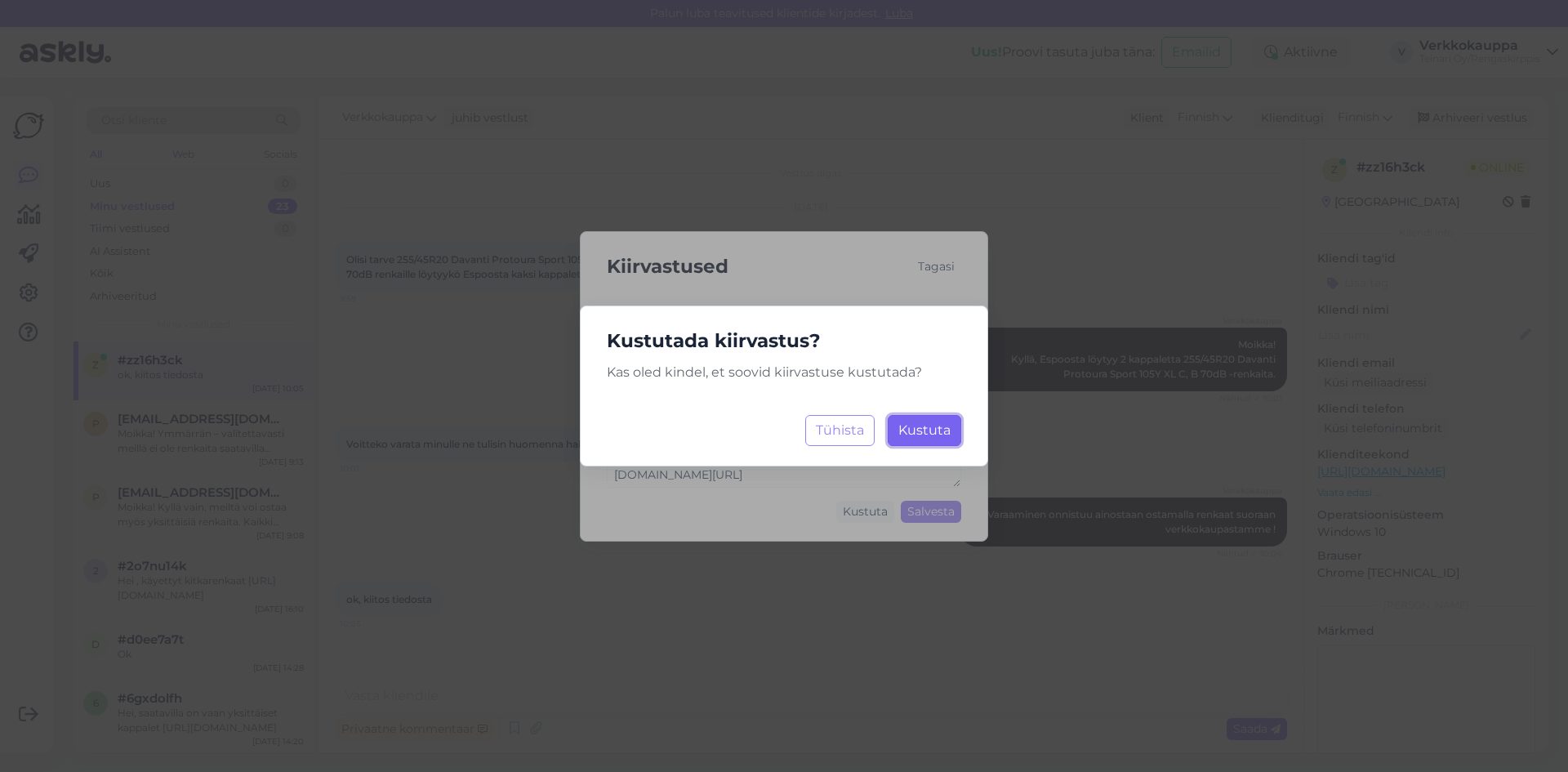
click at [909, 435] on span "Kustuta" at bounding box center [924, 429] width 52 height 15
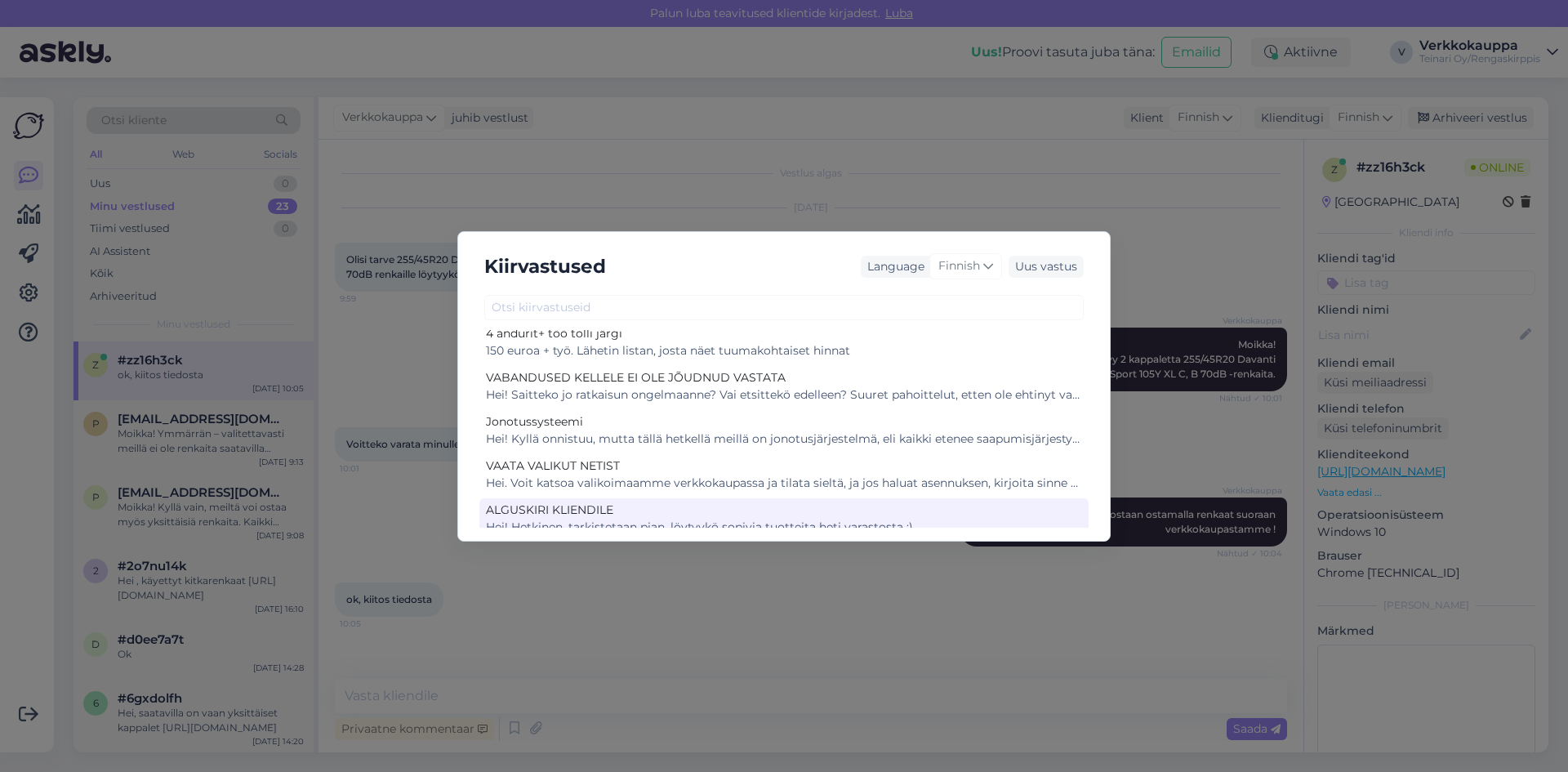
scroll to position [490, 0]
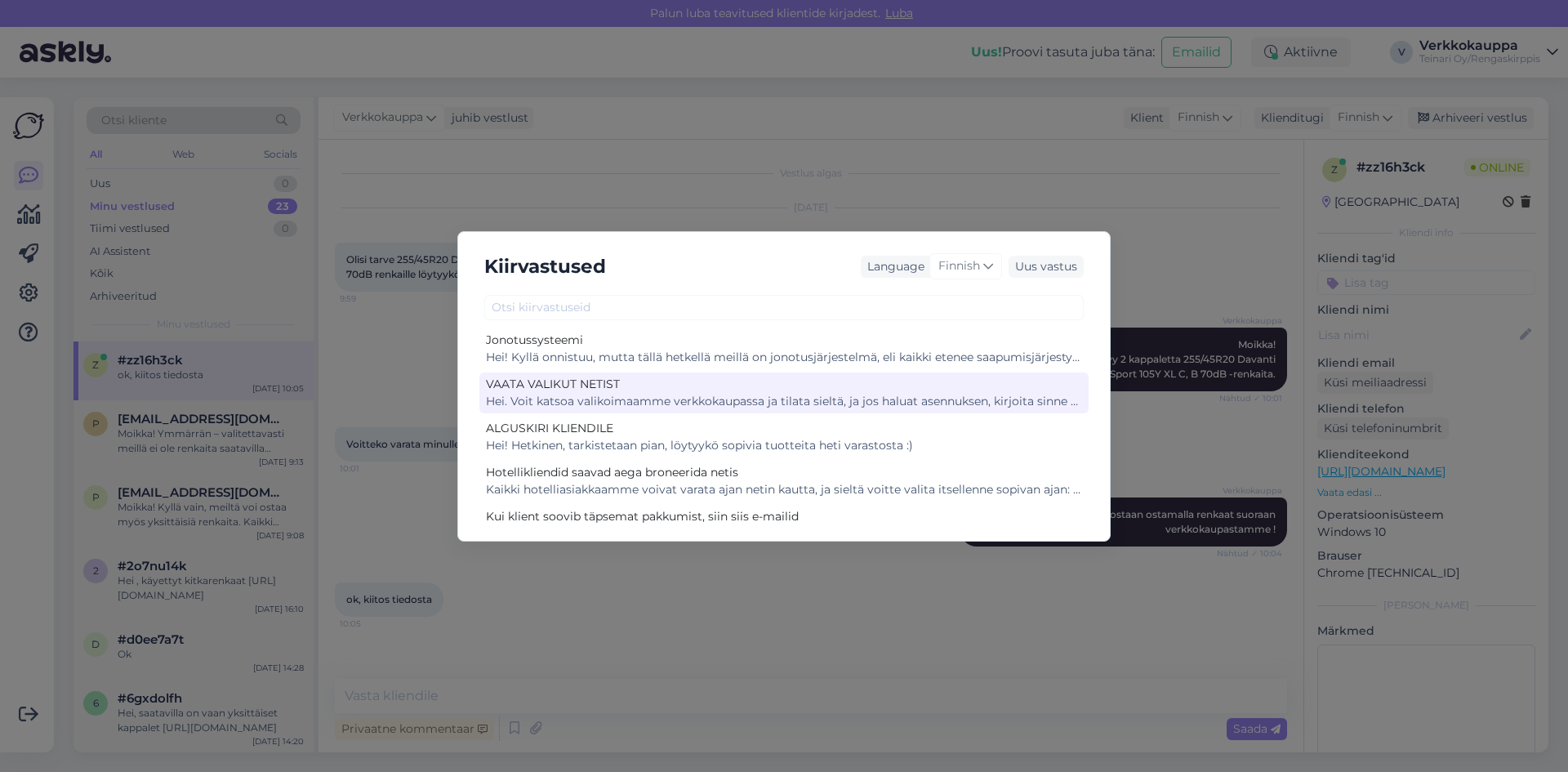
click at [985, 401] on div "Hei. Voit katsoa valikoimaamme verkkokaupassa ja tilata sieltä, ja jos haluat a…" at bounding box center [784, 401] width 596 height 17
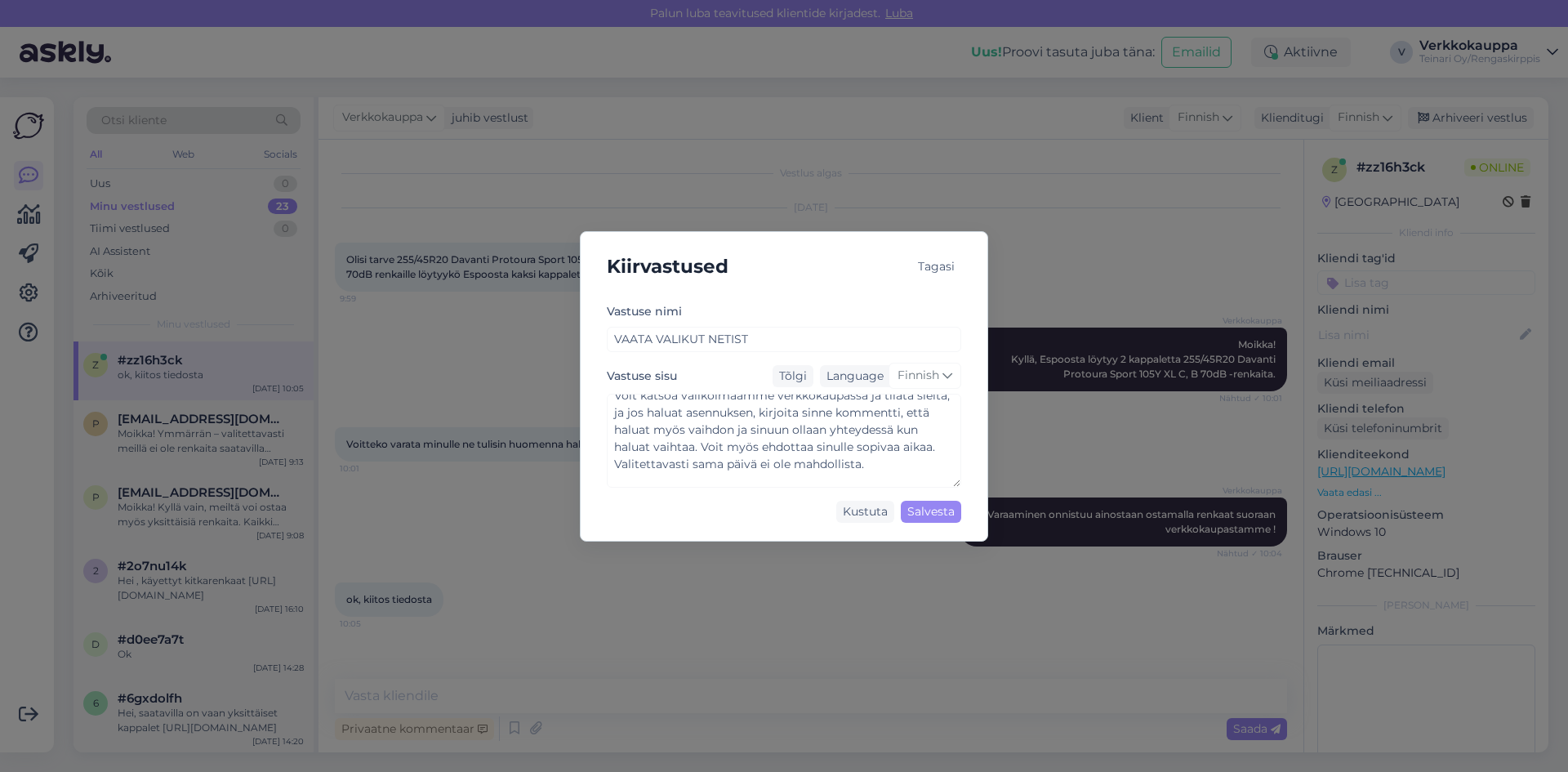
scroll to position [69, 0]
click at [872, 509] on div "Kustuta" at bounding box center [865, 511] width 58 height 22
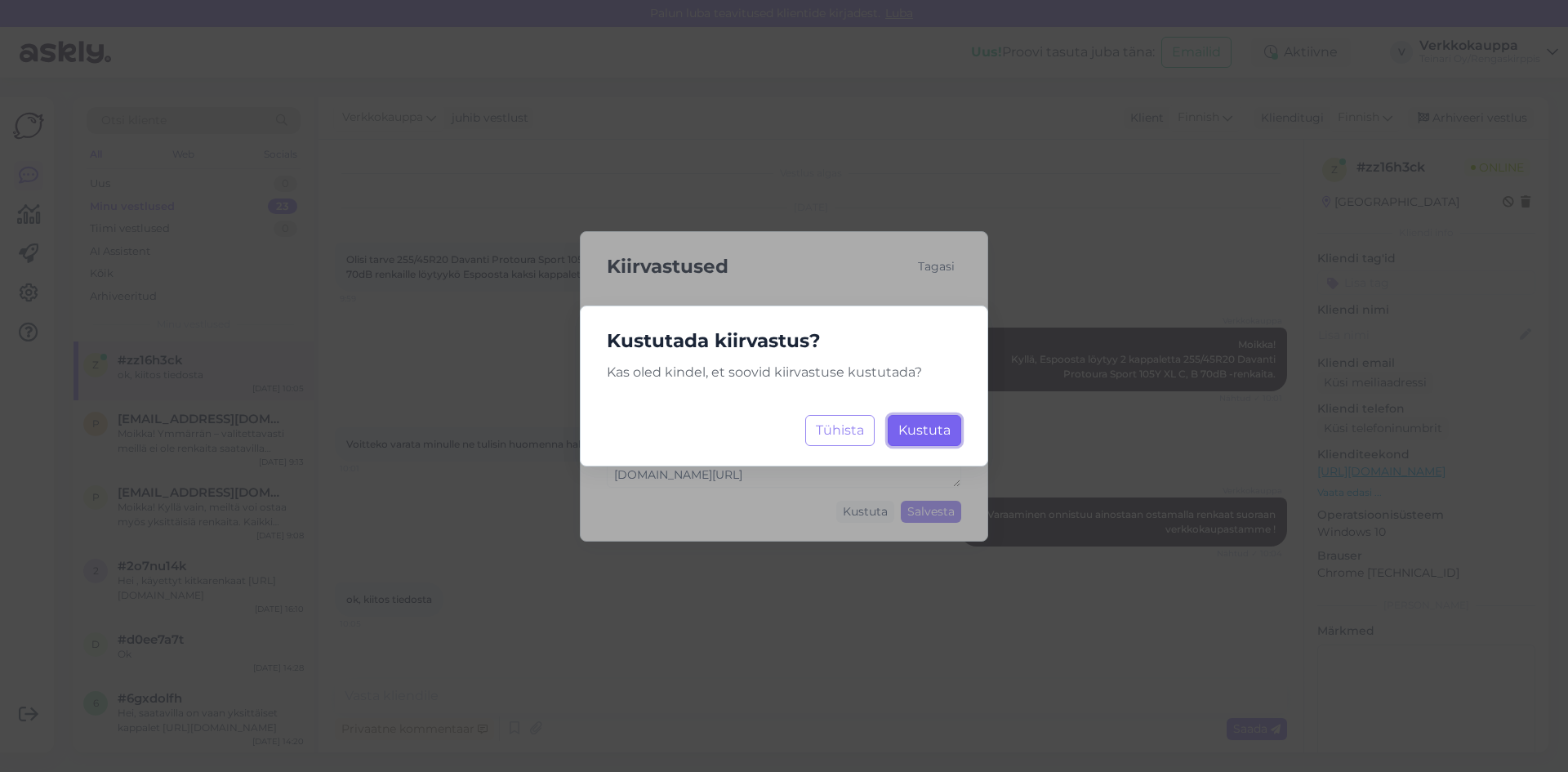
click at [924, 432] on span "Kustuta" at bounding box center [924, 429] width 52 height 15
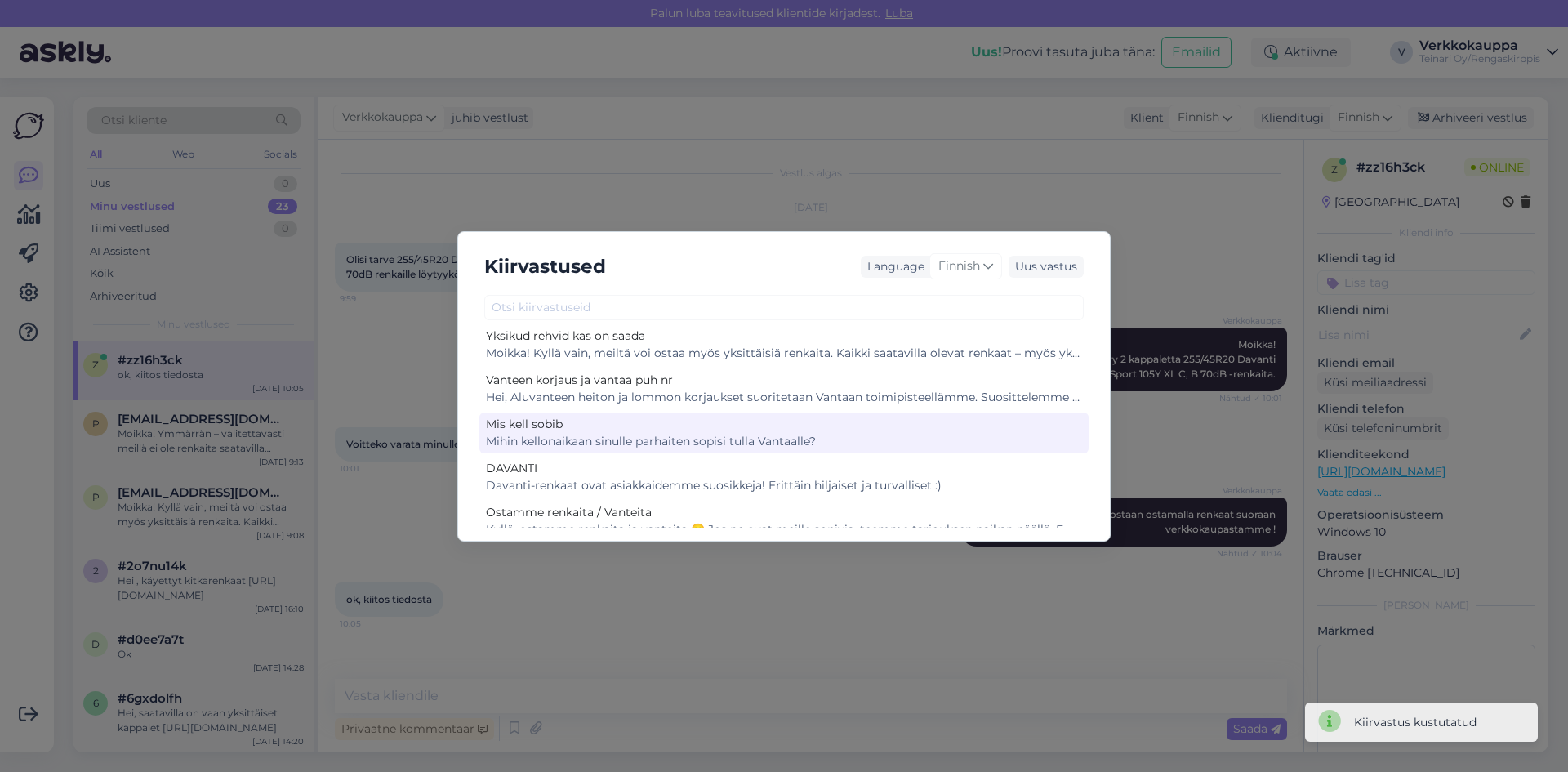
scroll to position [81, 0]
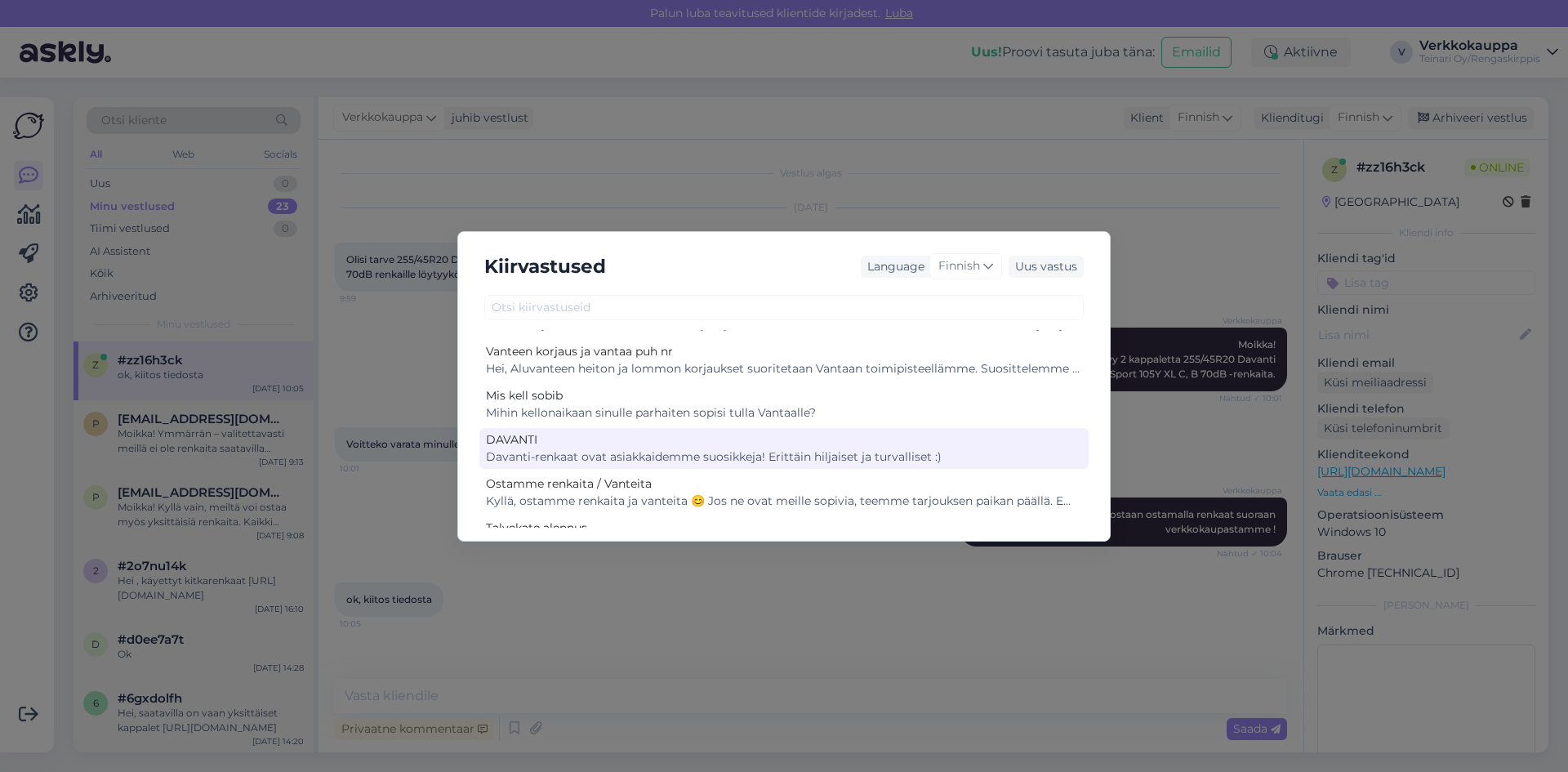
click at [939, 453] on div "Davanti-renkaat ovat asiakkaidemme suosikkeja! Erittäin hiljaiset ja turvallise…" at bounding box center [784, 457] width 596 height 17
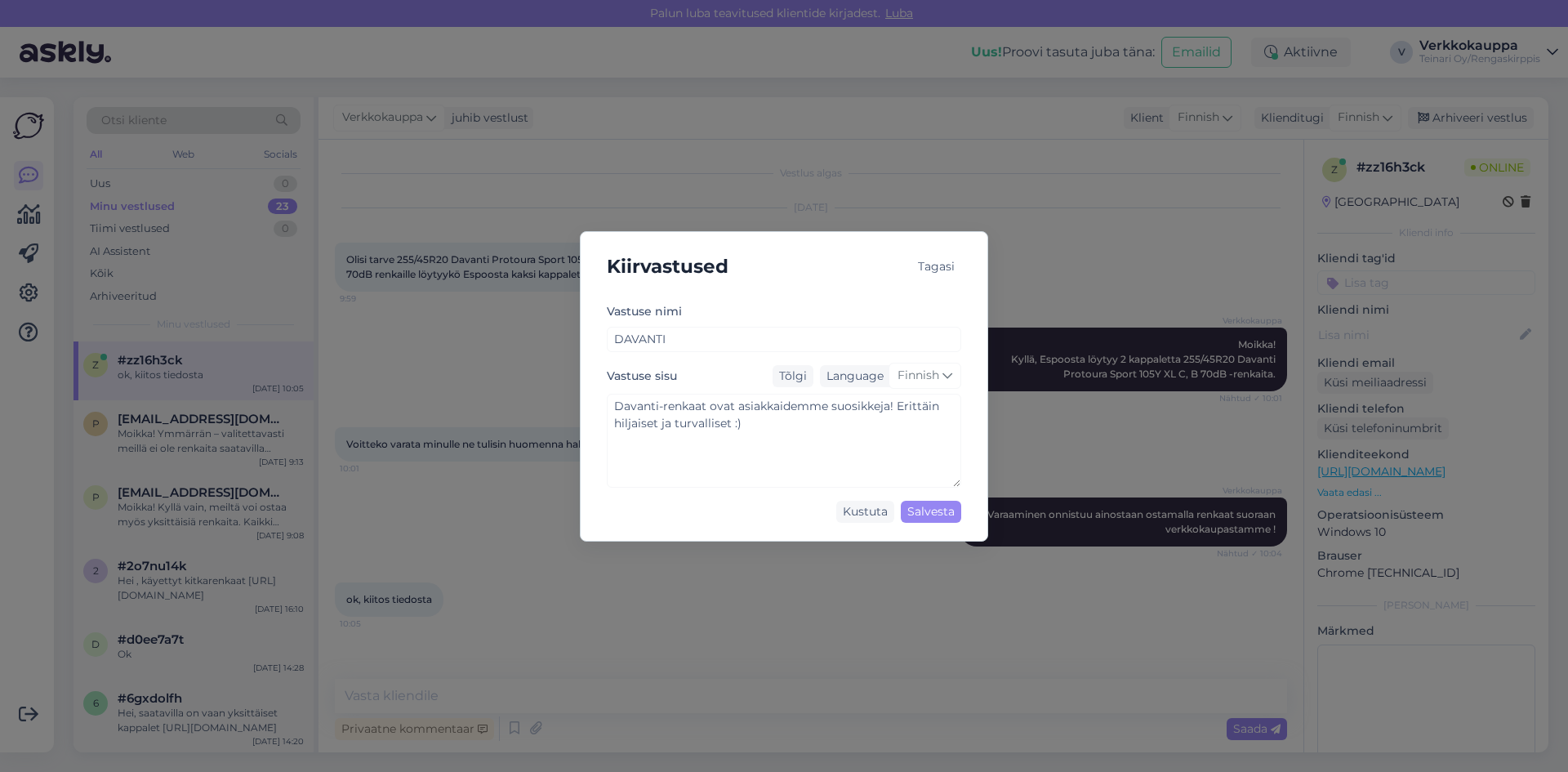
click at [953, 263] on div "Tagasi" at bounding box center [936, 266] width 50 height 22
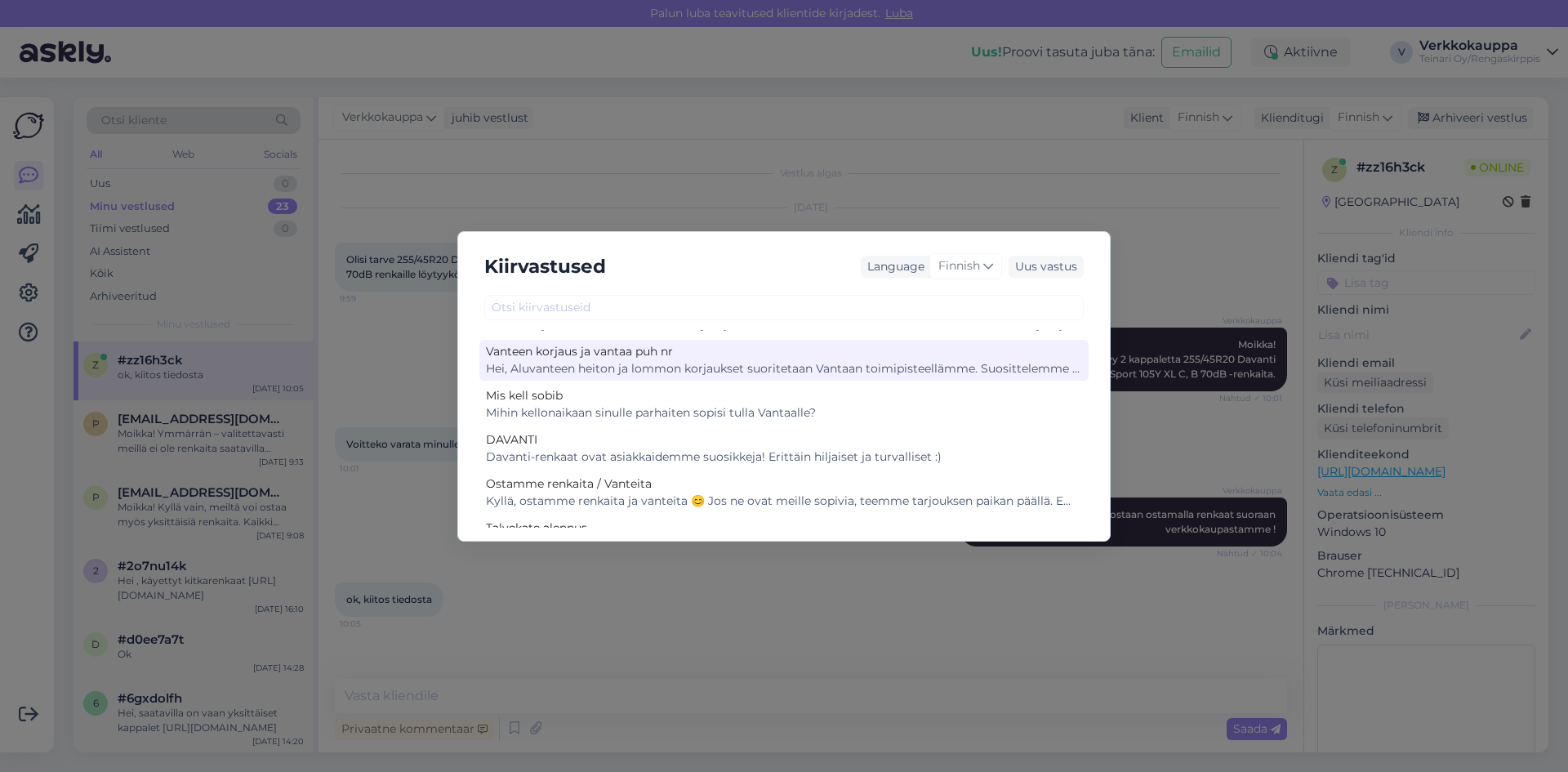
click at [839, 368] on div "Hei, Aluvanteen heiton ja lommon korjaukset suoritetaan Vantaan toimipisteelläm…" at bounding box center [784, 368] width 596 height 17
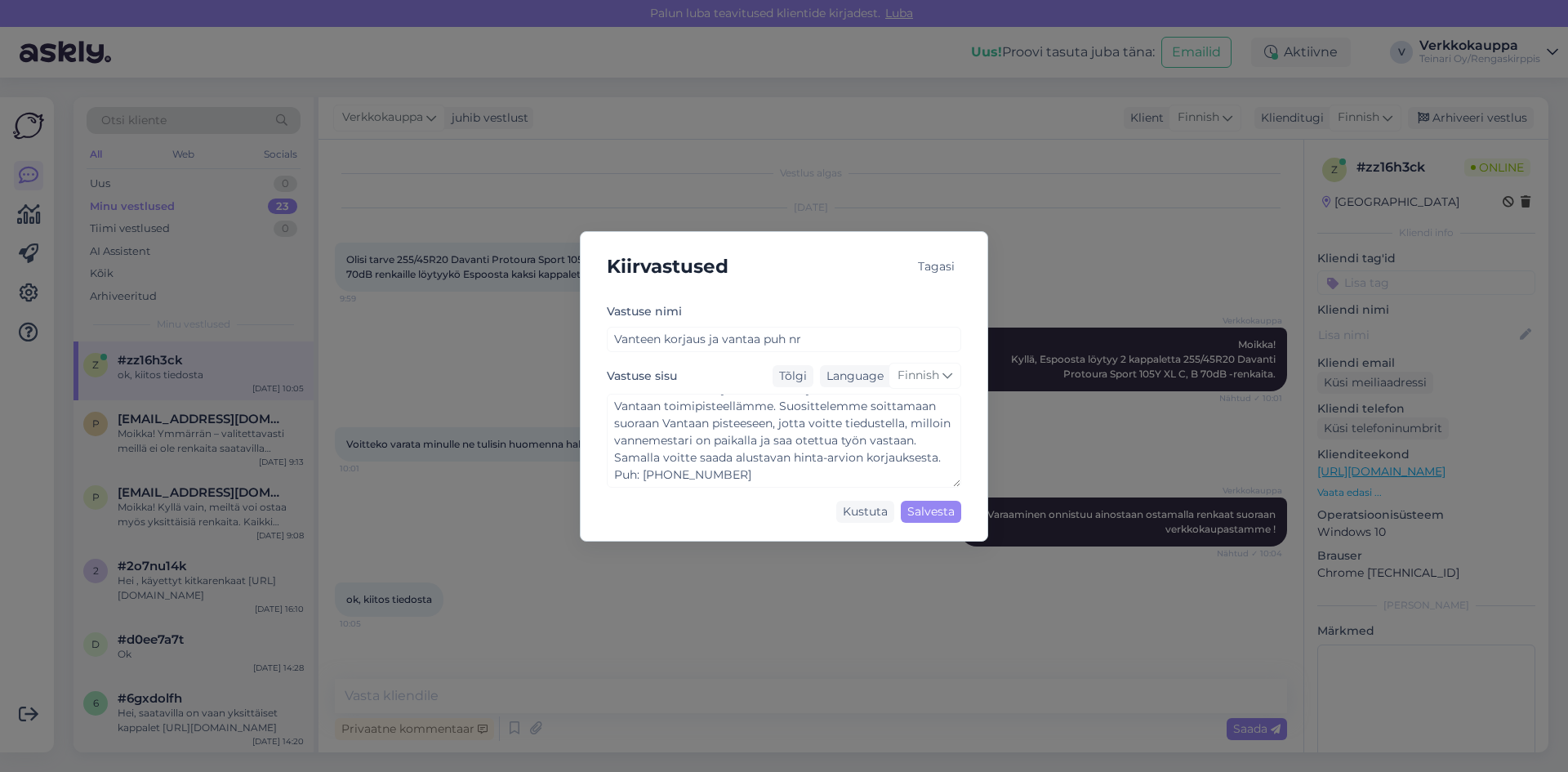
click at [930, 264] on div "Tagasi" at bounding box center [936, 266] width 50 height 22
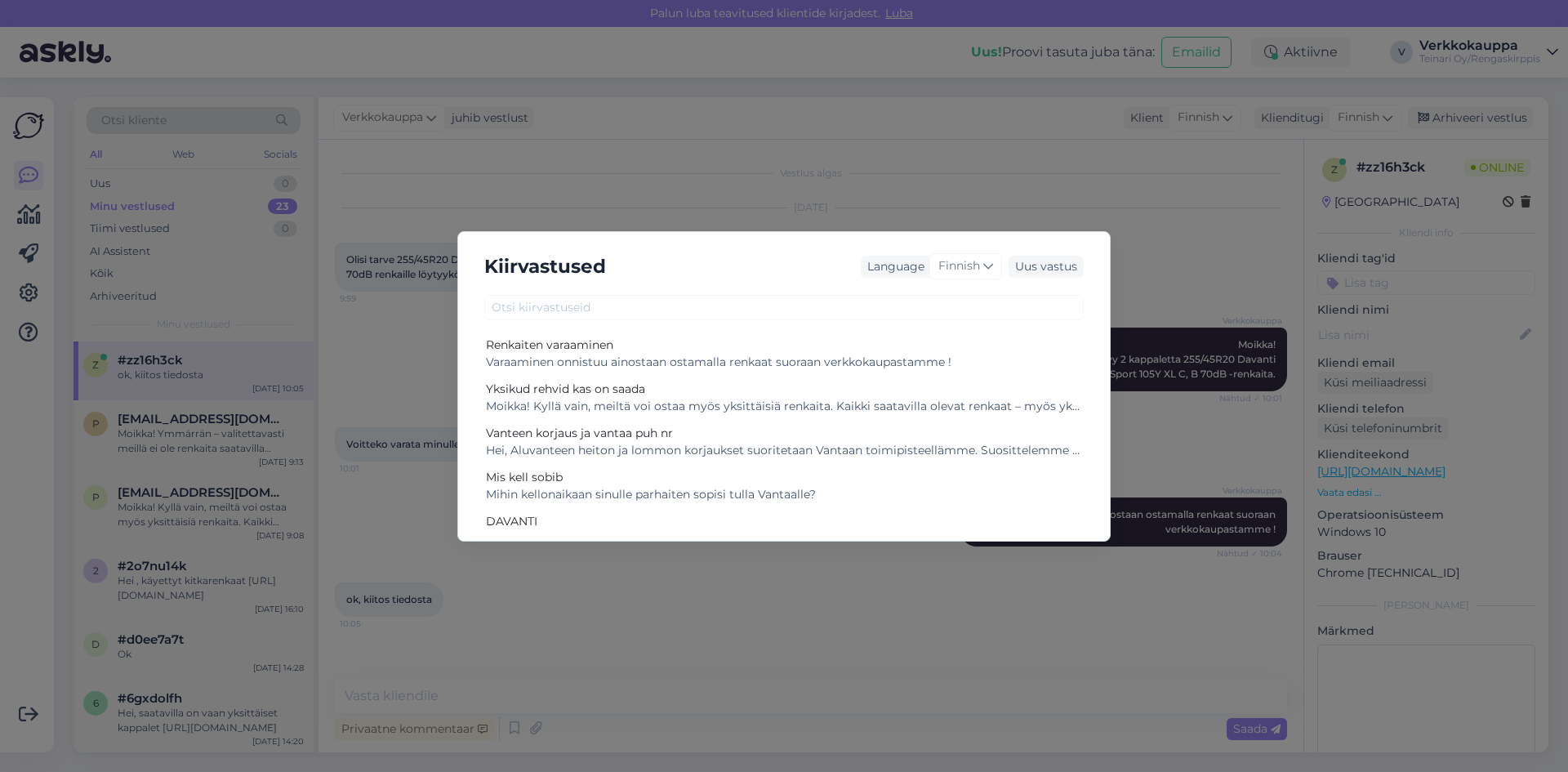
click at [745, 597] on div "Kiirvastused Language Finnish Uus vastus Renkaiten varaaminen Varaaminen onnist…" at bounding box center [784, 386] width 1568 height 772
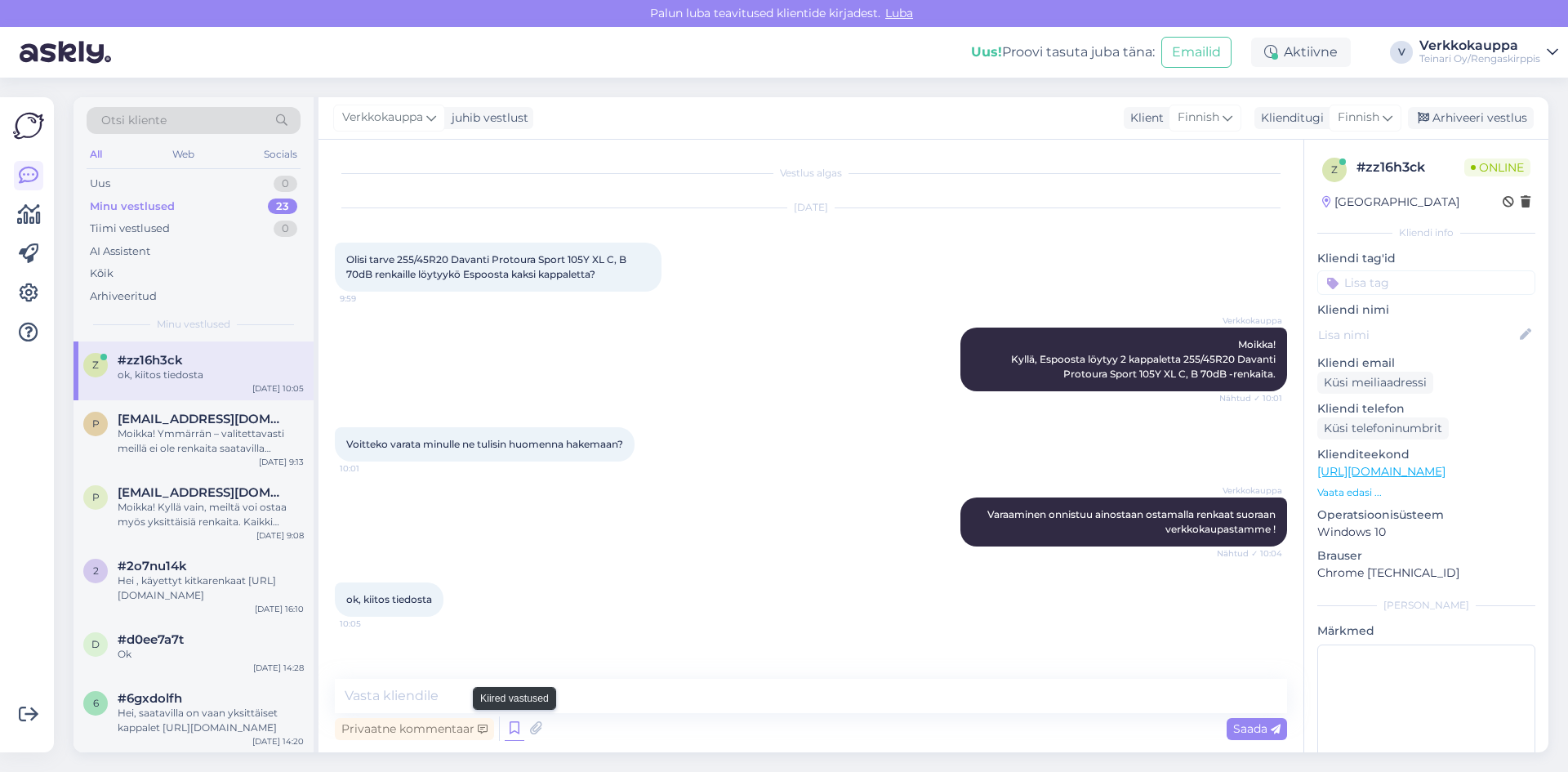
click at [508, 731] on icon at bounding box center [515, 727] width 20 height 24
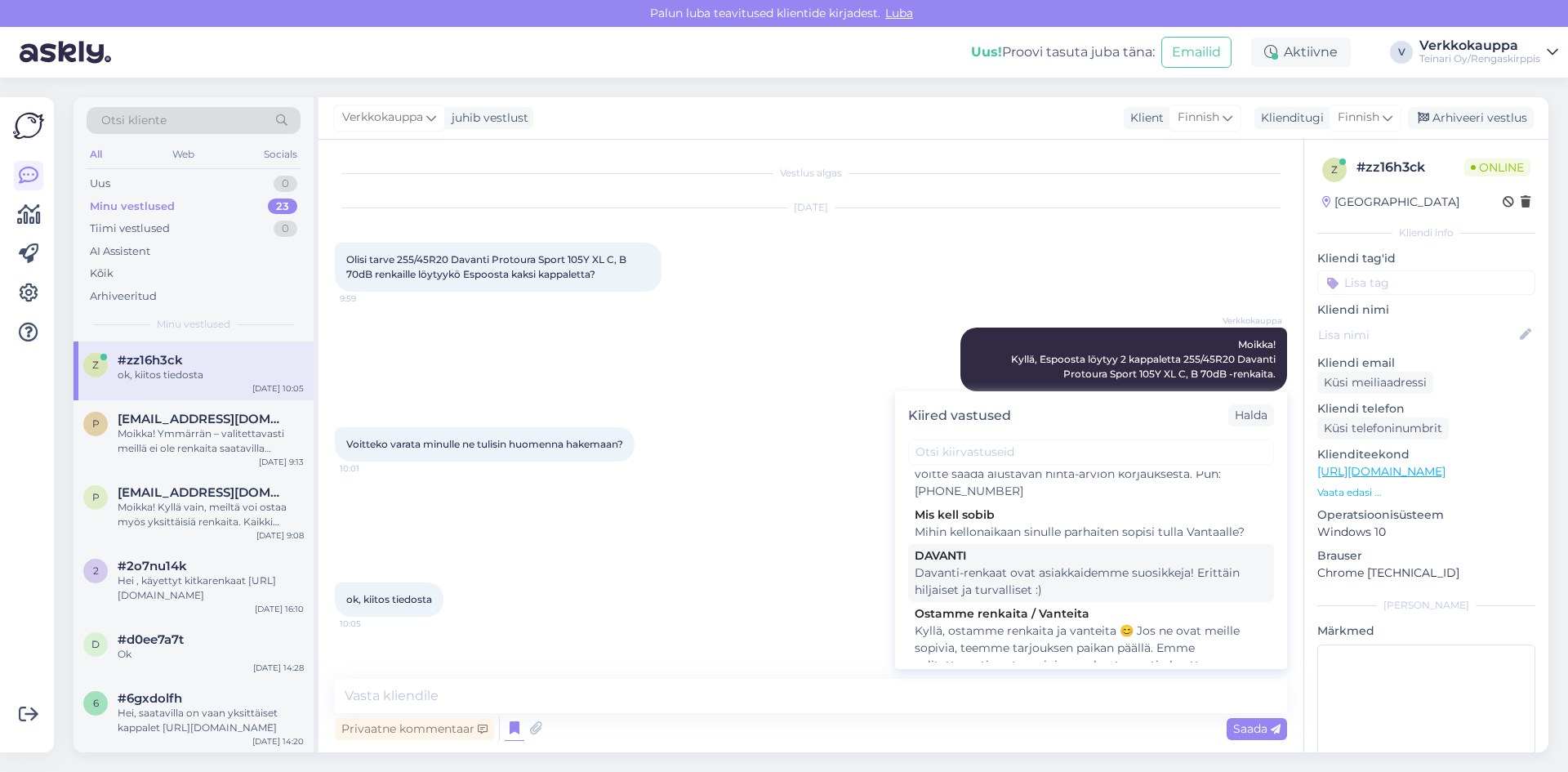
scroll to position [327, 0]
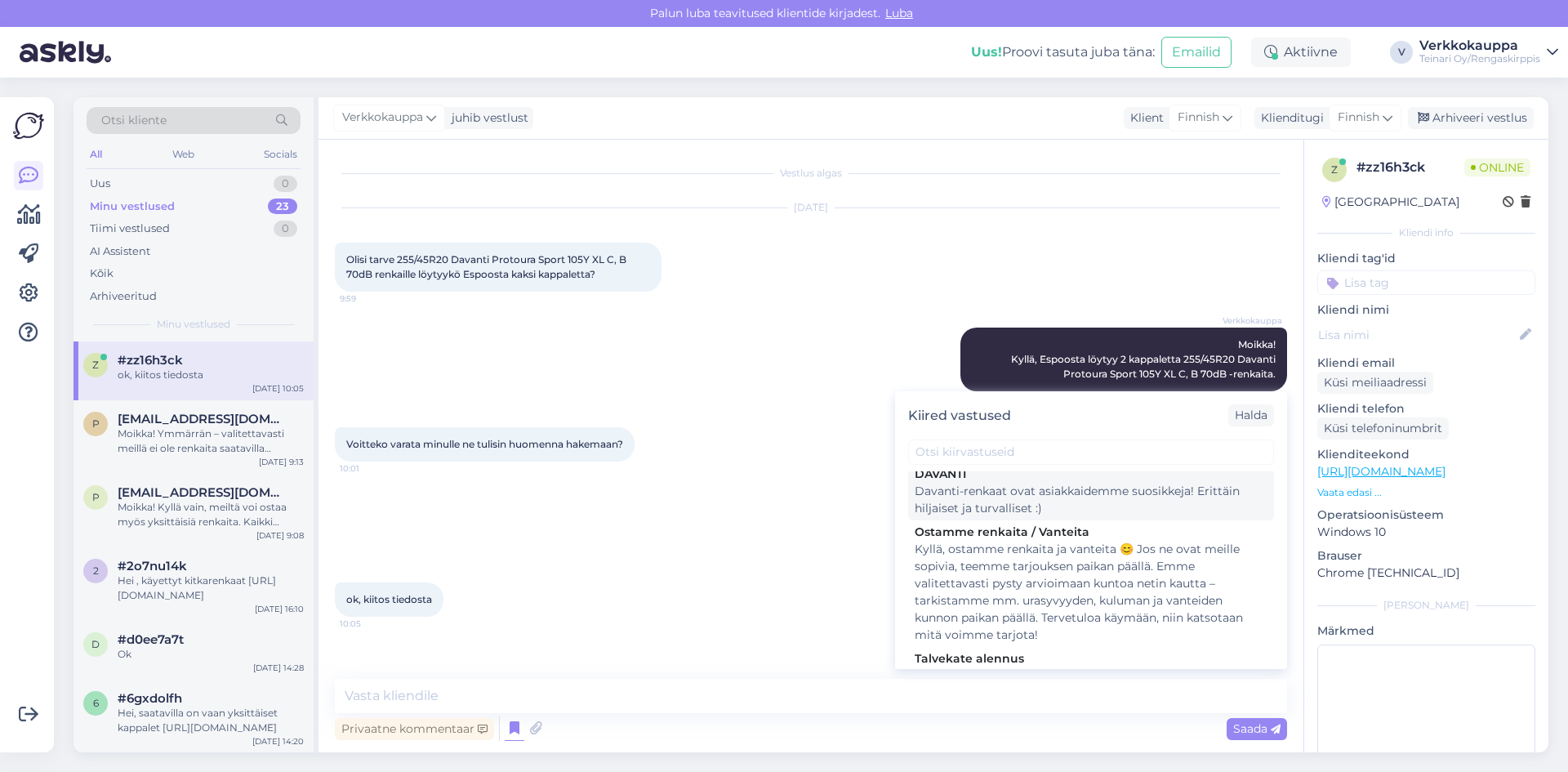
click at [1160, 514] on div "Davanti-renkaat ovat asiakkaidemme suosikkeja! Erittäin hiljaiset ja turvallise…" at bounding box center [1091, 499] width 353 height 34
type textarea "Davanti-renkaat ovat asiakkaidemme suosikkeja! Erittäin hiljaiset ja turvallise…"
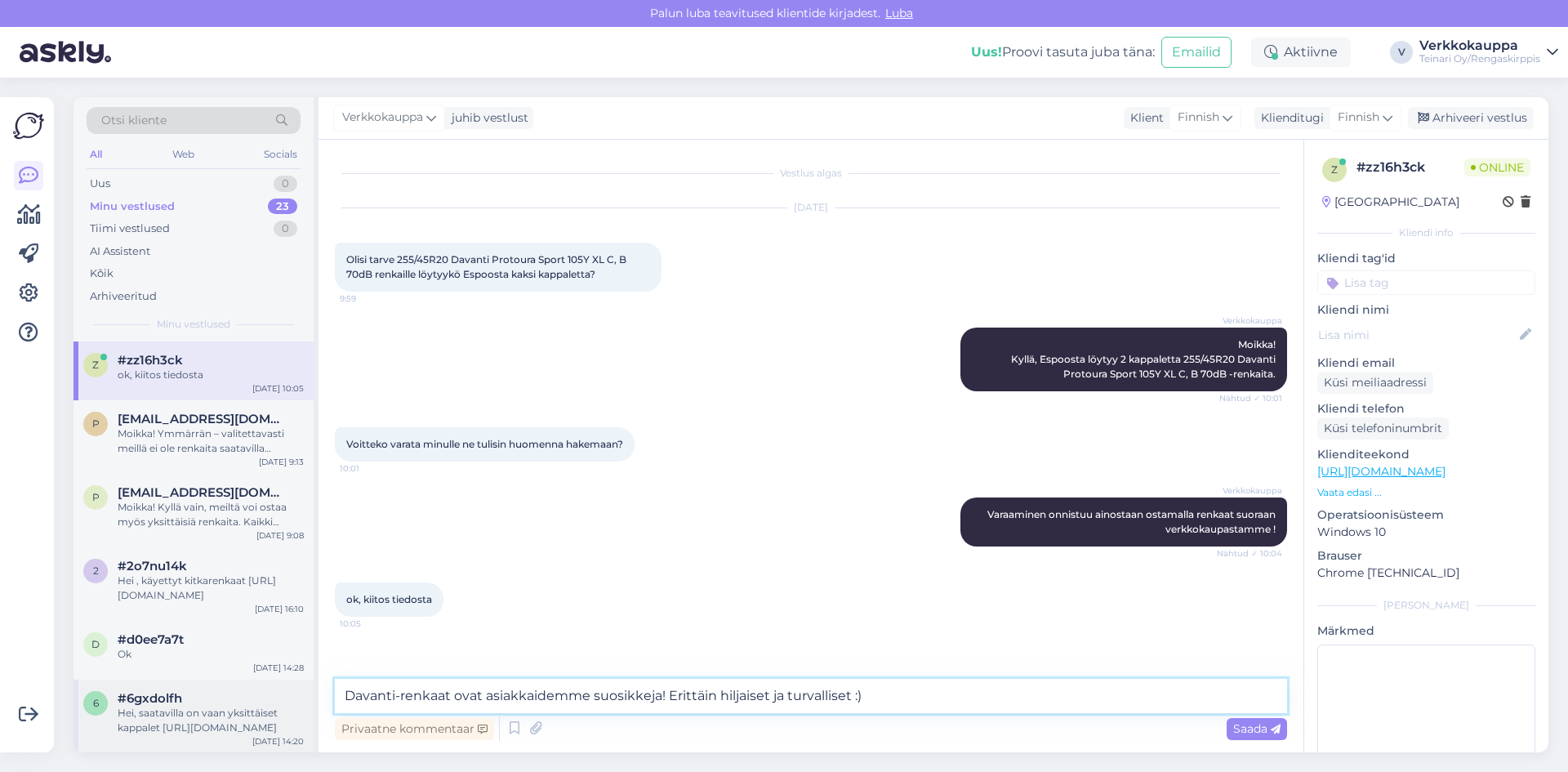
drag, startPoint x: 835, startPoint y: 697, endPoint x: 306, endPoint y: 696, distance: 529.0
click at [306, 696] on div "Otsi kliente All Web Socials Uus 0 Minu vestlused 23 Tiimi vestlused 0 AI Assis…" at bounding box center [810, 424] width 1474 height 655
click at [508, 730] on icon at bounding box center [515, 727] width 20 height 24
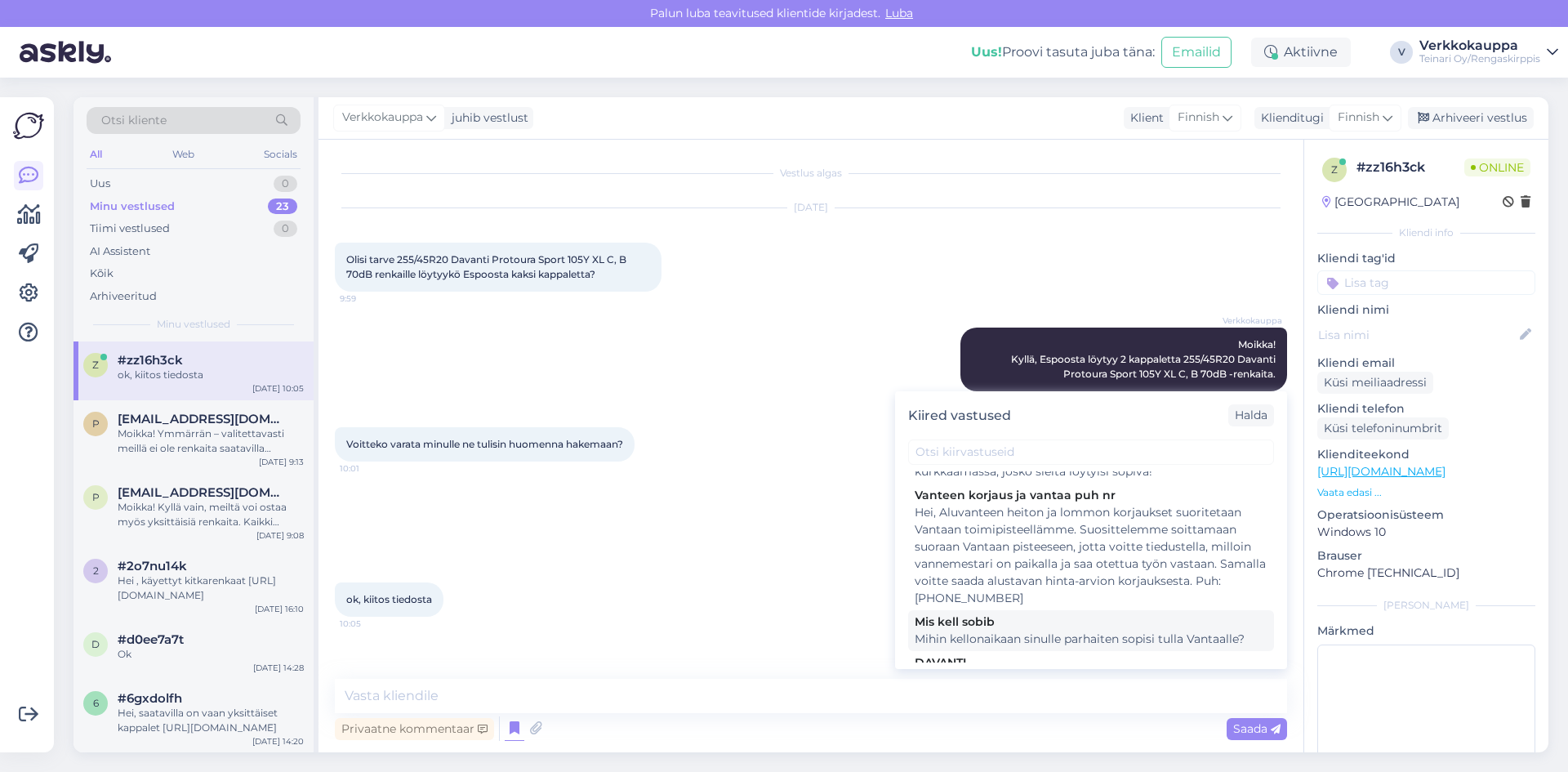
scroll to position [164, 0]
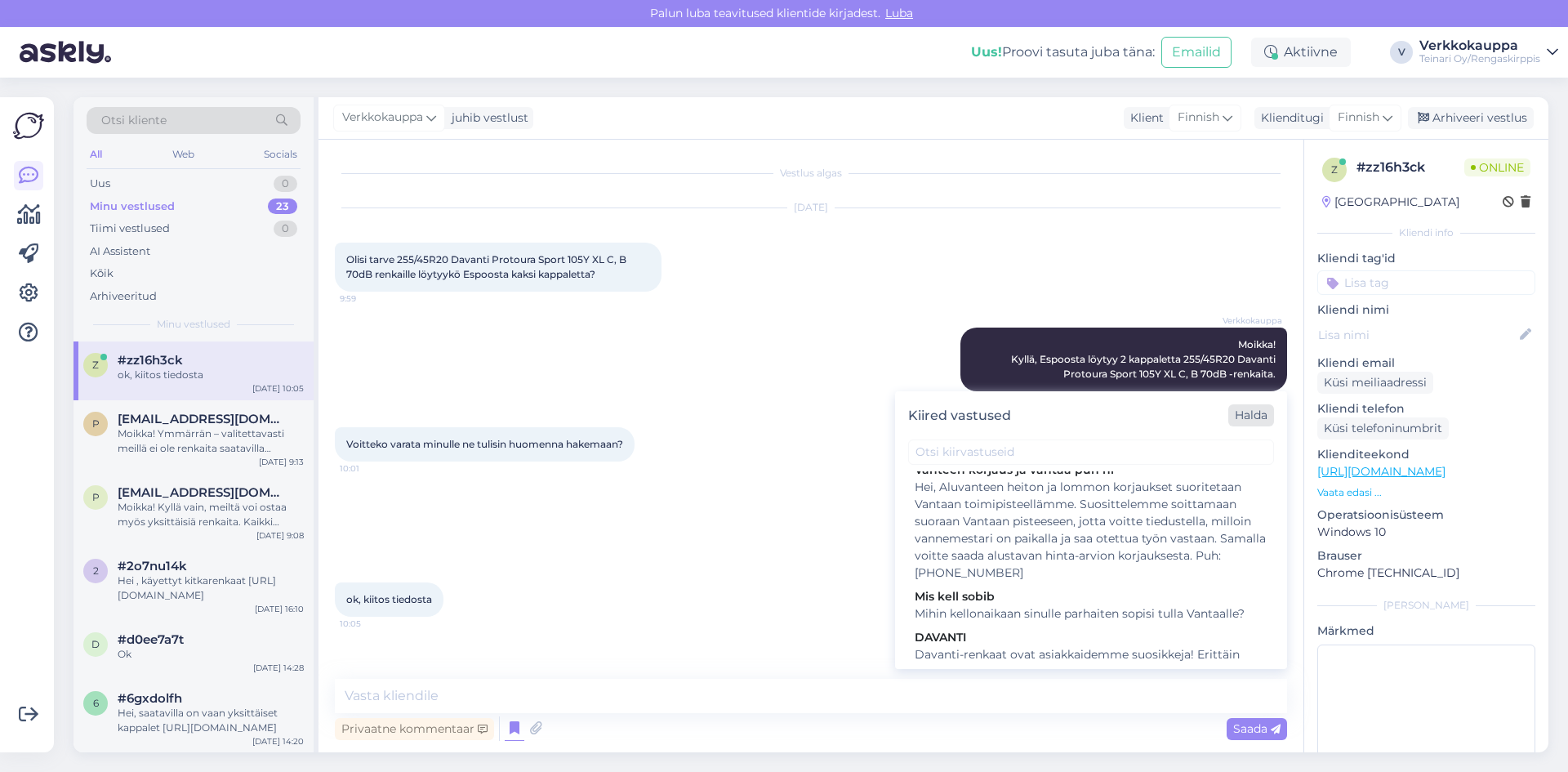
click at [1246, 416] on div "Halda" at bounding box center [1250, 415] width 46 height 22
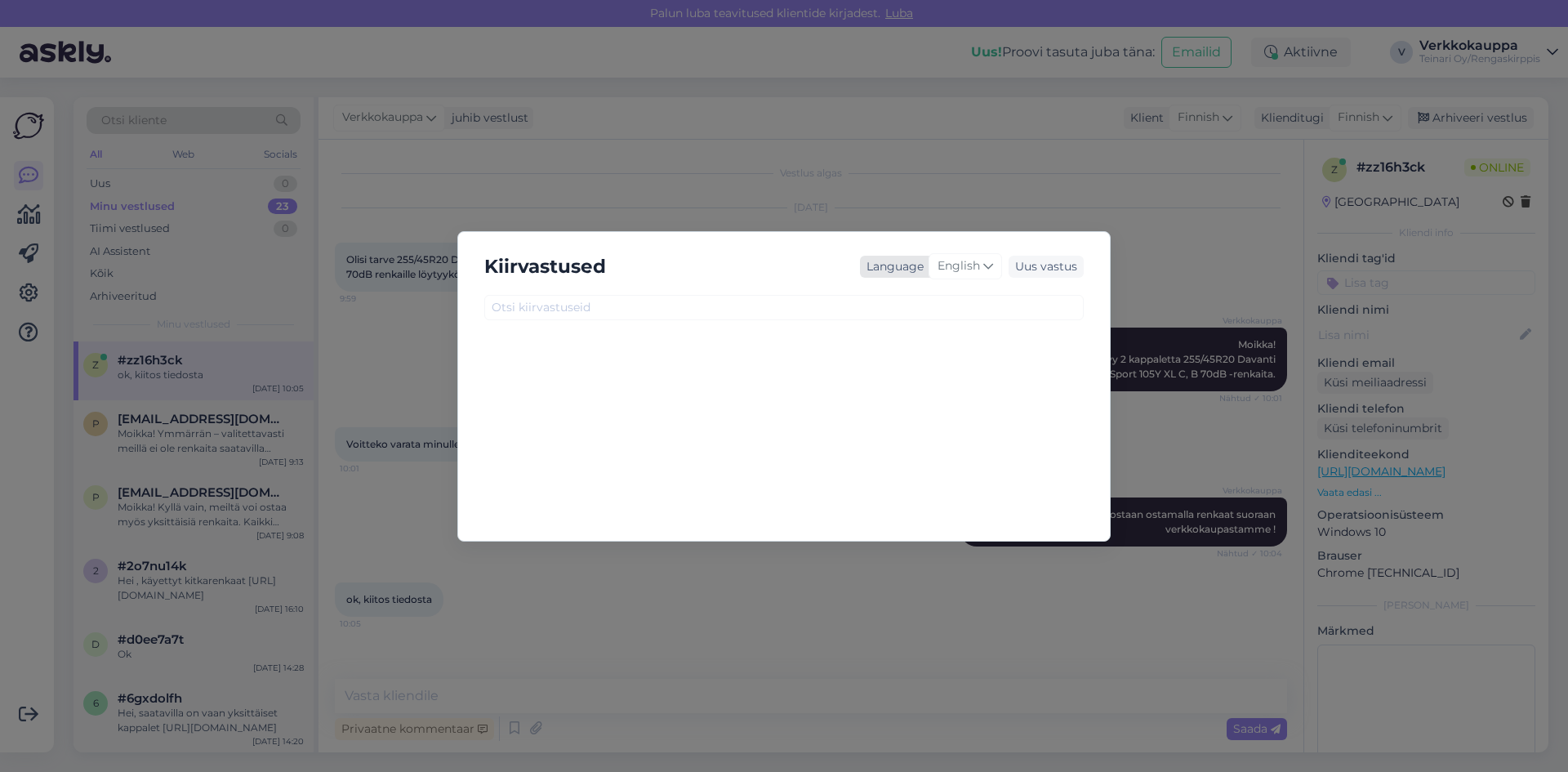
click at [982, 265] on div "English" at bounding box center [965, 265] width 73 height 26
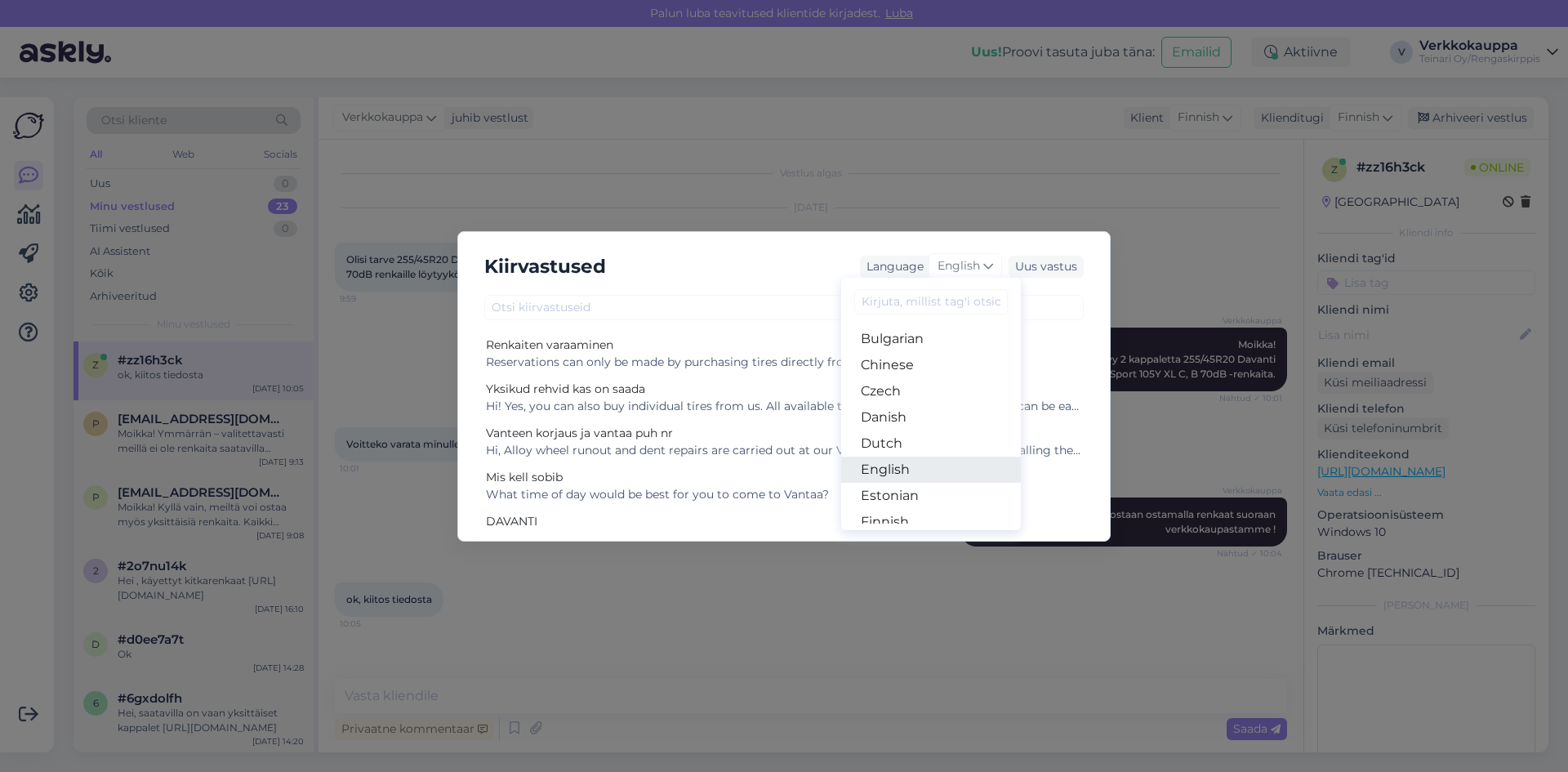
scroll to position [81, 0]
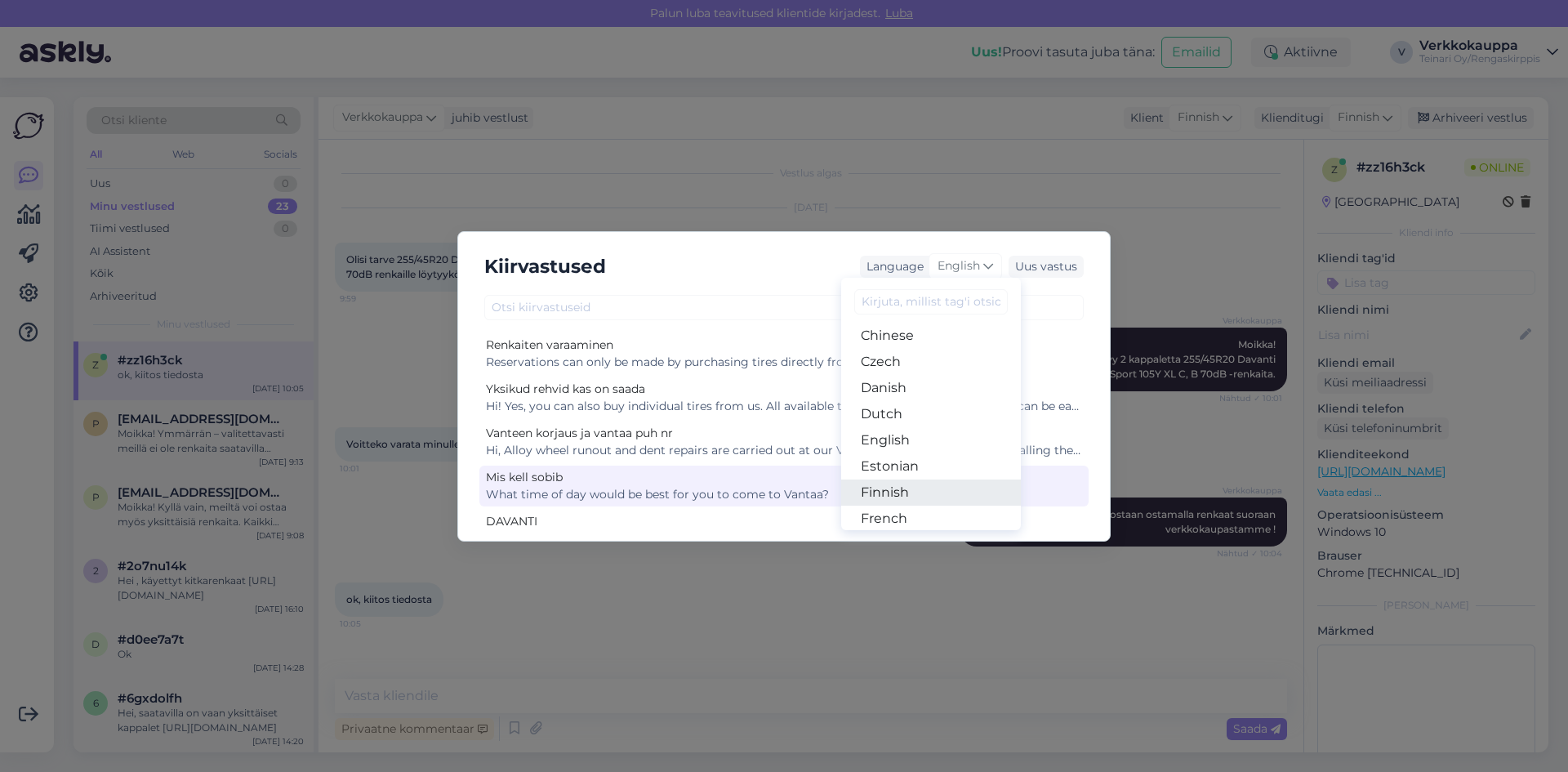
click at [901, 491] on link "Finnish" at bounding box center [930, 491] width 180 height 26
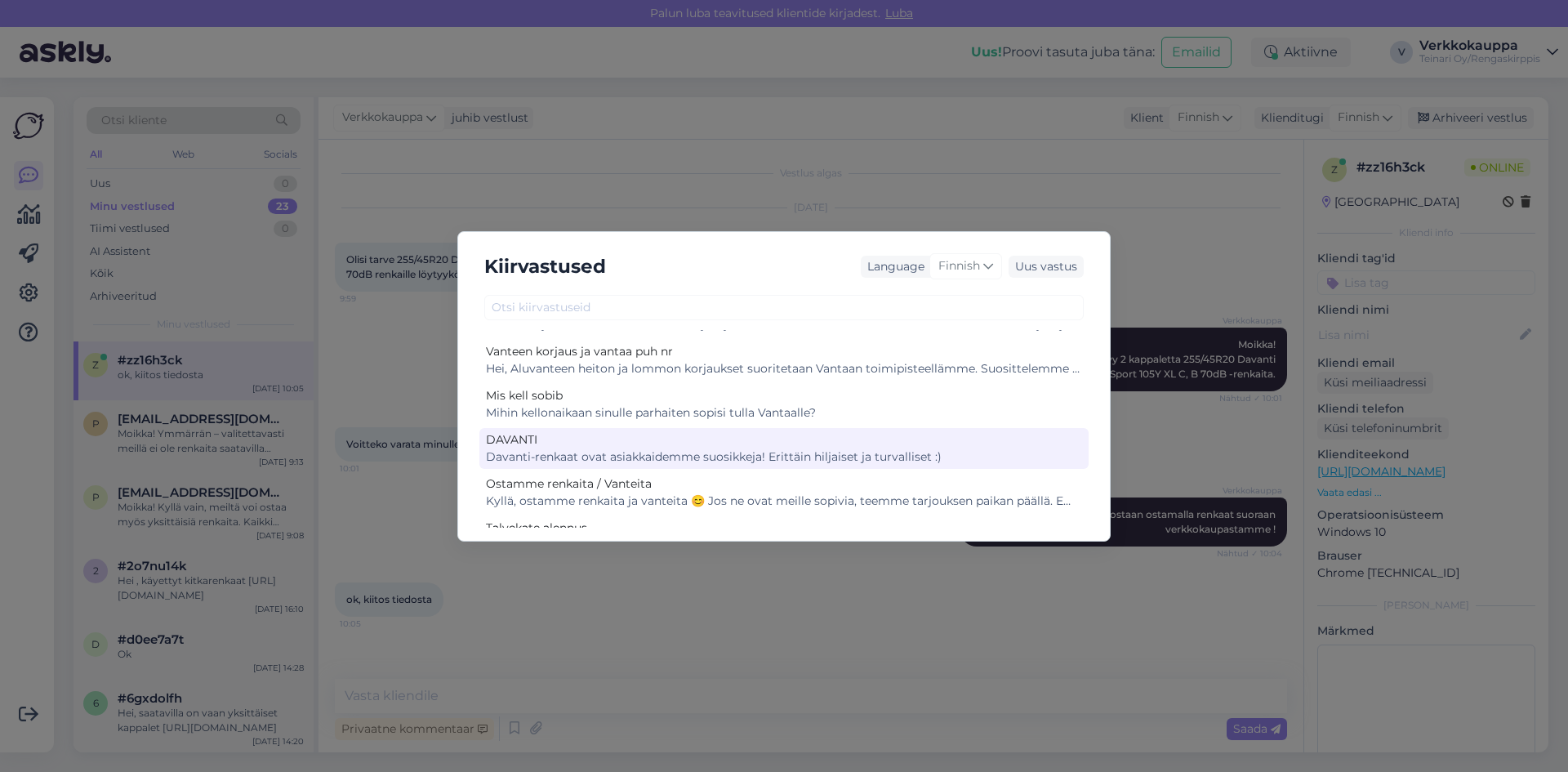
click at [906, 446] on div "DAVANTI" at bounding box center [784, 440] width 596 height 17
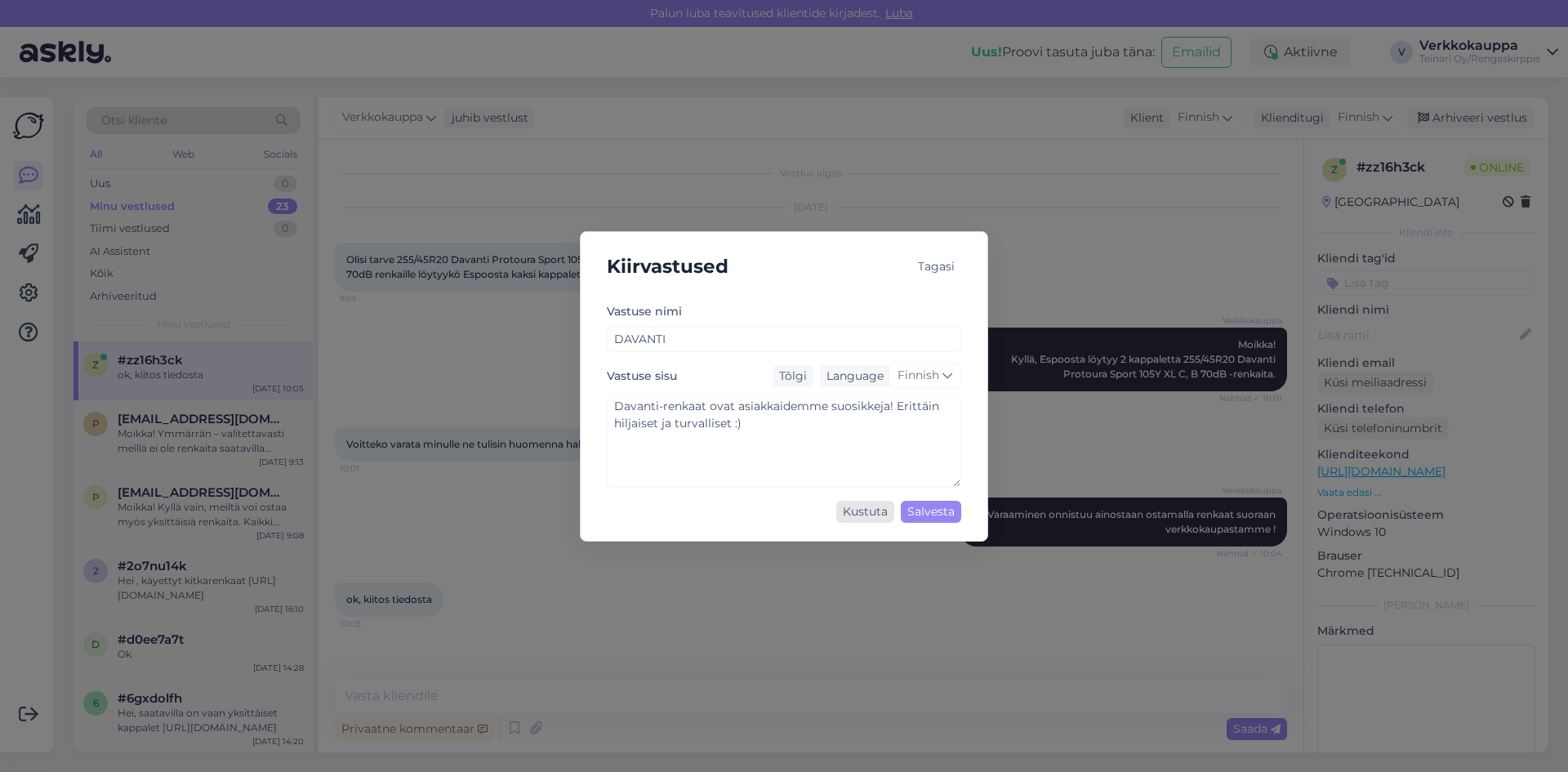
click at [860, 513] on div "Kustuta" at bounding box center [865, 511] width 58 height 22
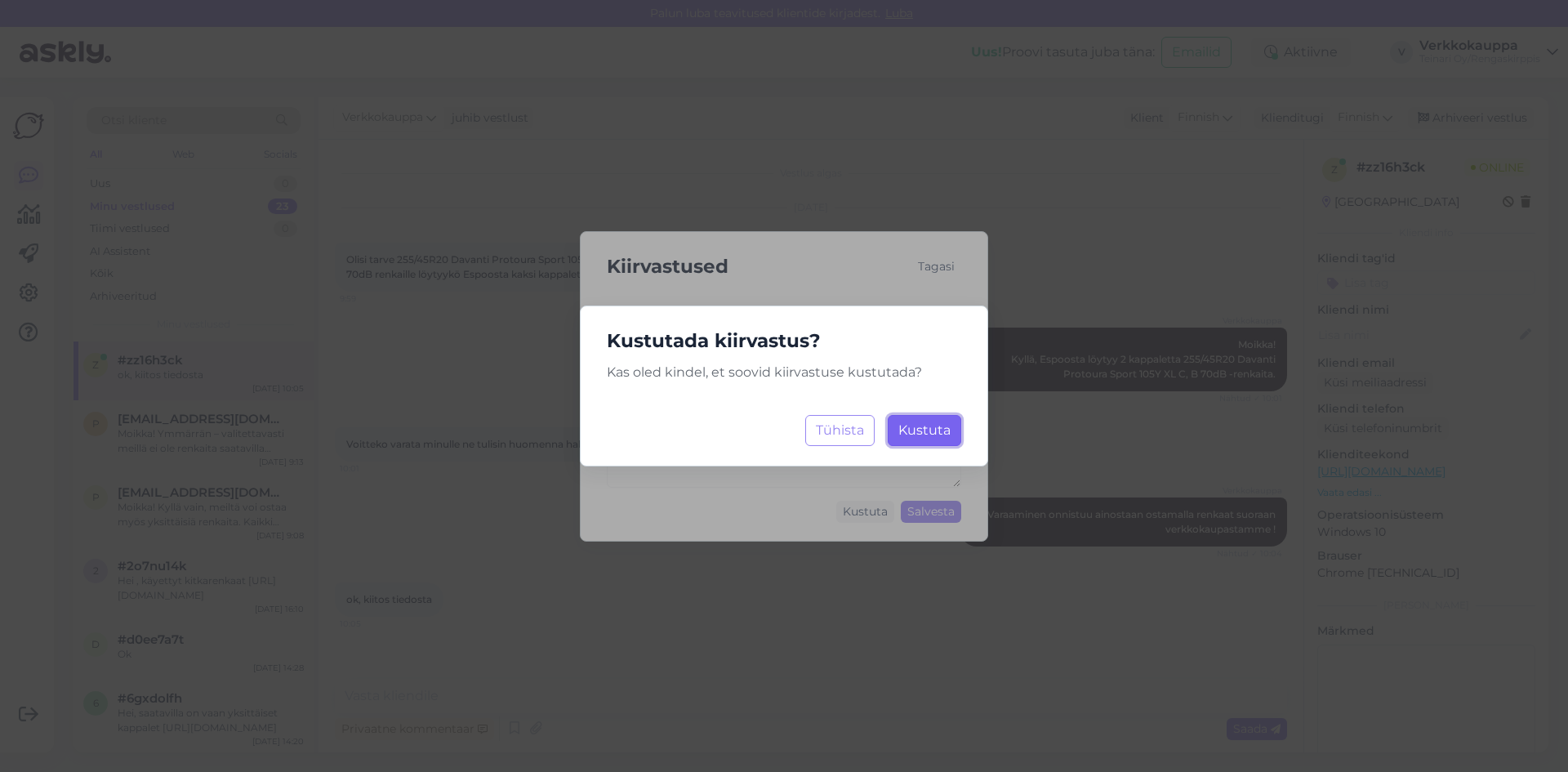
click at [917, 433] on span "Kustuta" at bounding box center [924, 429] width 52 height 15
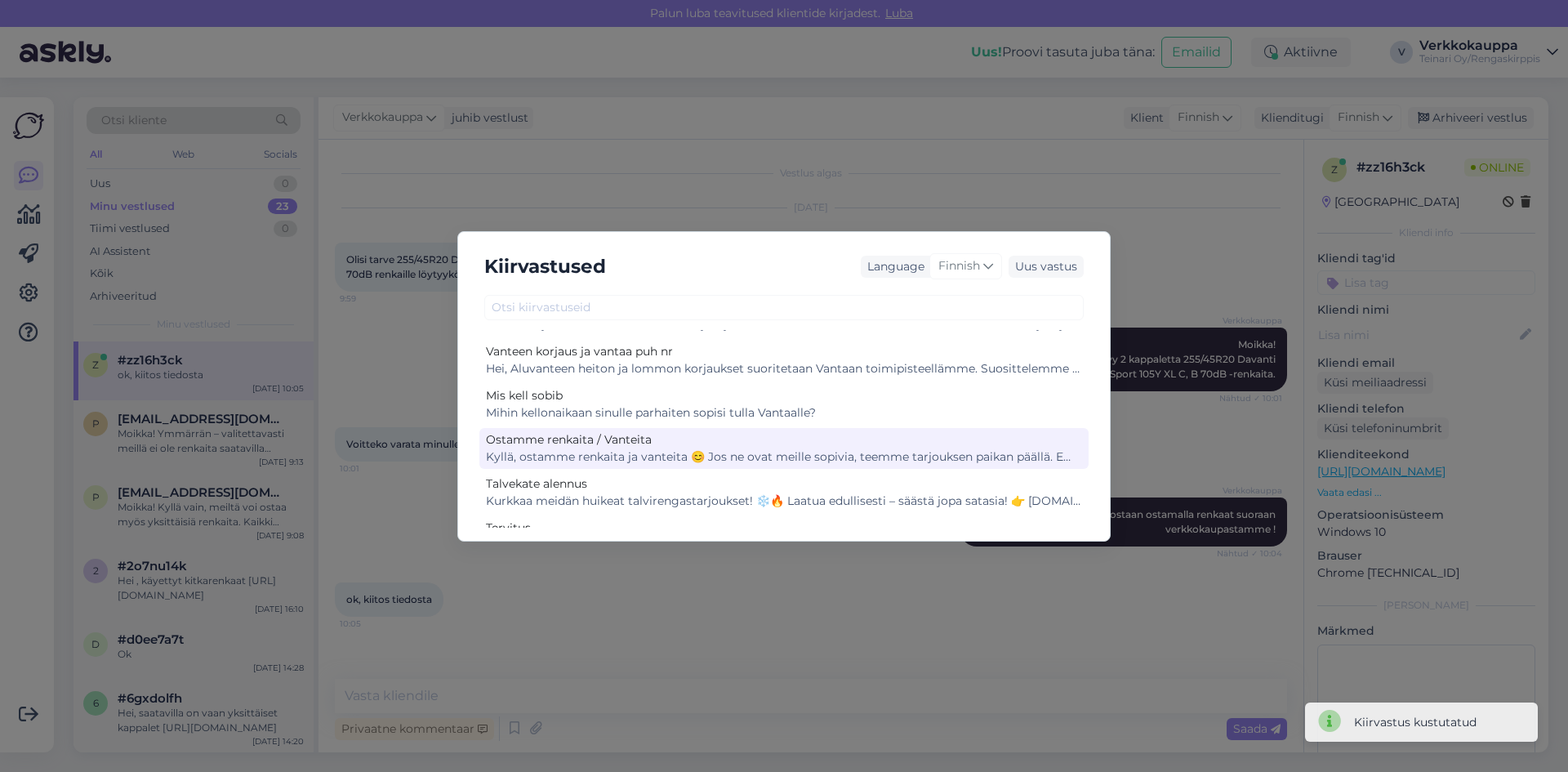
click at [771, 452] on div "Kyllä, ostamme renkaita ja vanteita 😊 Jos ne ovat meille sopivia, teemme tarjou…" at bounding box center [784, 457] width 596 height 17
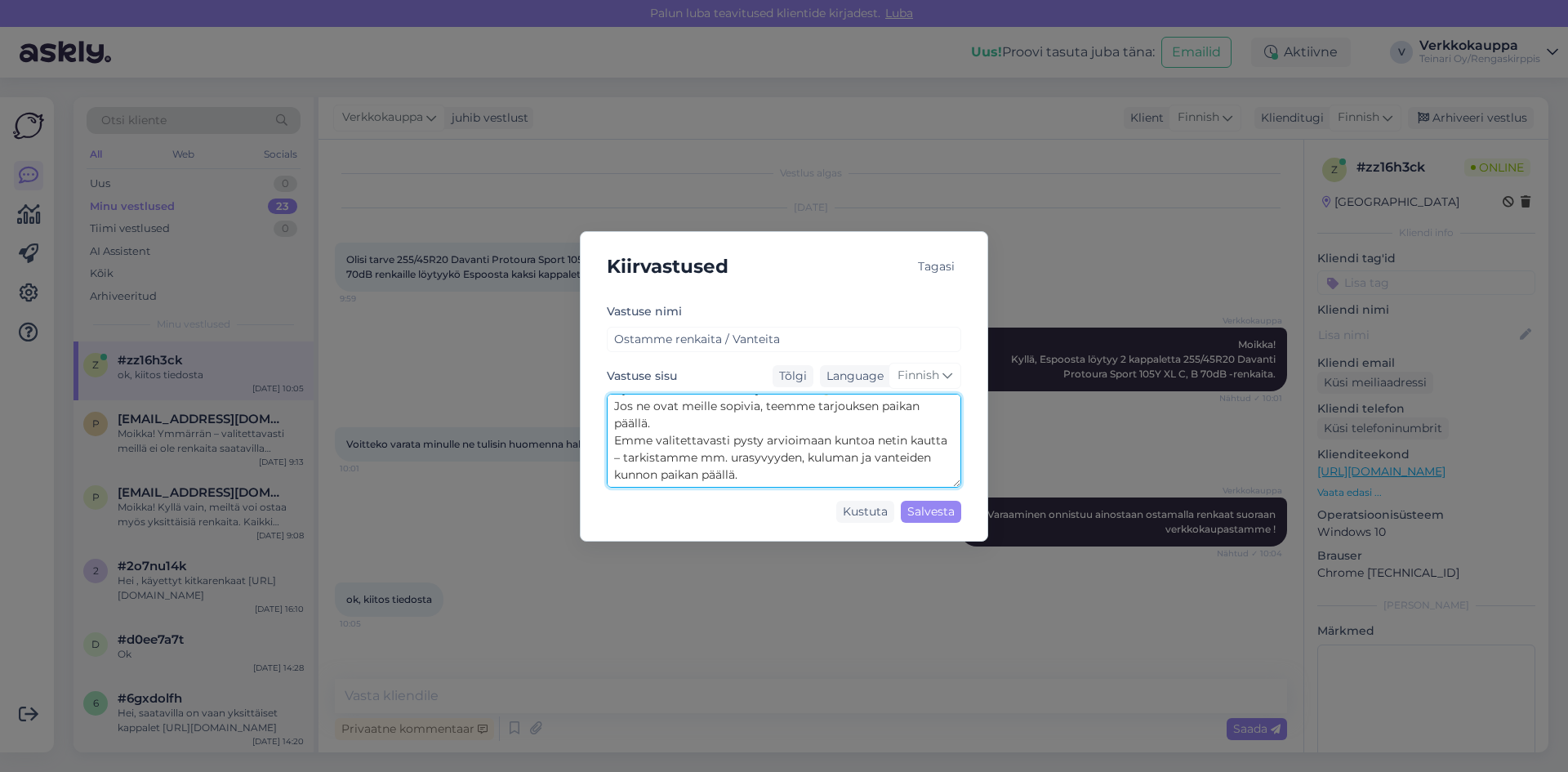
scroll to position [0, 0]
drag, startPoint x: 876, startPoint y: 404, endPoint x: 905, endPoint y: 404, distance: 29.0
click at [905, 404] on textarea "Kyllä, ostamme renkaita ja vanteita 😊 Jos ne ovat meille sopivia, teemme tarjou…" at bounding box center [784, 440] width 355 height 94
click at [930, 447] on textarea "Kyllä, ostamme renkaita ja vanteita 😊 Jos ne ovat meille sopivia, teemme tarjou…" at bounding box center [784, 440] width 355 height 94
drag, startPoint x: 874, startPoint y: 407, endPoint x: 910, endPoint y: 452, distance: 57.6
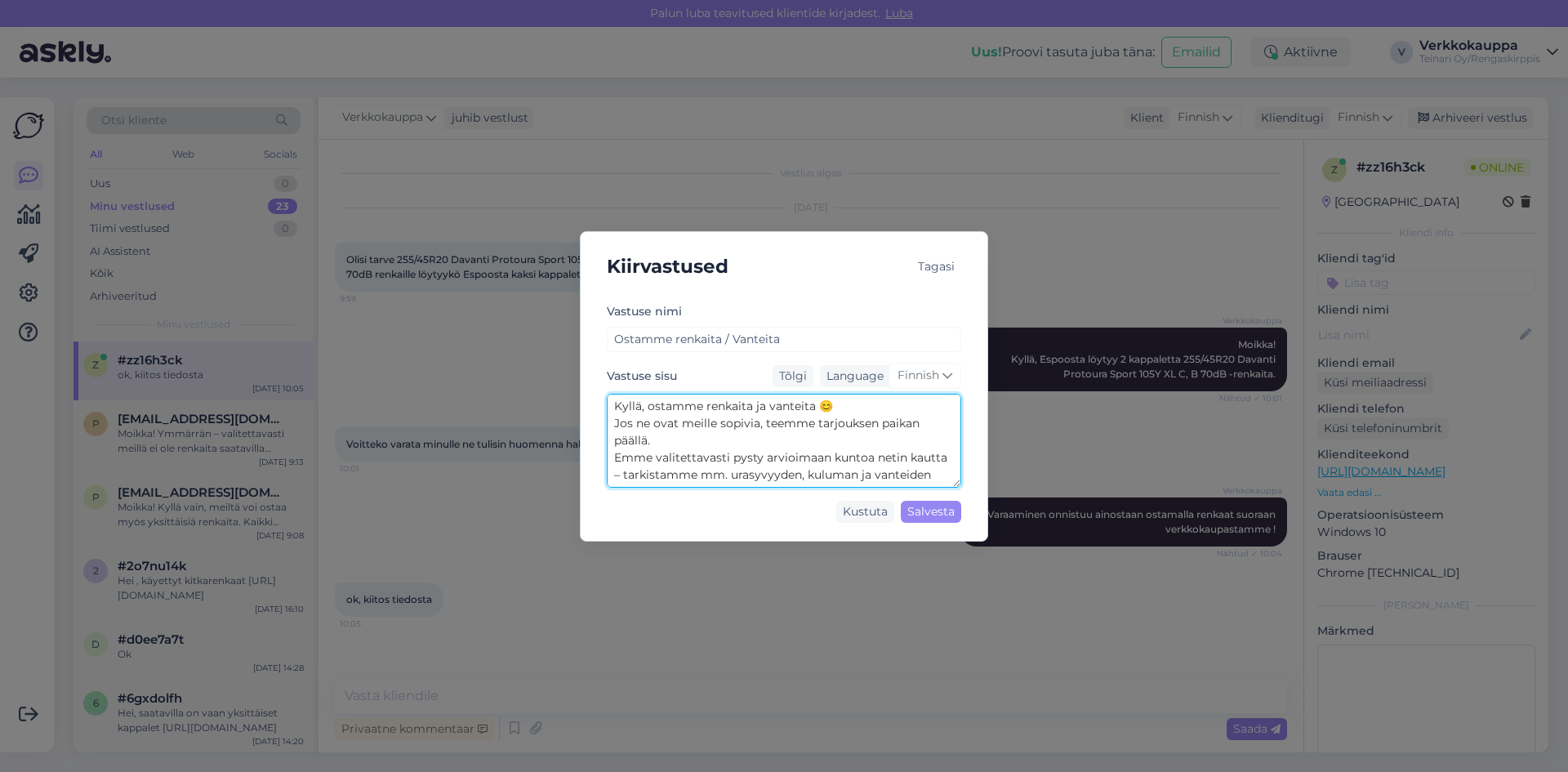
click at [901, 410] on textarea "Kyllä, ostamme renkaita ja vanteita 😊 Jos ne ovat meille sopivia, teemme tarjou…" at bounding box center [784, 440] width 355 height 94
click at [915, 453] on textarea "Kyllä, ostamme renkaita ja vanteita 😊 Jos ne ovat meille sopivia, teemme tarjou…" at bounding box center [784, 440] width 355 height 94
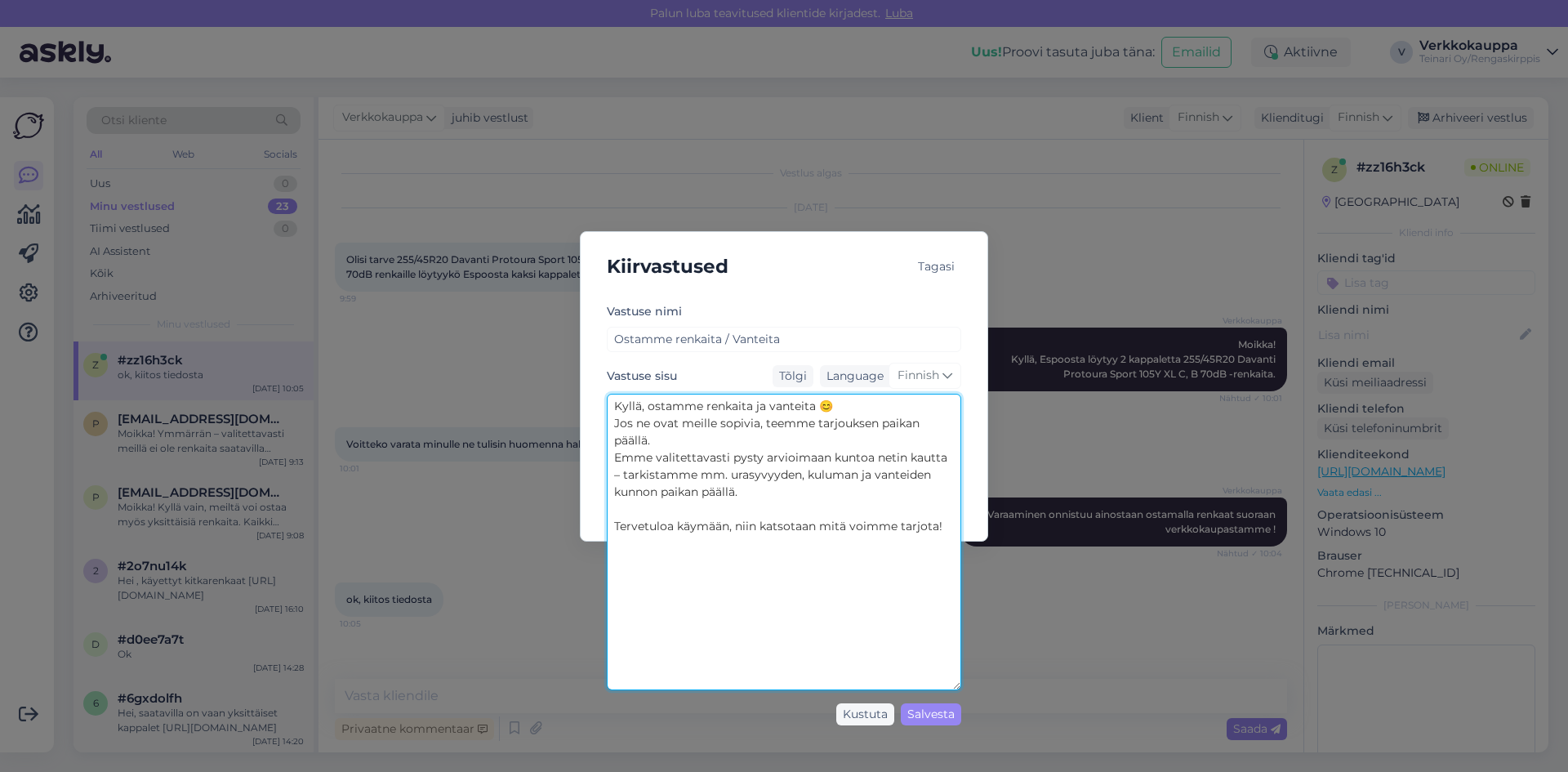
drag, startPoint x: 954, startPoint y: 479, endPoint x: 973, endPoint y: 682, distance: 203.9
click at [973, 682] on div "Vastuse nimi Ostamme renkaita / Vanteita Vastuse sisu Tõlgi Language Finnish Ky…" at bounding box center [784, 516] width 381 height 431
click at [897, 454] on textarea "Kyllä, ostamme renkaita ja vanteita 😊 Jos ne ovat meille sopivia, teemme tarjou…" at bounding box center [784, 541] width 355 height 297
click at [903, 456] on textarea "Kyllä, ostamme renkaita ja vanteita 😊 Jos ne ovat meille sopivia, teemme tarjou…" at bounding box center [784, 541] width 355 height 297
drag, startPoint x: 614, startPoint y: 458, endPoint x: 748, endPoint y: 499, distance: 140.1
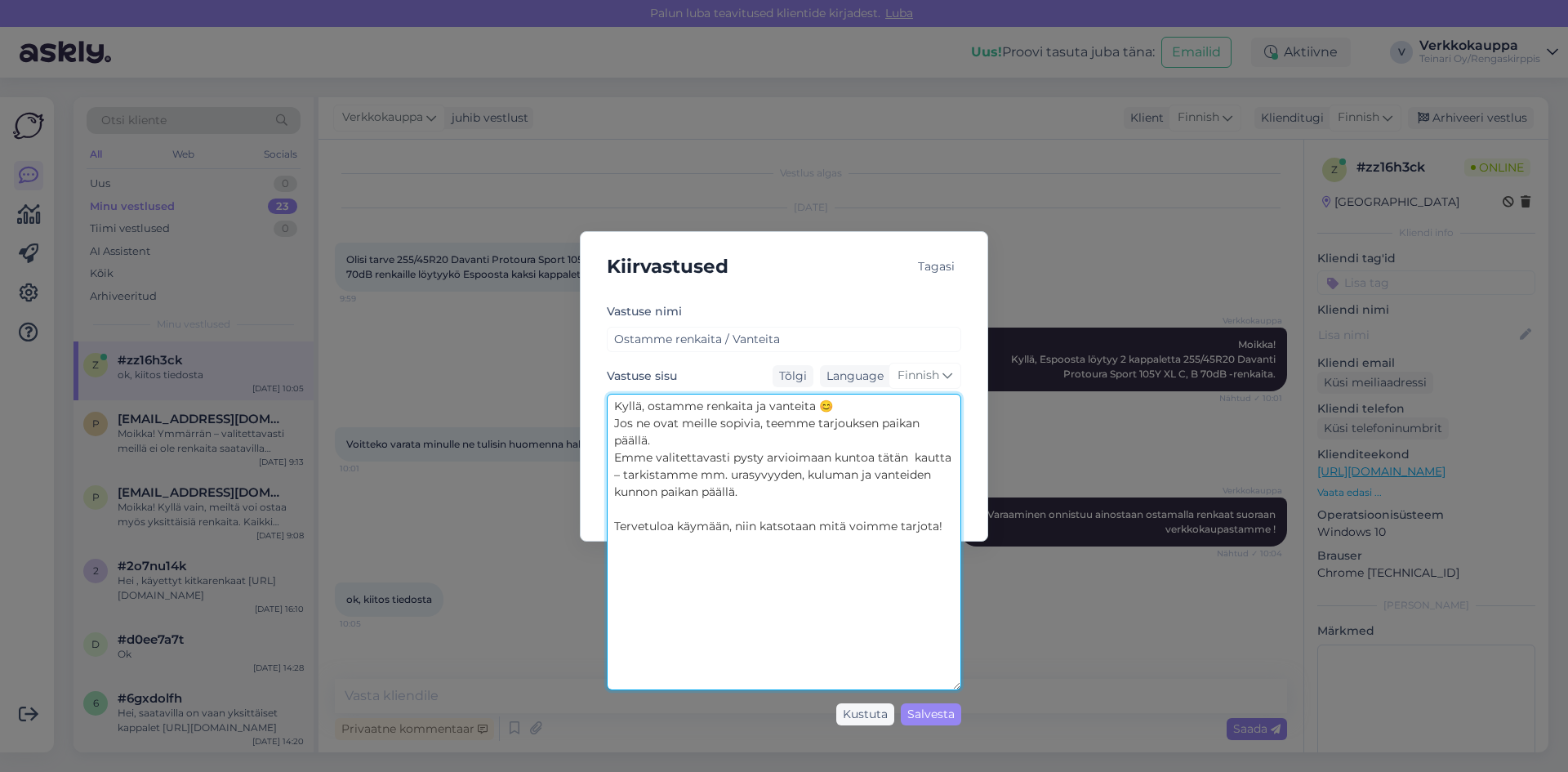
click at [750, 499] on textarea "Kyllä, ostamme renkaita ja vanteita 😊 Jos ne ovat meille sopivia, teemme tarjou…" at bounding box center [784, 541] width 355 height 297
drag, startPoint x: 719, startPoint y: 490, endPoint x: 792, endPoint y: 515, distance: 77.2
click at [792, 508] on textarea "Kyllä, ostamme renkaita ja vanteita 😊 Jos ne ovat meille sopivia, teemme tarjou…" at bounding box center [784, 541] width 355 height 297
drag, startPoint x: 613, startPoint y: 407, endPoint x: 952, endPoint y: 583, distance: 382.0
click at [952, 583] on textarea "Kyllä, ostamme renkaita ja vanteita 😊 Jos ne ovat meille sopivia, teemme tarjou…" at bounding box center [784, 541] width 355 height 297
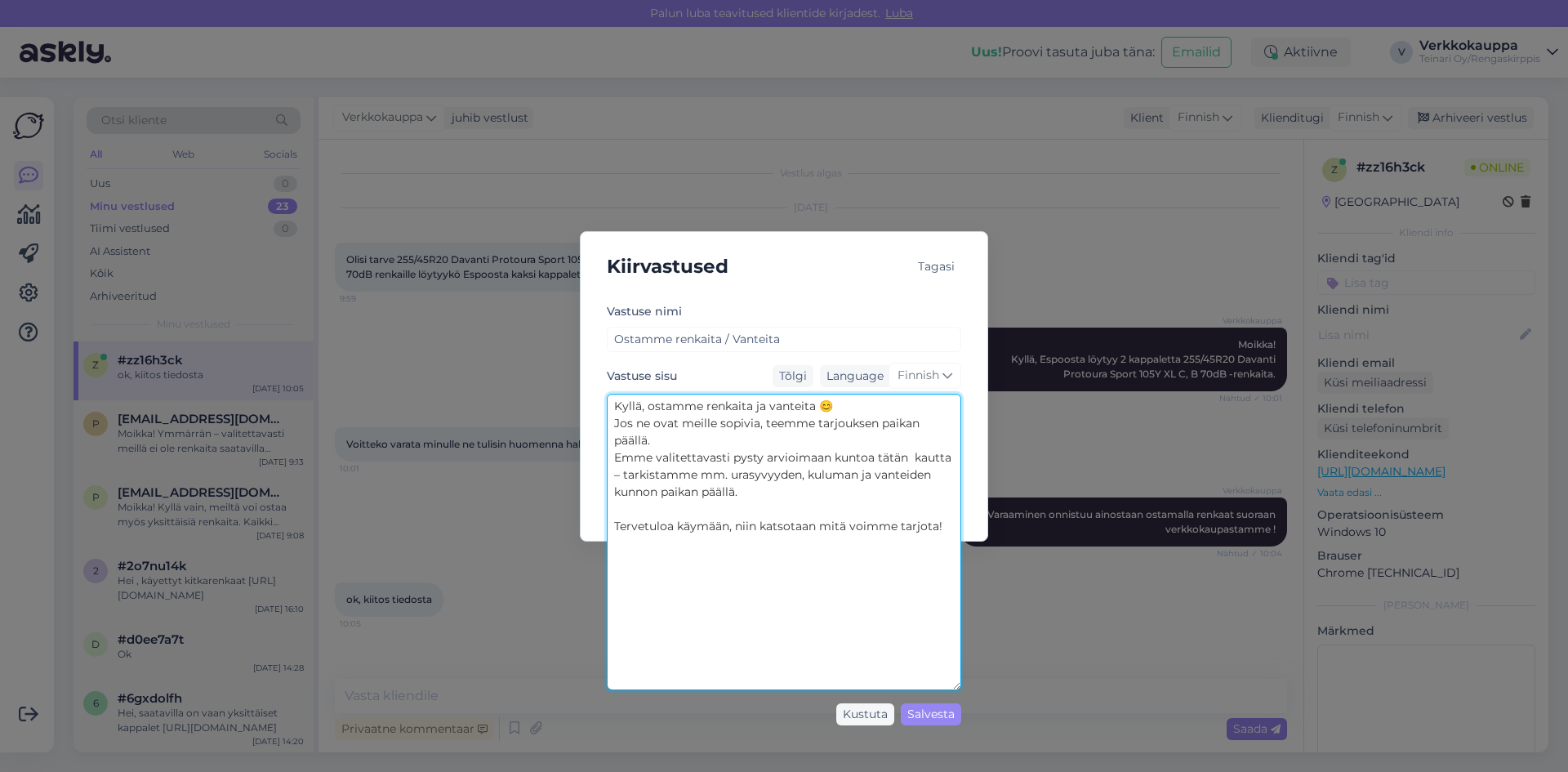
type textarea "Kyllä, ostamme renkaita ja vanteita 😊 Jos ne ovat meille sopivia, teemme tarjou…"
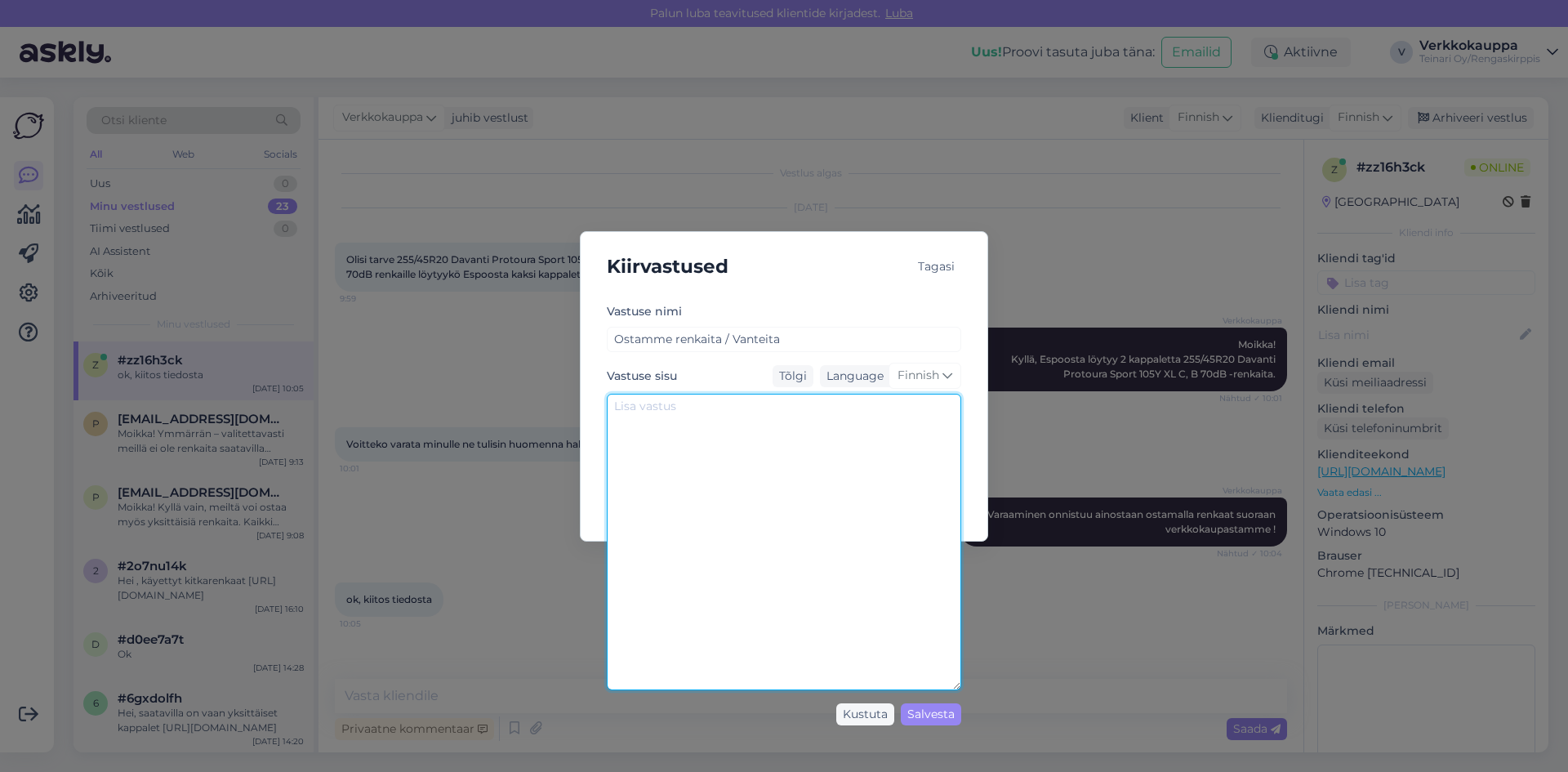
paste textarea "Kyllä, ostamme renkaita ja vanteita. Jos ne ovat meille sopivia, voimme tehdä t…"
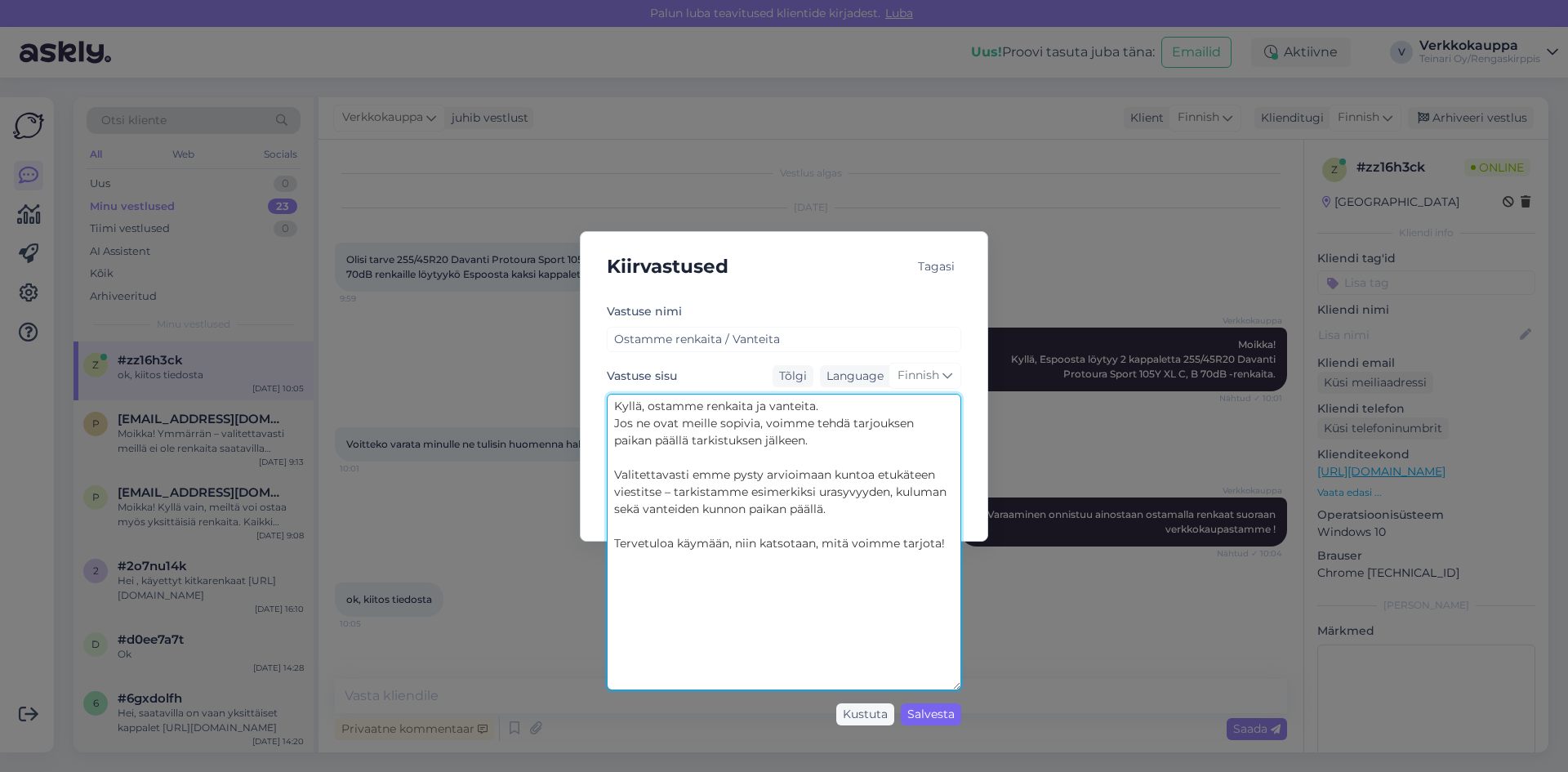
type textarea "Kyllä, ostamme renkaita ja vanteita. Jos ne ovat meille sopivia, voimme tehdä t…"
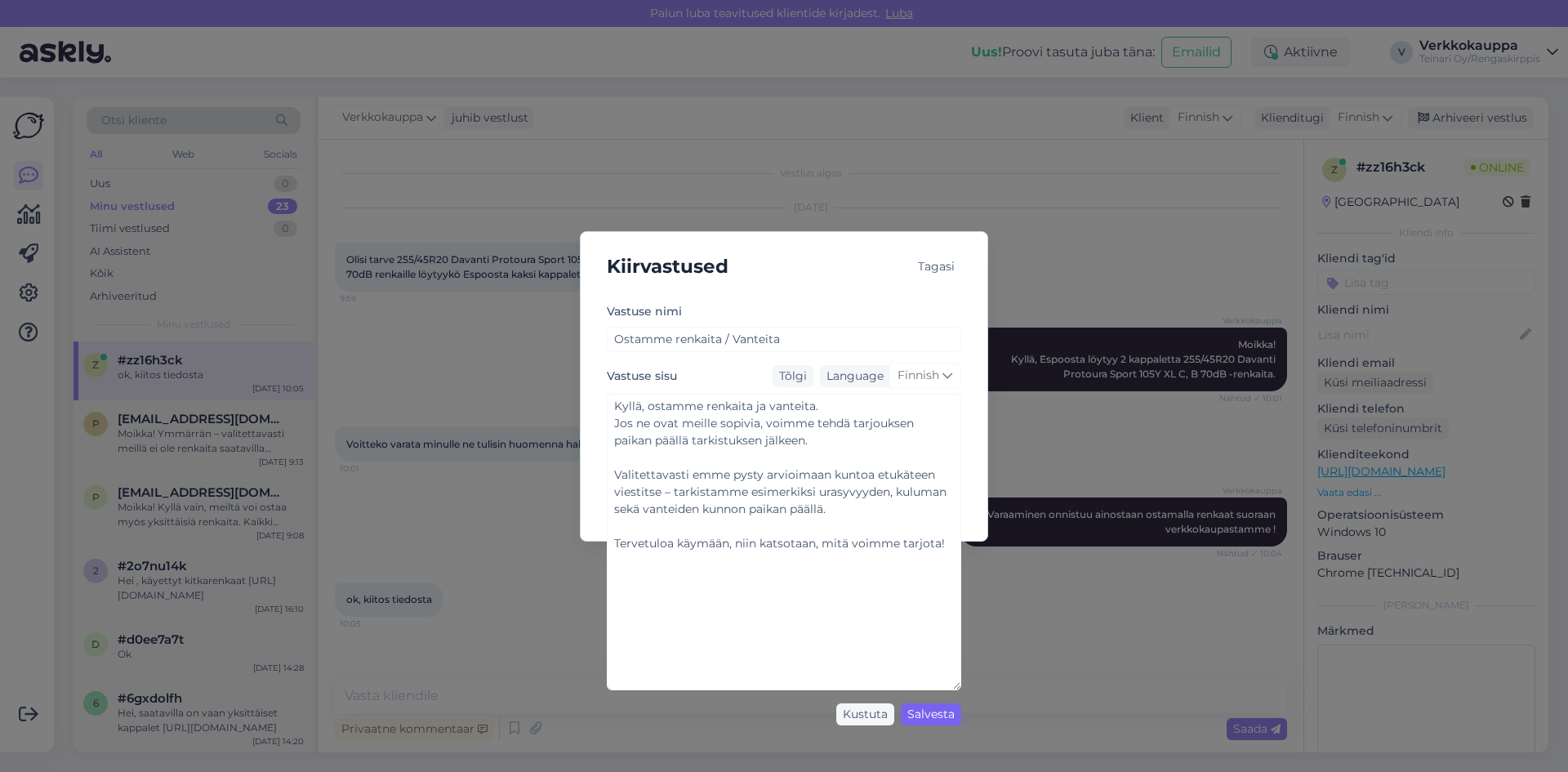
click at [908, 715] on div "Salvesta" at bounding box center [931, 714] width 61 height 22
click at [913, 711] on div "Salvesta" at bounding box center [931, 714] width 61 height 22
click at [932, 712] on div "Salvesta" at bounding box center [931, 714] width 61 height 22
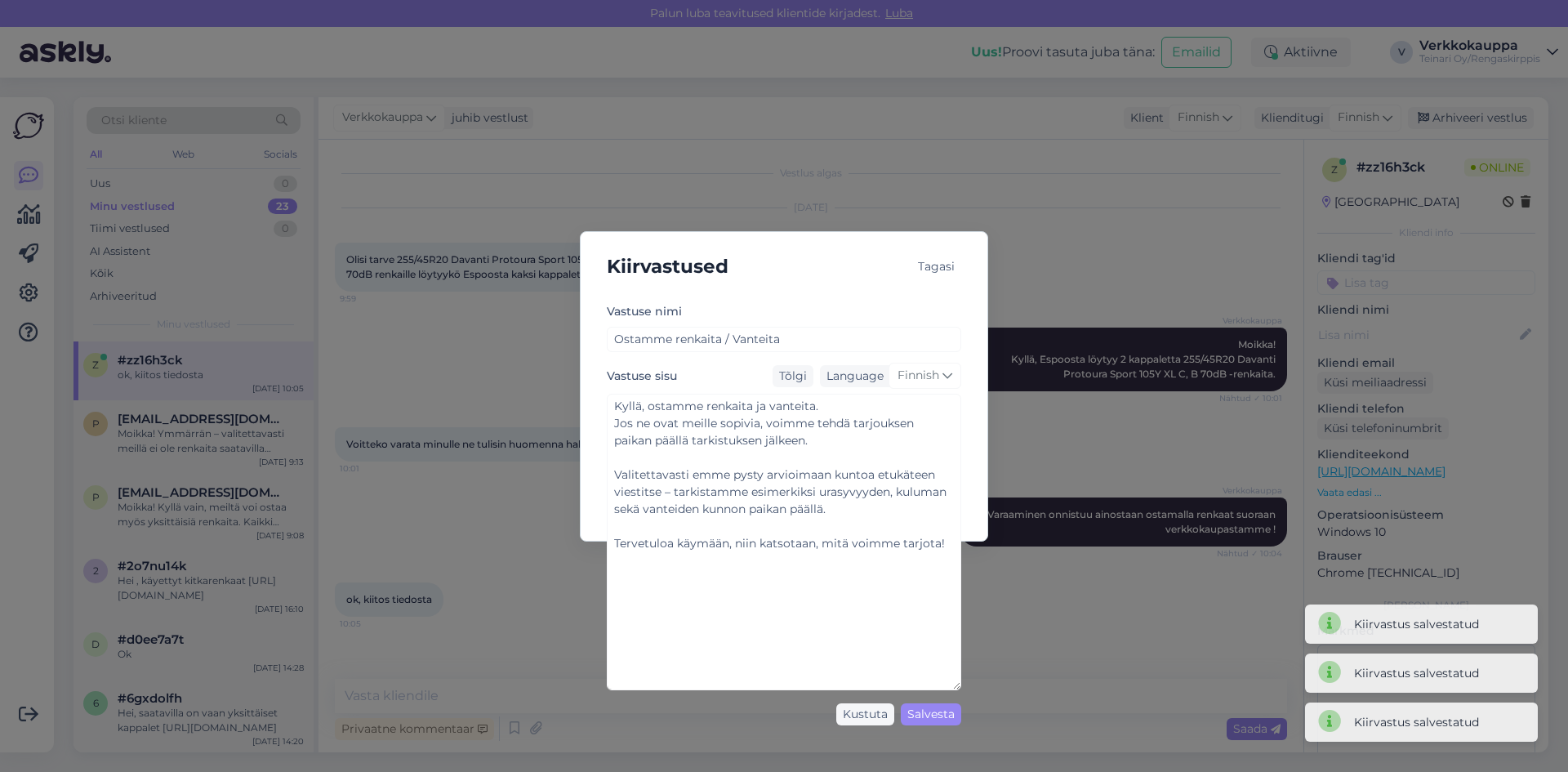
click at [943, 268] on div "Tagasi" at bounding box center [936, 266] width 50 height 22
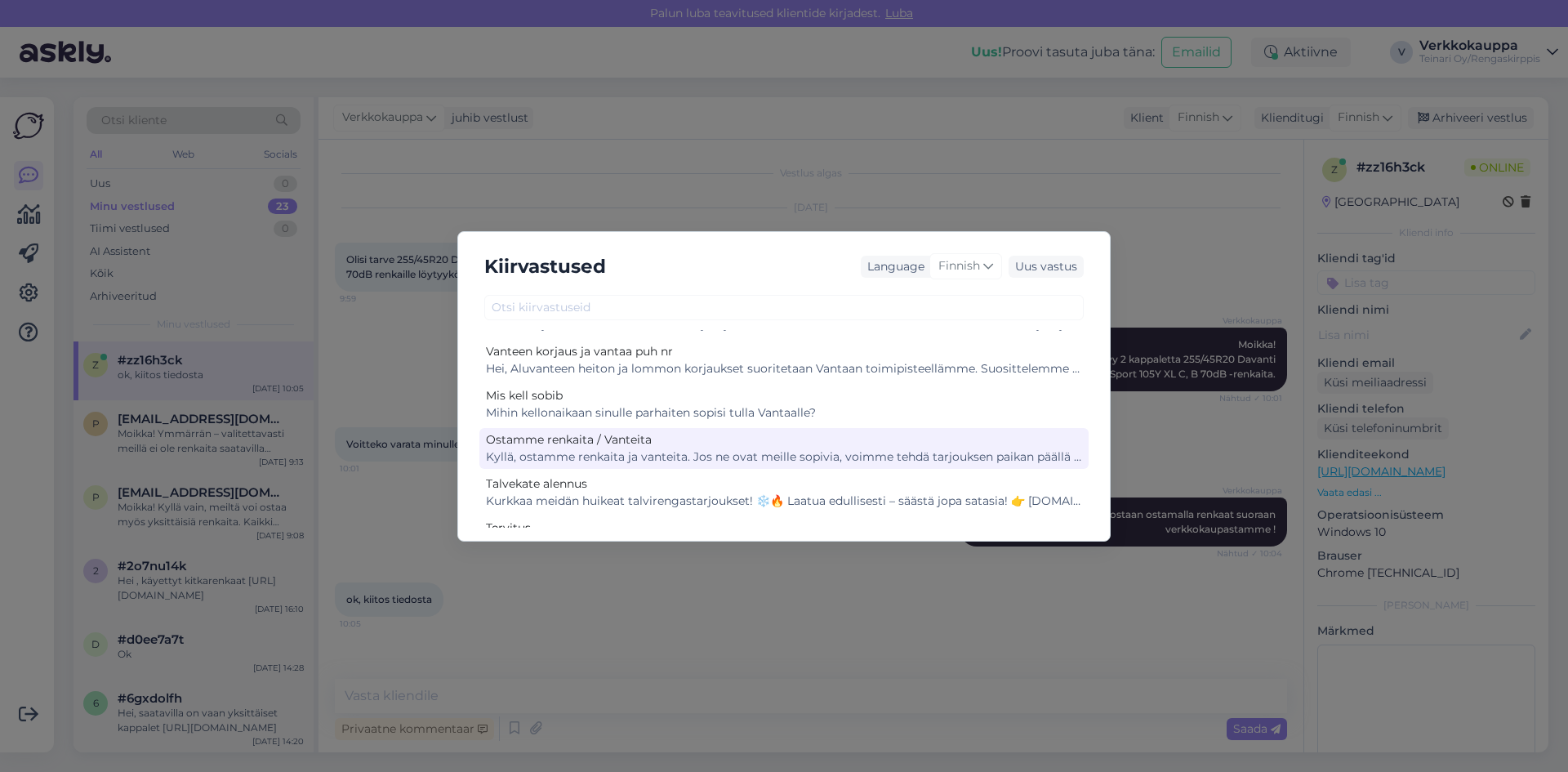
scroll to position [164, 0]
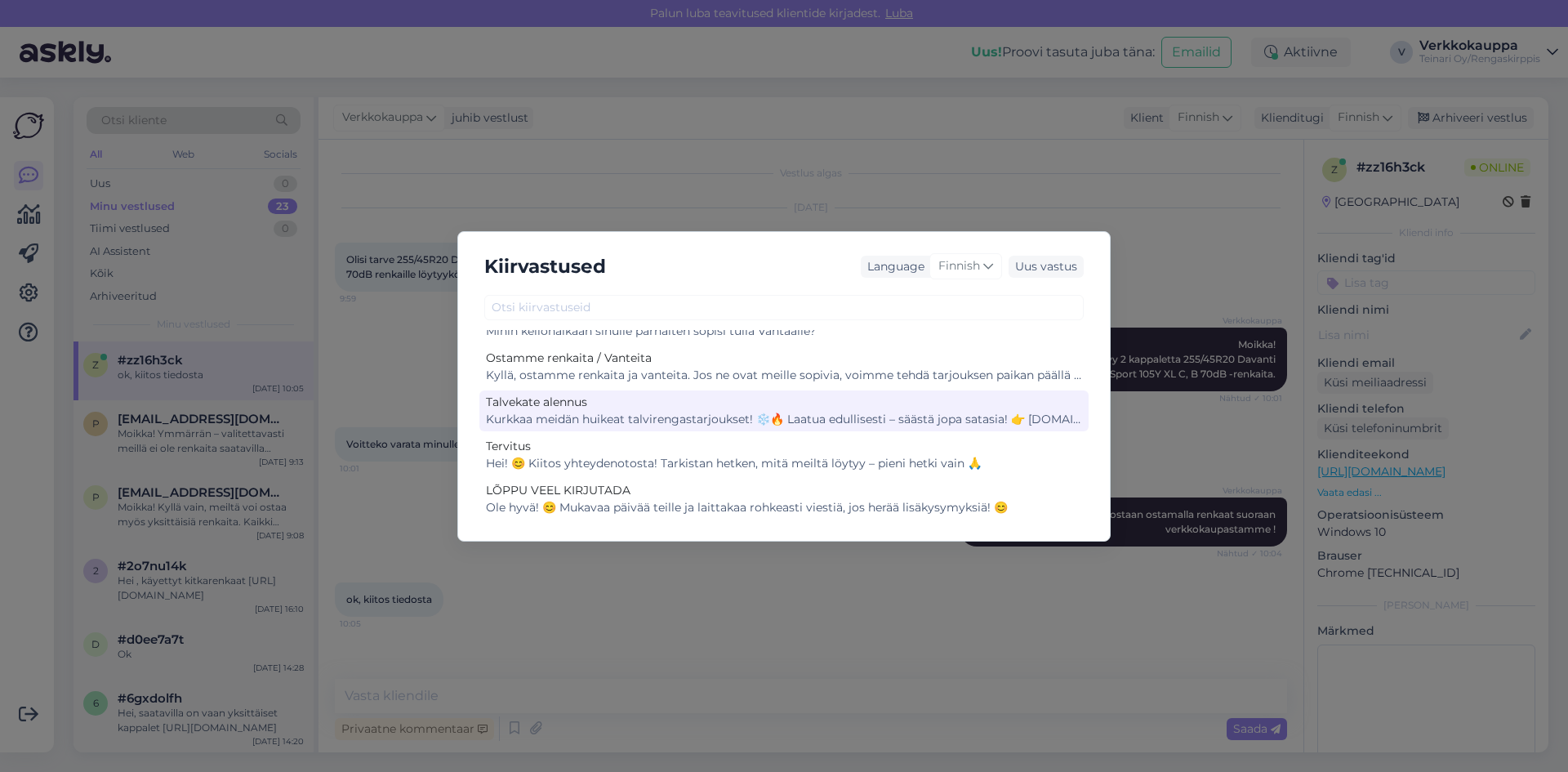
click at [682, 422] on div "Kurkkaa meidän huikeat talvirengastarjoukset! ❄️🔥 Laatua edullisesti – säästä j…" at bounding box center [784, 419] width 596 height 17
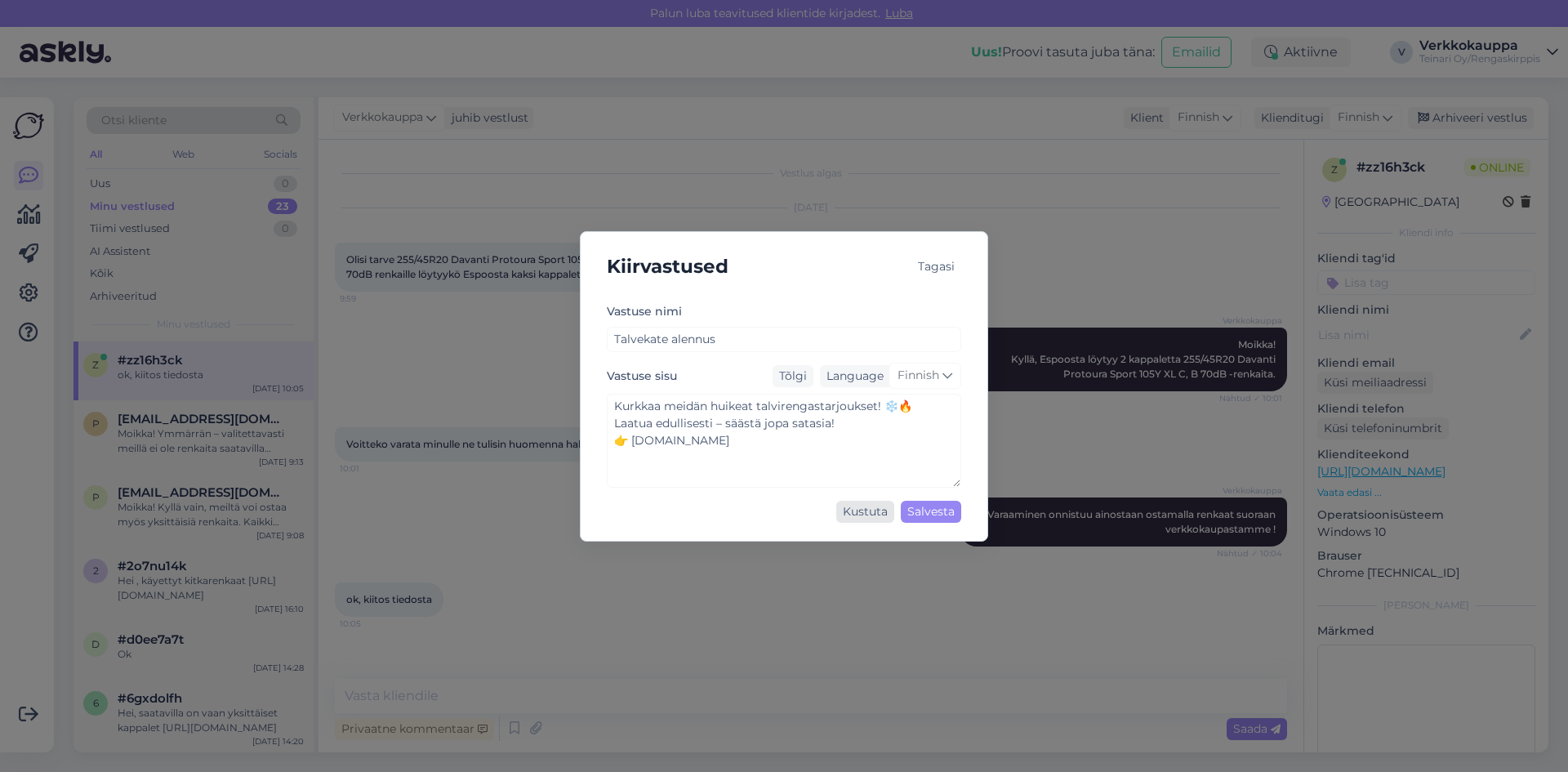
click at [869, 510] on div "Kustuta" at bounding box center [865, 511] width 58 height 22
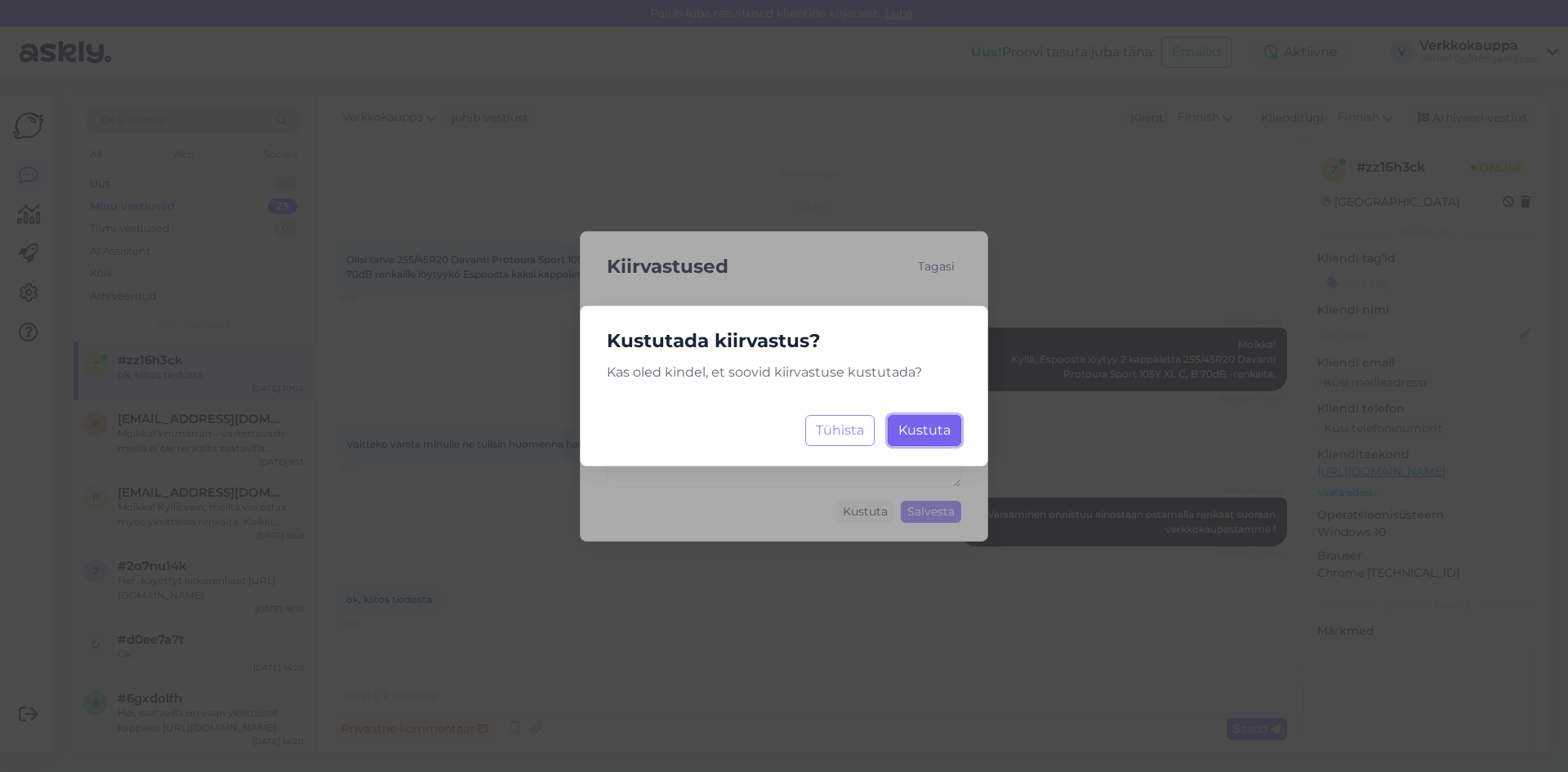
click at [918, 429] on span "Kustuta" at bounding box center [924, 429] width 52 height 15
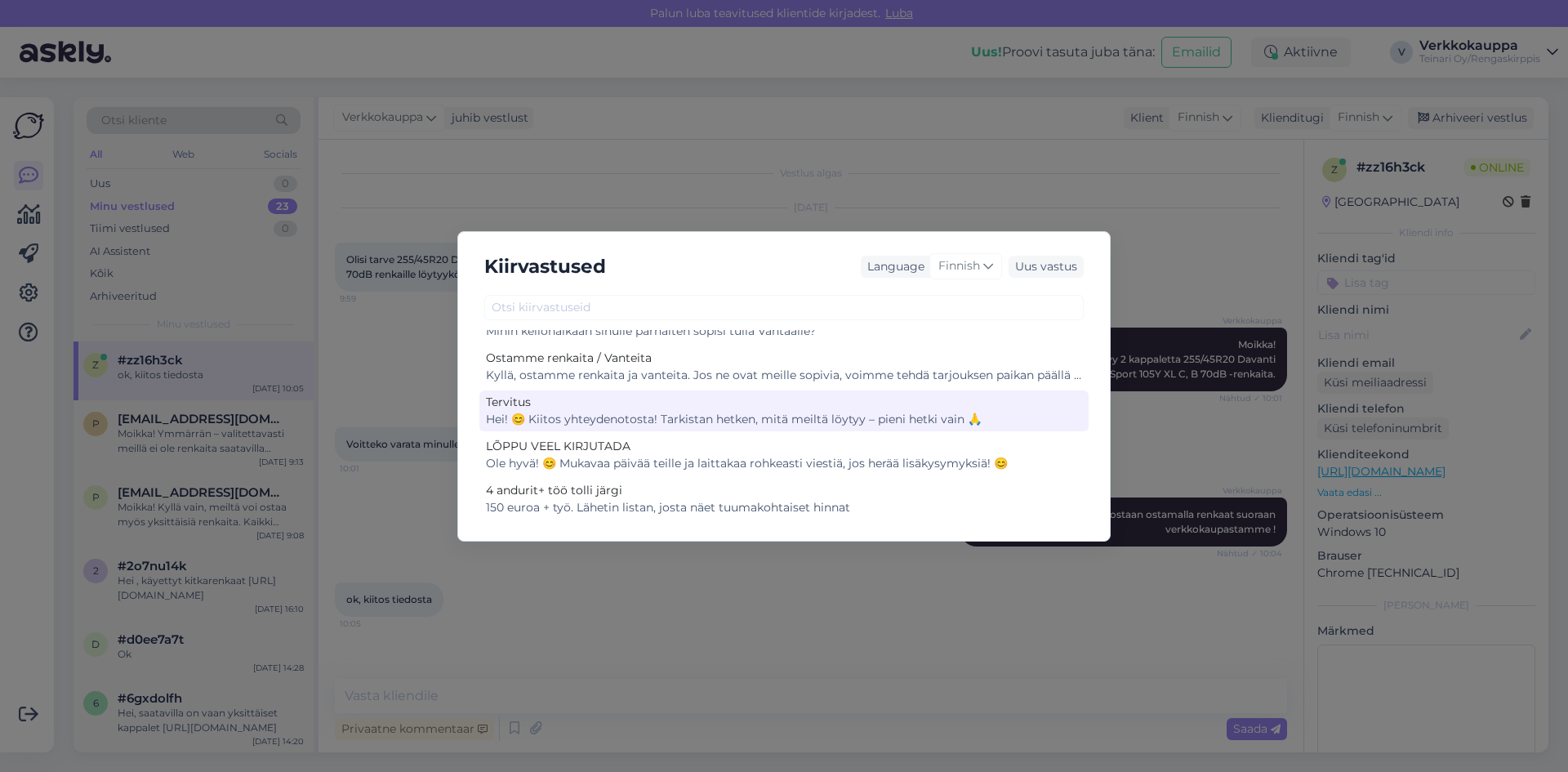
click at [973, 418] on div "Hei! 😊 Kiitos yhteydenotosta! Tarkistan hetken, mitä meiltä löytyy – pieni hetk…" at bounding box center [784, 419] width 596 height 17
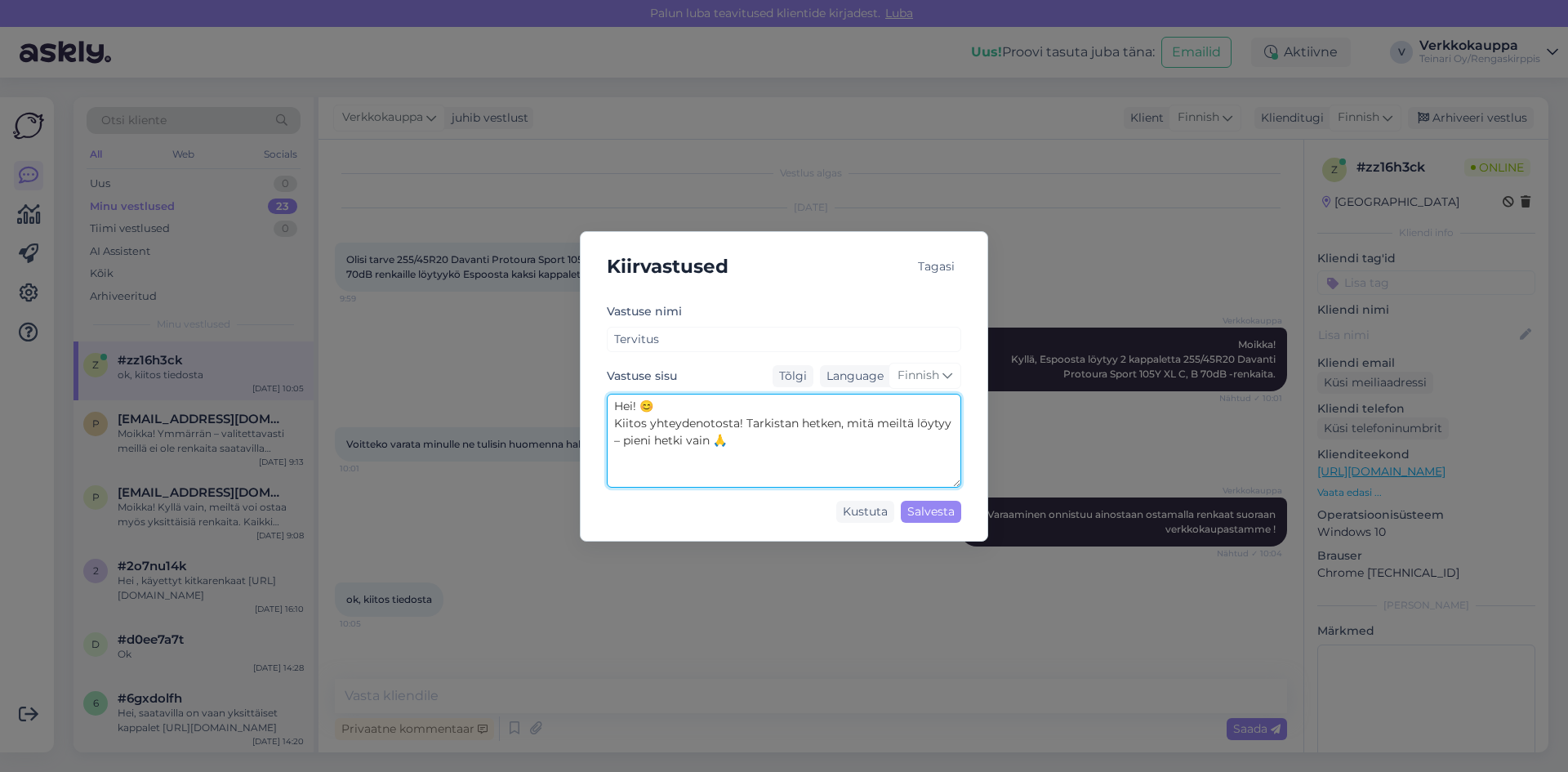
click at [725, 441] on textarea "Hei! 😊 Kiitos yhteydenotosta! Tarkistan hetken, mitä meiltä löytyy – pieni hetk…" at bounding box center [784, 440] width 355 height 94
type textarea "Hei! 😊 Kiitos yhteydenotosta! Tarkistan hetken, mitä meiltä löytyy – pieni hetk…"
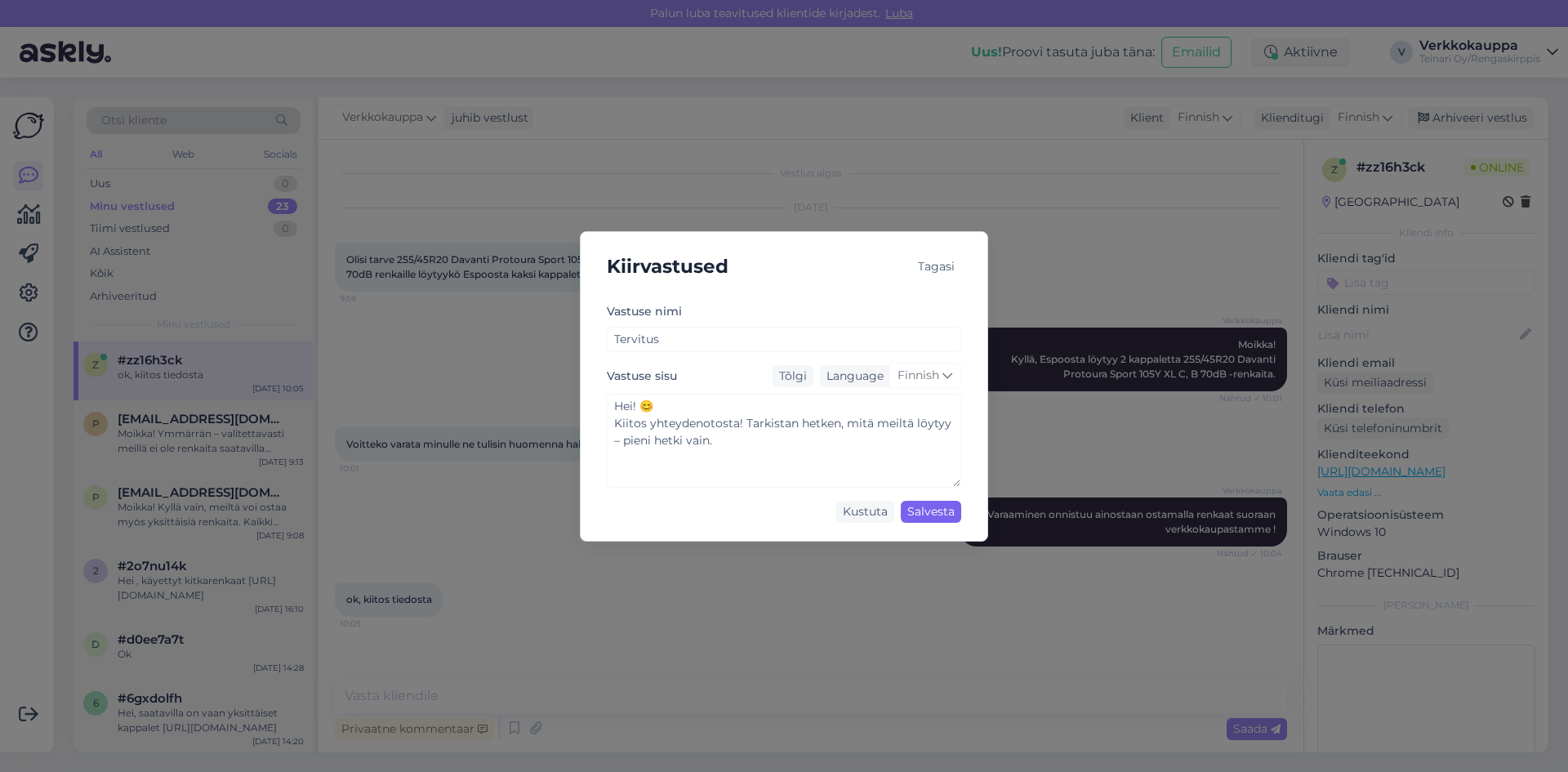
click at [917, 509] on div "Salvesta" at bounding box center [931, 511] width 61 height 22
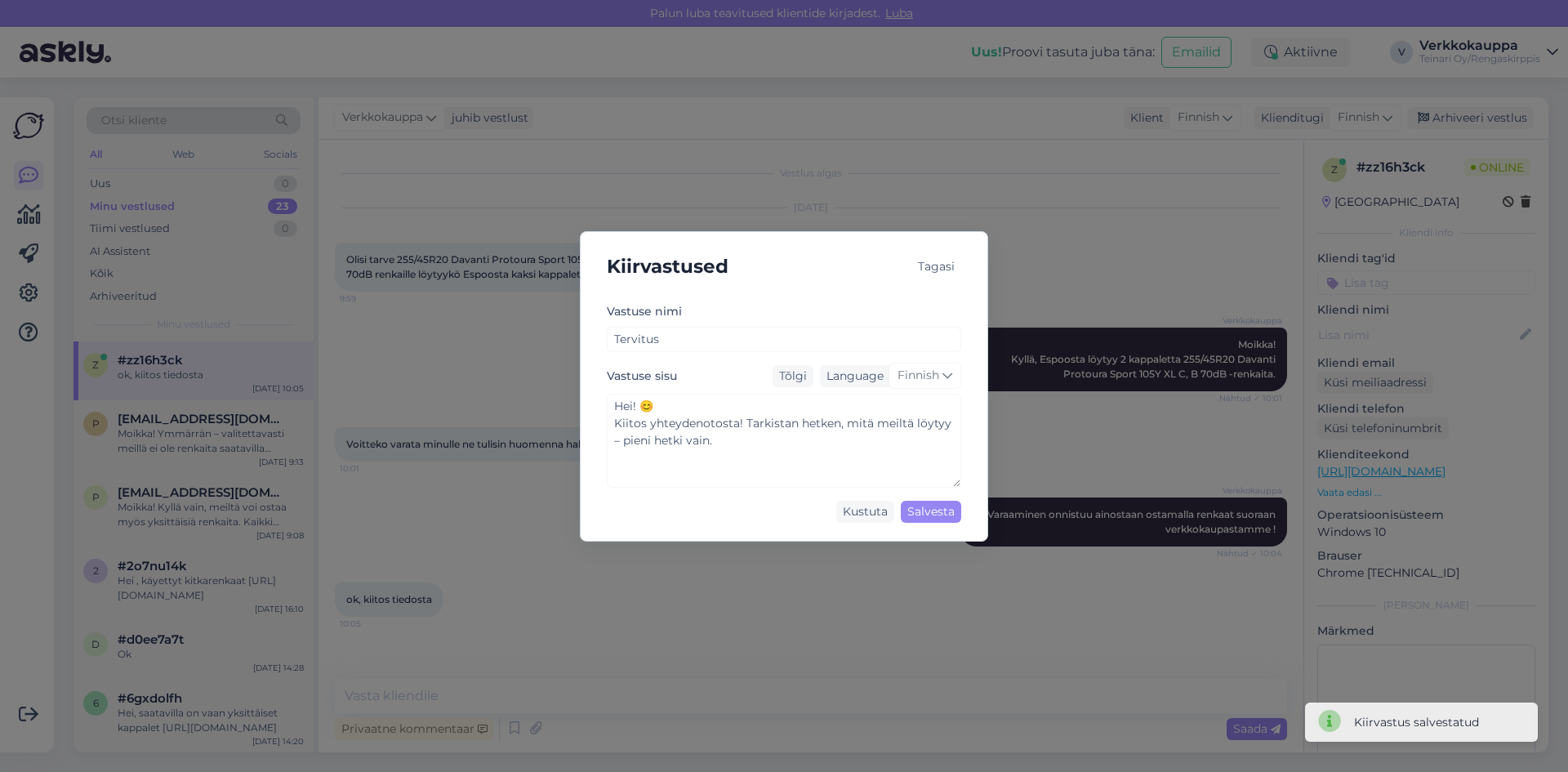
click at [933, 266] on div "Tagasi" at bounding box center [936, 266] width 50 height 22
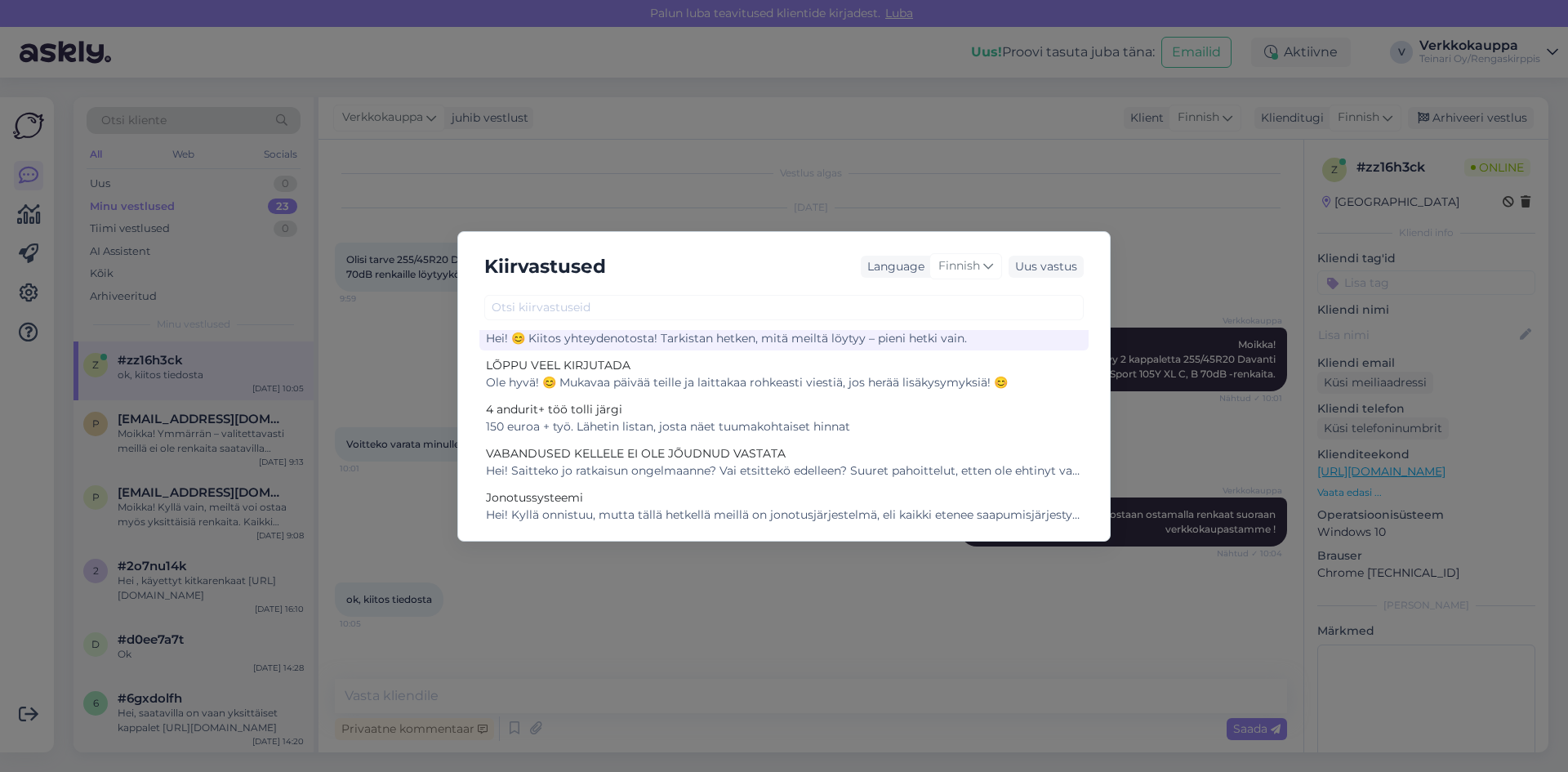
scroll to position [245, 0]
click at [509, 422] on div "150 euroa + työ. Lähetin listan, josta näet tuumakohtaiset hinnat" at bounding box center [784, 425] width 596 height 17
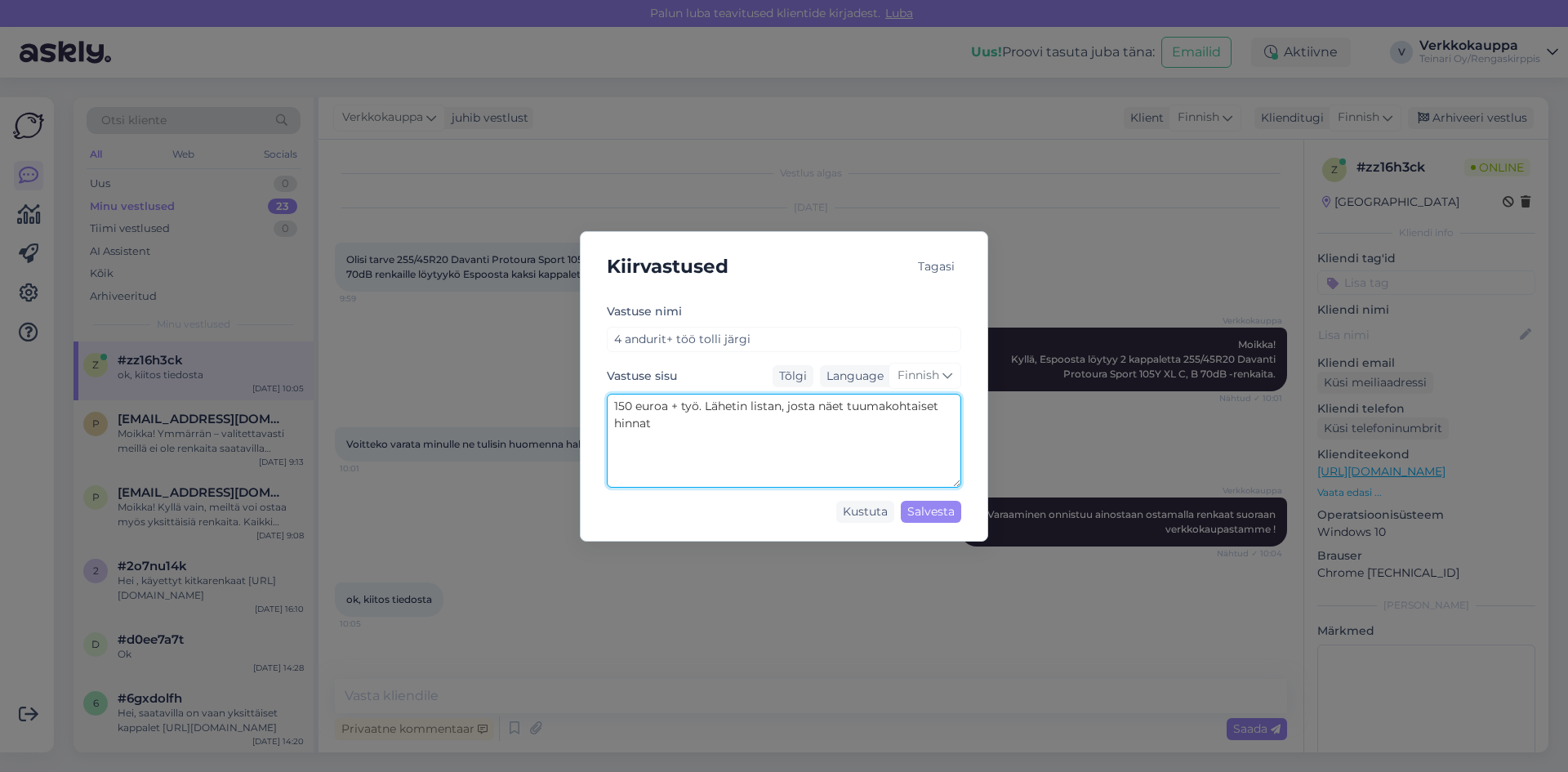
click at [634, 401] on textarea "150 euroa + työ. Lähetin listan, josta näet tuumakohtaiset hinnat" at bounding box center [784, 440] width 355 height 94
type textarea "170euroa + työ. Lähetin listan, josta näet tuumakohtaiset hinnat"
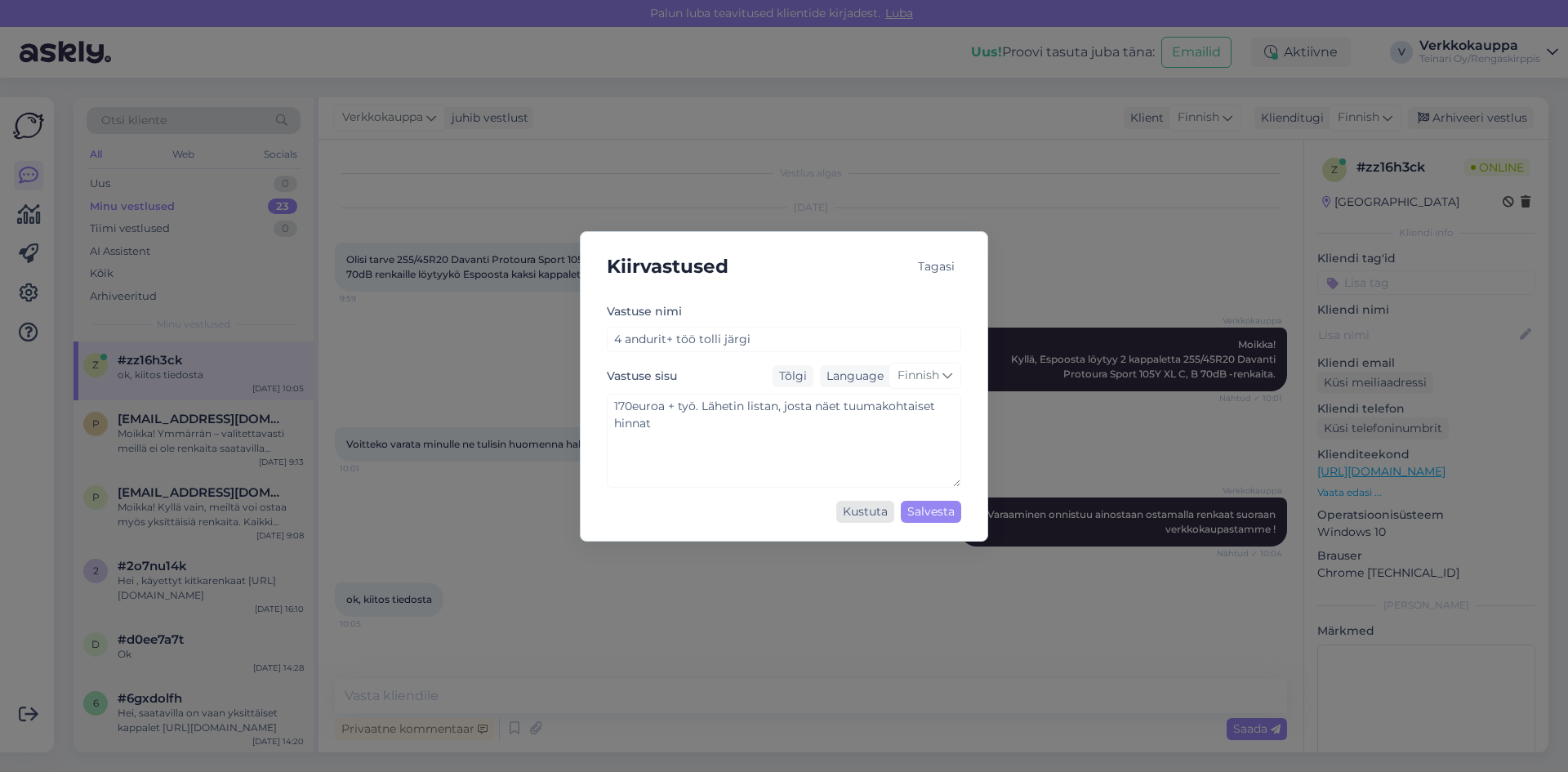
click at [859, 515] on div "Kustuta" at bounding box center [865, 511] width 58 height 22
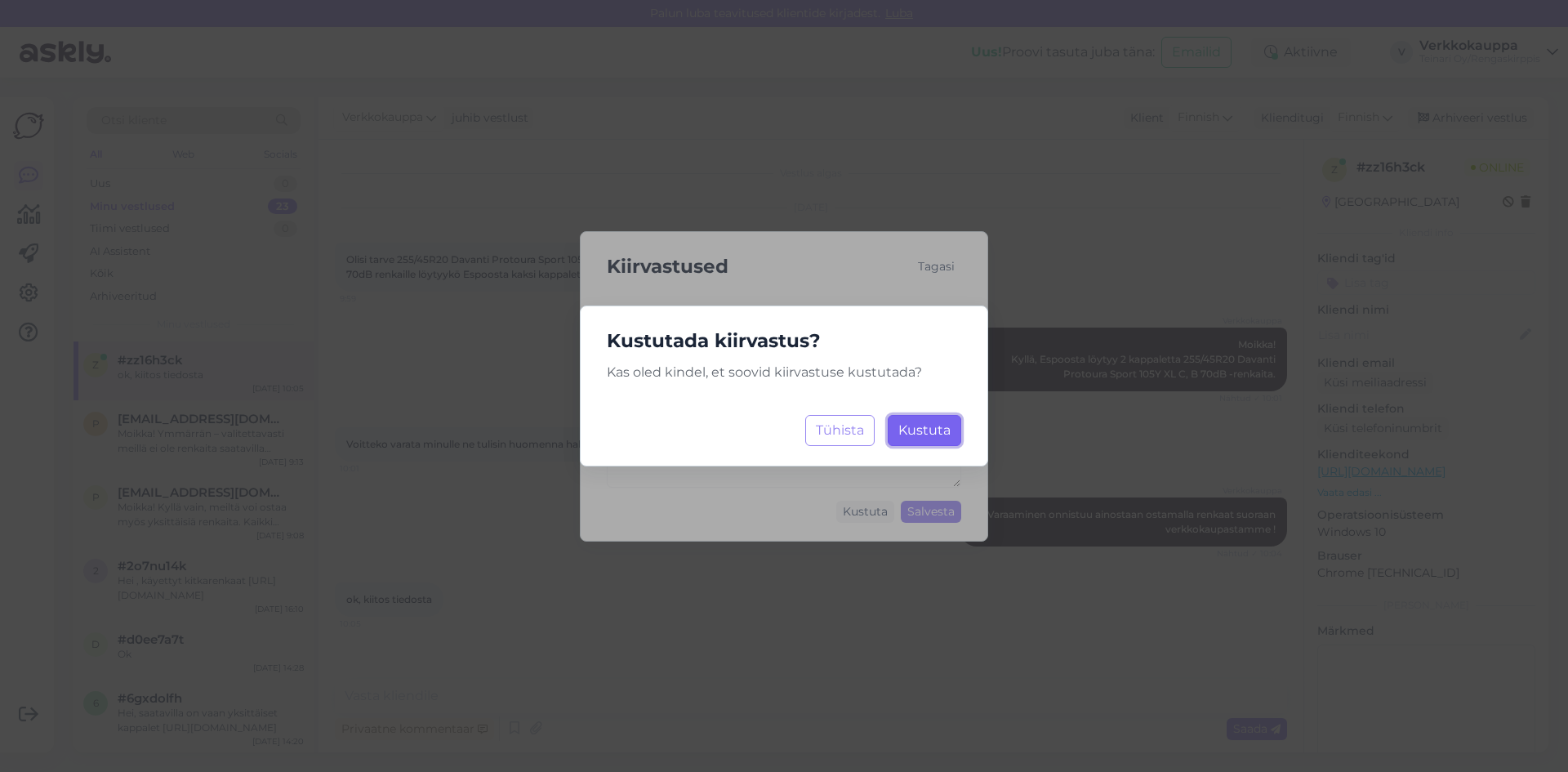
click at [943, 426] on span "Kustuta" at bounding box center [924, 429] width 52 height 15
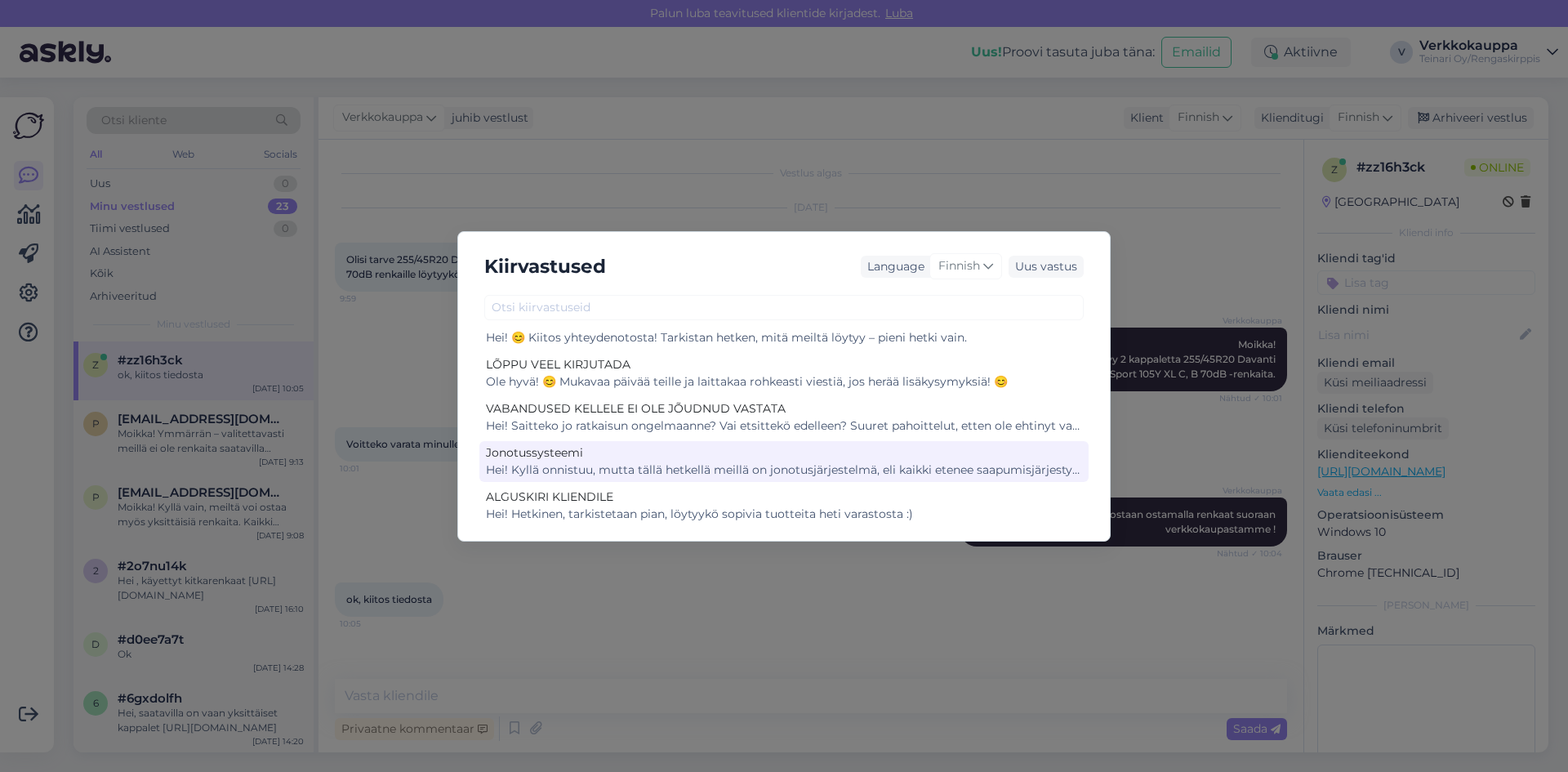
click at [830, 467] on div "Hei! Kyllä onnistuu, mutta tällä hetkellä meillä on jonotusjärjestelmä, eli kai…" at bounding box center [784, 469] width 596 height 17
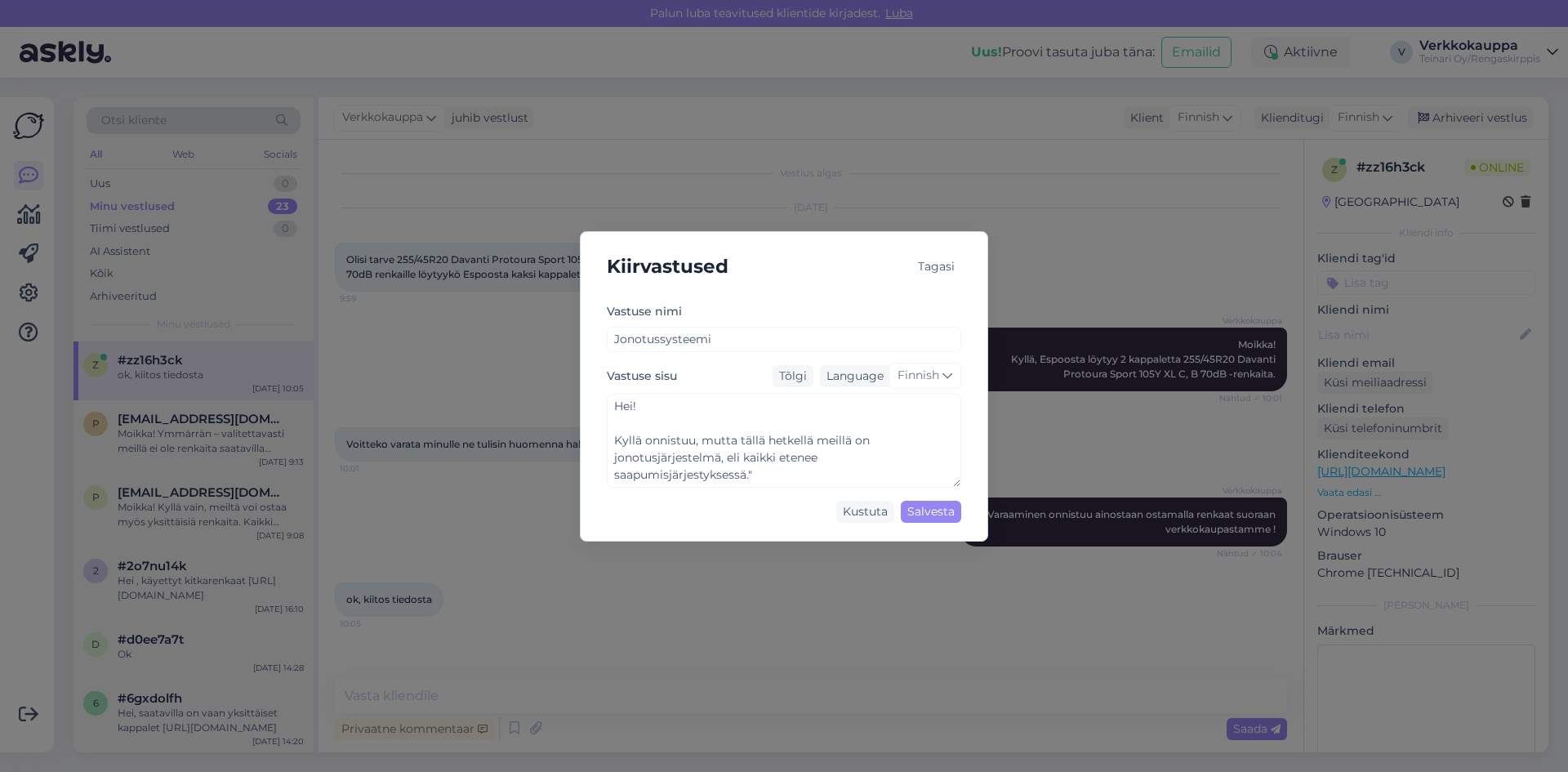
scroll to position [17, 0]
click at [943, 512] on div "Salvesta" at bounding box center [931, 511] width 61 height 22
click at [885, 574] on div "Kiirvastused Tagasi Vastuse nimi Jonotussysteemi Vastuse sisu Tõlgi Language Fi…" at bounding box center [784, 386] width 1568 height 772
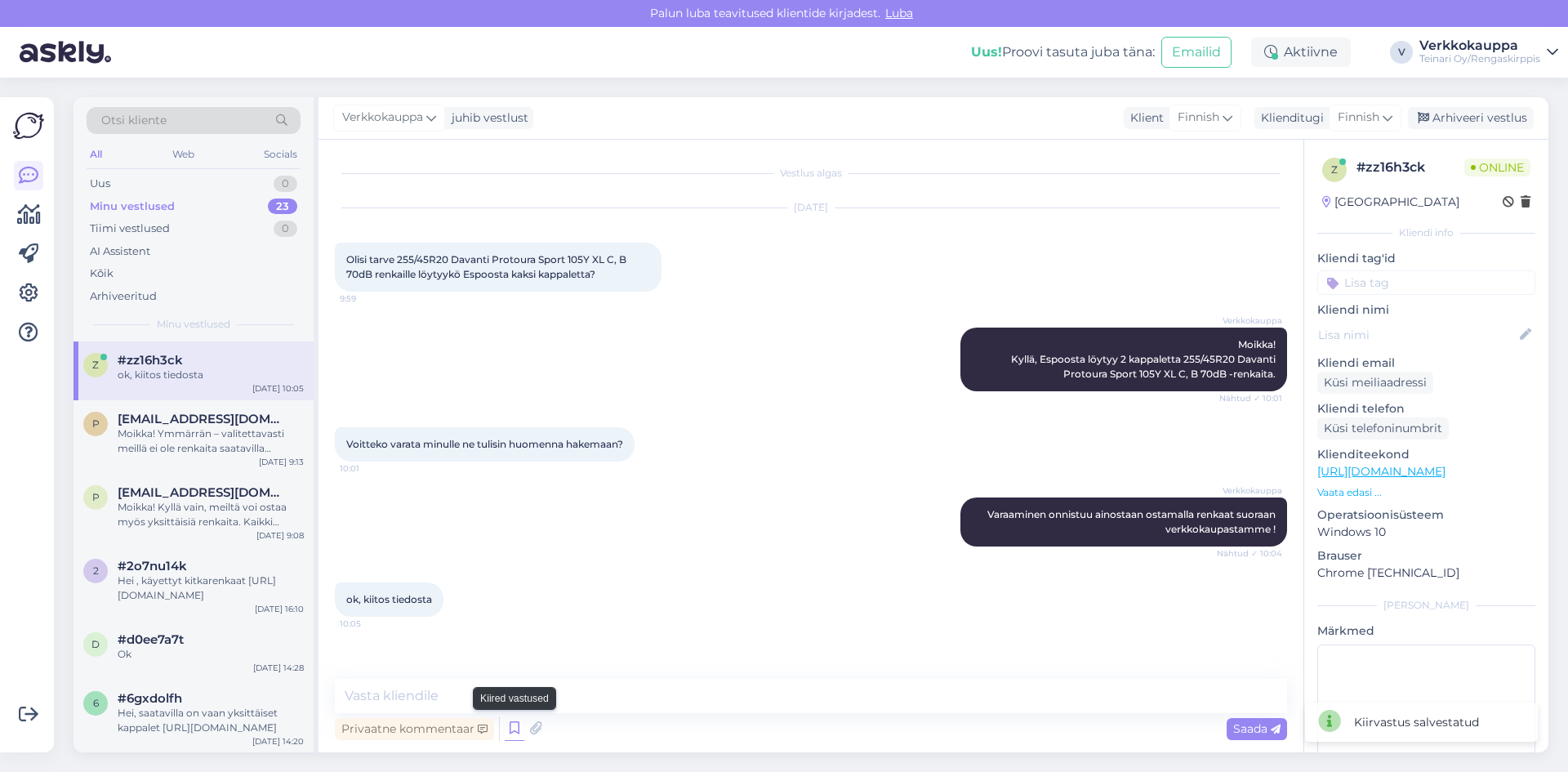
click at [508, 734] on icon at bounding box center [515, 727] width 20 height 24
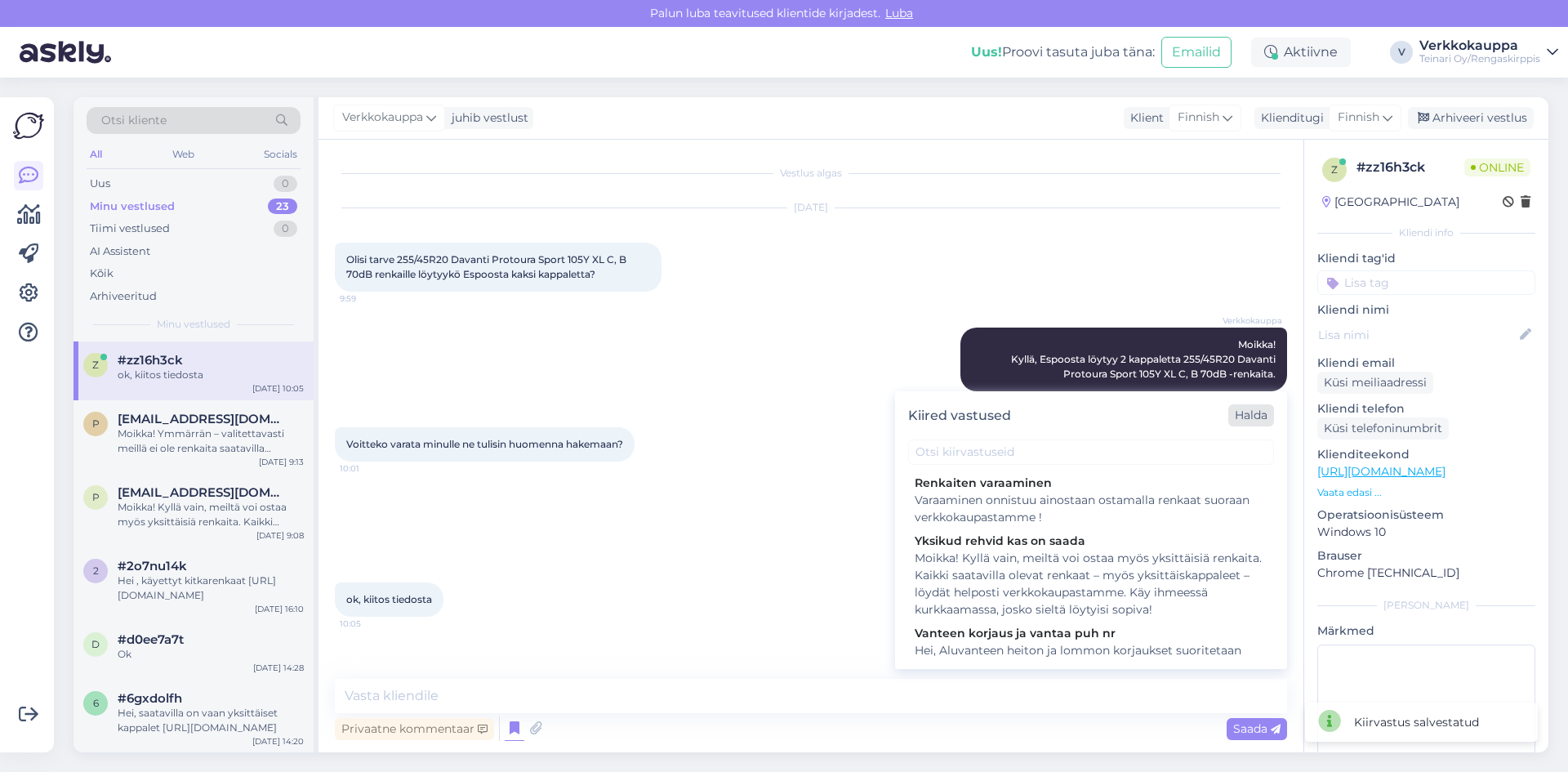
click at [1256, 416] on div "Halda" at bounding box center [1250, 415] width 46 height 22
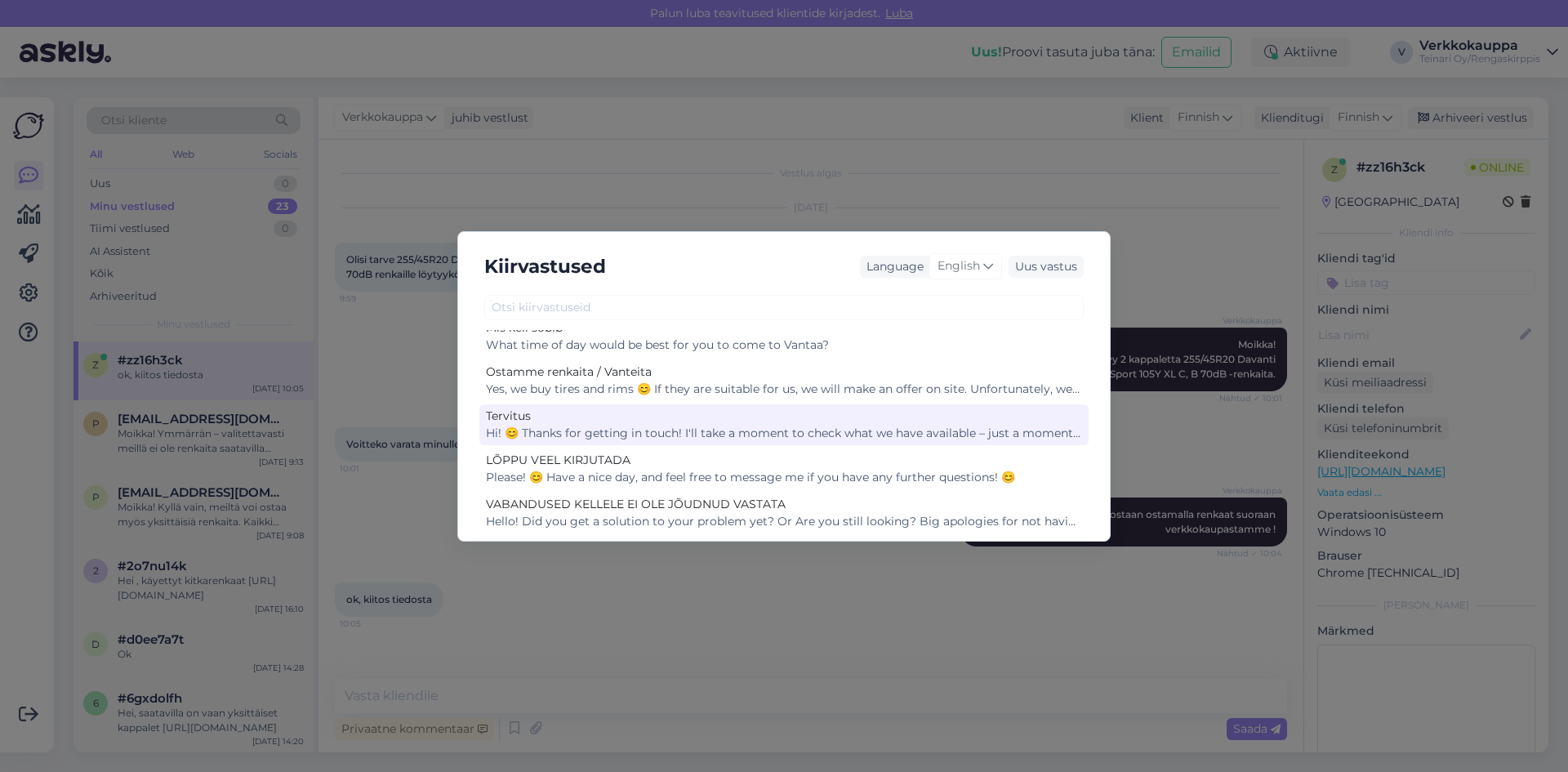
scroll to position [164, 0]
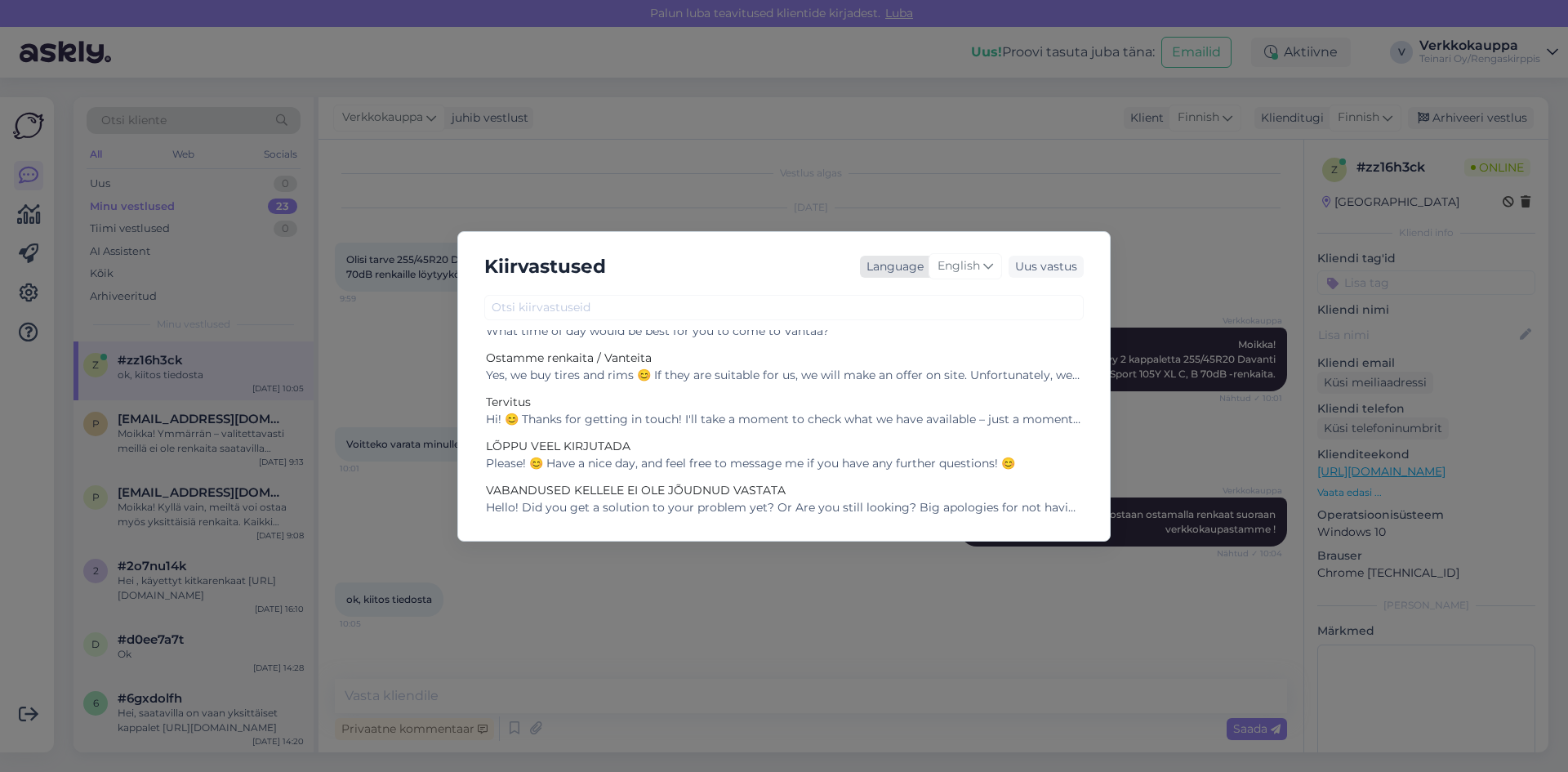
click at [985, 269] on icon at bounding box center [987, 266] width 10 height 18
click at [915, 407] on link "Finnish" at bounding box center [930, 410] width 180 height 26
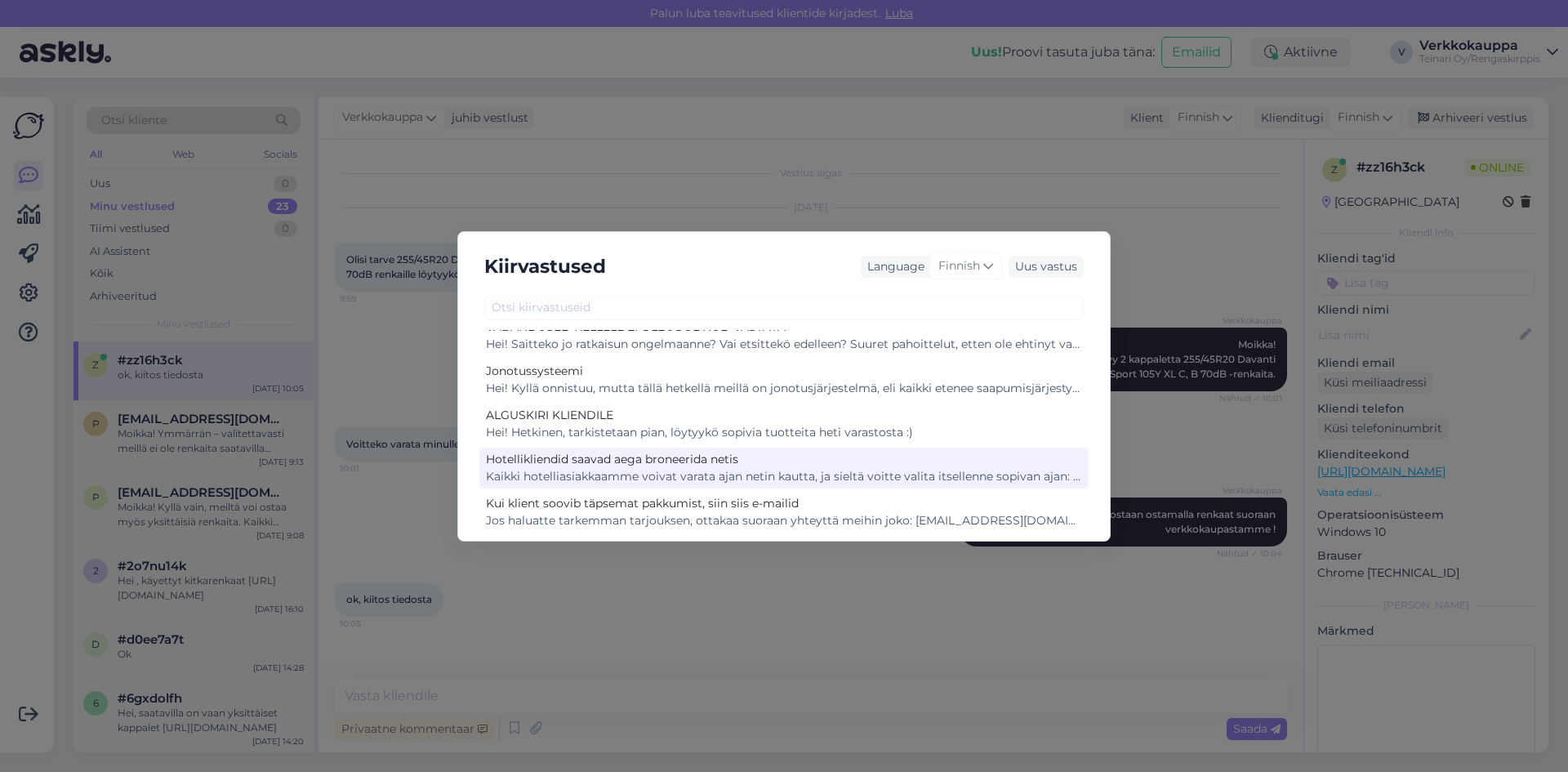
click at [977, 475] on div "Kaikki hotelliasiakkaamme voivat varata ajan netin kautta, ja sieltä voitte val…" at bounding box center [784, 476] width 596 height 17
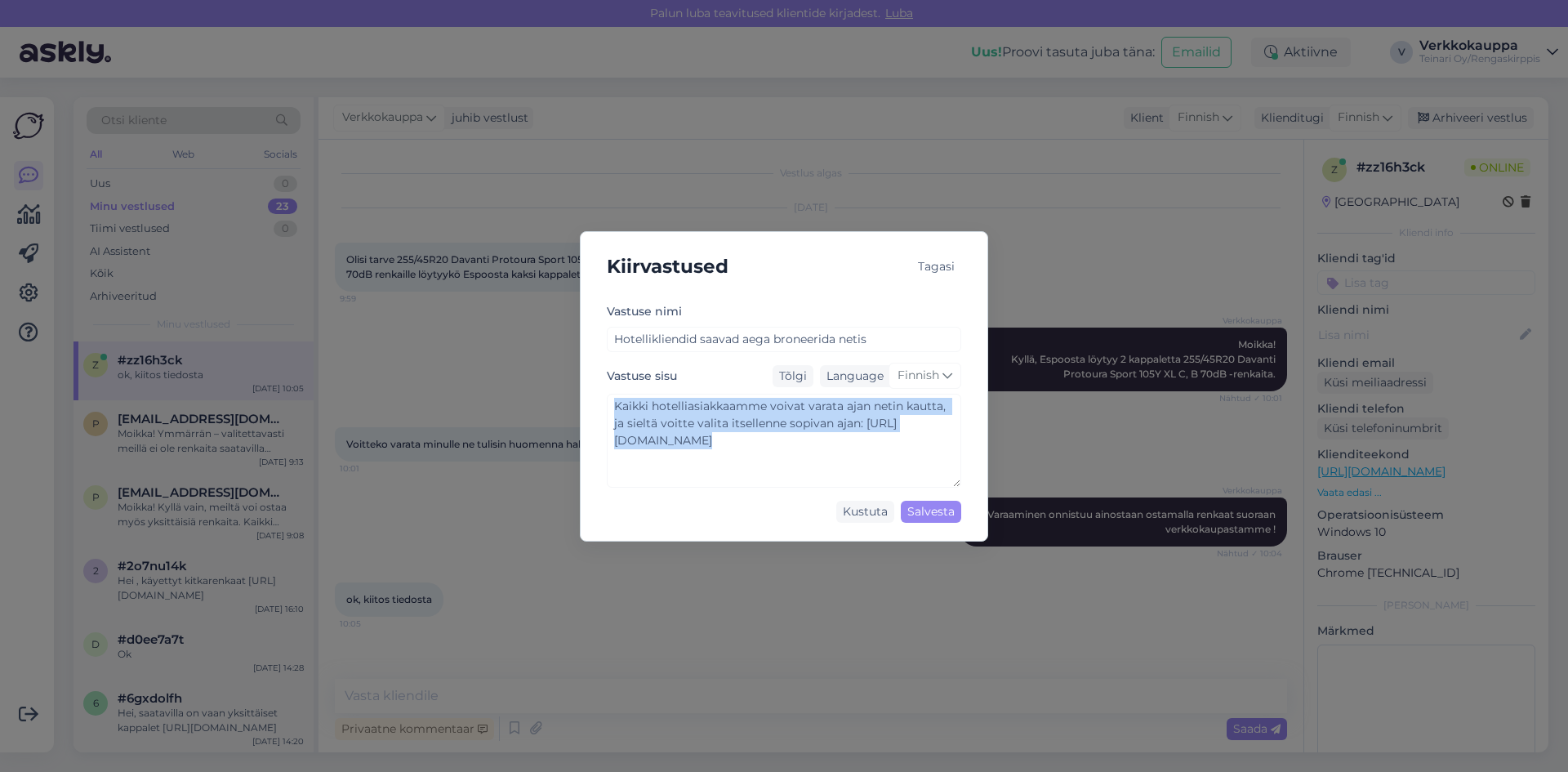
click at [962, 495] on div "Vastuse nimi Hotellikliendid saavad aega broneerida netis Vastuse sisu Tõlgi La…" at bounding box center [784, 415] width 381 height 228
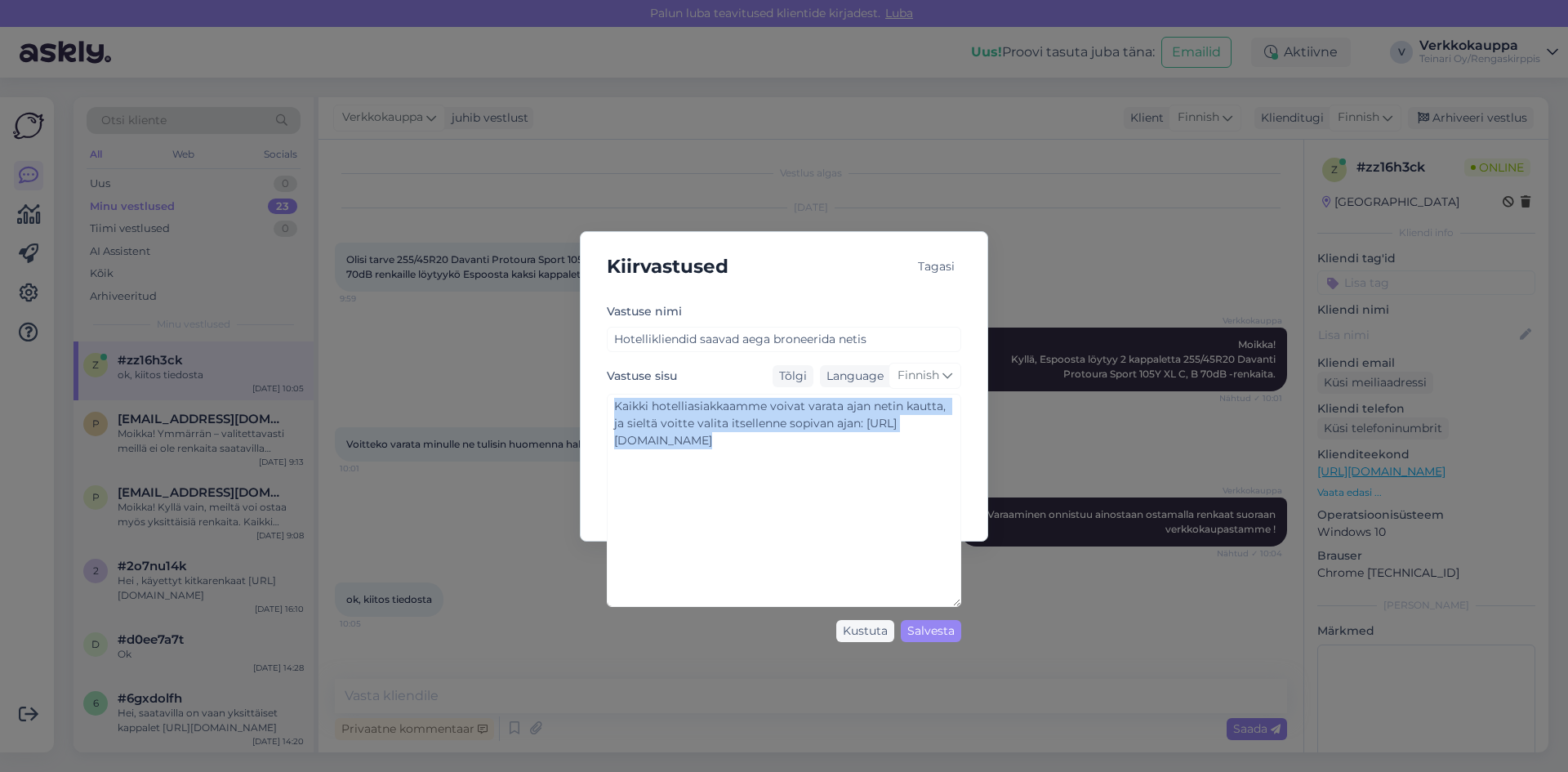
drag, startPoint x: 957, startPoint y: 481, endPoint x: 988, endPoint y: 616, distance: 138.5
click at [990, 619] on div "Kiirvastused Tagasi Vastuse nimi Hotellikliendid saavad aega broneerida netis V…" at bounding box center [784, 386] width 1568 height 772
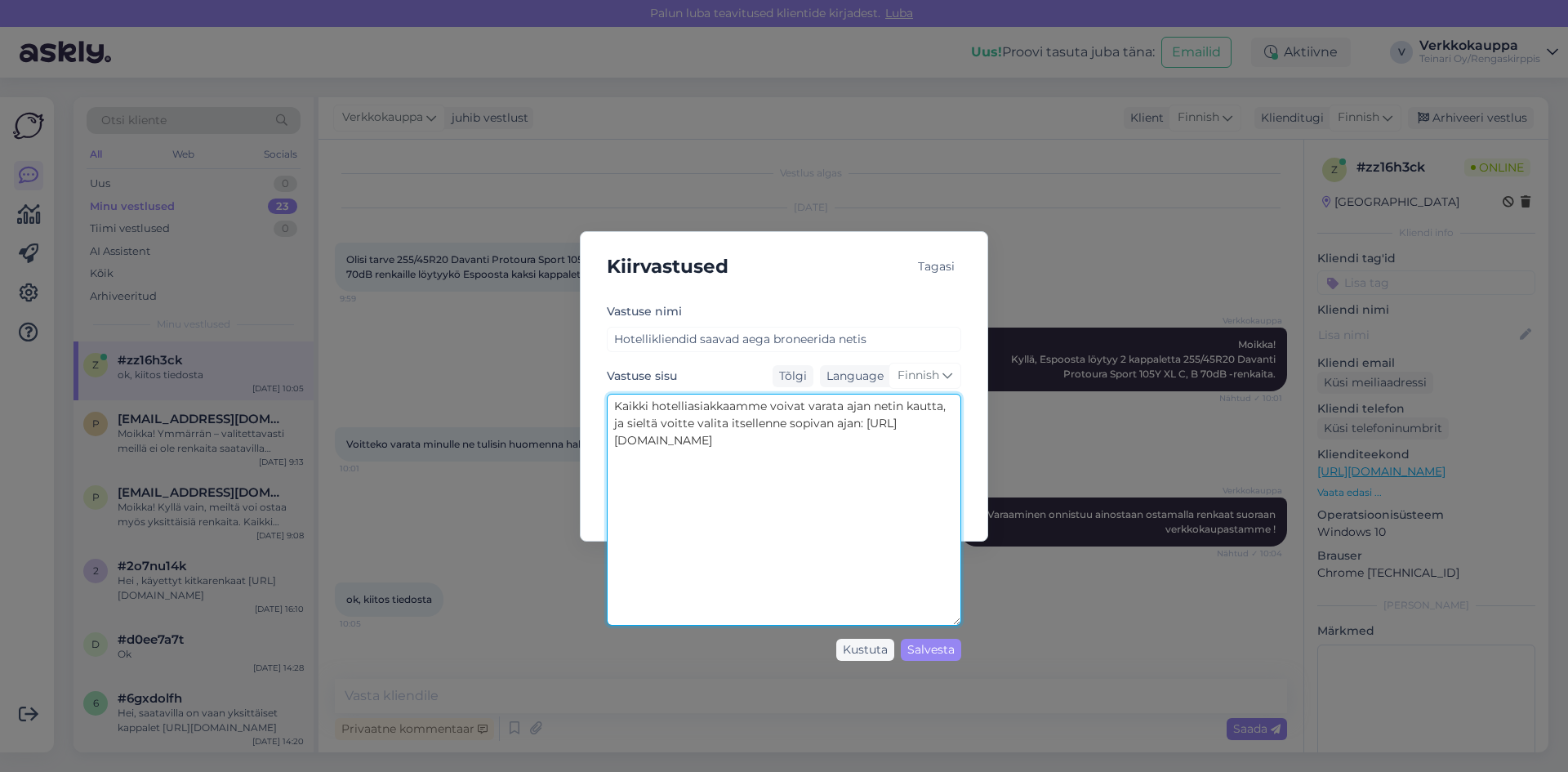
drag, startPoint x: 615, startPoint y: 407, endPoint x: 867, endPoint y: 421, distance: 252.4
click at [867, 421] on textarea "Kaikki hotelliasiakkaamme voivat varata ajan netin kautta, ja sieltä voitte val…" at bounding box center [784, 509] width 355 height 232
click at [618, 403] on textarea "[URL][DOMAIN_NAME]" at bounding box center [784, 509] width 355 height 232
paste textarea "Kaikki hotelliasiakkaamme voivat varata ajan kätevästi netin kautta. Ajanvaraus…"
type textarea "Kaikki hotelliasiakkaamme voivat varata ajan kätevästi netin kautta. Ajanvaraus…"
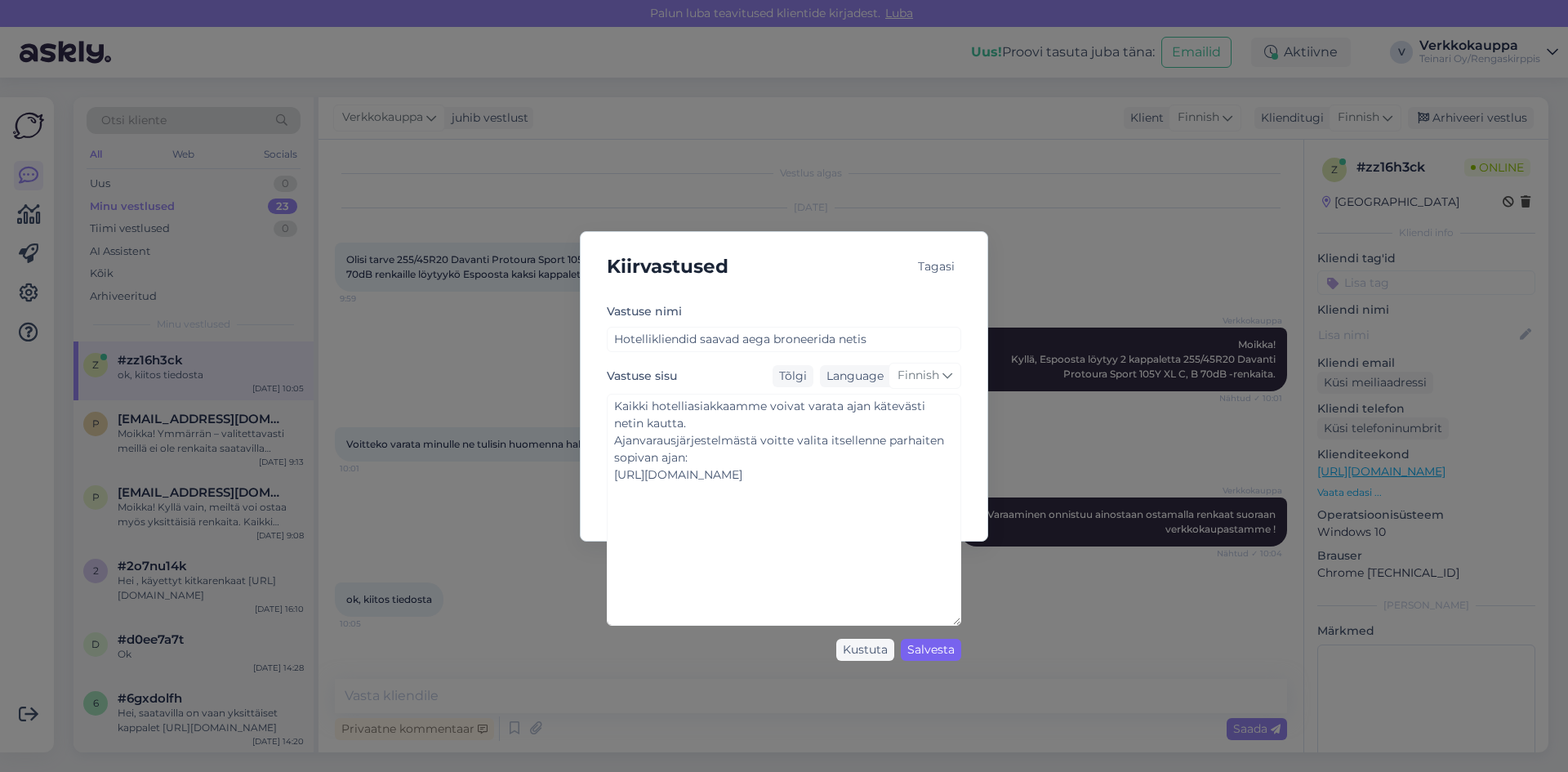
click at [935, 652] on div "Salvesta" at bounding box center [931, 650] width 61 height 22
click at [931, 648] on div "Salvesta" at bounding box center [931, 650] width 61 height 22
click at [943, 263] on div "Tagasi" at bounding box center [936, 266] width 50 height 22
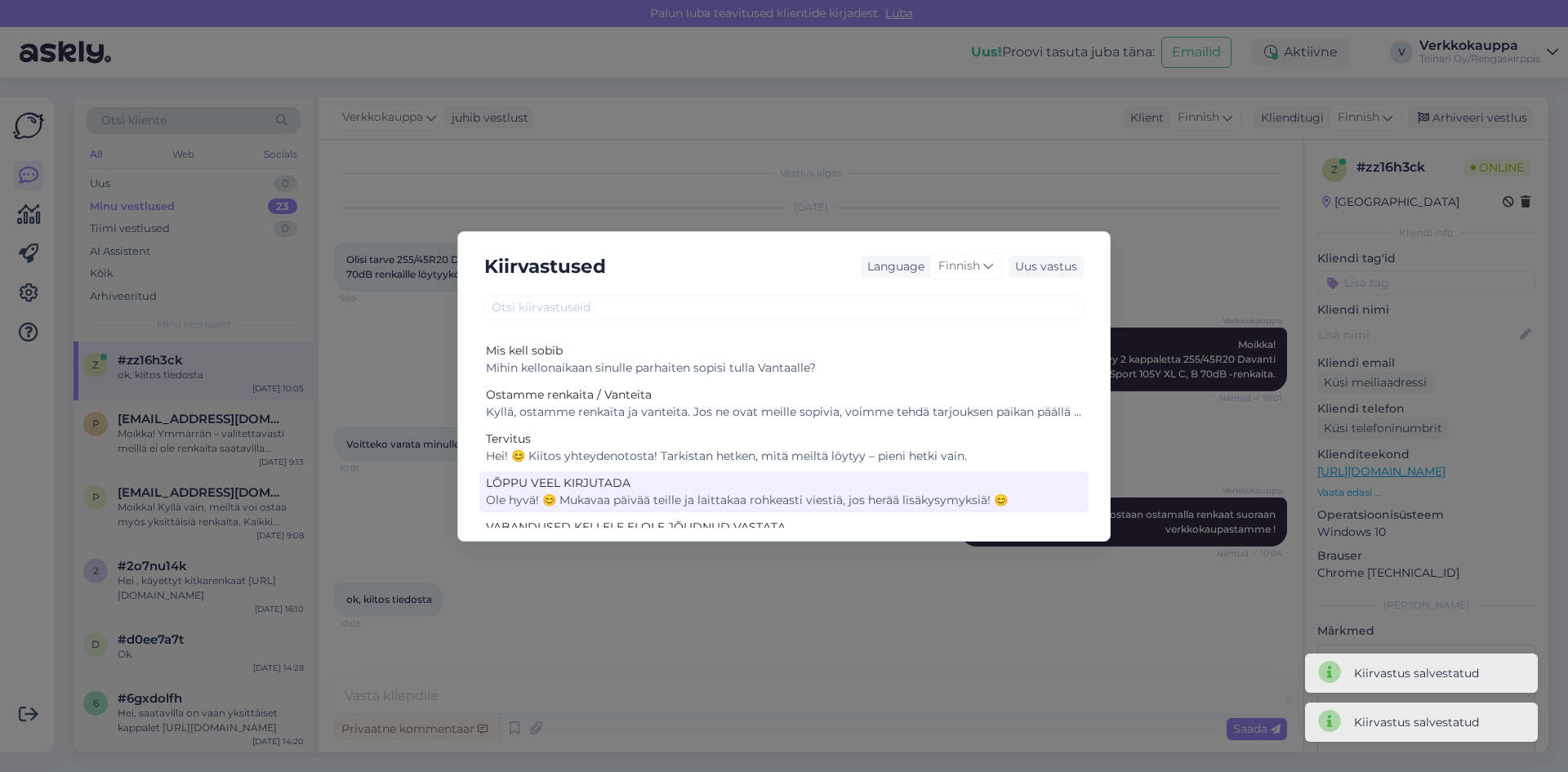
scroll to position [164, 0]
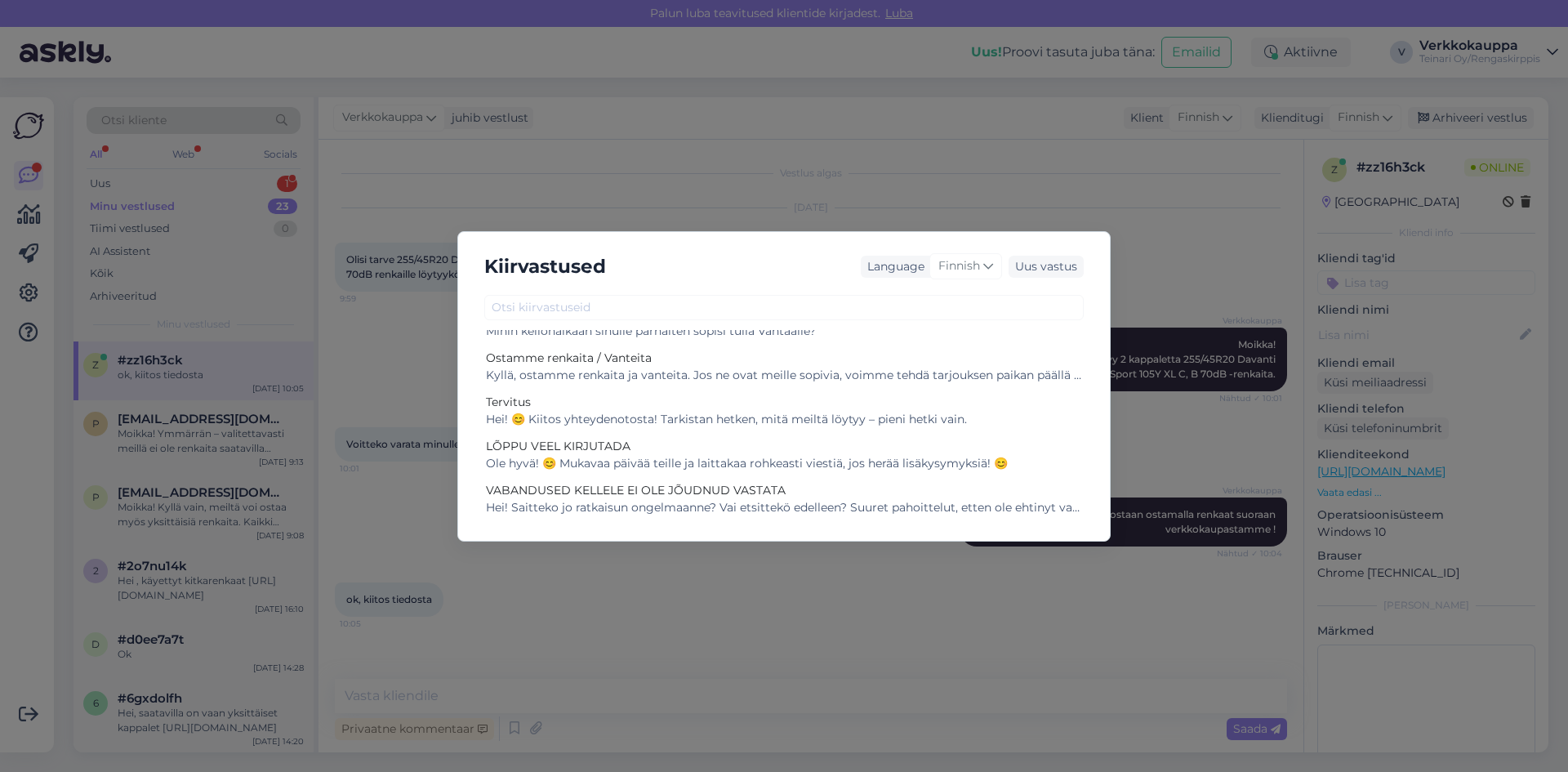
click at [1157, 264] on div "Kiirvastused Language Finnish Uus vastus Renkaiten varaaminen Varaaminen onnist…" at bounding box center [784, 386] width 1568 height 772
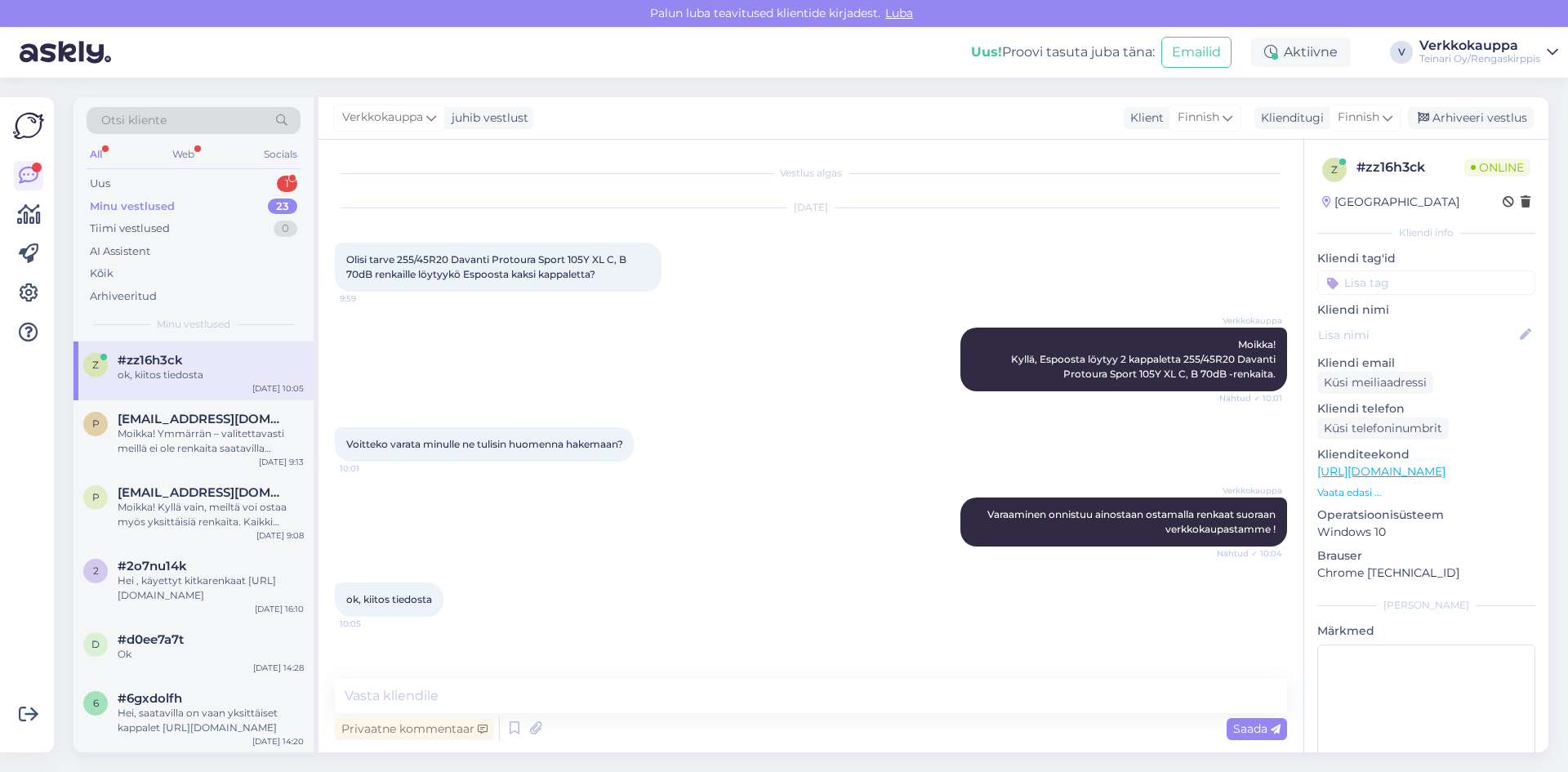
click at [189, 348] on div "z #zz16h3ck ok, kiitos tiedosta [DATE] 10:05" at bounding box center [193, 371] width 240 height 59
click at [171, 175] on div "Uus 1" at bounding box center [193, 184] width 214 height 23
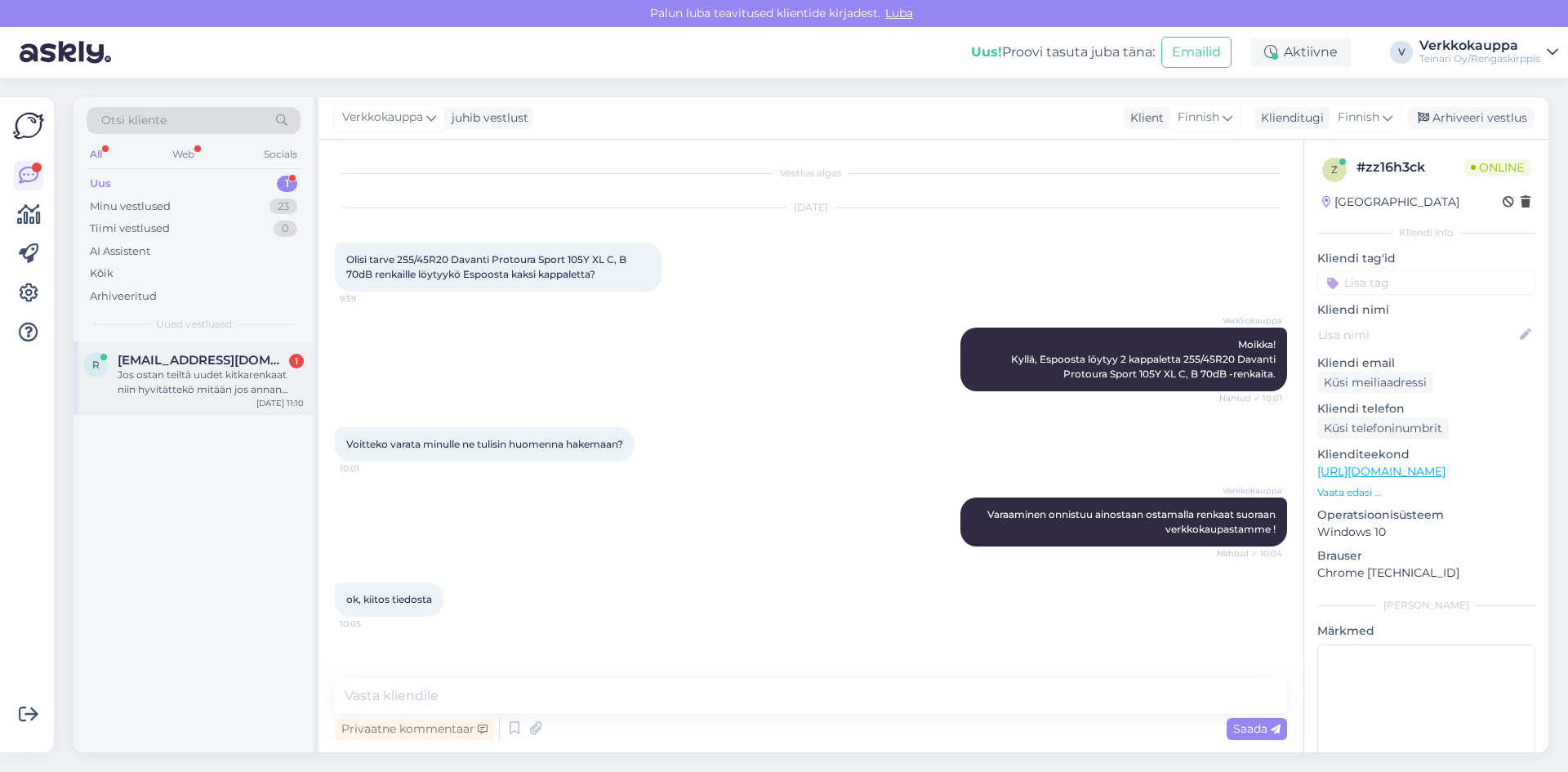
click at [191, 392] on div "Jos ostan teiltä uudet kitkarenkaat niin hyvitättekö mitään jos annan vaihdossa…" at bounding box center [211, 382] width 186 height 29
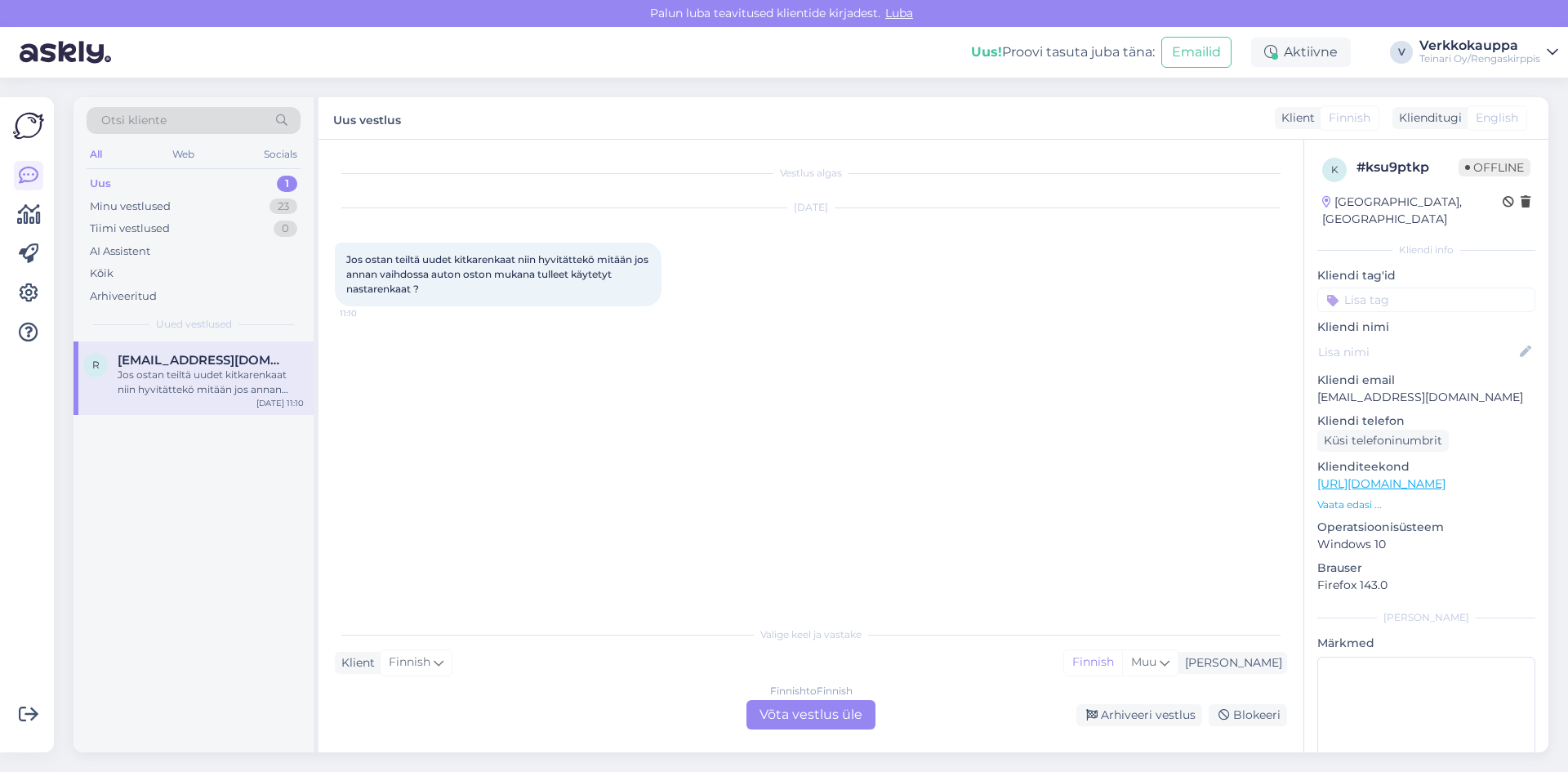
click at [797, 715] on div "Finnish to Finnish Võta vestlus üle" at bounding box center [810, 714] width 129 height 29
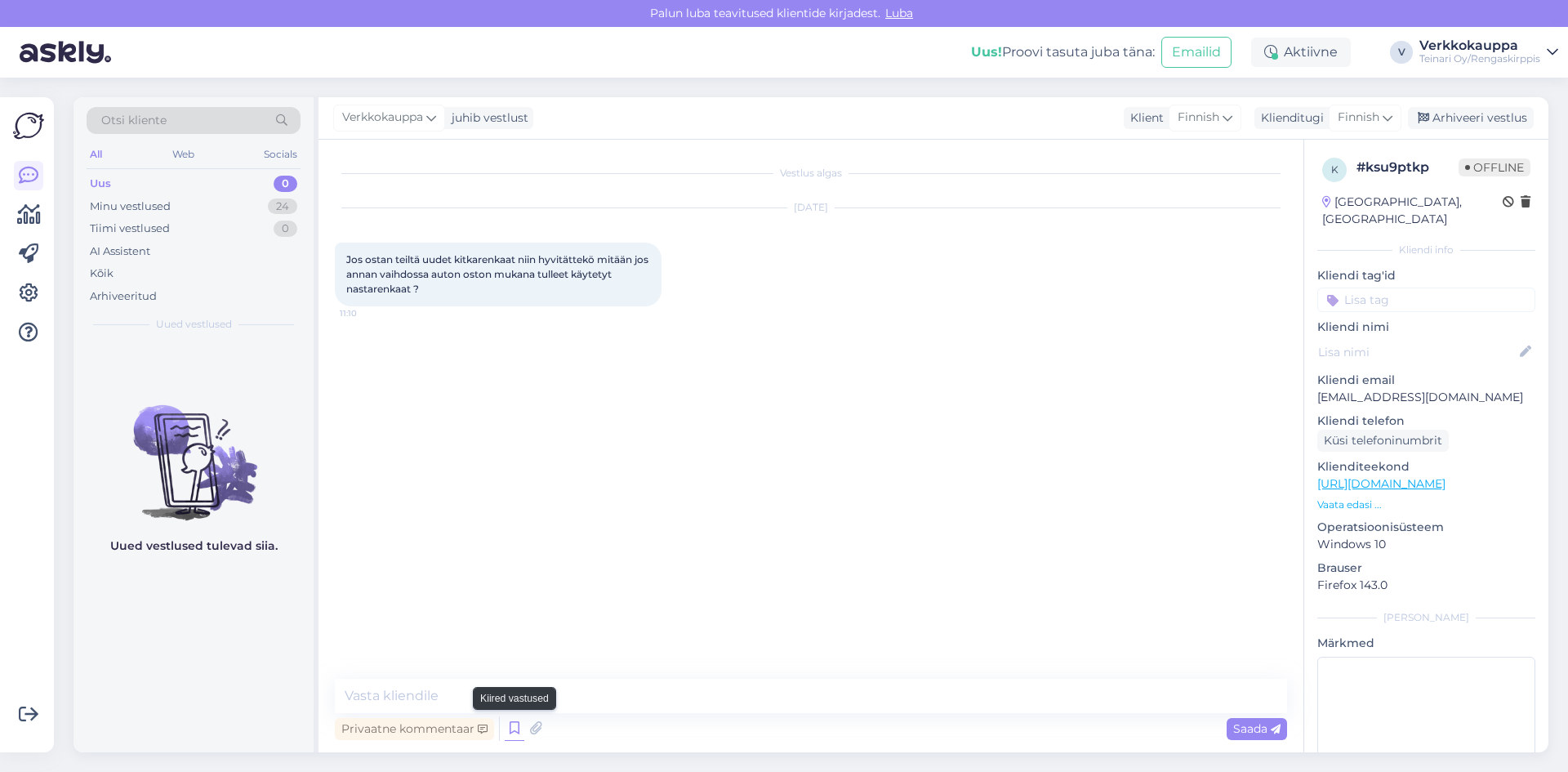
click at [510, 732] on icon at bounding box center [515, 727] width 20 height 24
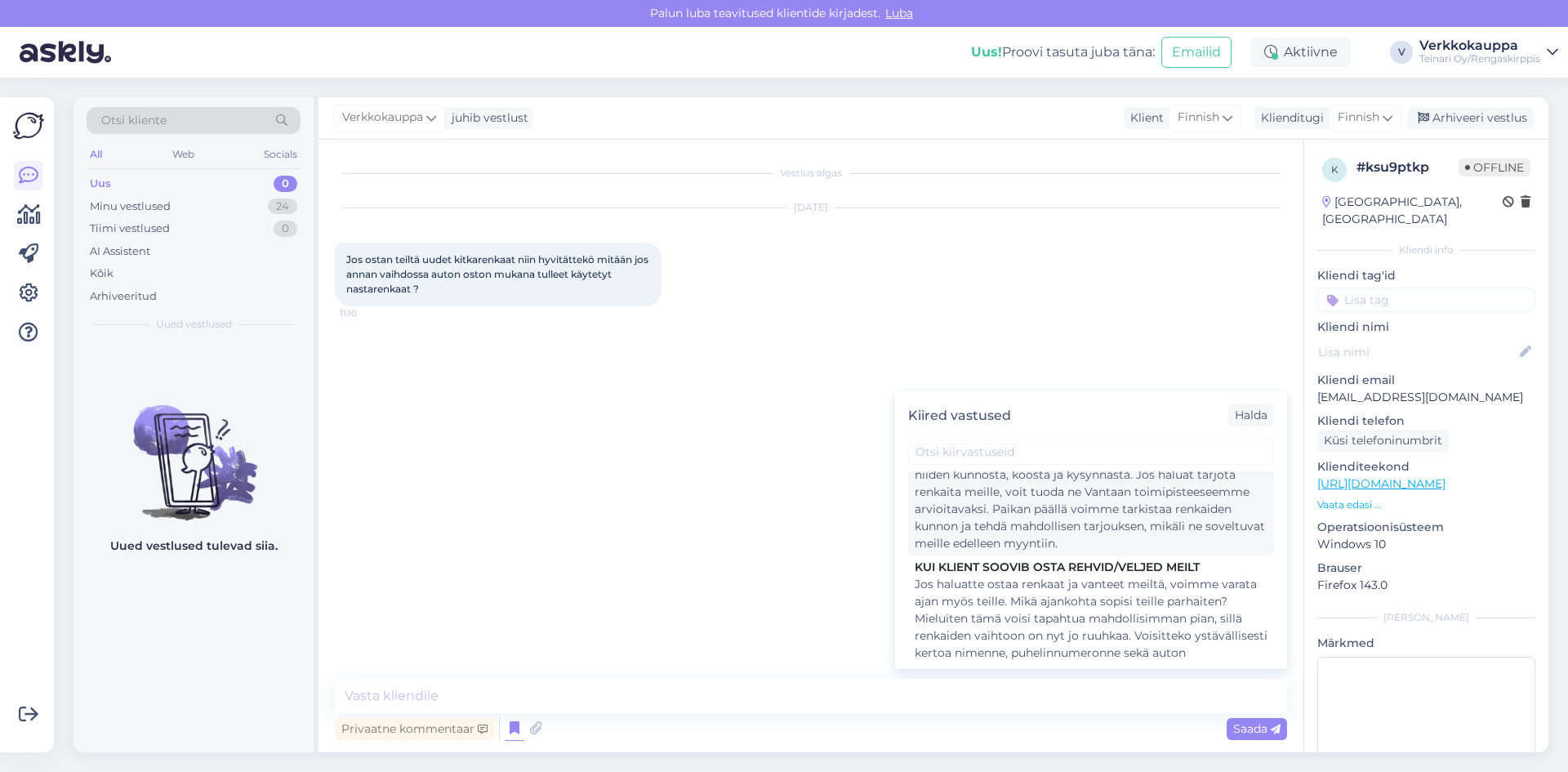
scroll to position [1470, 0]
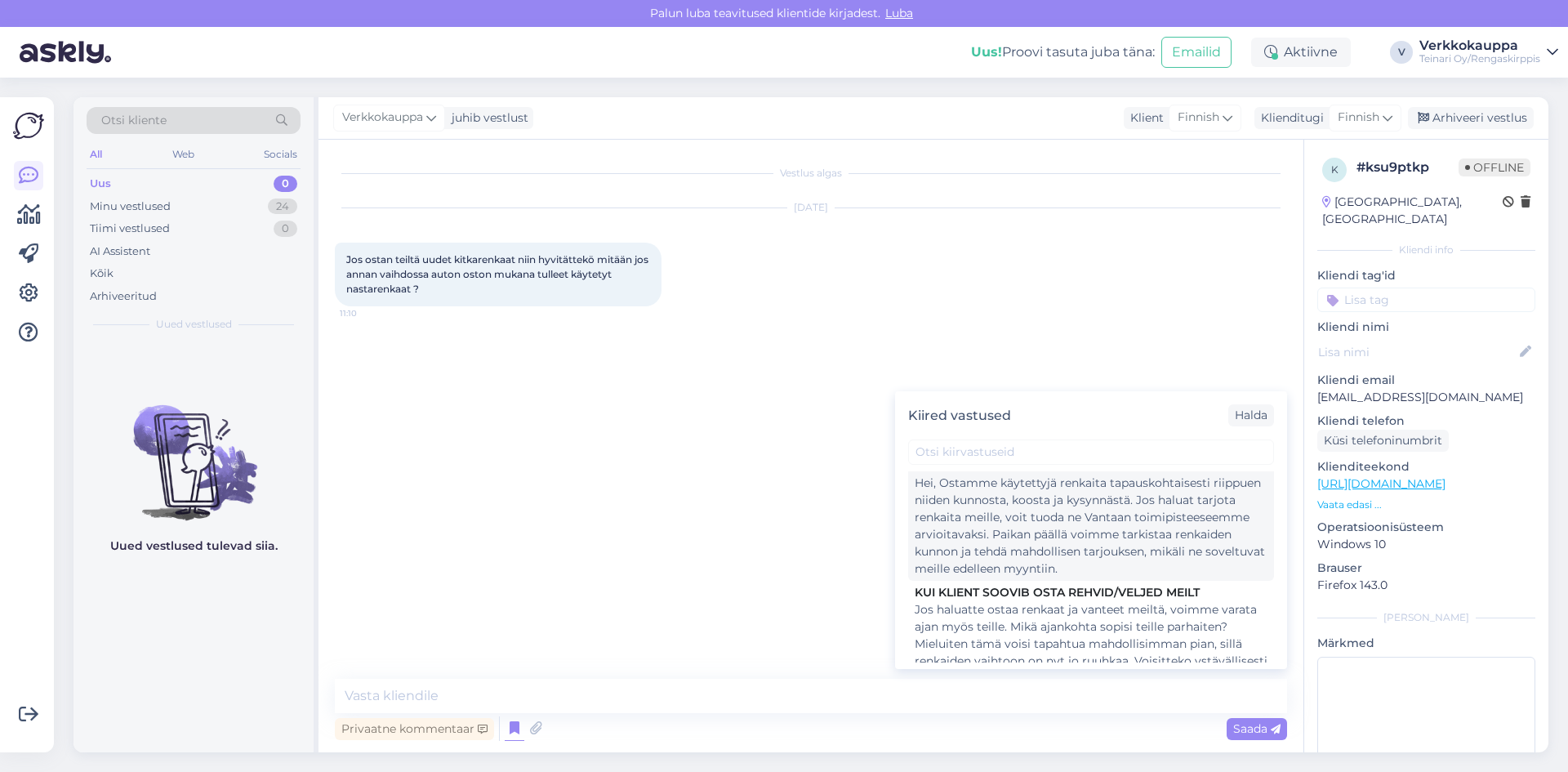
click at [1086, 566] on div "Hei, Ostamme käytettyjä renkaita tapauskohtaisesti riippuen niiden kunnosta, ko…" at bounding box center [1091, 525] width 353 height 103
type textarea "Hei, Ostamme käytettyjä renkaita tapauskohtaisesti riippuen niiden kunnosta, ko…"
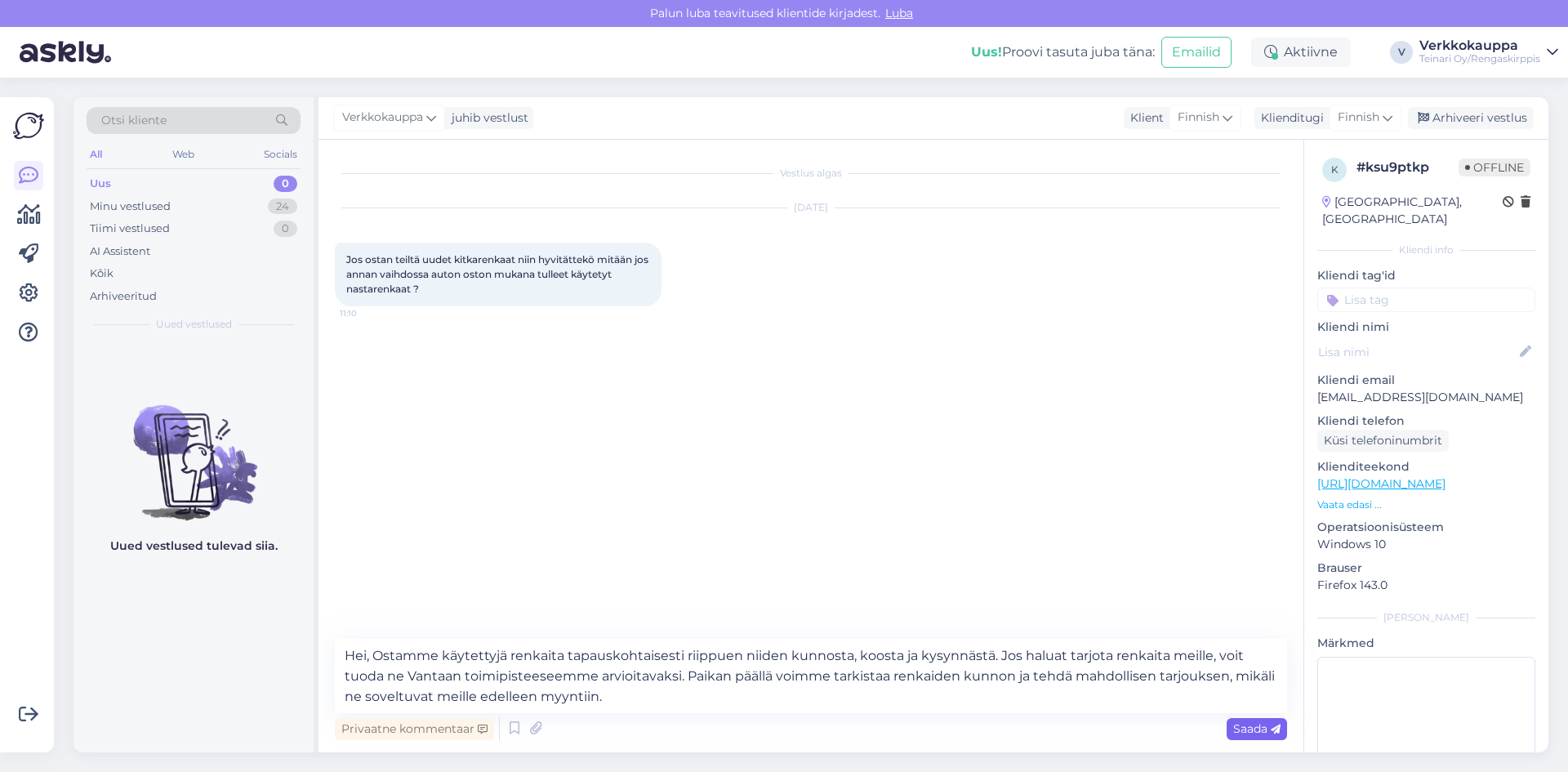
click at [1256, 727] on span "Saada" at bounding box center [1256, 728] width 47 height 14
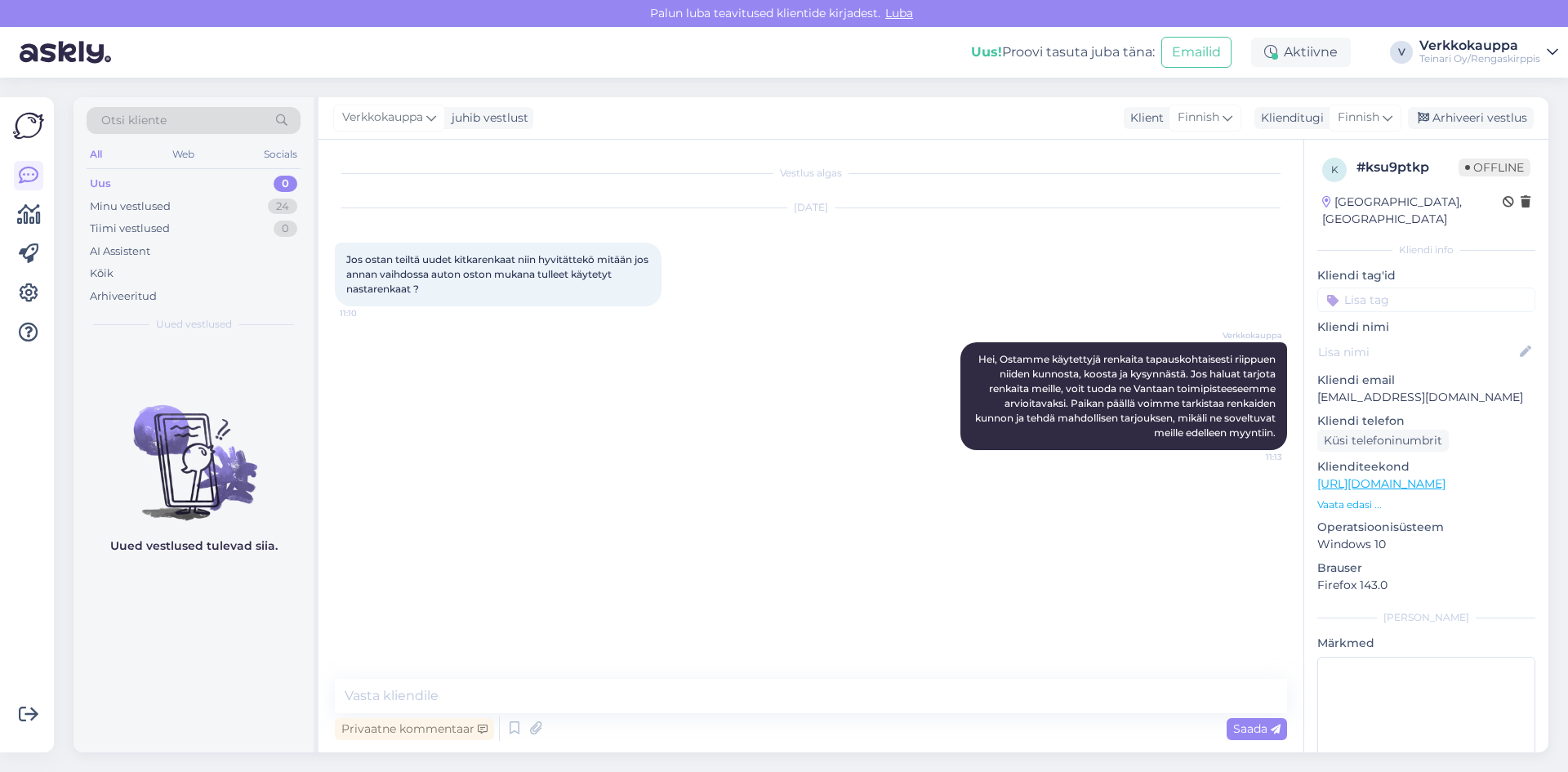
click at [707, 572] on div "Vestlus algas [DATE] Jos ostan teiltä uudet kitkarenkaat niin hyvitättekö mitää…" at bounding box center [818, 410] width 967 height 508
click at [1229, 533] on div "Vestlus algas [DATE] Jos ostan teiltä uudet kitkarenkaat niin hyvitättekö mitää…" at bounding box center [818, 410] width 967 height 508
click at [511, 733] on icon at bounding box center [515, 727] width 20 height 24
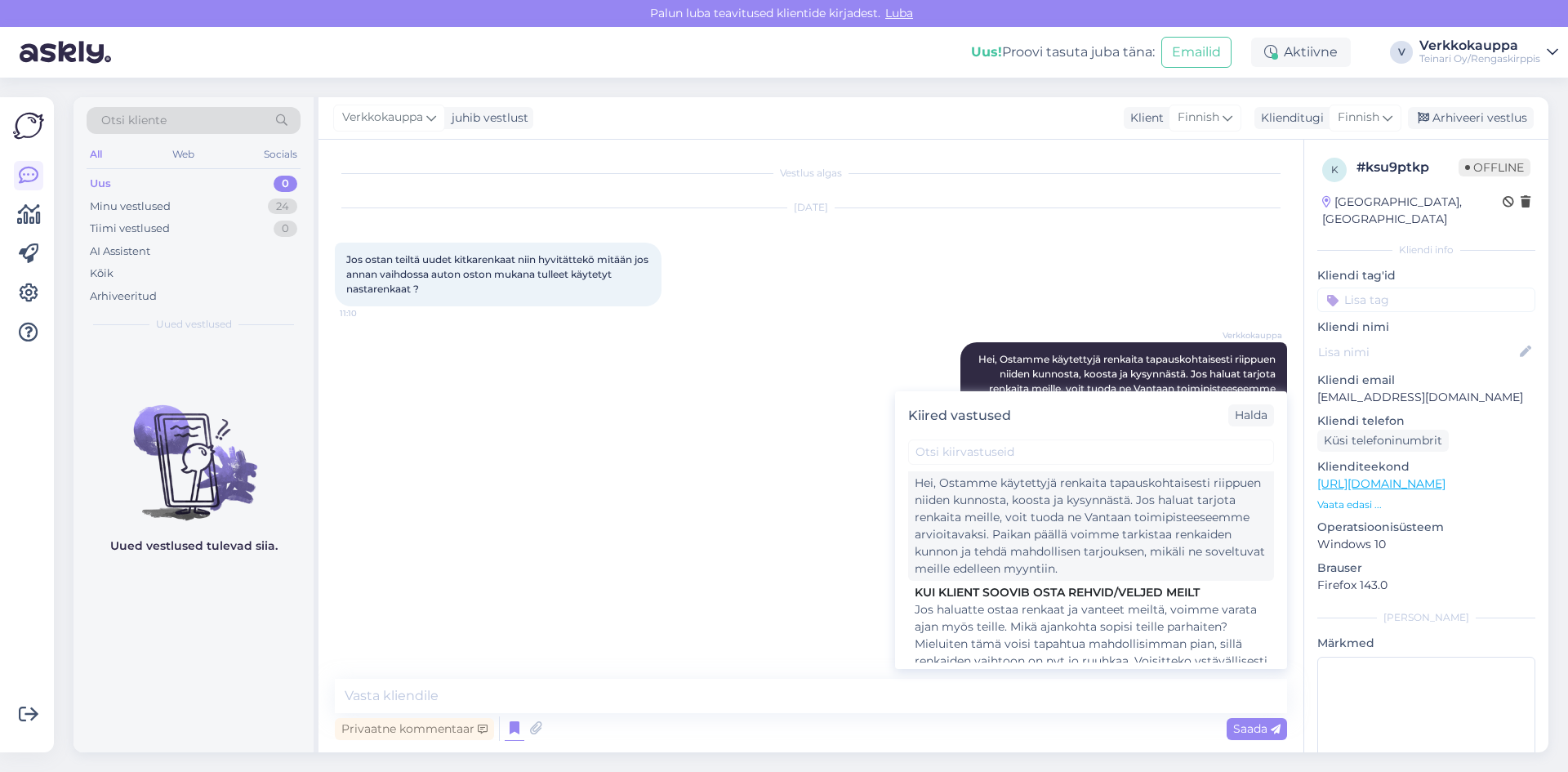
click at [1079, 560] on div "Hei, Ostamme käytettyjä renkaita tapauskohtaisesti riippuen niiden kunnosta, ko…" at bounding box center [1091, 525] width 353 height 103
type textarea "Hei, Ostamme käytettyjä renkaita tapauskohtaisesti riippuen niiden kunnosta, ko…"
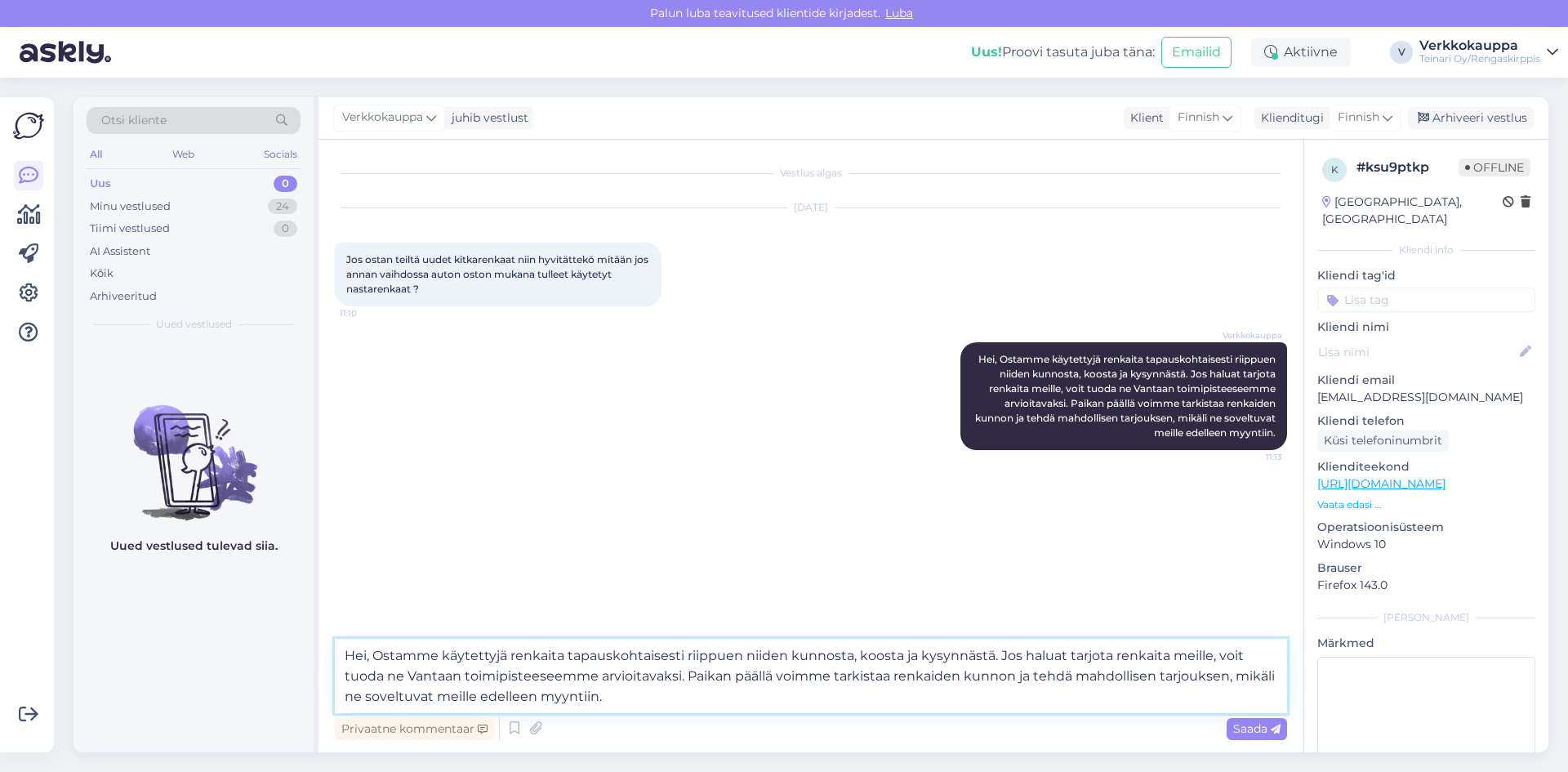
drag, startPoint x: 641, startPoint y: 692, endPoint x: 325, endPoint y: 643, distance: 319.8
click at [325, 643] on div "Vestlus algas [DATE] Jos ostan teiltä uudet kitkarenkaat niin hyvitättekö mitää…" at bounding box center [810, 445] width 985 height 612
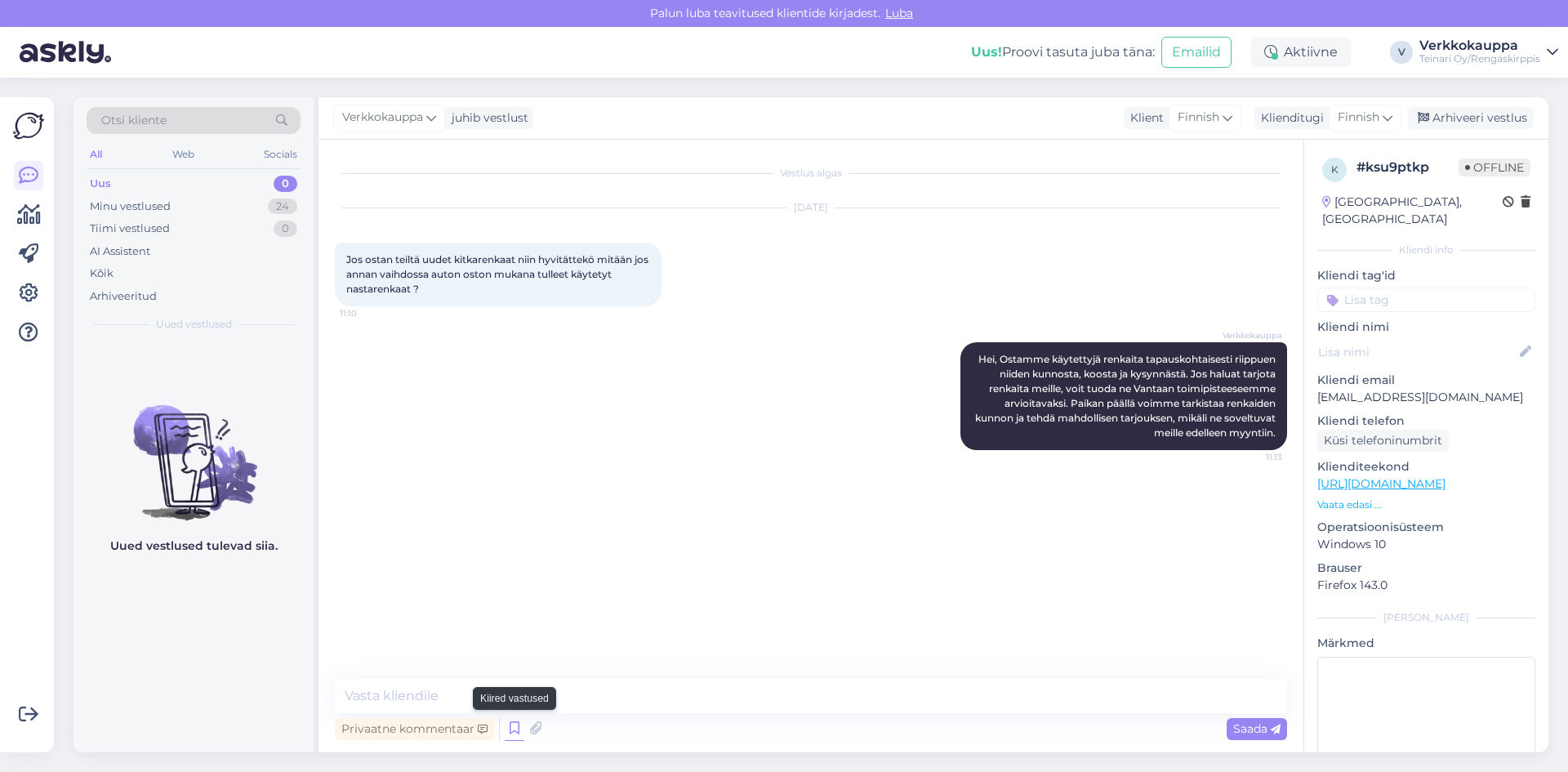
click at [512, 732] on icon at bounding box center [515, 727] width 20 height 24
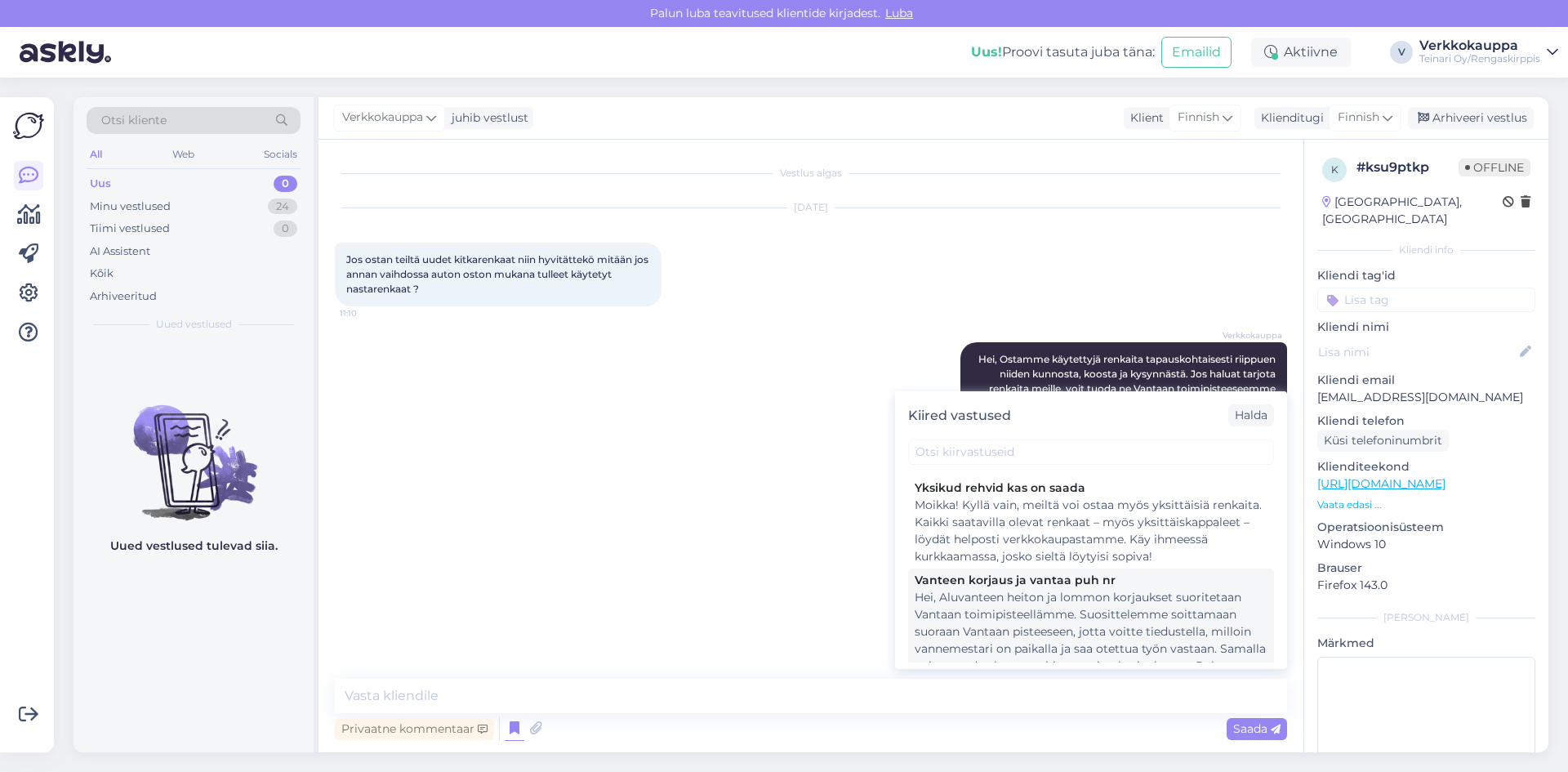
scroll to position [81, 0]
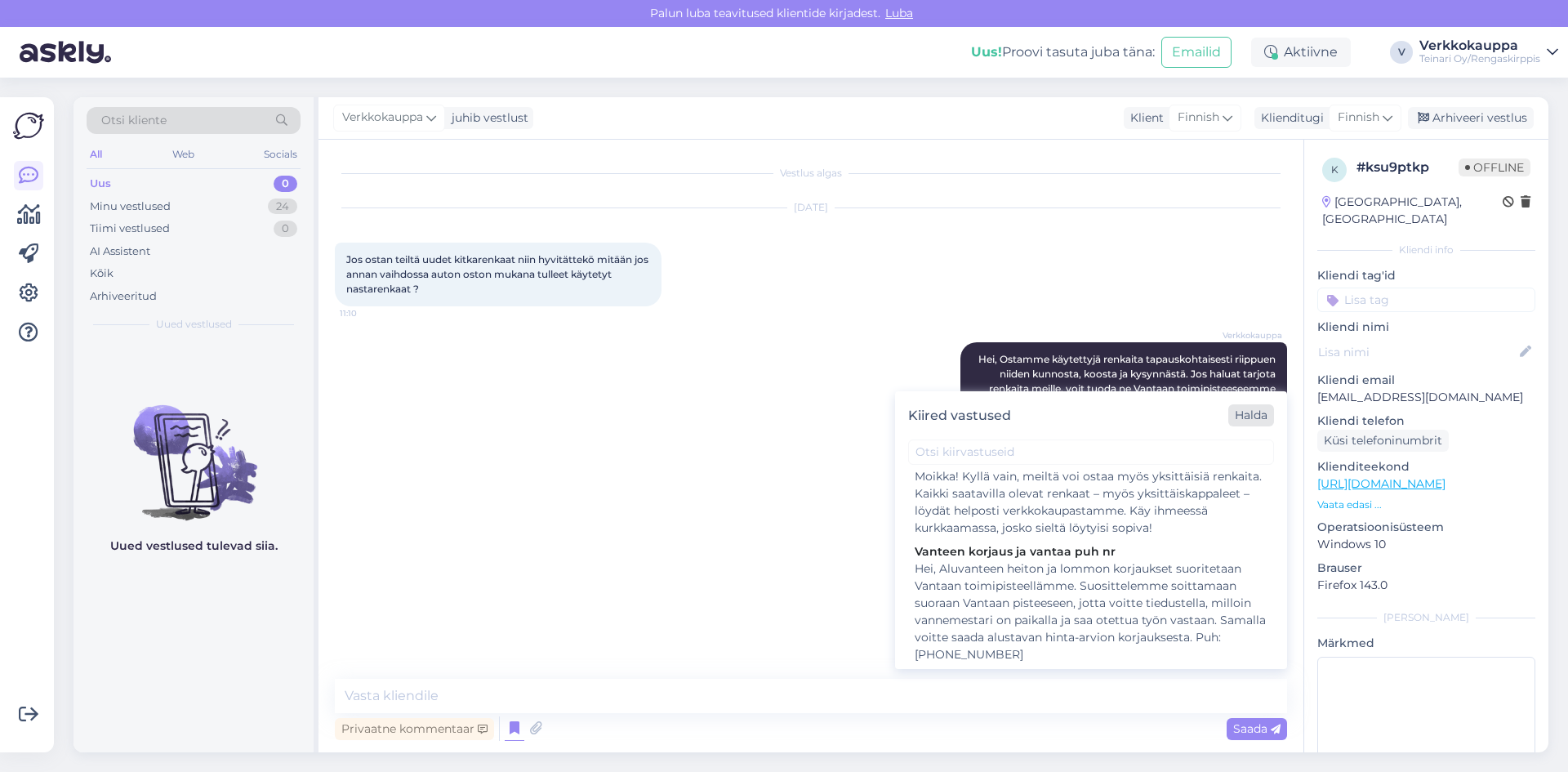
click at [1252, 416] on div "Halda" at bounding box center [1250, 415] width 46 height 22
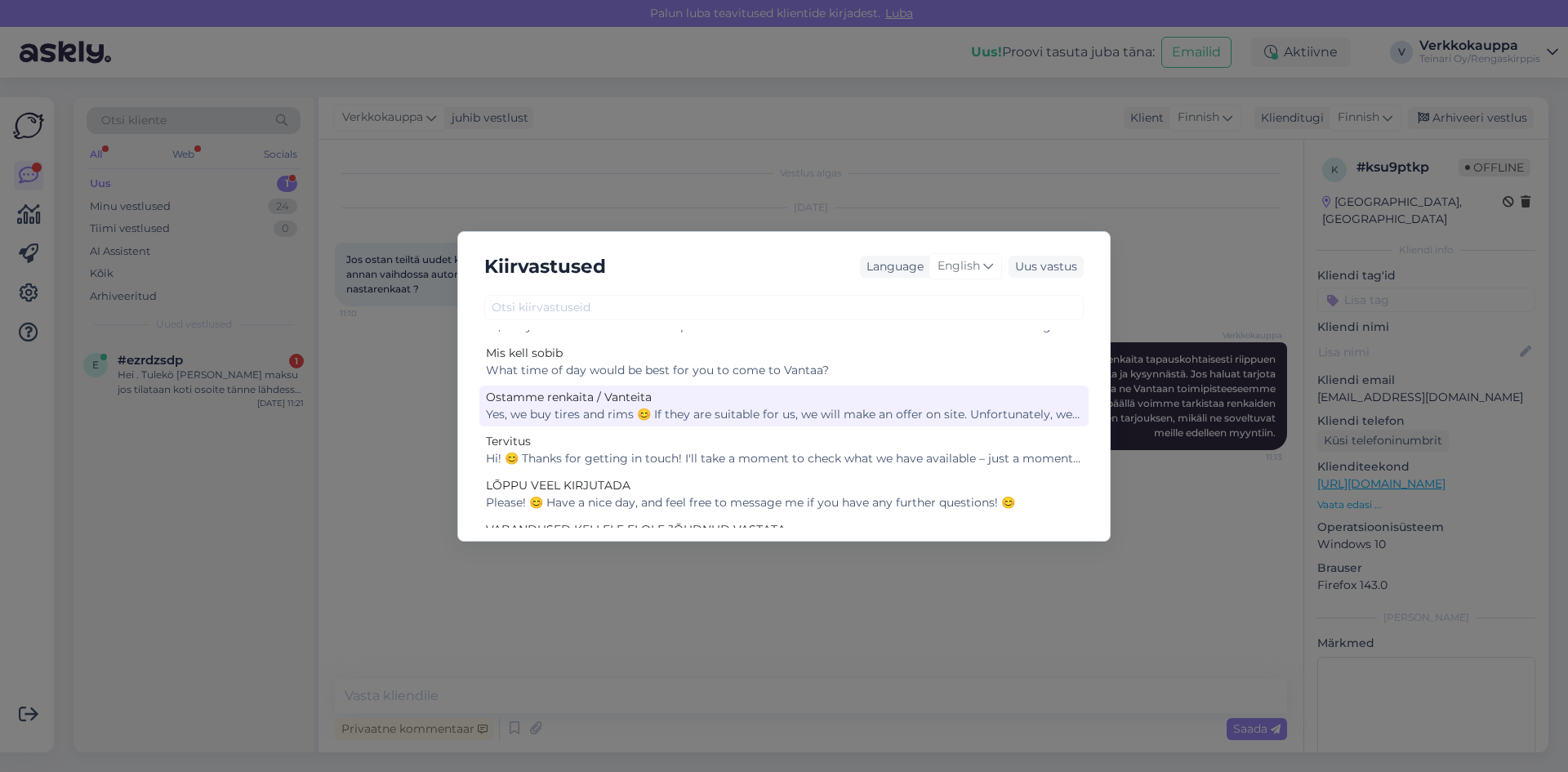
scroll to position [164, 0]
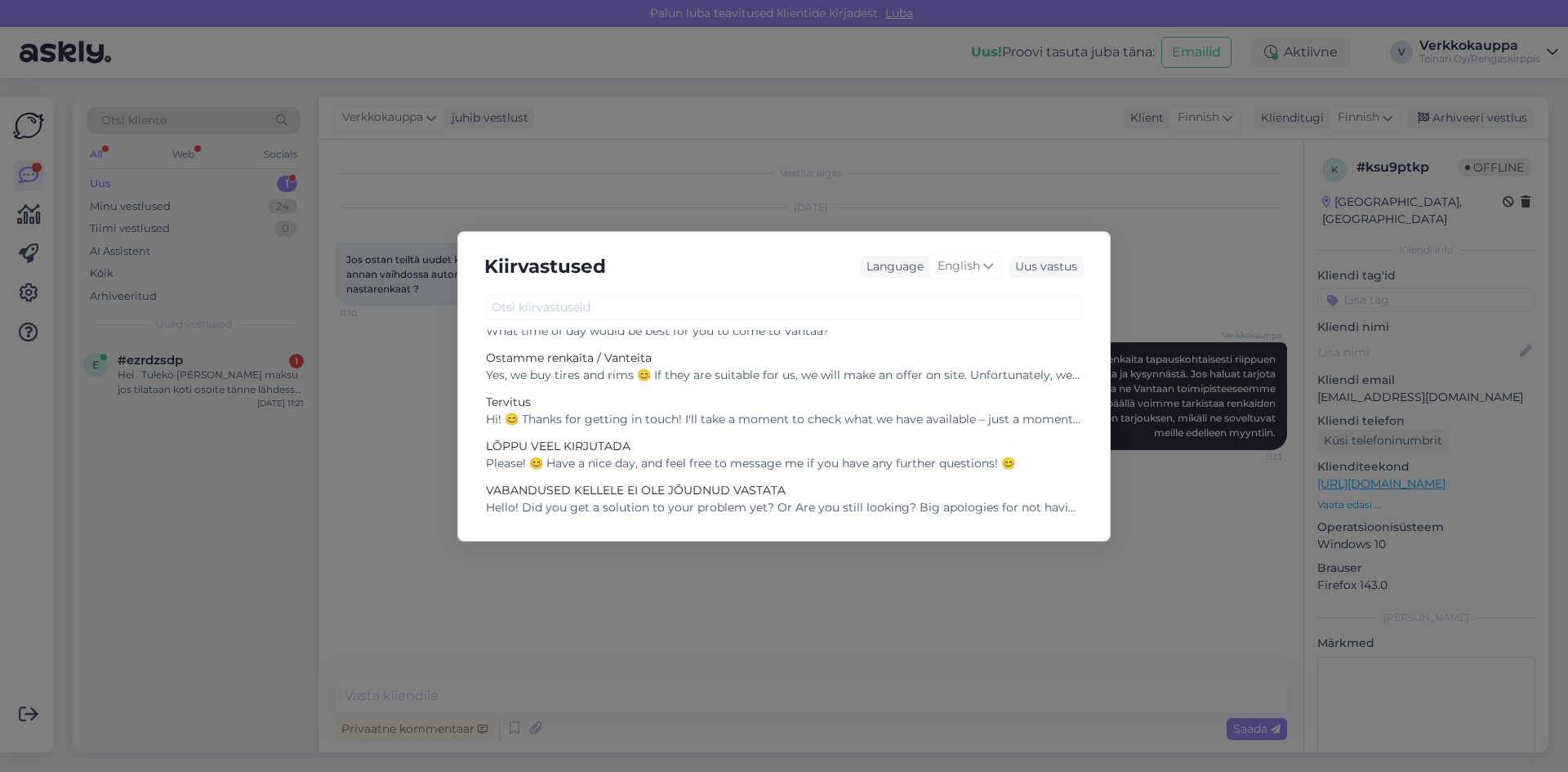
click at [441, 488] on div "Kiirvastused Language English Uus vastus Renkaiten varaaminen Reservations can …" at bounding box center [784, 386] width 1568 height 772
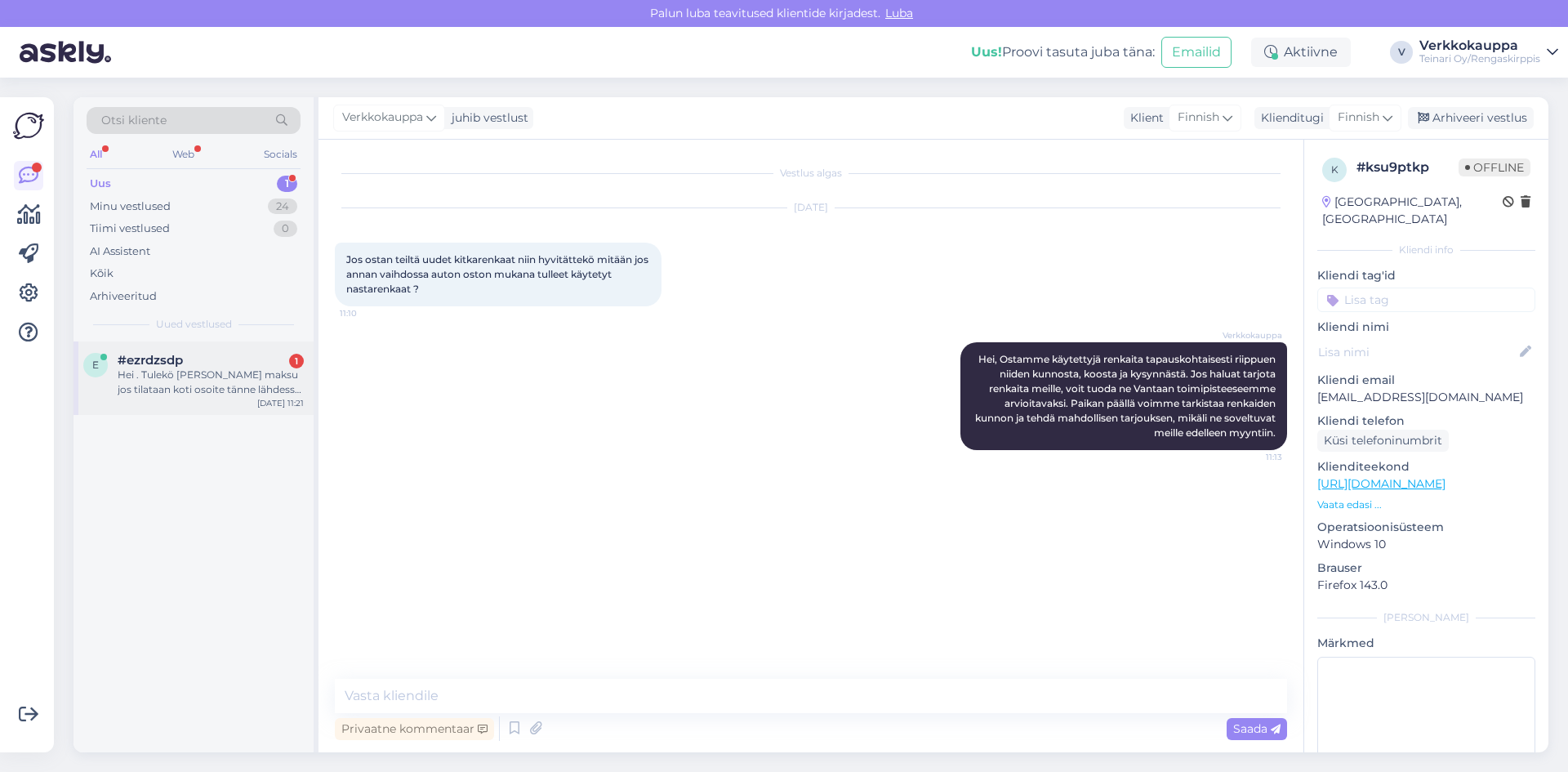
click at [220, 391] on div "Hei . Tulekö [PERSON_NAME] maksu jos tilataan koti osoite tänne lähdessä asti ?" at bounding box center [211, 382] width 186 height 29
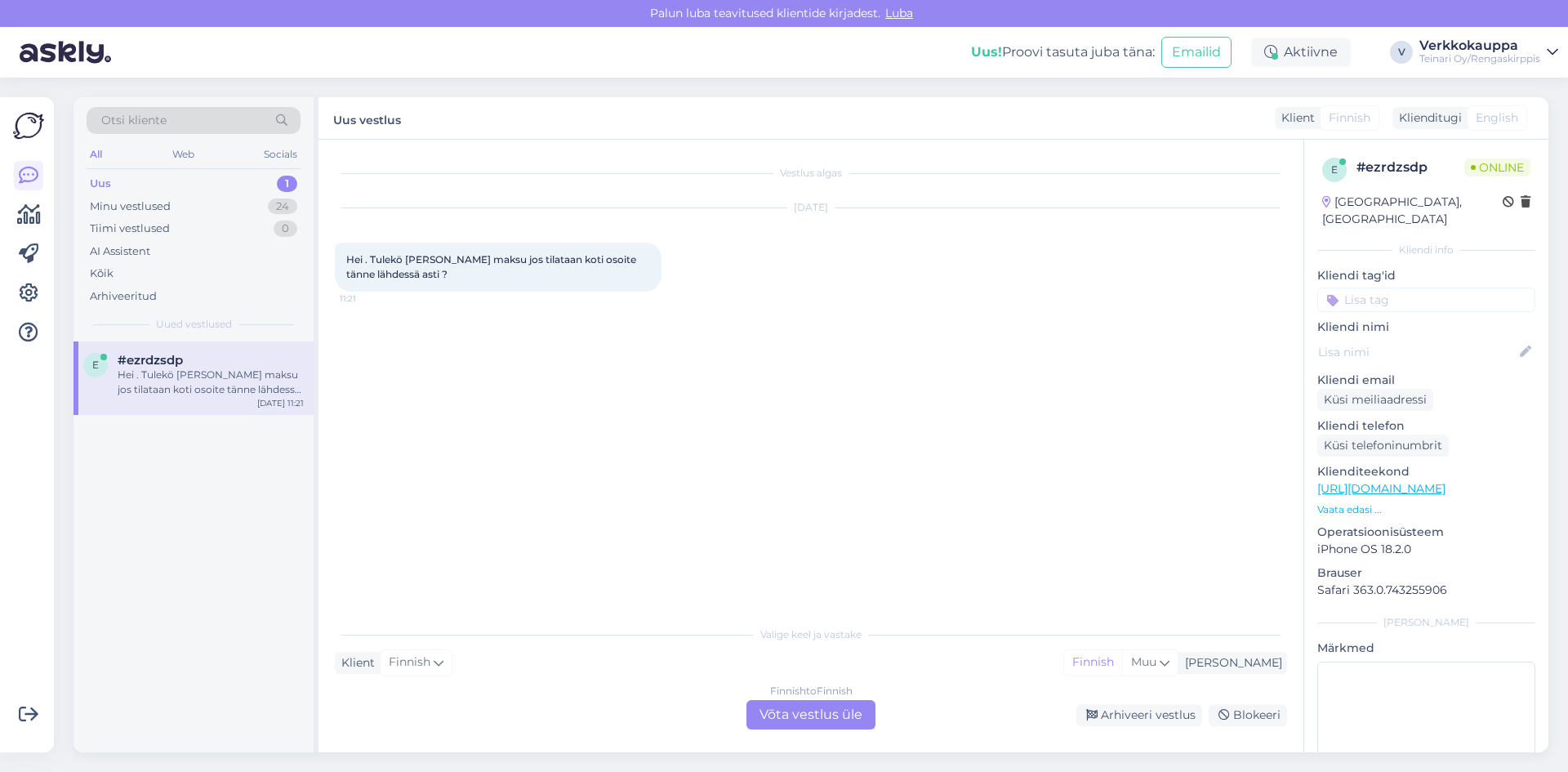
click at [220, 390] on div "Hei . Tulekö [PERSON_NAME] maksu jos tilataan koti osoite tänne lähdessä asti ?" at bounding box center [211, 382] width 186 height 29
click at [785, 717] on div "Finnish to Finnish Võta vestlus üle" at bounding box center [810, 714] width 129 height 29
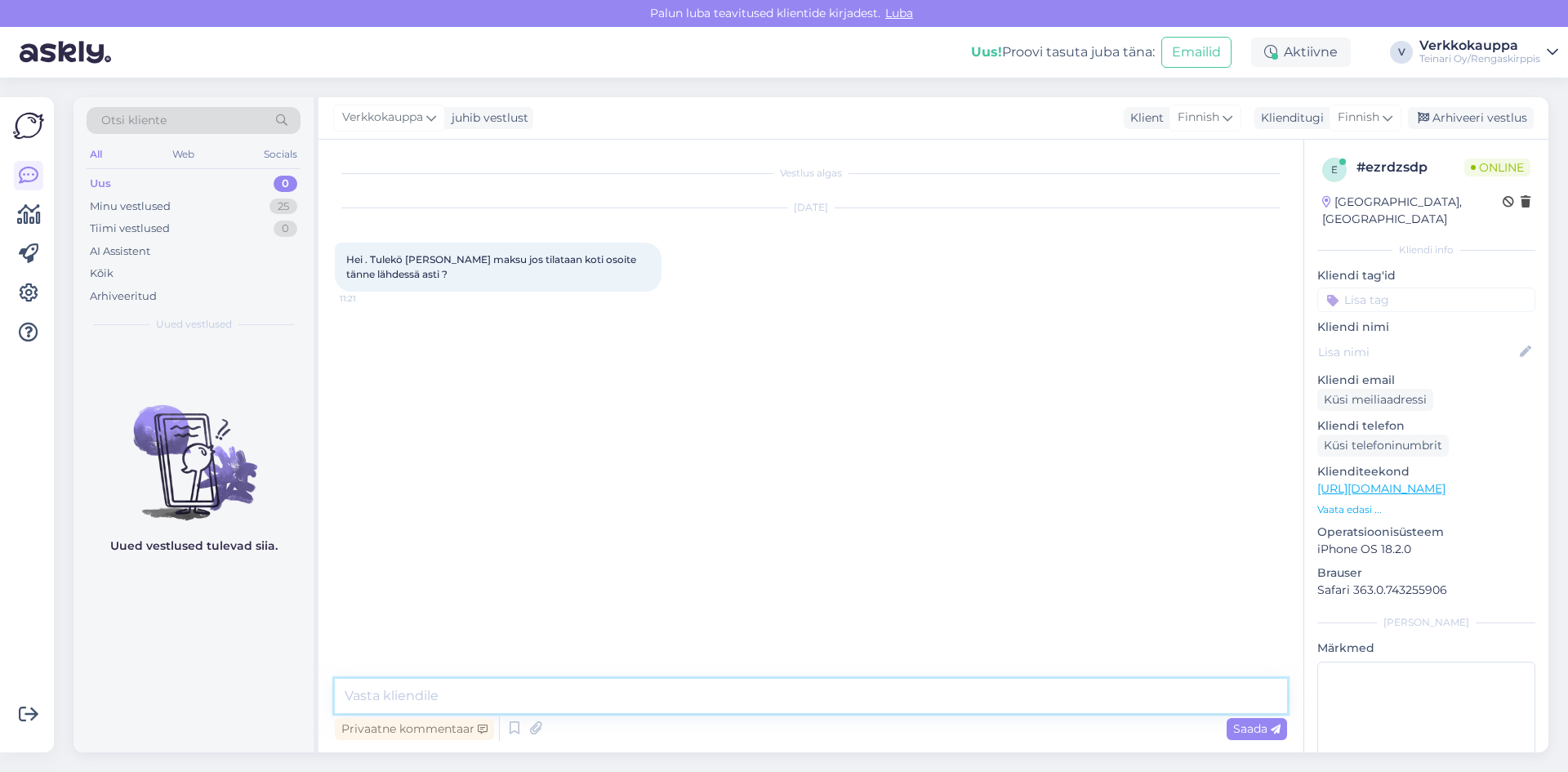
click at [534, 701] on textarea at bounding box center [811, 695] width 952 height 34
drag, startPoint x: 347, startPoint y: 255, endPoint x: 418, endPoint y: 276, distance: 74.0
click at [418, 276] on span "Hei . Tulekö [PERSON_NAME] maksu jos tilataan koti osoite tänne lähdessä asti ?" at bounding box center [491, 266] width 292 height 27
copy span "Hei . Tulekö [PERSON_NAME] maksu jos tilataan koti osoite tänne lähdessä asti ?"
paste textarea "Hei! Kyllä, kotiinkuljetuksesta tulee lisämaksu. Toimituksen hinta näkyy tilauk…"
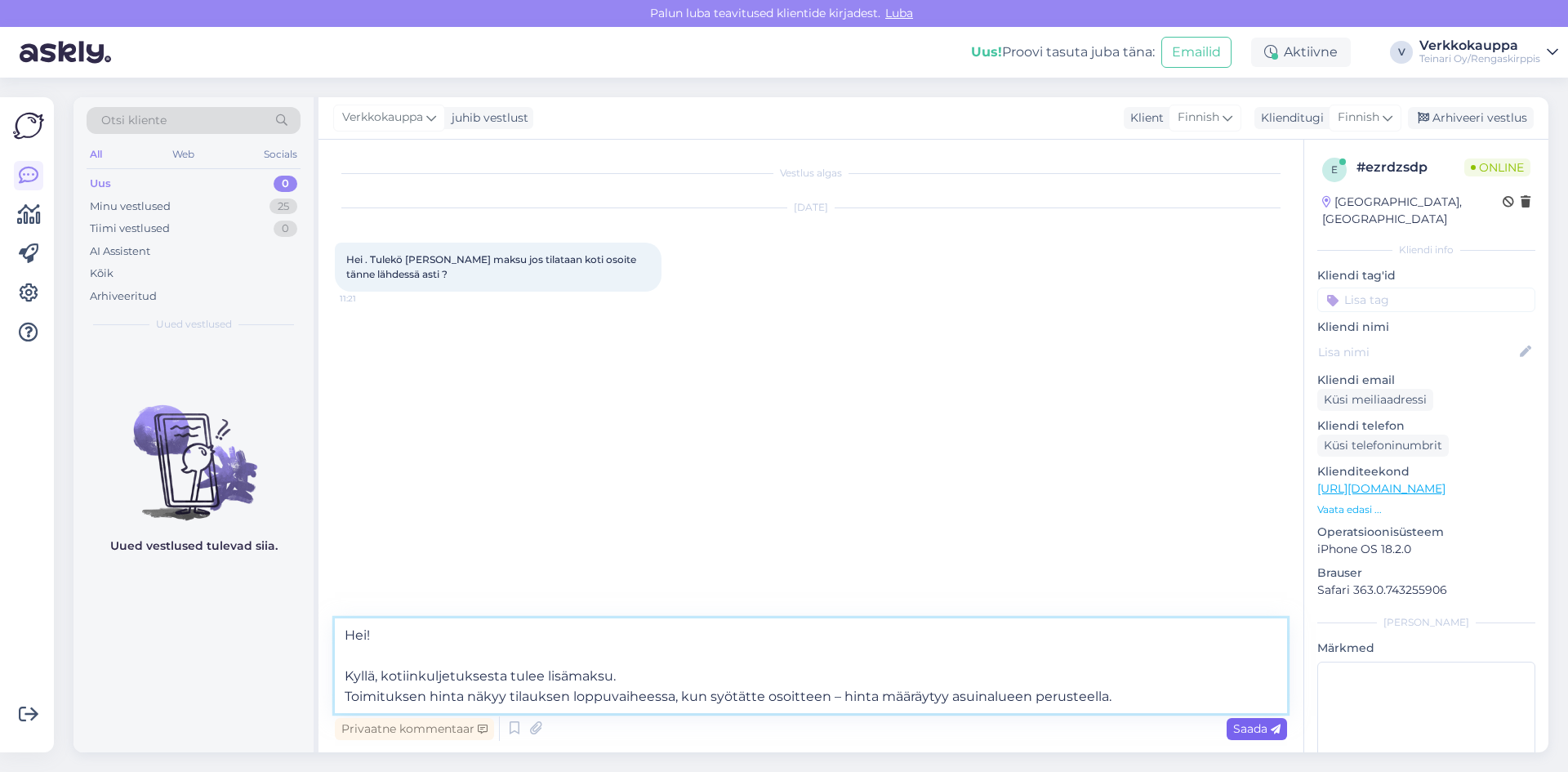
type textarea "Hei! Kyllä, kotiinkuljetuksesta tulee lisämaksu. Toimituksen hinta näkyy tilauk…"
click at [1246, 733] on span "Saada" at bounding box center [1256, 728] width 47 height 14
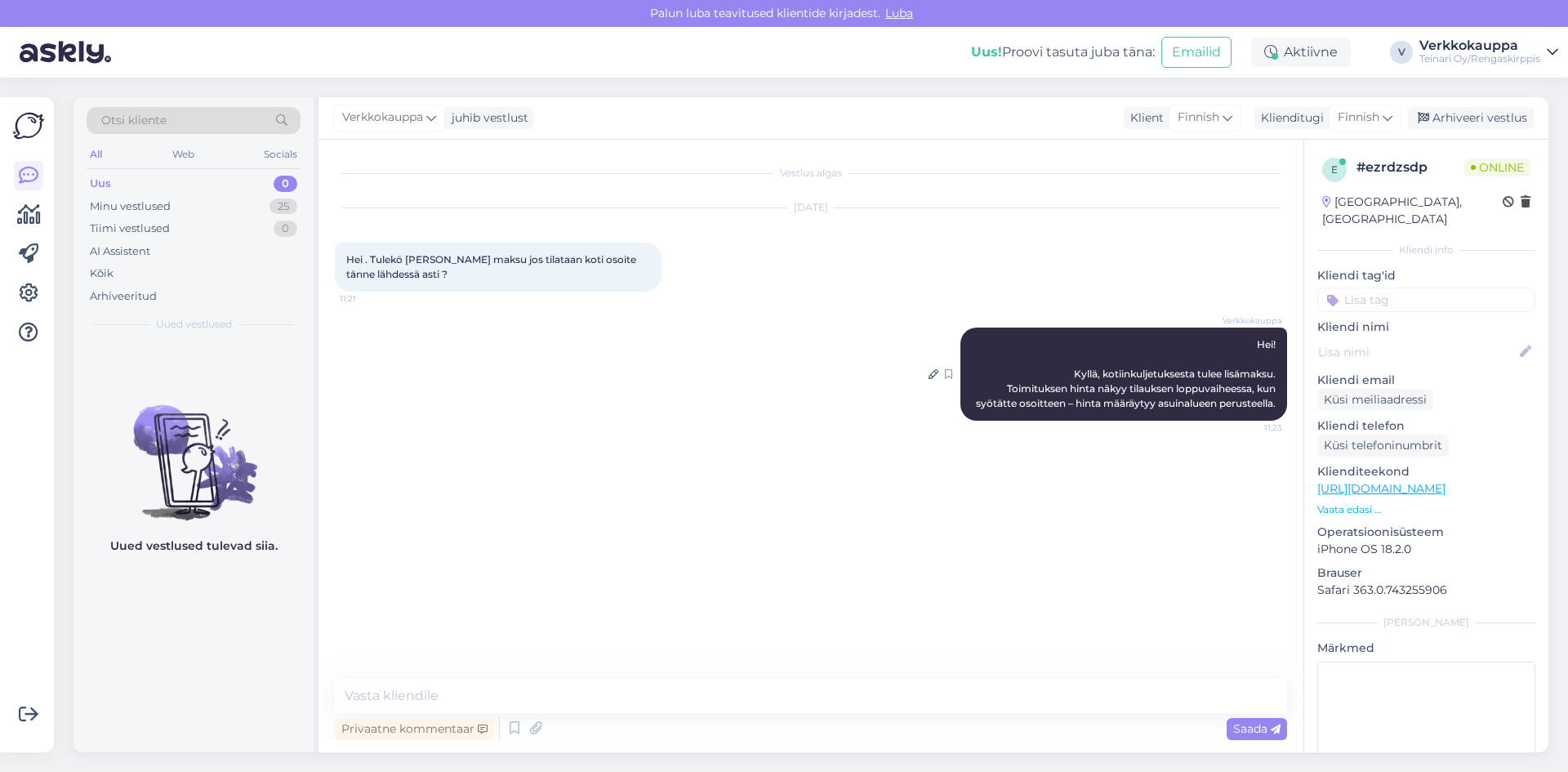
click at [952, 378] on icon at bounding box center [948, 373] width 7 height 10
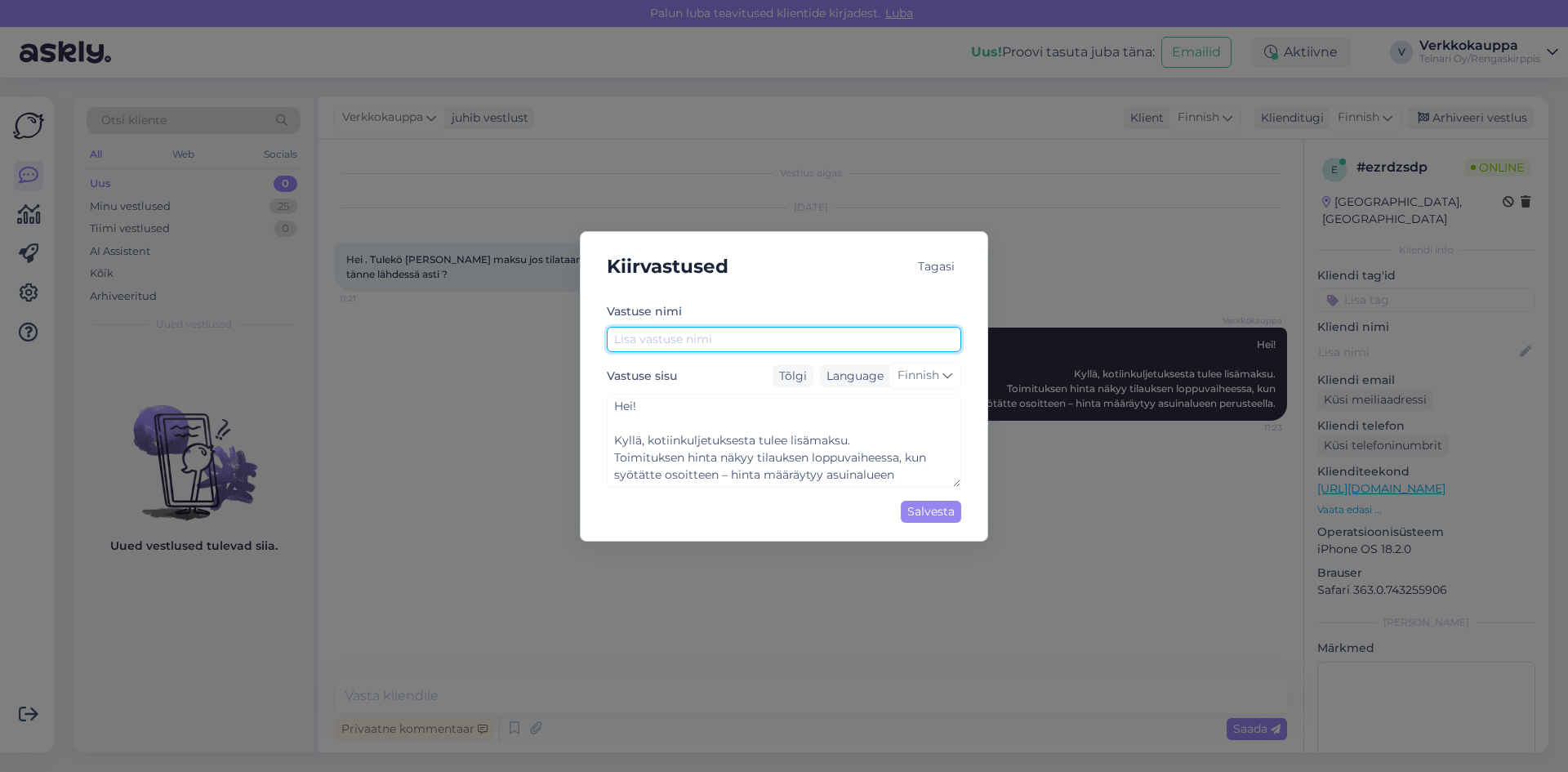
click at [677, 341] on input "text" at bounding box center [784, 340] width 355 height 25
type input "K"
type textarea "Hei! Kyllä, kotiinkuljetuksesta tulee lisämaksu. Toimituksen hinta näkyy tilauk…"
type input "Ka"
type textarea "Hei! Kyllä, kotiinkuljetuksesta tulee lisämaksu. Toimituksen hinta näkyy tilauk…"
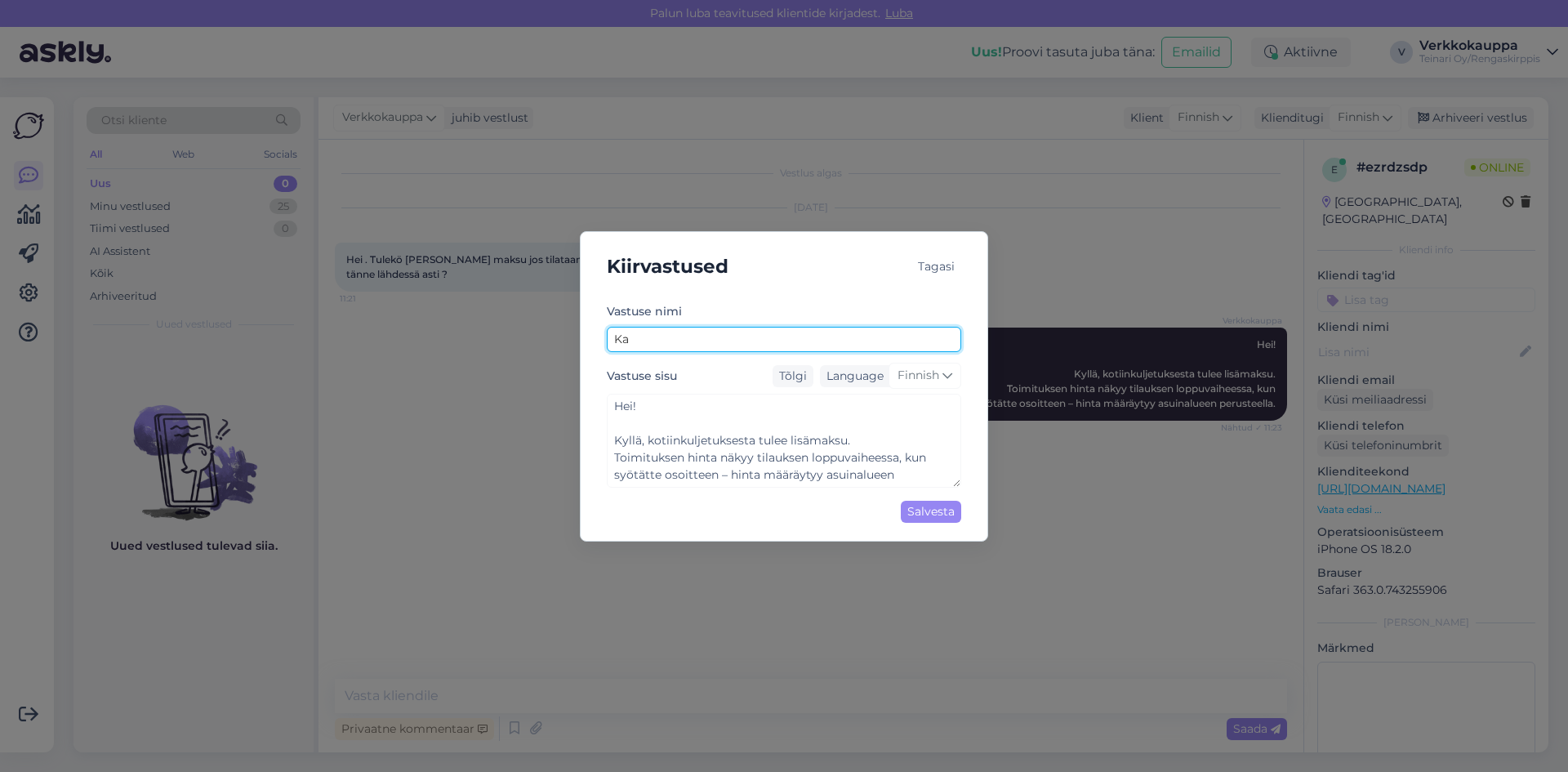
type input "Kas"
type textarea "Hei! Kyllä, kotiinkuljetuksesta tulee lisämaksu. Toimituksen hinta näkyy tilauk…"
type input "Kas"
type textarea "Hei! Kyllä, kotiinkuljetuksesta tulee lisämaksu. Toimituksen hinta näkyy tilauk…"
type input "Kas k"
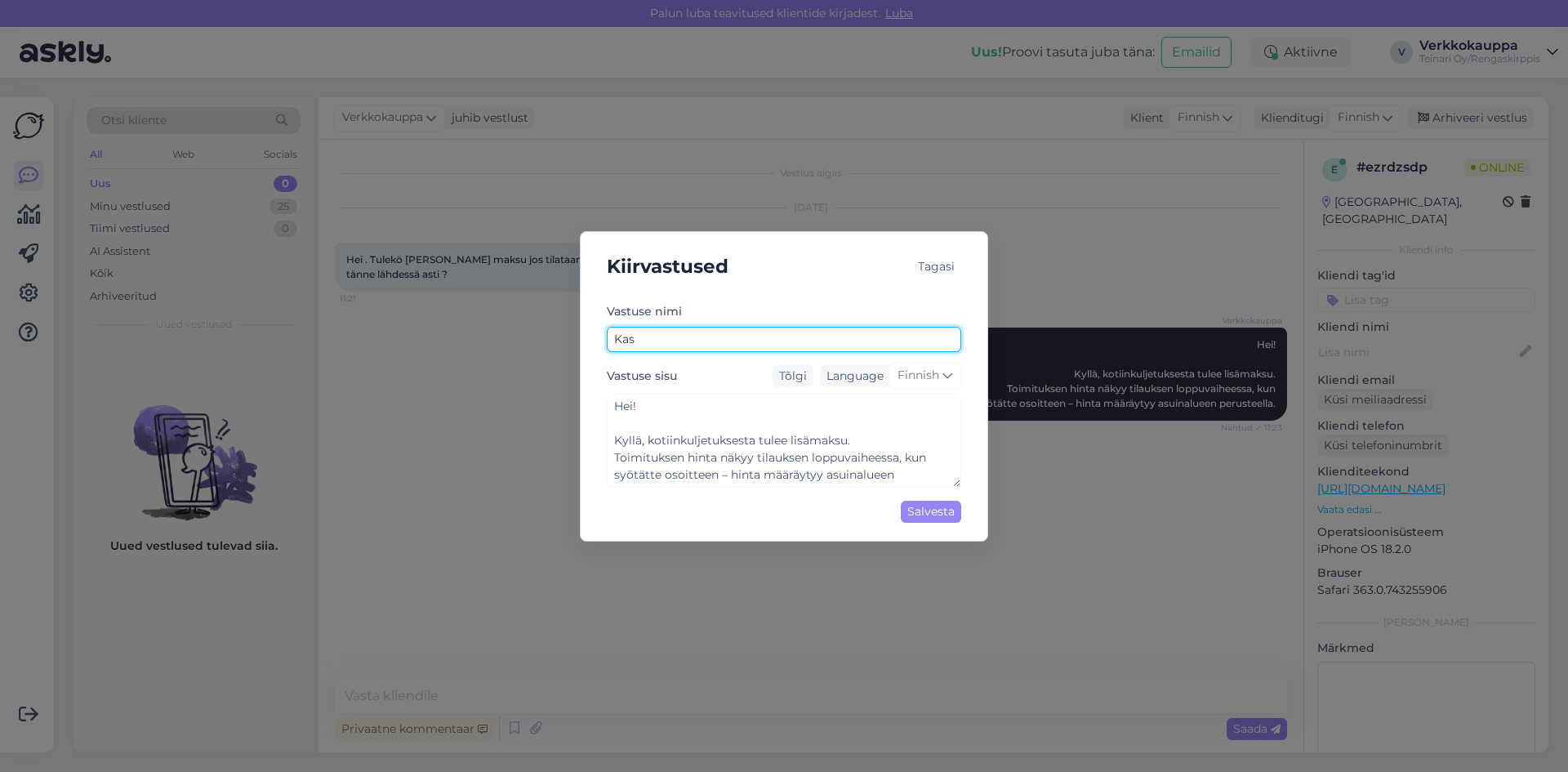
type textarea "Hei! Kyllä, kotiinkuljetuksesta tulee lisämaksu. Toimituksen hinta näkyy tilauk…"
type input "Kas ko"
type textarea "Hei! Kyllä, kotiinkuljetuksesta tulee lisämaksu. Toimituksen hinta näkyy tilauk…"
type input "Kas kot"
type textarea "Hei! Kyllä, kotiinkuljetuksesta tulee lisämaksu. Toimituksen hinta näkyy tilauk…"
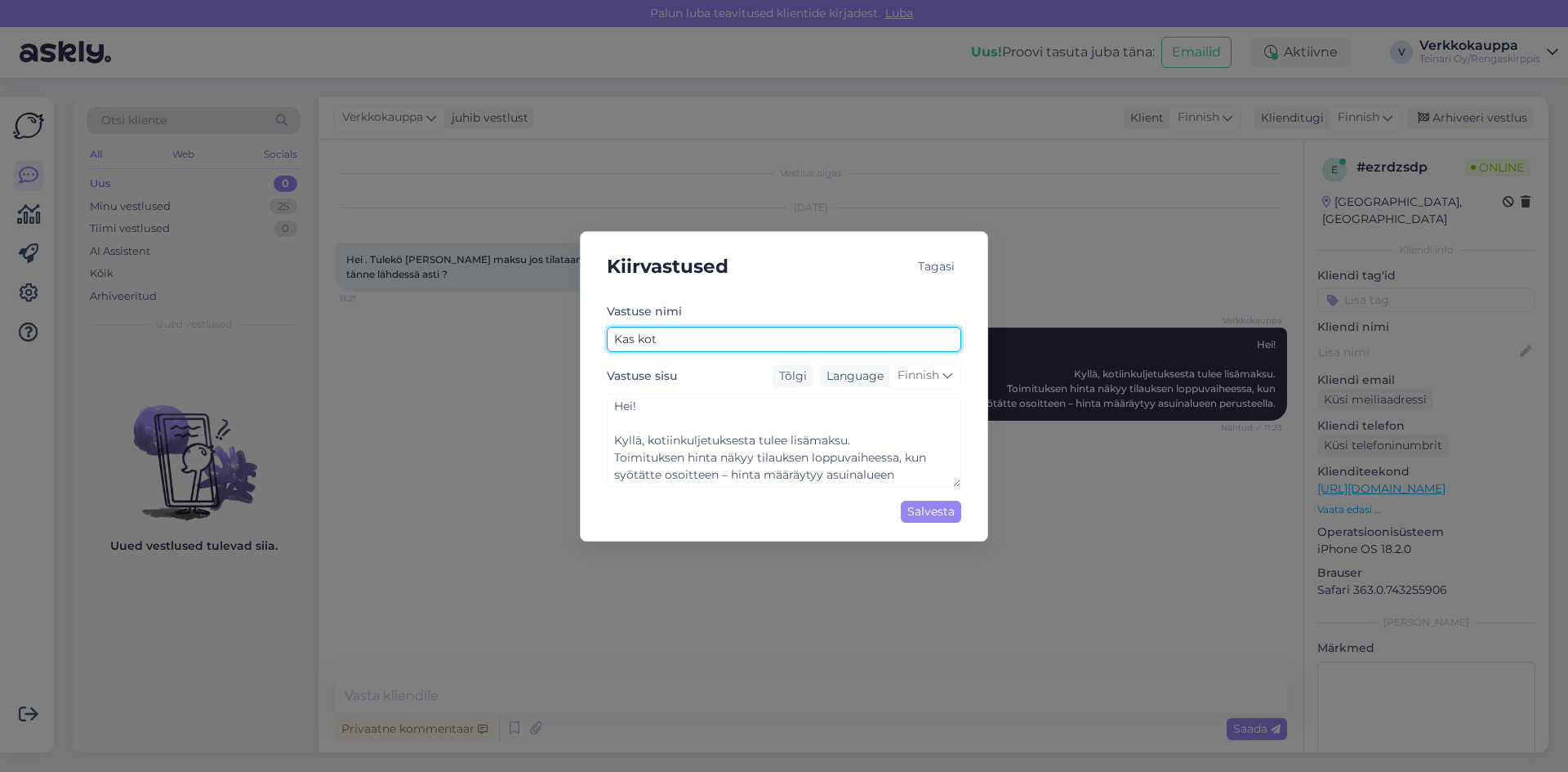
type input "Kas koti"
type textarea "Hei! Kyllä, kotiinkuljetuksesta tulee lisämaksu. Toimituksen hinta näkyy tilauk…"
type input "Kas kotii"
type textarea "Hei! Kyllä, kotiinkuljetuksesta tulee lisämaksu. Toimituksen hinta näkyy tilauk…"
type input "Kas kotiin"
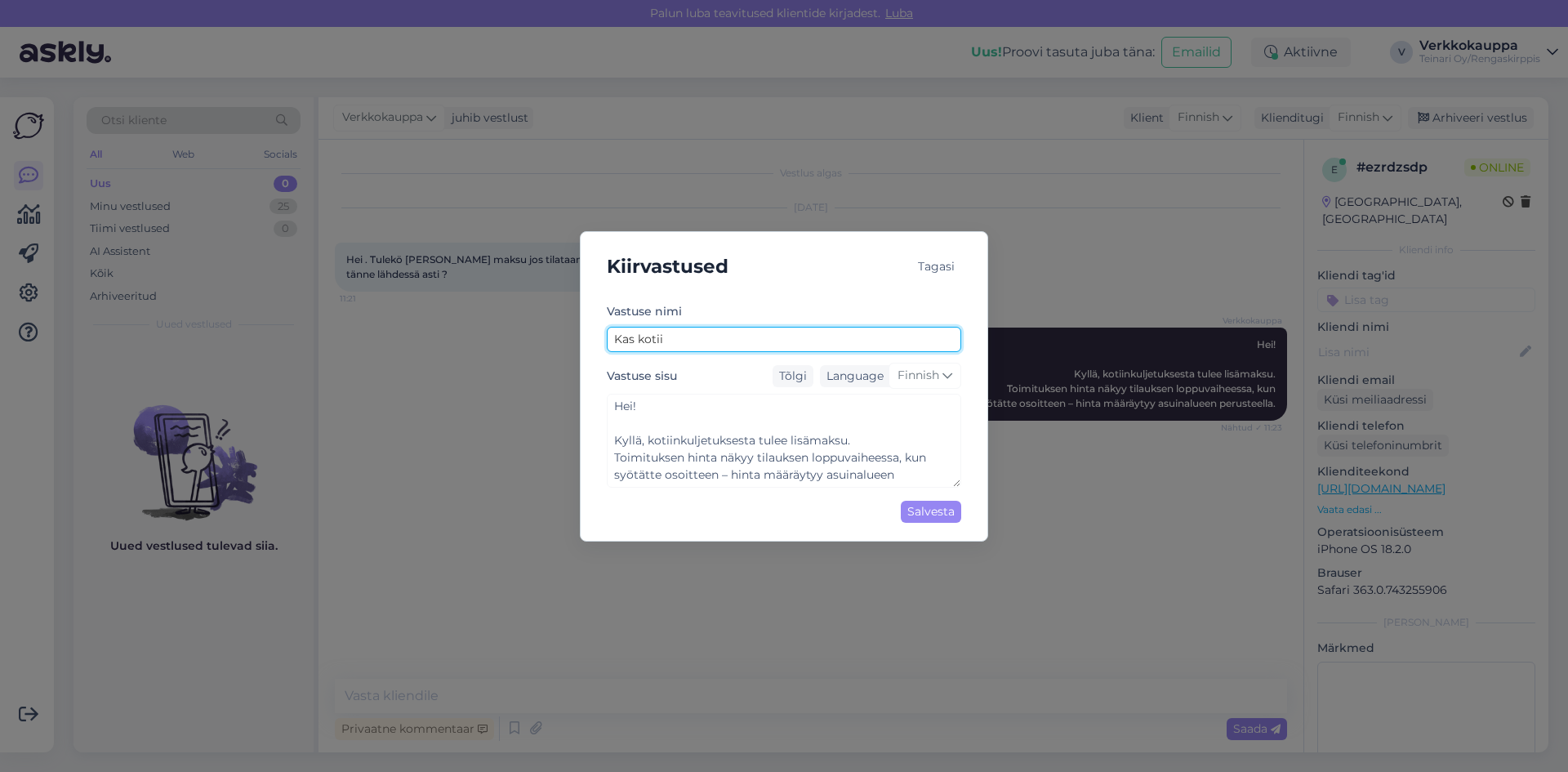
type textarea "Hei! Kyllä, kotiinkuljetuksesta tulee lisämaksu. Toimituksen hinta näkyy tilauk…"
type input "Kas kotiint"
type textarea "Hei! Kyllä, kotiinkuljetuksesta tulee lisämaksu. Toimituksen hinta näkyy tilauk…"
type input "Kas kotiinto"
type textarea "Hei! Kyllä, kotiinkuljetuksesta tulee lisämaksu. Toimituksen hinta näkyy tilauk…"
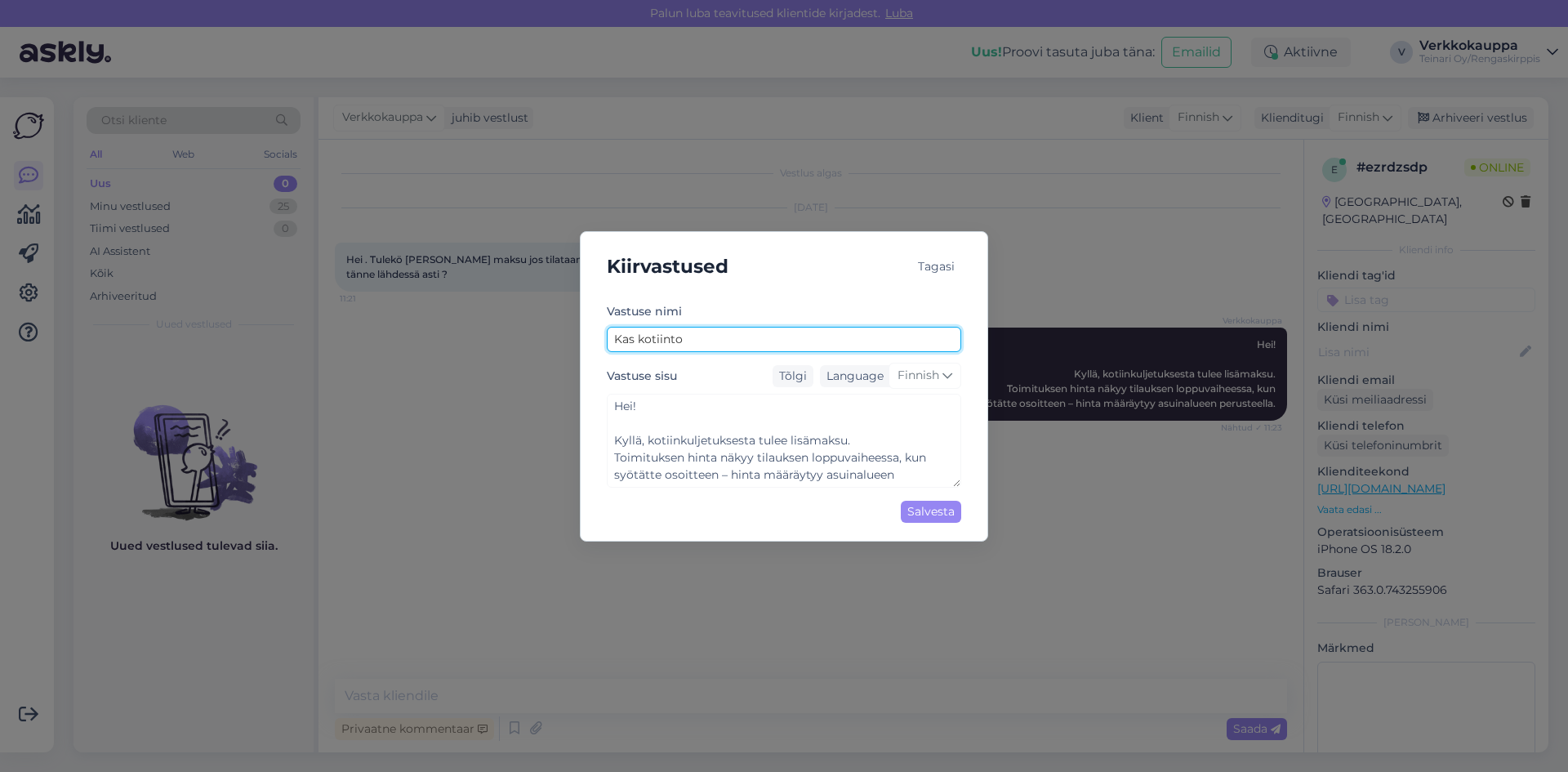
type input "Kas kotiintoi"
type textarea "Hei! Kyllä, kotiinkuljetuksesta tulee lisämaksu. Toimituksen hinta näkyy tilauk…"
type input "Kas kotiintoim"
type textarea "Hei! Kyllä, kotiinkuljetuksesta tulee lisämaksu. Toimituksen hinta näkyy tilauk…"
type input "Kas kotiintoimi"
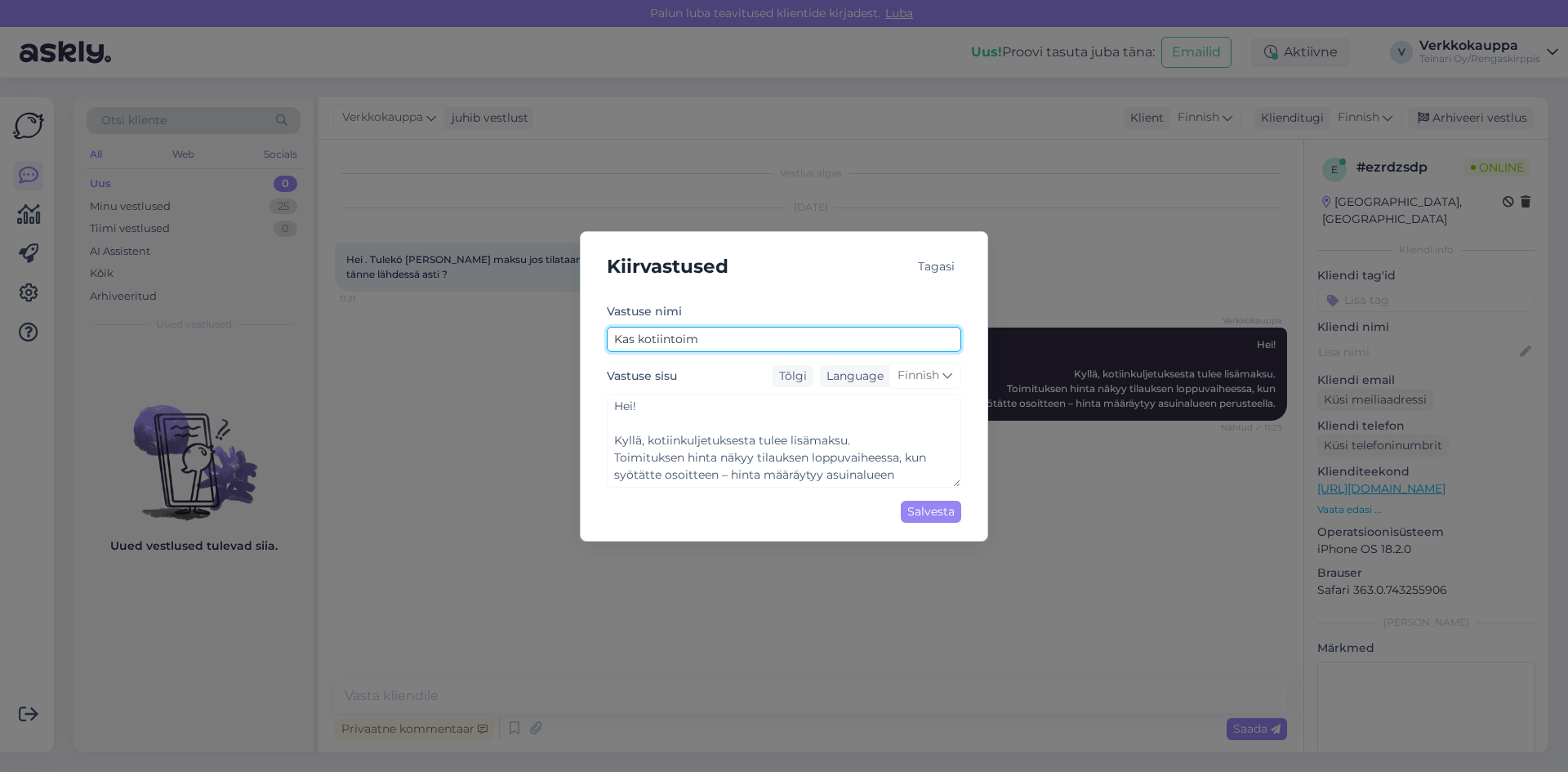
type textarea "Hei! Kyllä, kotiinkuljetuksesta tulee lisämaksu. Toimituksen hinta näkyy tilauk…"
type input "Kas kotiintoimit"
type textarea "Hei! Kyllä, kotiinkuljetuksesta tulee lisämaksu. Toimituksen hinta näkyy tilauk…"
type input "Kas kotiintoimitu"
type textarea "Hei! Kyllä, kotiinkuljetuksesta tulee lisämaksu. Toimituksen hinta näkyy tilauk…"
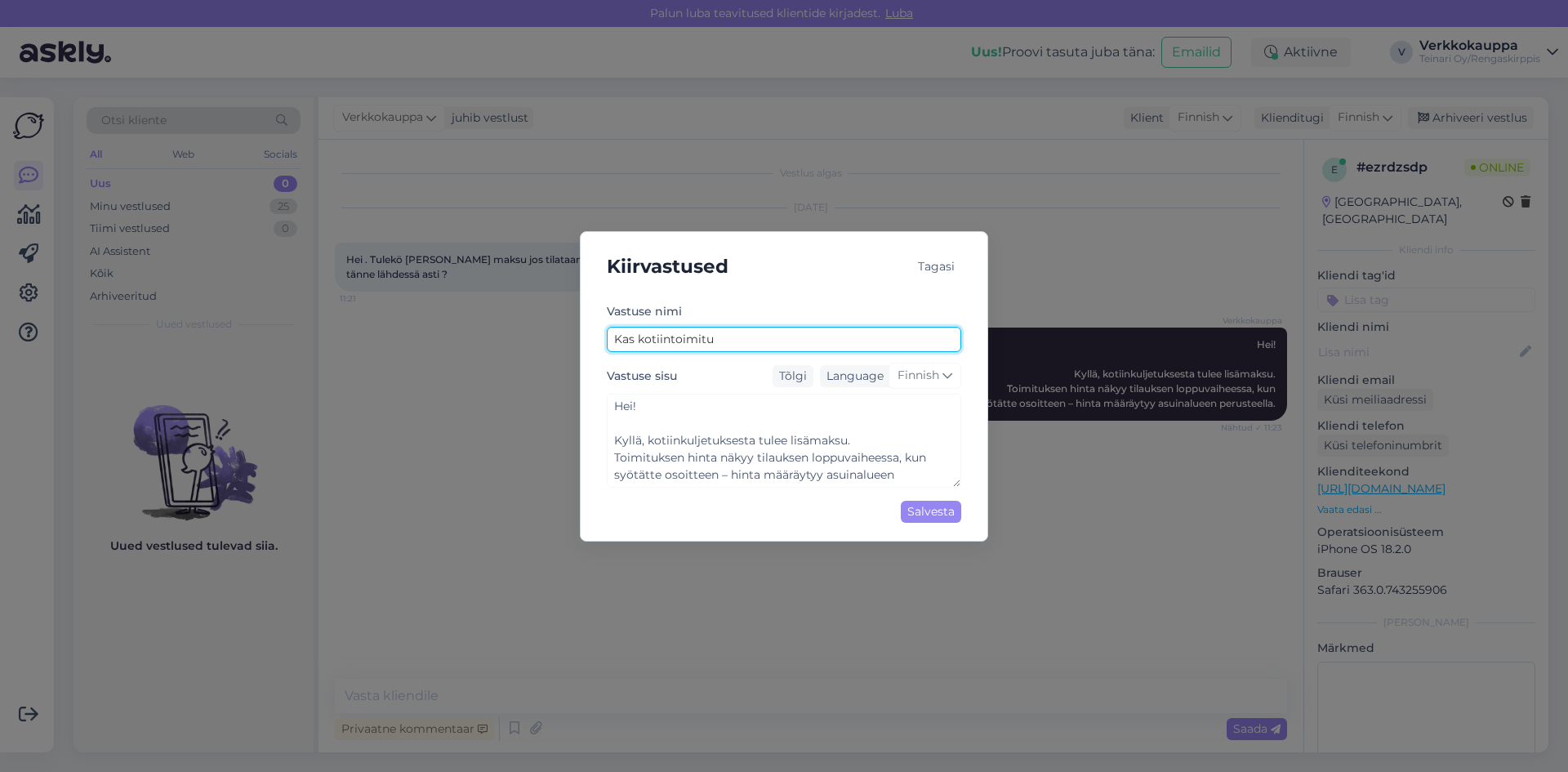
type input "Kas kotiintoimitus"
type textarea "Hei! Kyllä, kotiinkuljetuksesta tulee lisämaksu. Toimituksen hinta näkyy tilauk…"
type input "Kas kotiintoimitus"
type textarea "Hei! Kyllä, kotiinkuljetuksesta tulee lisämaksu. Toimituksen hinta näkyy tilauk…"
type input "Kas kotiintoimitus m"
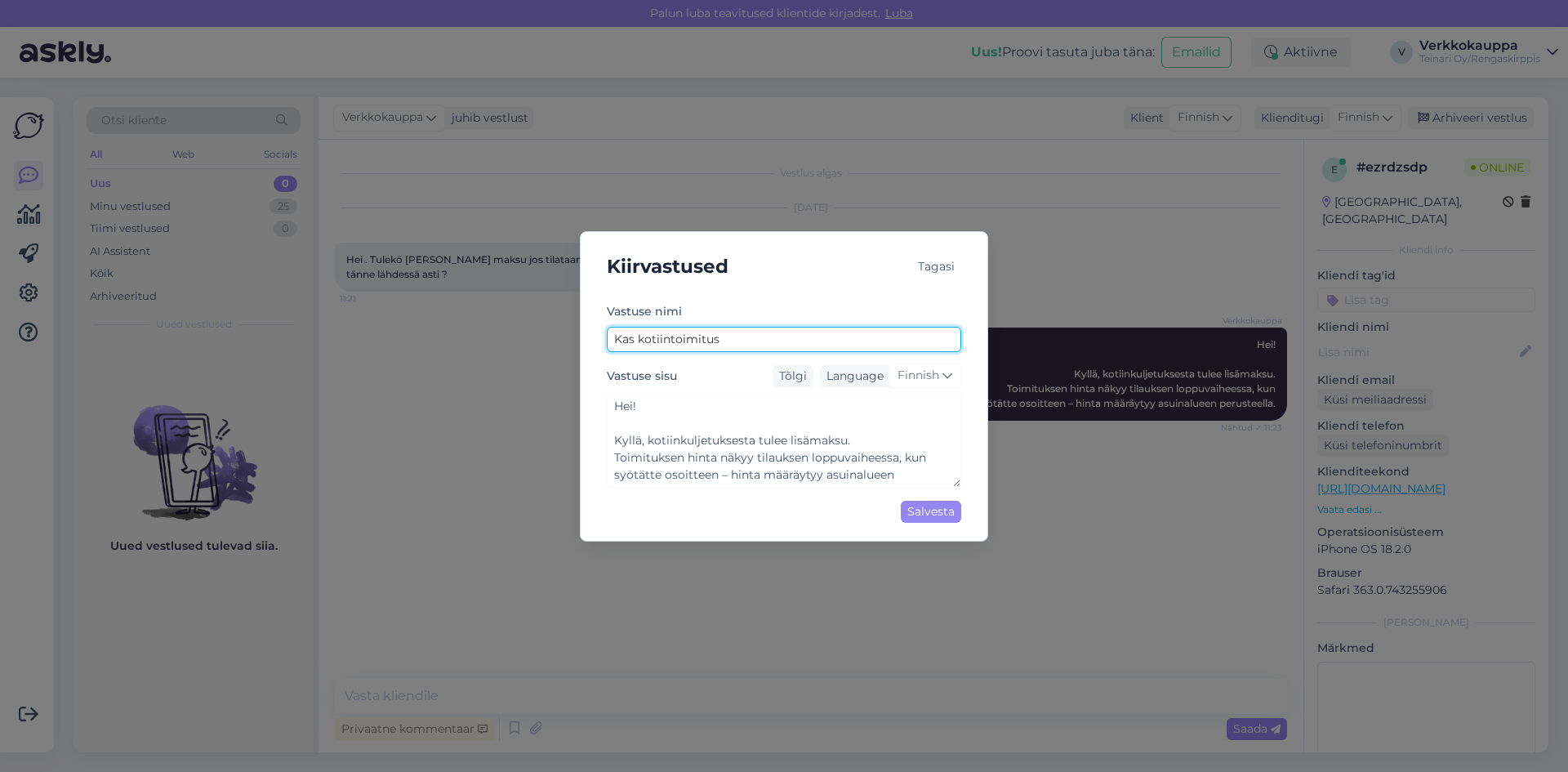
type textarea "Hei! Kyllä, kotiinkuljetuksesta tulee lisämaksu. Toimituksen hinta näkyy tilauk…"
type input "Kas kotiintoimitus ma"
type textarea "Hei! Kyllä, kotiinkuljetuksesta tulee lisämaksu. Toimituksen hinta näkyy tilauk…"
type input "Kas kotiintoimitus mak"
type textarea "Hei! Kyllä, kotiinkuljetuksesta tulee lisämaksu. Toimituksen hinta näkyy tilauk…"
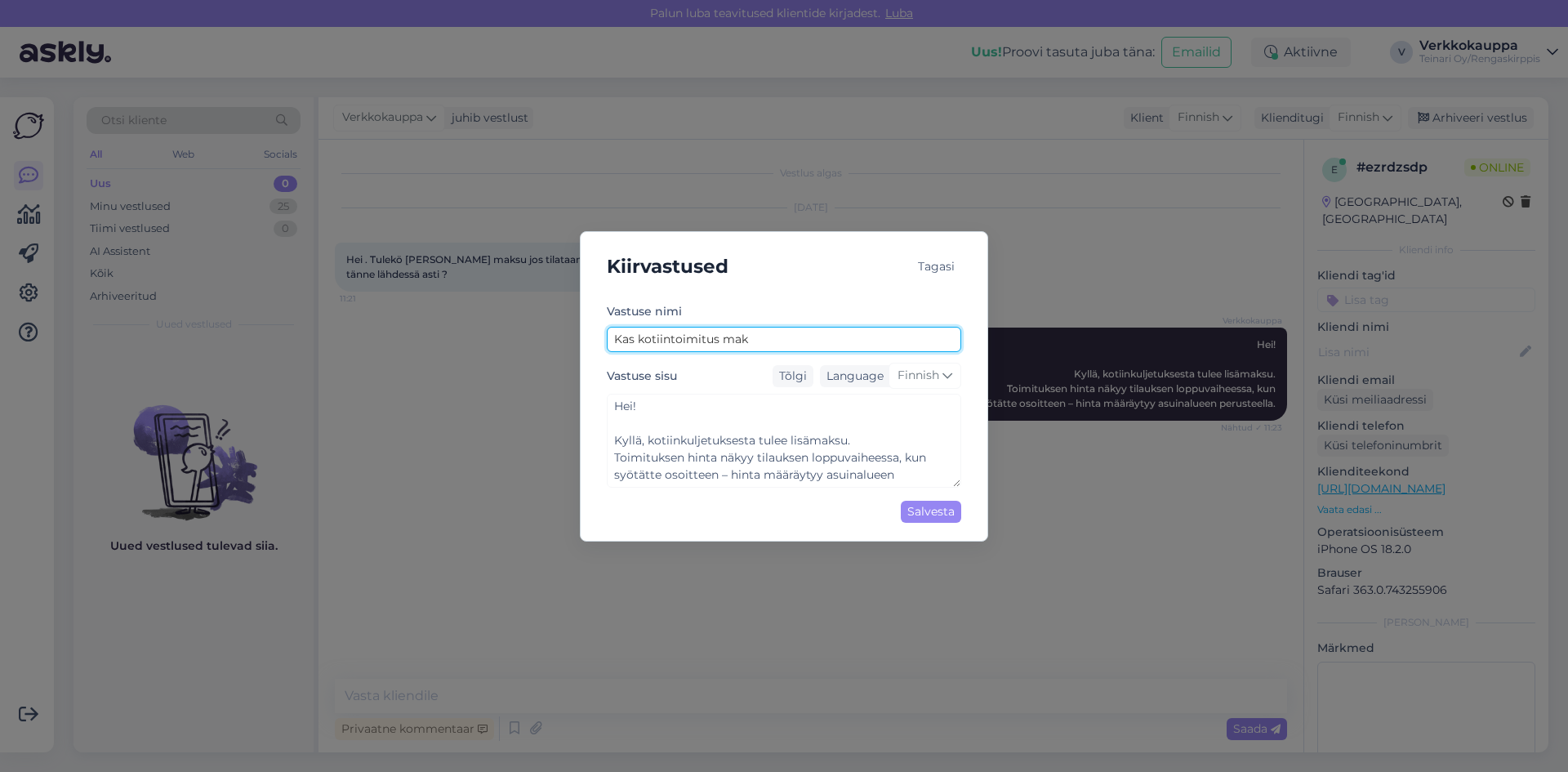
type input "Kas kotiintoimitus maks"
type textarea "Hei! Kyllä, kotiinkuljetuksesta tulee lisämaksu. Toimituksen hinta näkyy tilauk…"
type input "Kas kotiintoimitus maksa"
type textarea "Hei! Kyllä, kotiinkuljetuksesta tulee lisämaksu. Toimituksen hinta näkyy tilauk…"
type input "Kas kotiintoimitus maksaa"
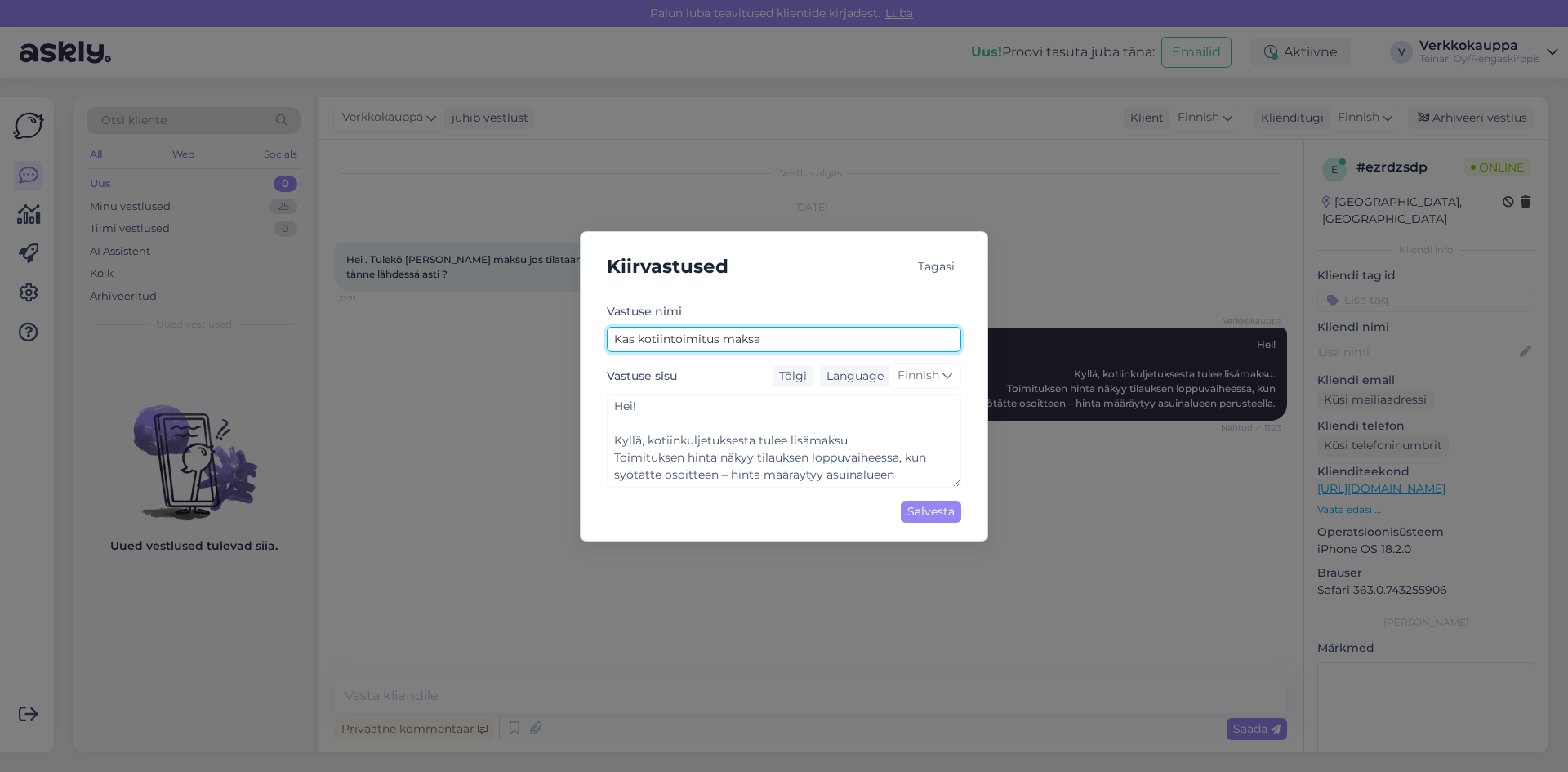
type textarea "Hei! Kyllä, kotiinkuljetuksesta tulee lisämaksu. Toimituksen hinta näkyy tilauk…"
type input "Kas kotiintoimitus maksaa?"
type textarea "Hei! Kyllä, kotiinkuljetuksesta tulee lisämaksu. Toimituksen hinta näkyy tilauk…"
click at [764, 339] on input "Kas kotiintoimitus maksaa?" at bounding box center [784, 340] width 355 height 25
type input "Kas kotiintoimitus maksa?"
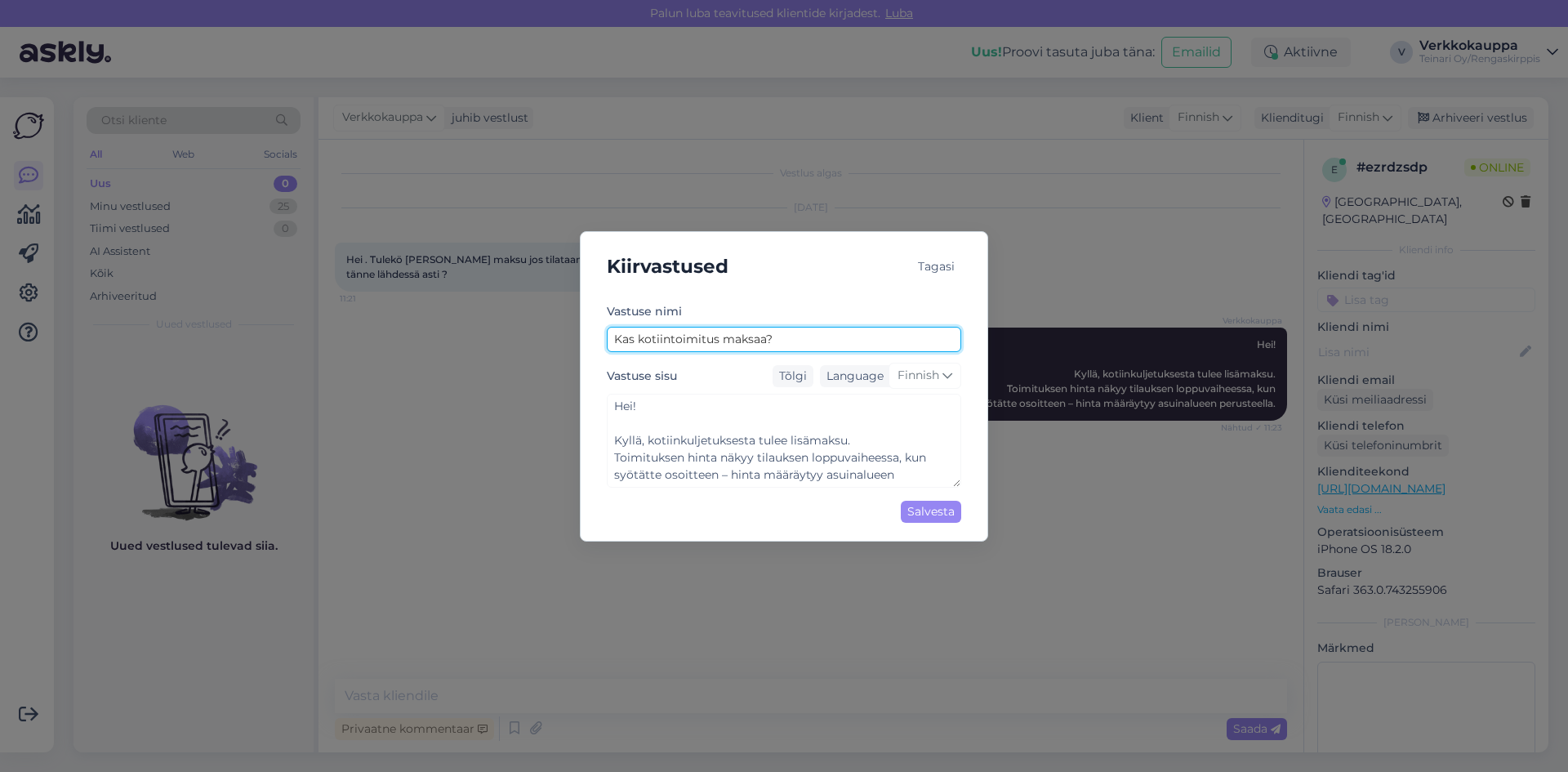
type textarea "Hei! Kyllä, kotiinkuljetuksesta tulee lisämaksu. Toimituksen hinta näkyy tilauk…"
type input "Kas kotiintoimitus maksaa?"
type textarea "Hei! Kyllä, kotiinkuljetuksesta tulee lisämaksu. Toimituksen hinta näkyy tilauk…"
type input "Kas kotiintoimitus maksaa?"
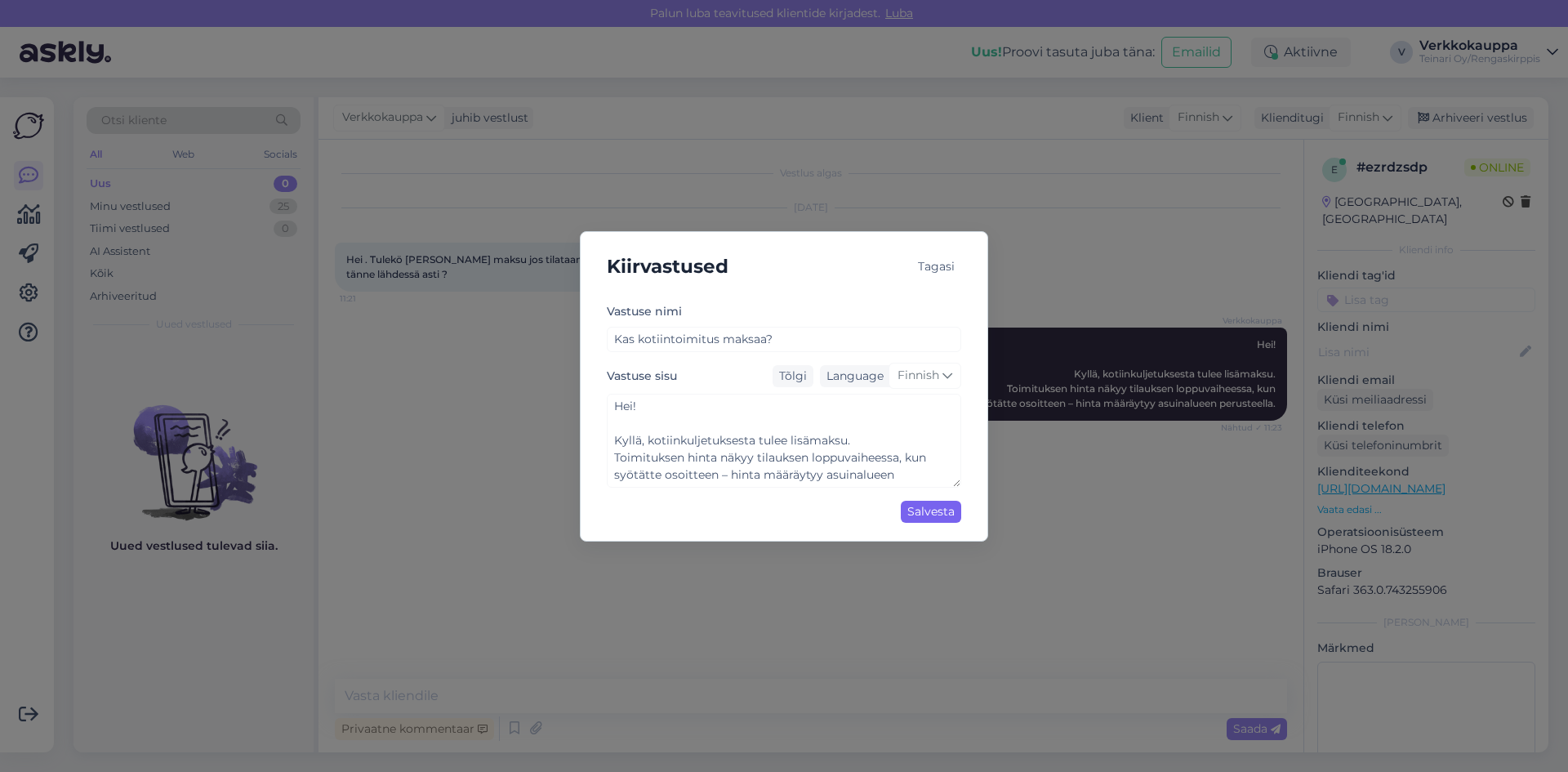
click at [934, 512] on div "Salvesta" at bounding box center [931, 511] width 61 height 22
type textarea "Hei! Kyllä, kotiinkuljetuksesta tulee lisämaksu. Toimituksen hinta näkyy tilauk…"
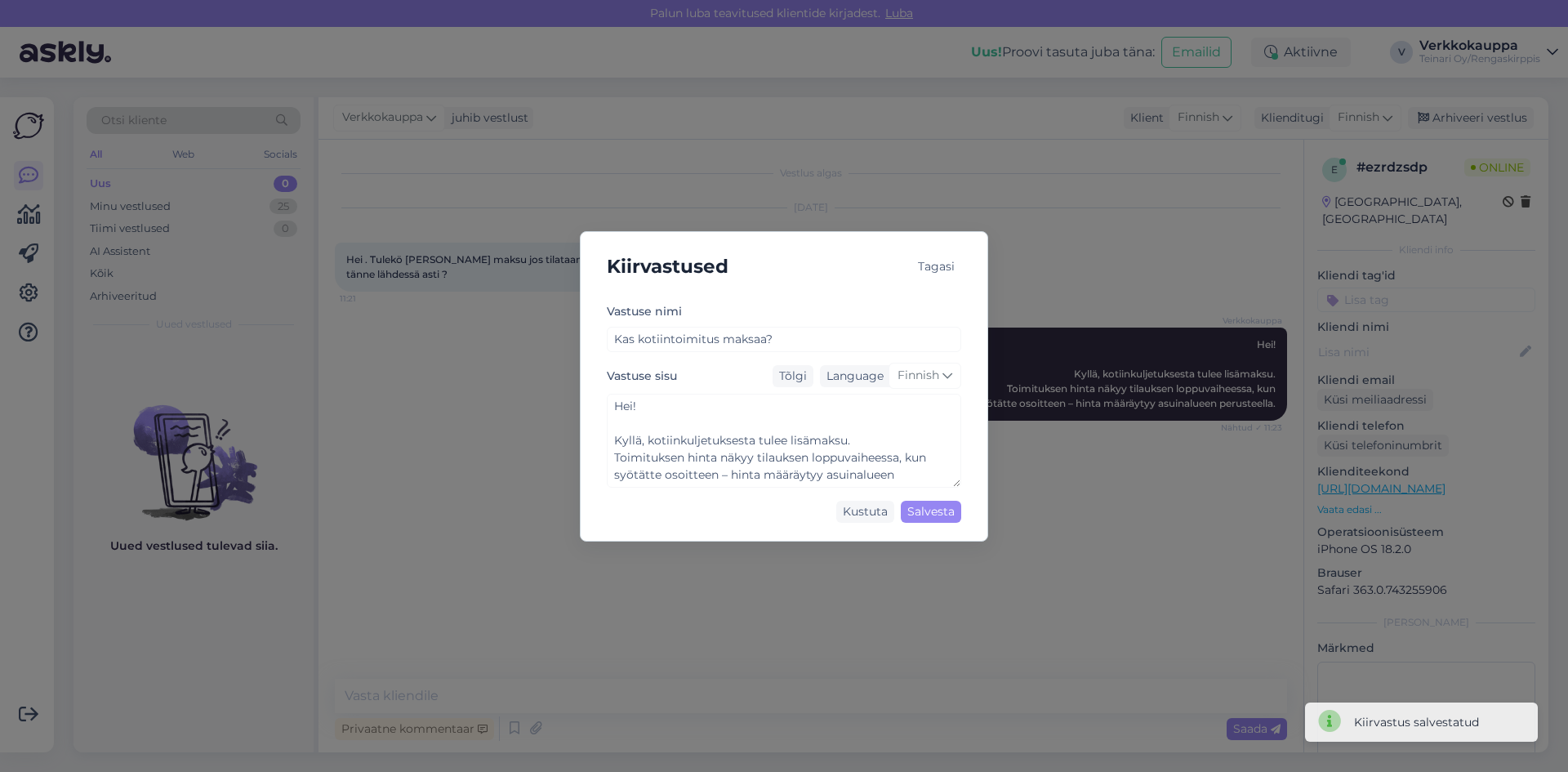
click at [1025, 518] on div "Kiirvastused Tagasi [PERSON_NAME] nimi Kas kotiintoimitus maksaa? Vastuse sisu …" at bounding box center [784, 386] width 1568 height 772
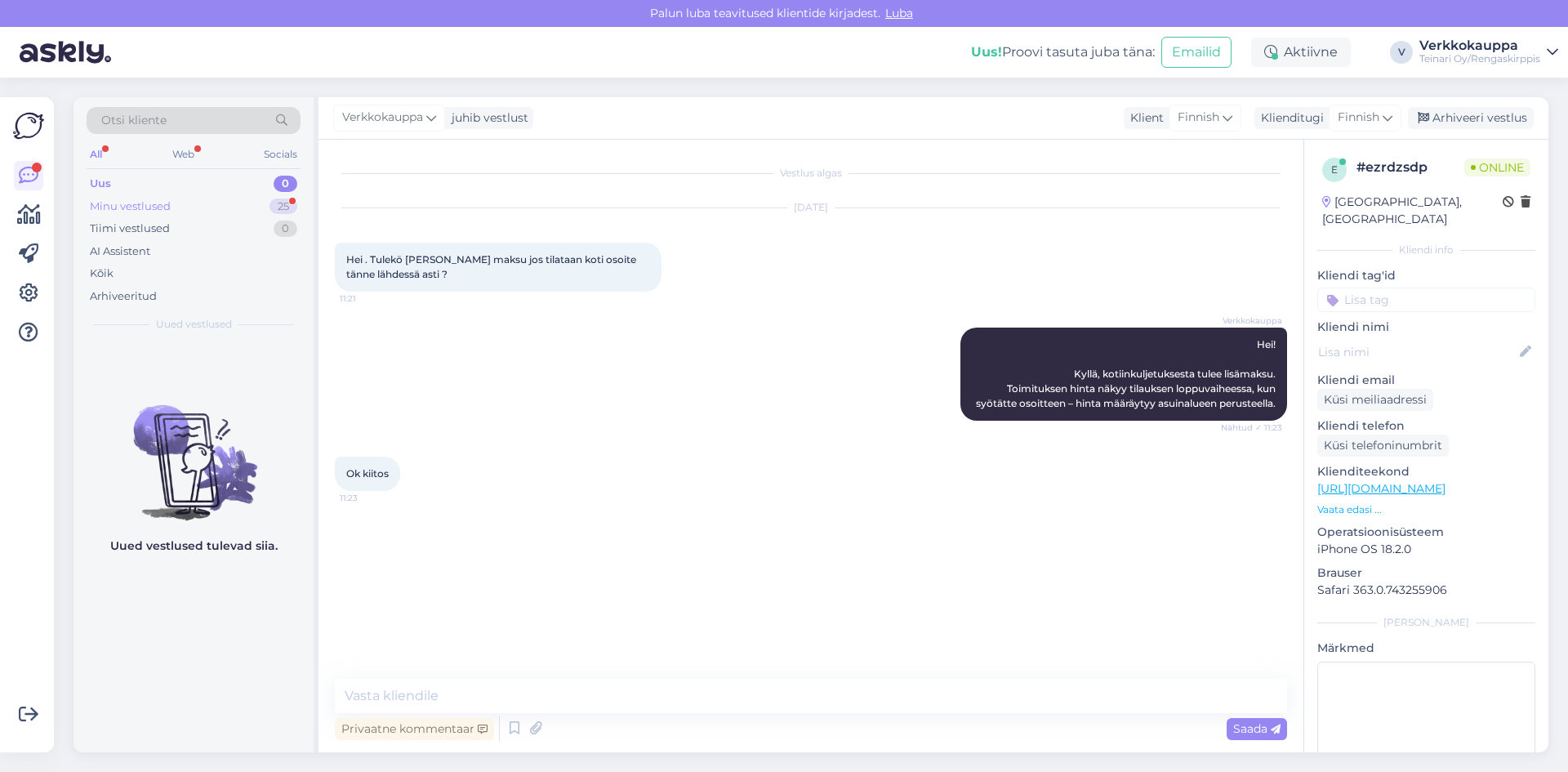
click at [157, 208] on div "Minu vestlused" at bounding box center [130, 206] width 80 height 16
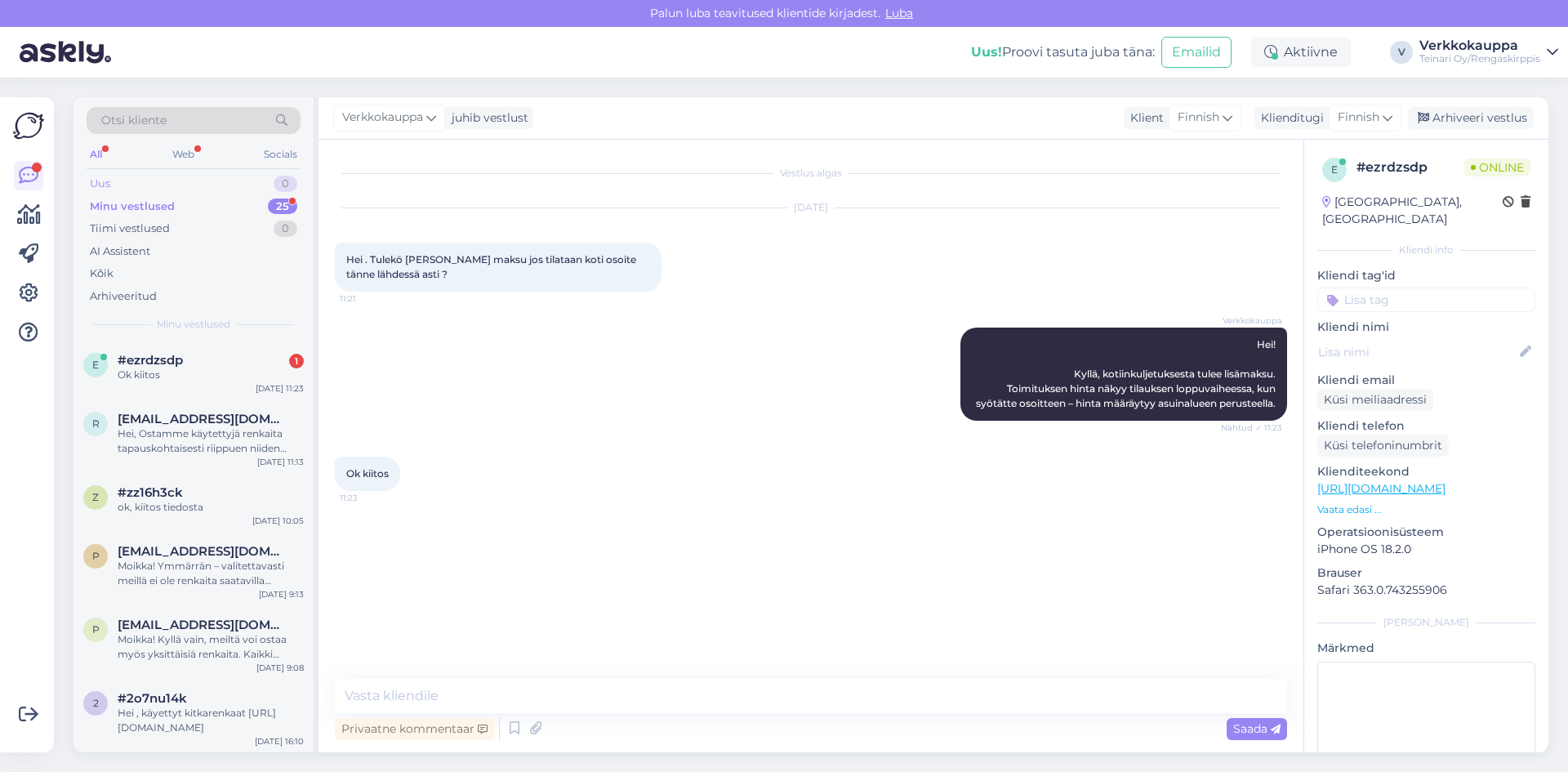
click at [147, 190] on div "Uus 0" at bounding box center [193, 184] width 214 height 23
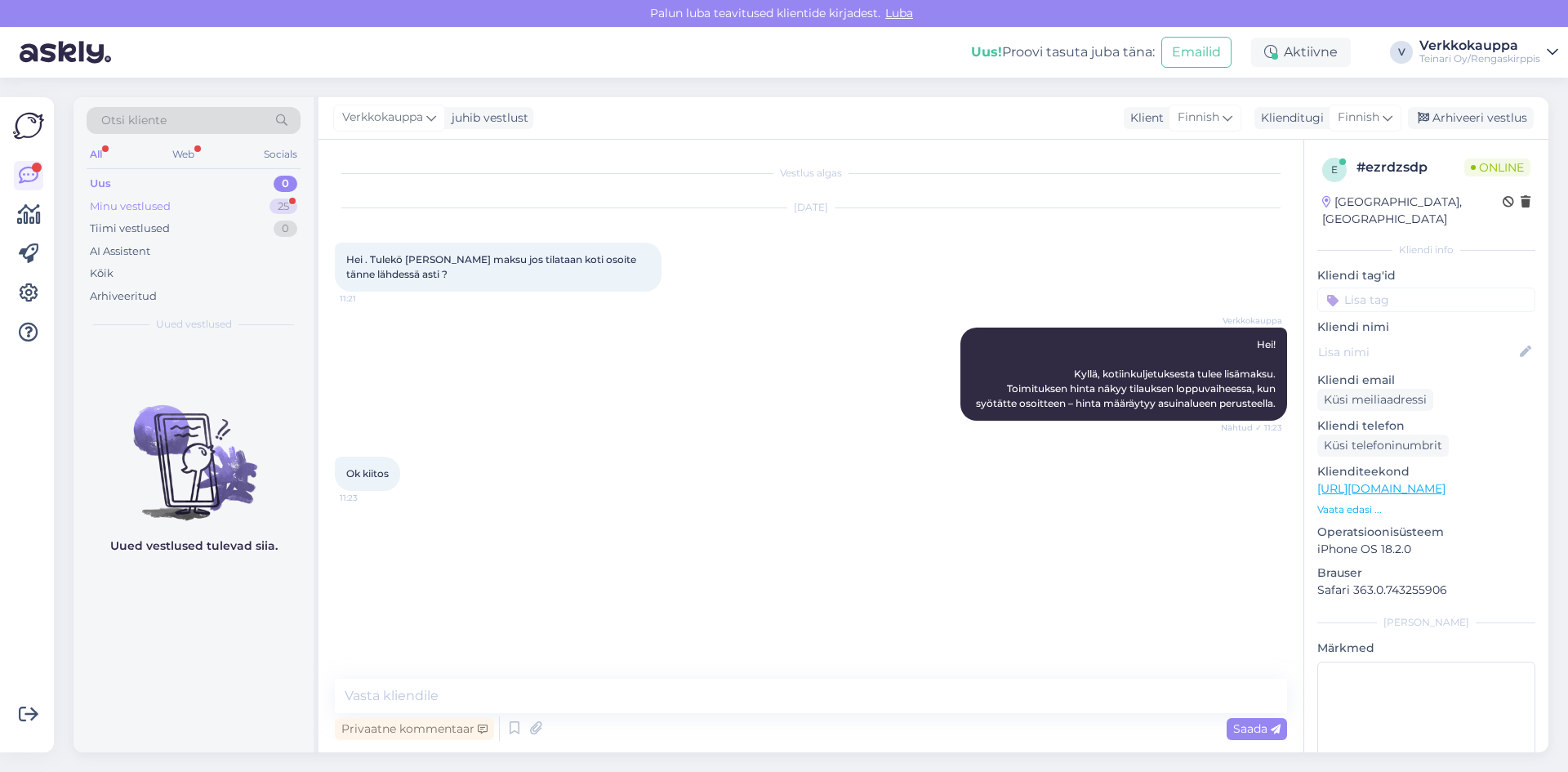
click at [140, 208] on div "Minu vestlused" at bounding box center [130, 206] width 80 height 16
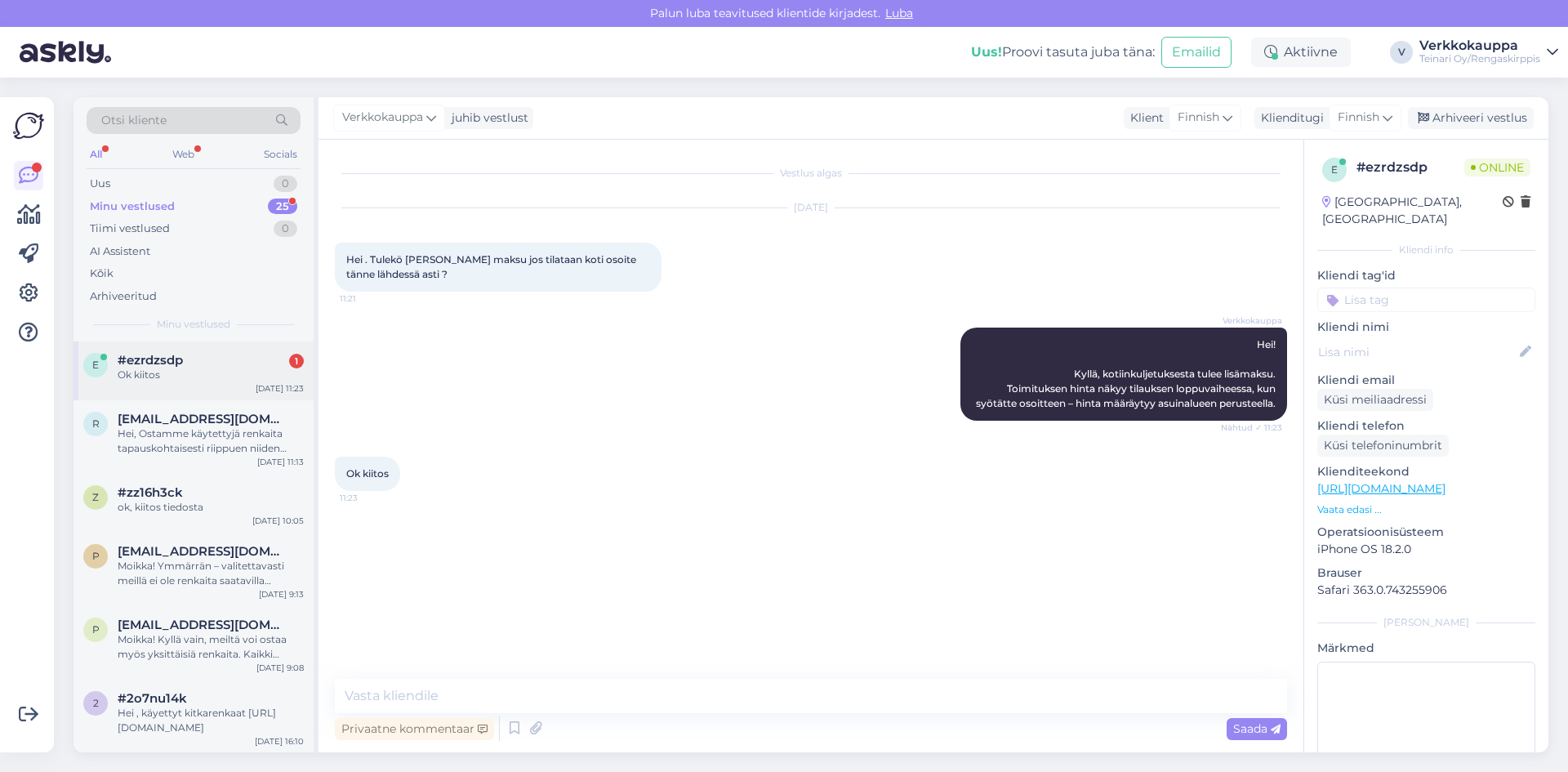
click at [200, 374] on div "Ok kiitos" at bounding box center [211, 374] width 186 height 14
drag, startPoint x: 344, startPoint y: 469, endPoint x: 392, endPoint y: 472, distance: 48.1
click at [392, 472] on div "Ok kiitos 11:23" at bounding box center [367, 474] width 65 height 34
copy span "Ok kiitos"
paste textarea "Ole hyvä!"
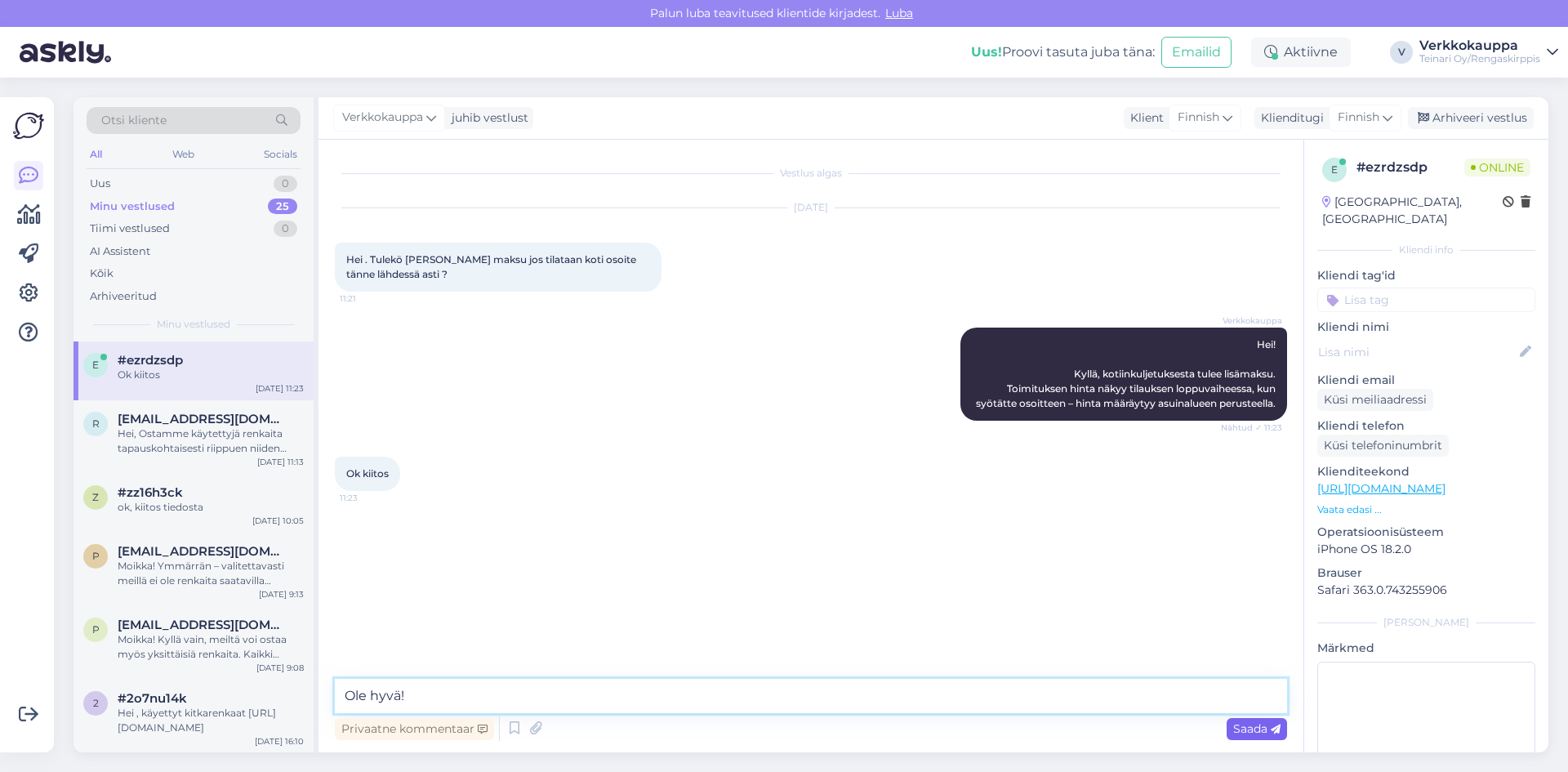
type textarea "Ole hyvä!"
click at [1250, 729] on span "Saada" at bounding box center [1256, 728] width 47 height 14
click at [1211, 541] on div at bounding box center [1212, 543] width 14 height 34
click at [1210, 545] on icon at bounding box center [1207, 543] width 7 height 10
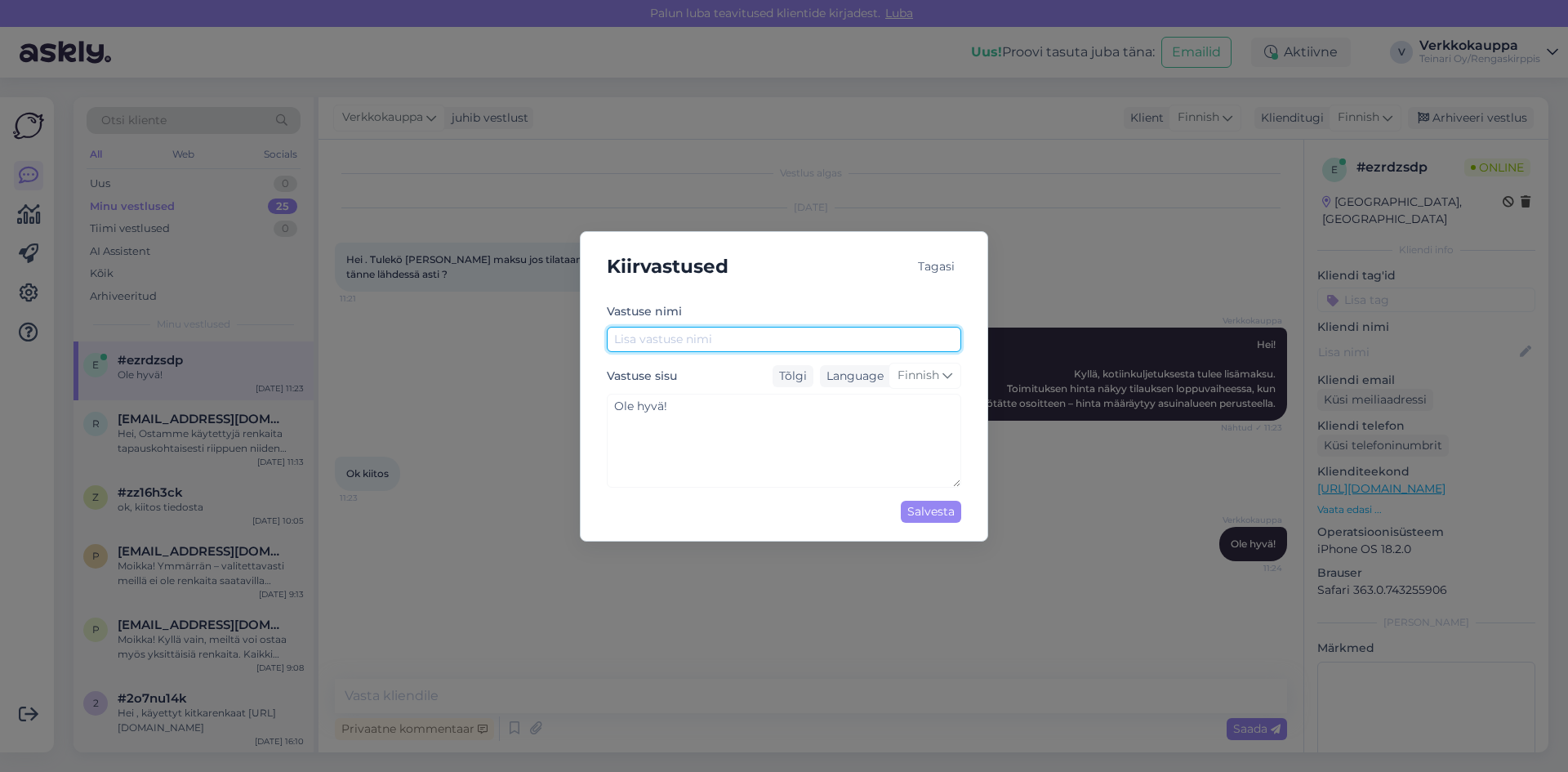
click at [646, 346] on input "text" at bounding box center [784, 340] width 355 height 25
type input "Loppu"
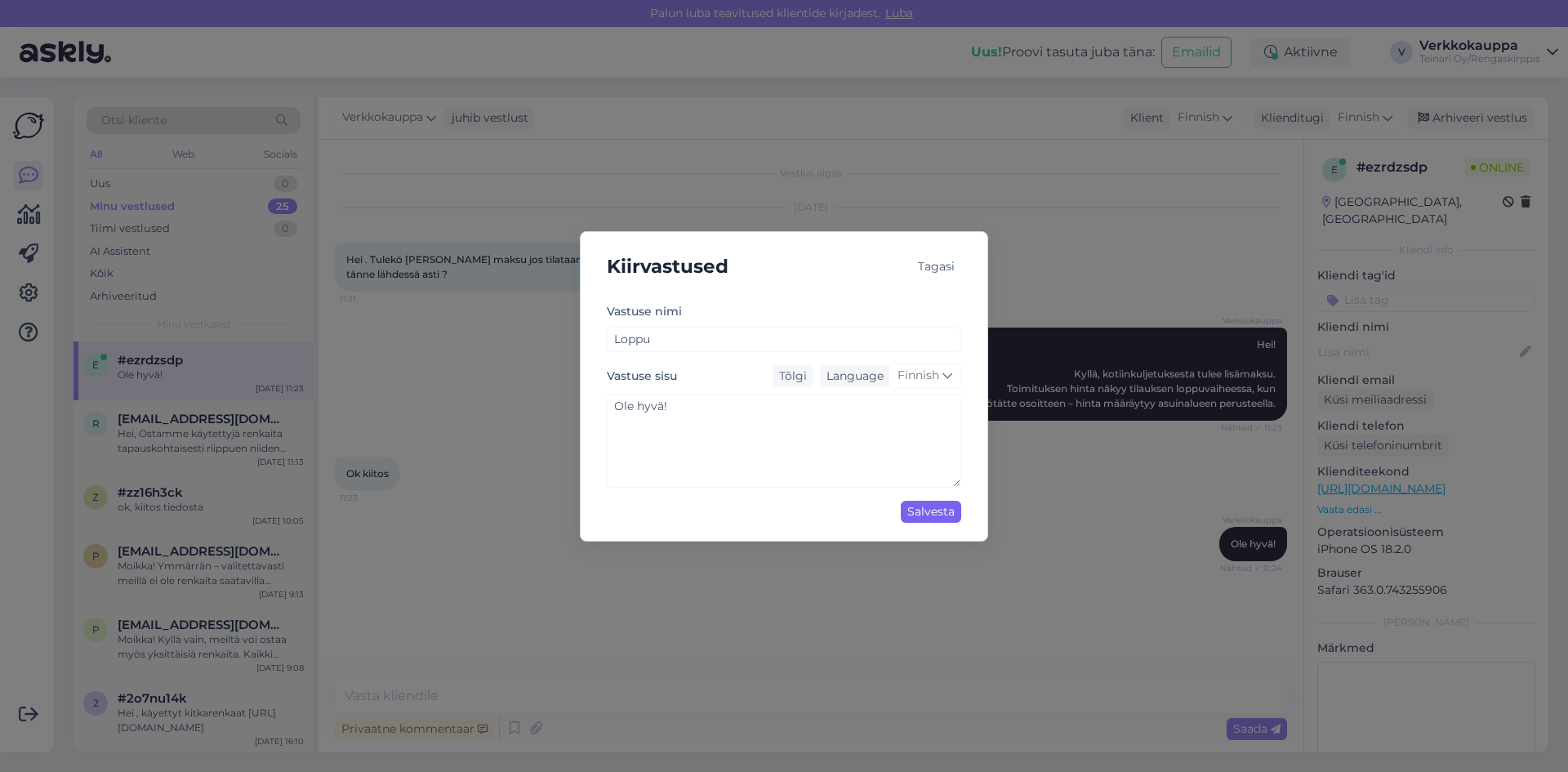
click at [919, 515] on div "Salvesta" at bounding box center [931, 511] width 61 height 22
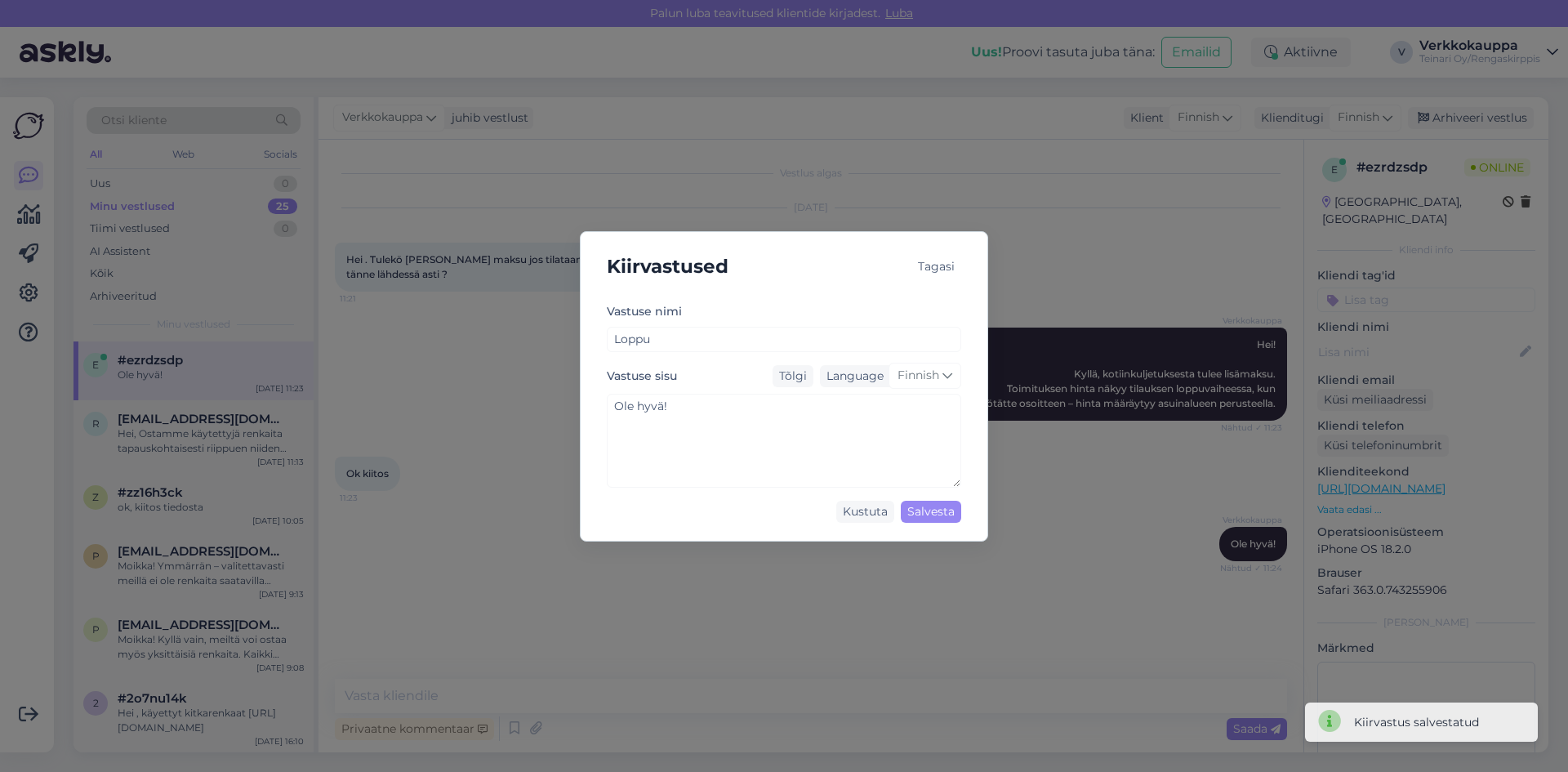
click at [915, 575] on div "Kiirvastused Tagasi [PERSON_NAME] nimi Loppu Vastuse sisu Tõlgi Language Finnis…" at bounding box center [784, 386] width 1568 height 772
